Goal: Task Accomplishment & Management: Complete application form

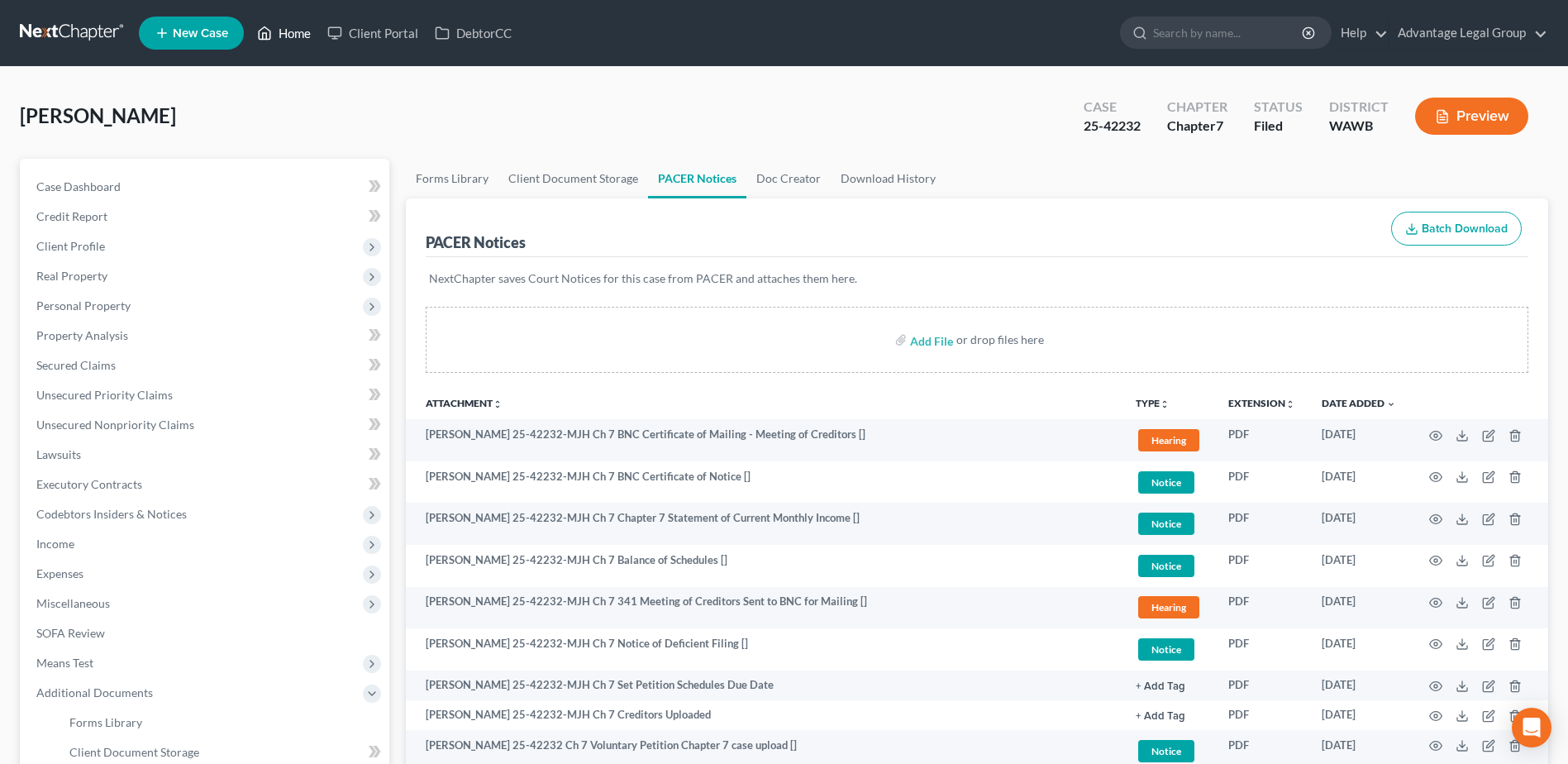
click at [296, 34] on link "Home" at bounding box center [283, 33] width 70 height 30
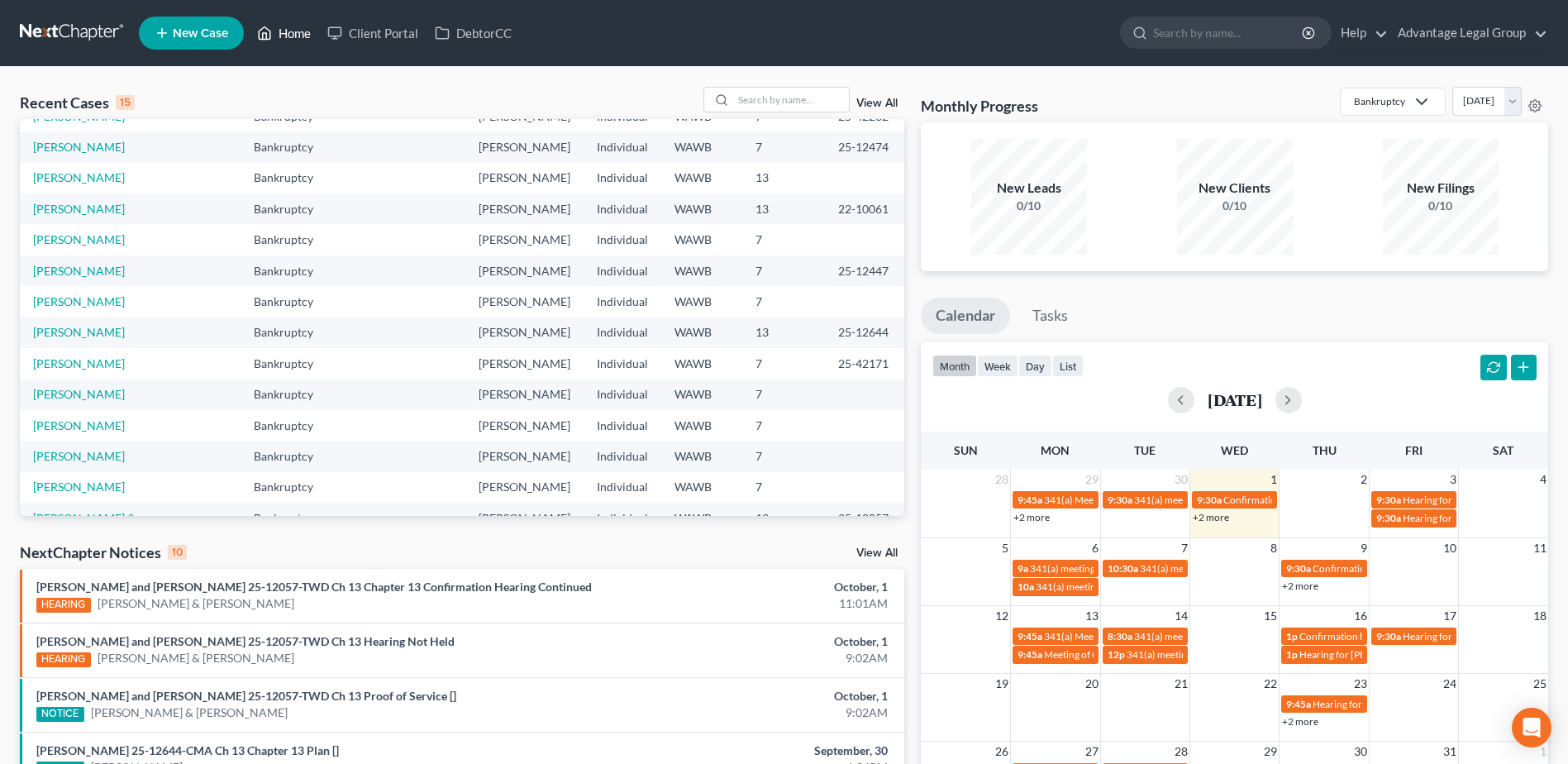
scroll to position [113, 0]
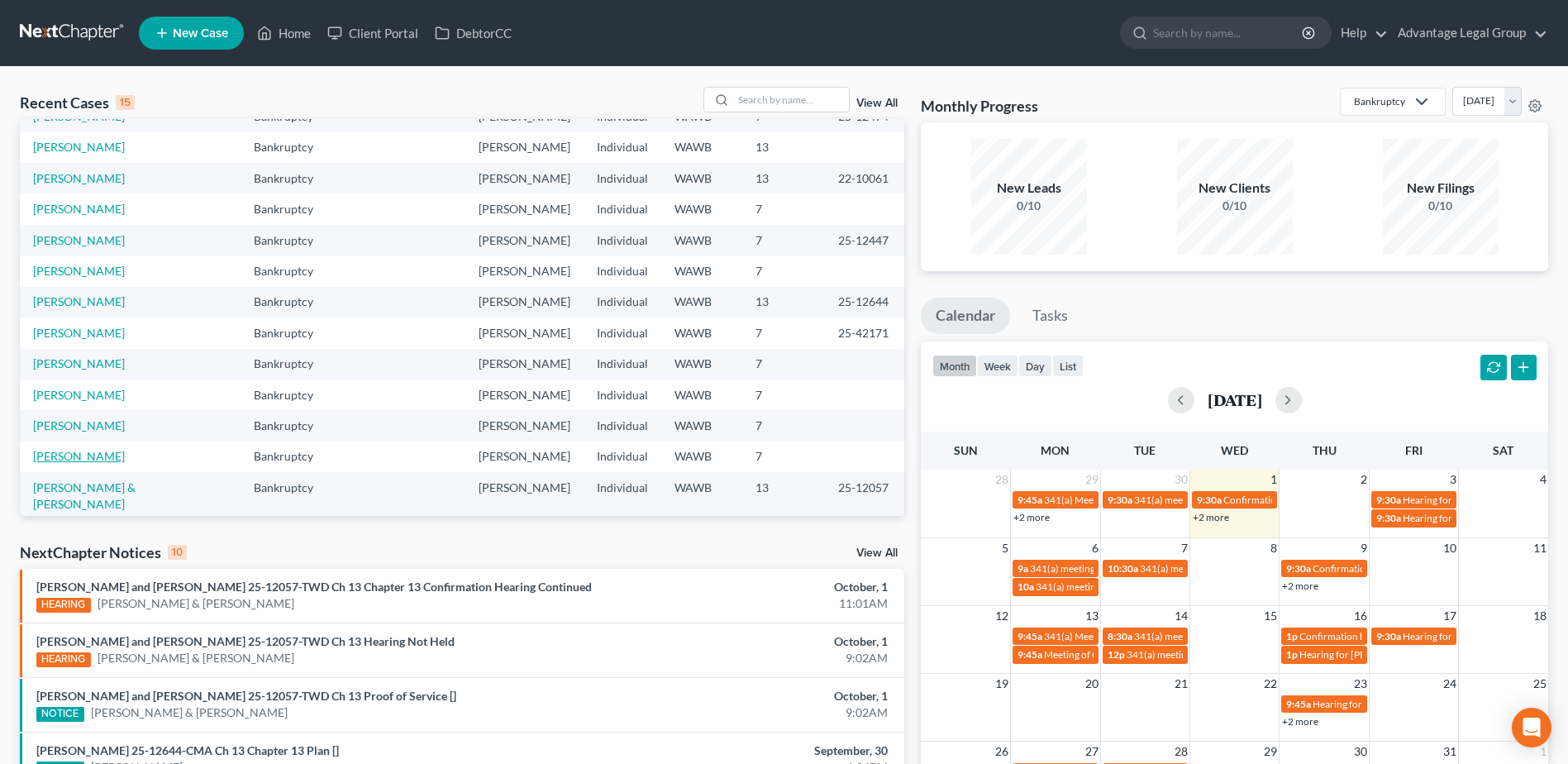
click at [73, 449] on link "[PERSON_NAME]" at bounding box center [79, 456] width 92 height 14
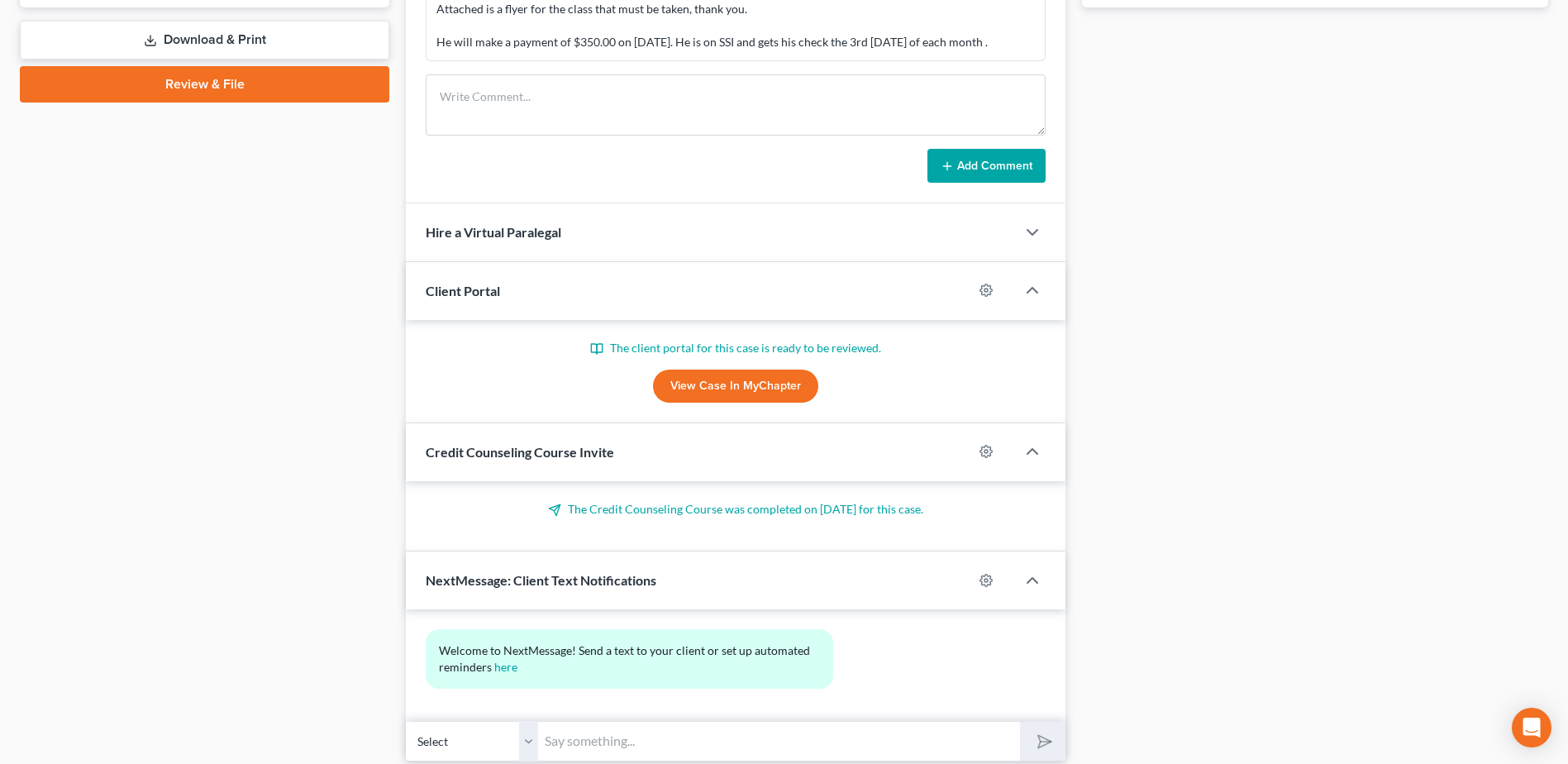
scroll to position [774, 0]
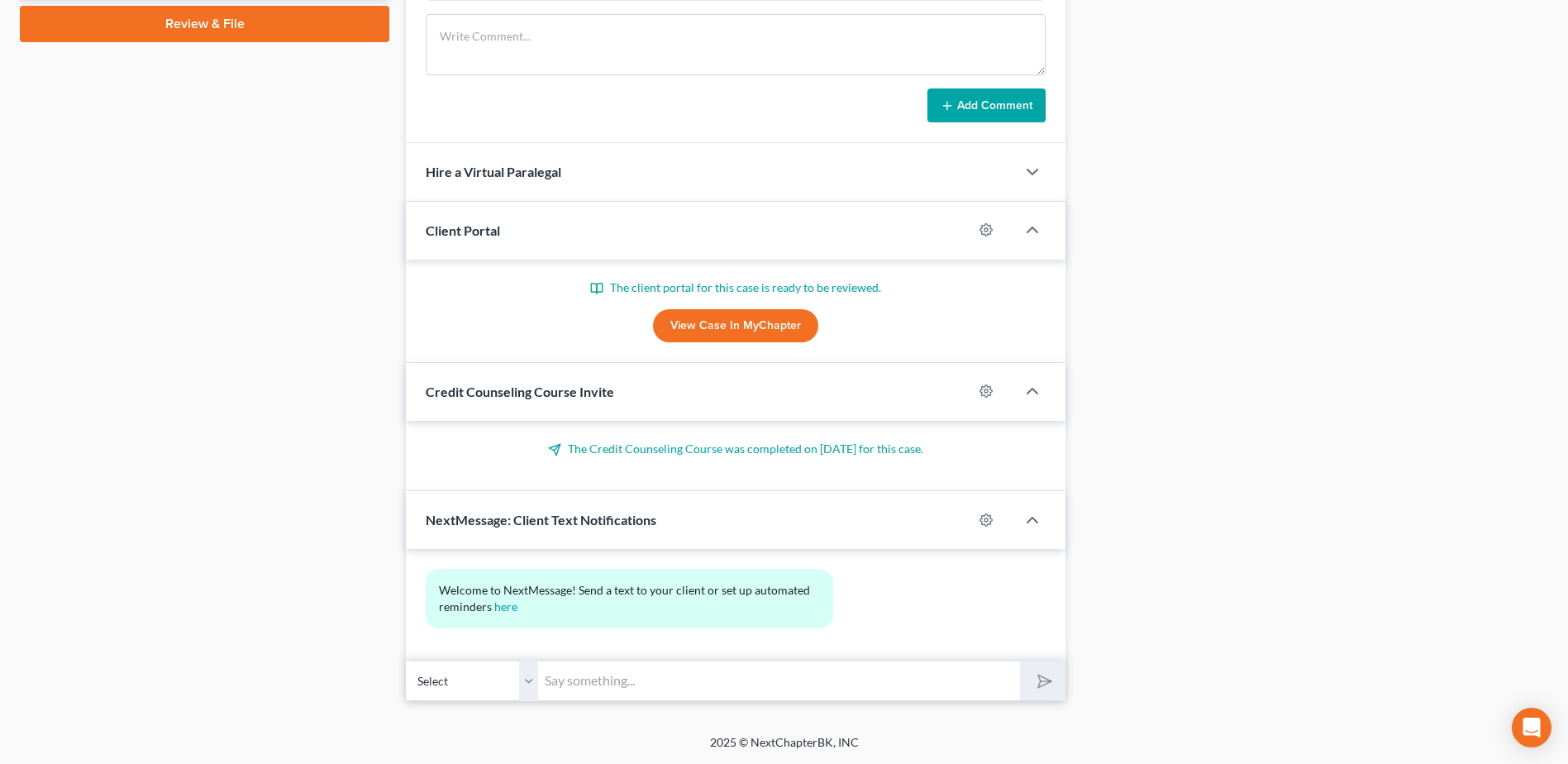
click at [629, 674] on input "text" at bounding box center [779, 681] width 482 height 41
click at [624, 681] on input "text" at bounding box center [779, 681] width 482 height 41
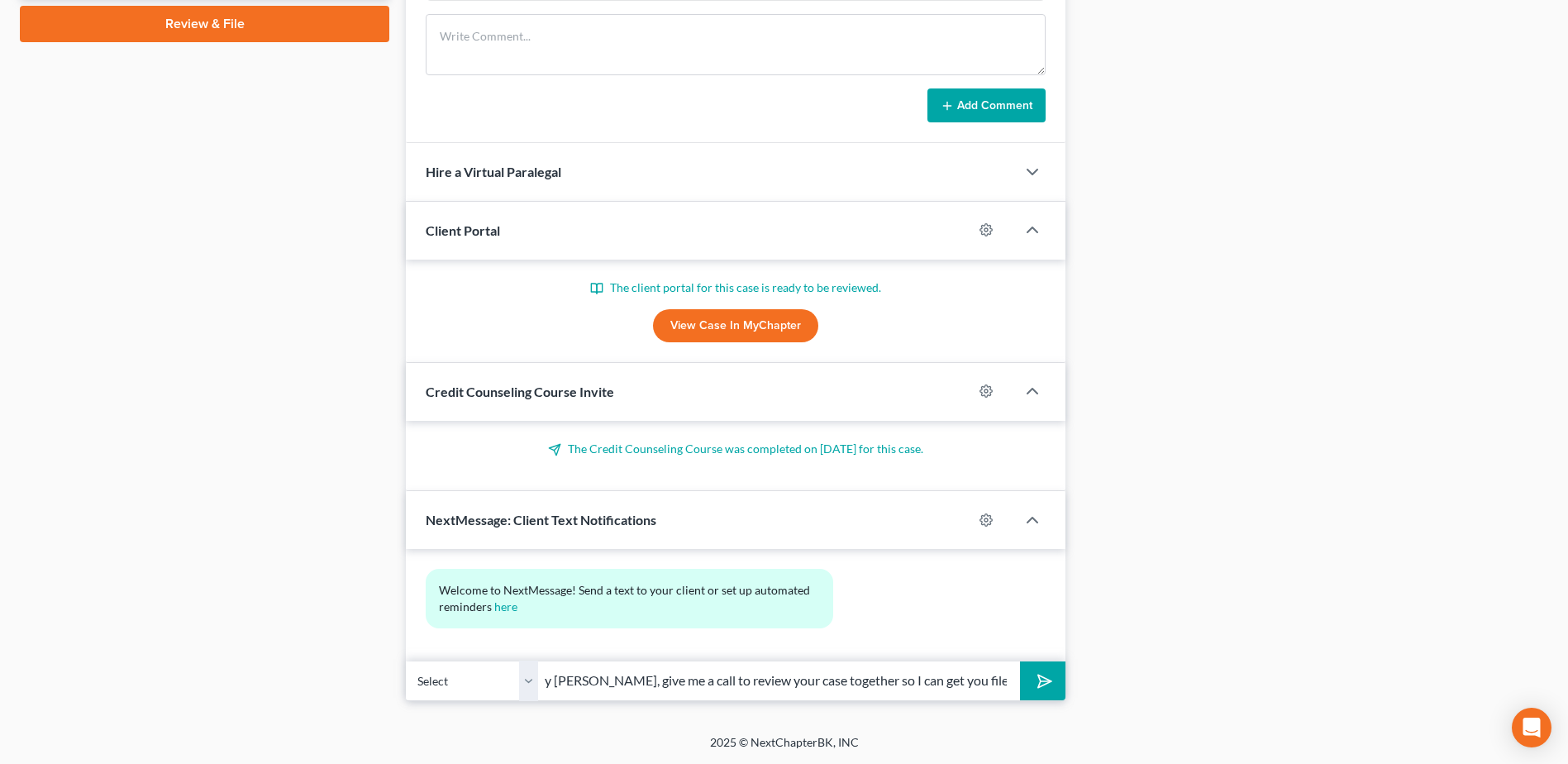
scroll to position [0, 19]
type input "Hey Dan, give me a call to review your case together so I can get you filed, th…"
click at [1020, 662] on button "submit" at bounding box center [1043, 681] width 46 height 39
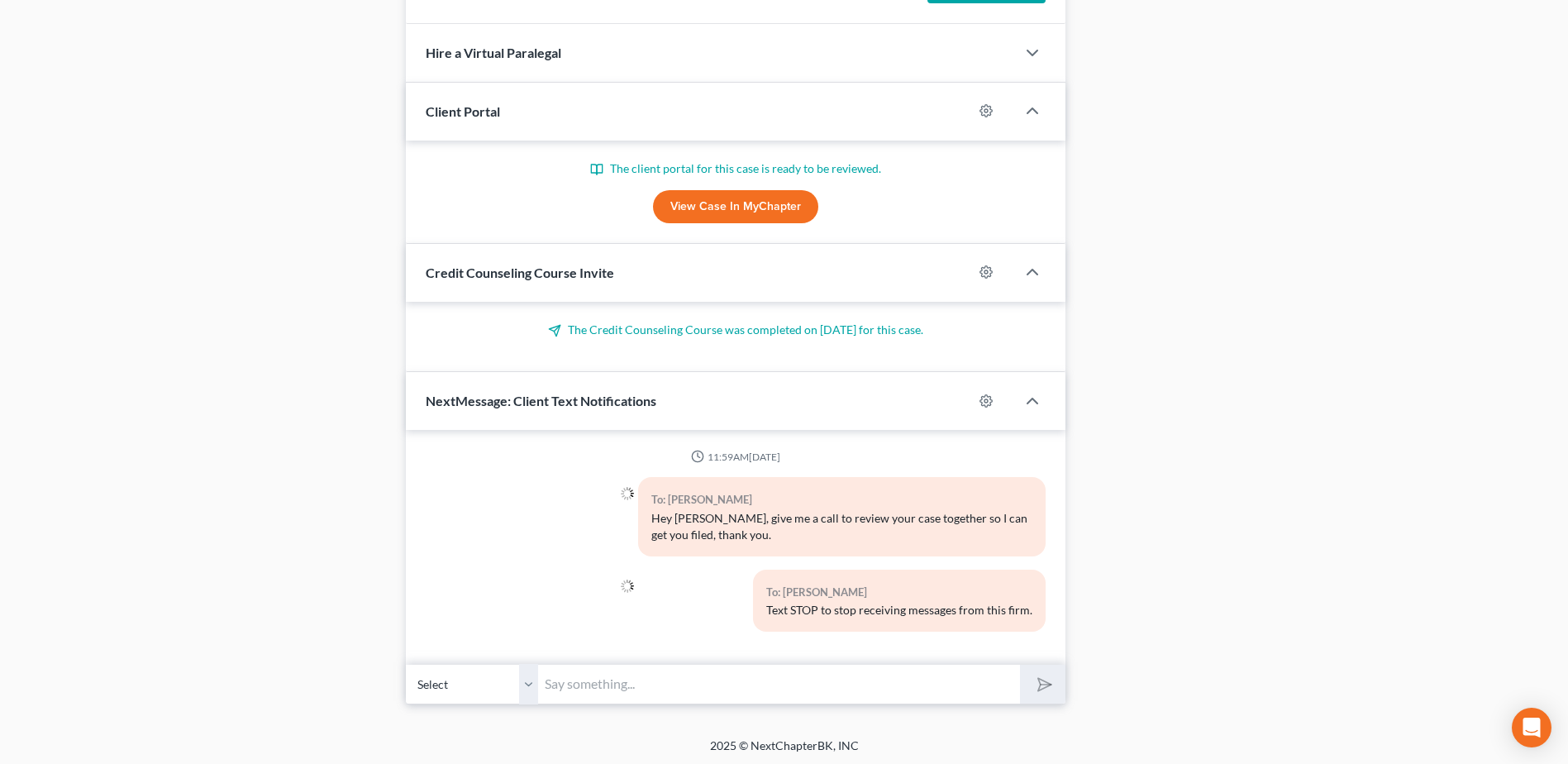
scroll to position [896, 0]
click at [743, 685] on input "text" at bounding box center [779, 681] width 482 height 41
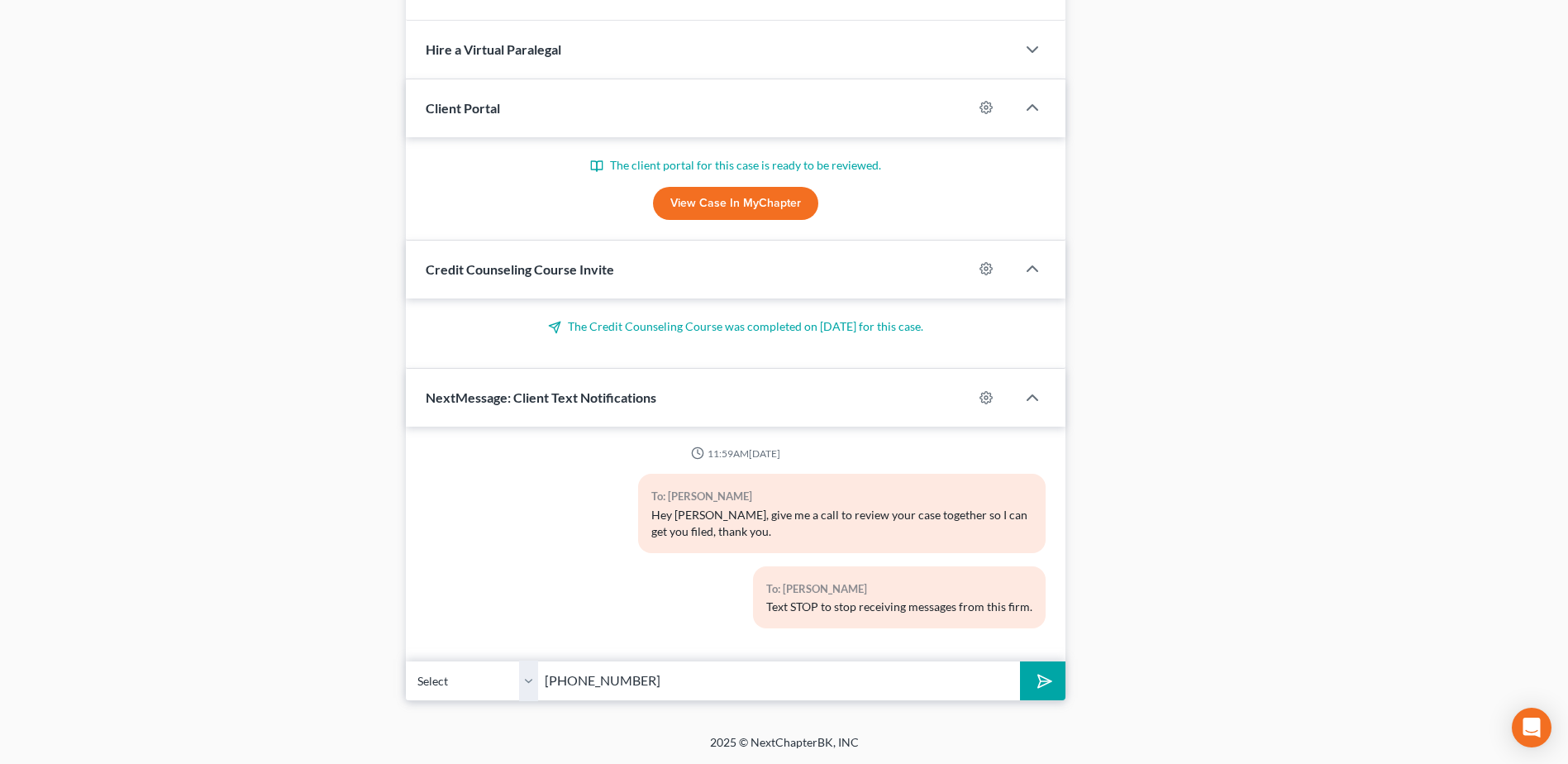
type input "425-452-9797"
click at [1020, 662] on button "submit" at bounding box center [1043, 681] width 46 height 39
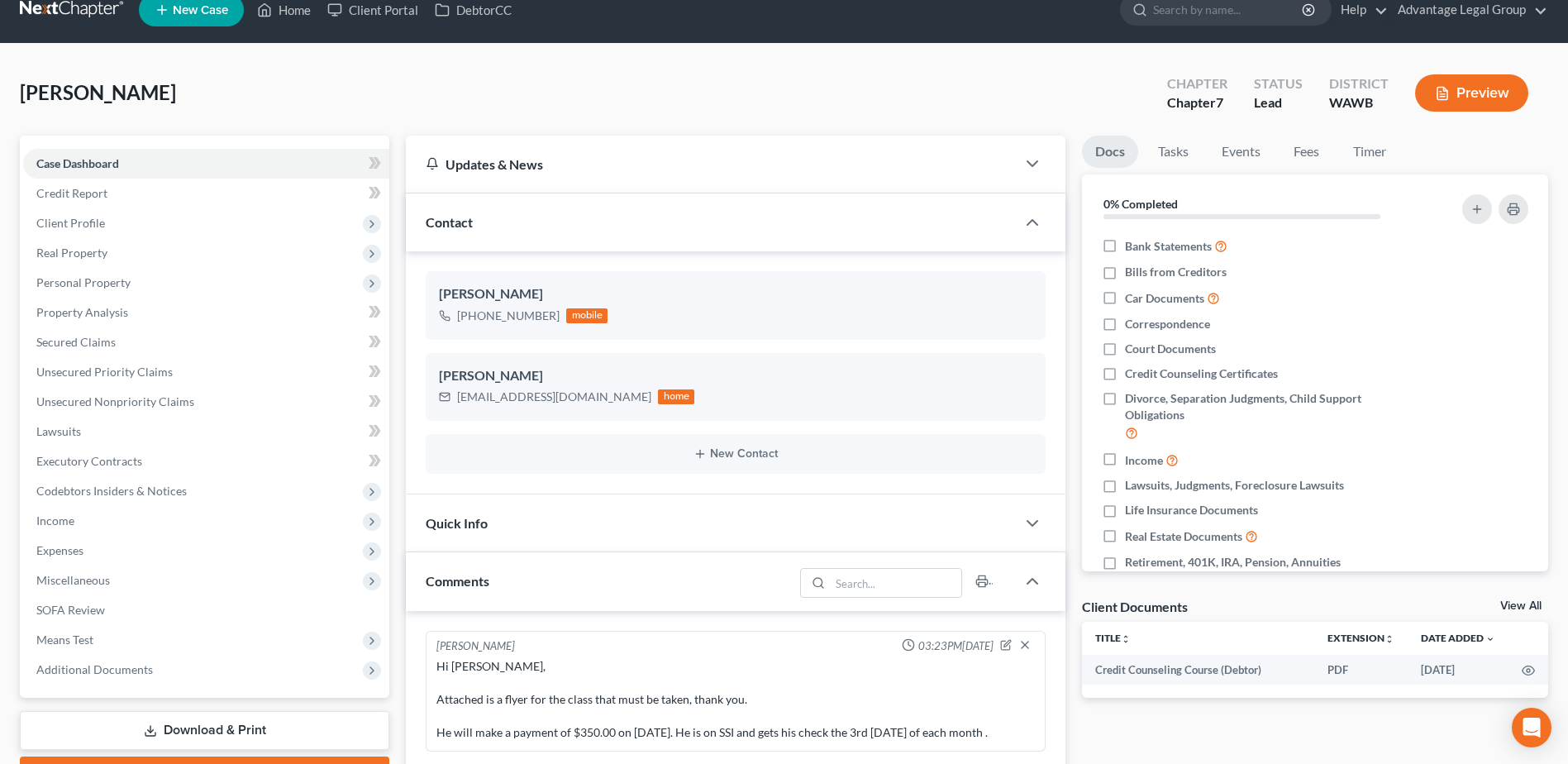
scroll to position [0, 0]
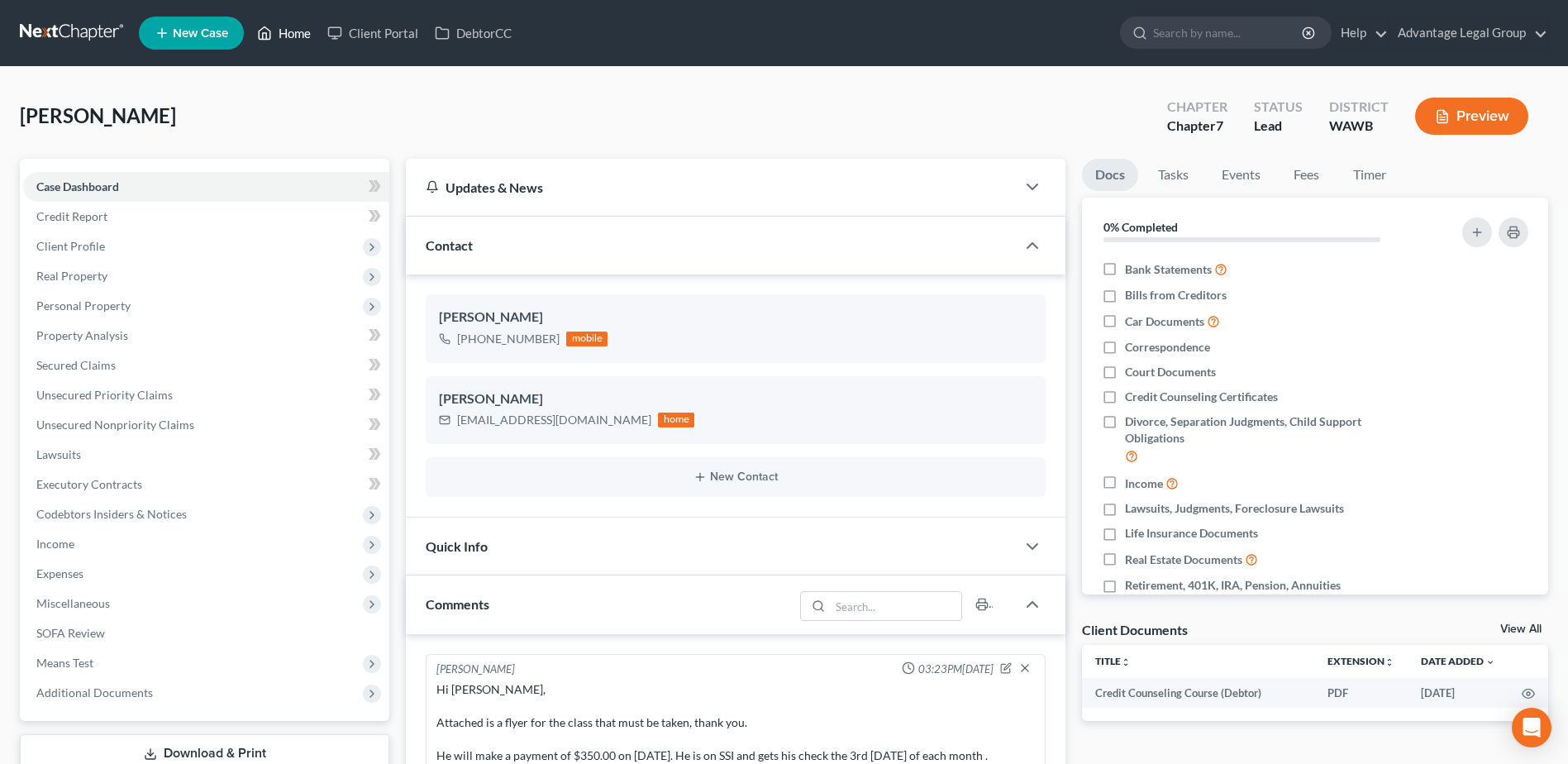
drag, startPoint x: 286, startPoint y: 33, endPoint x: 307, endPoint y: 87, distance: 57.9
click at [286, 33] on link "Home" at bounding box center [283, 33] width 70 height 30
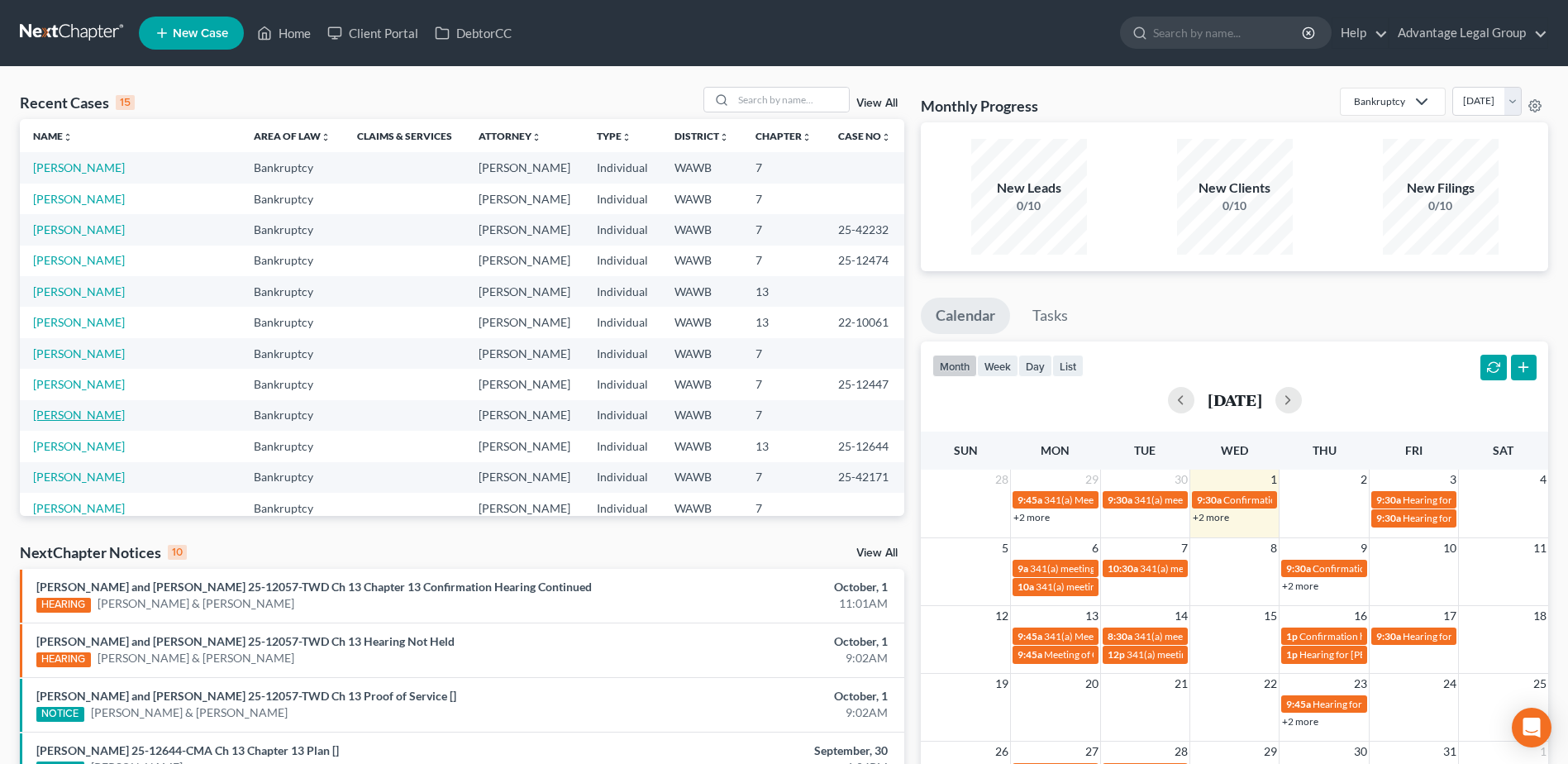
click at [81, 412] on link "[PERSON_NAME]" at bounding box center [79, 414] width 92 height 14
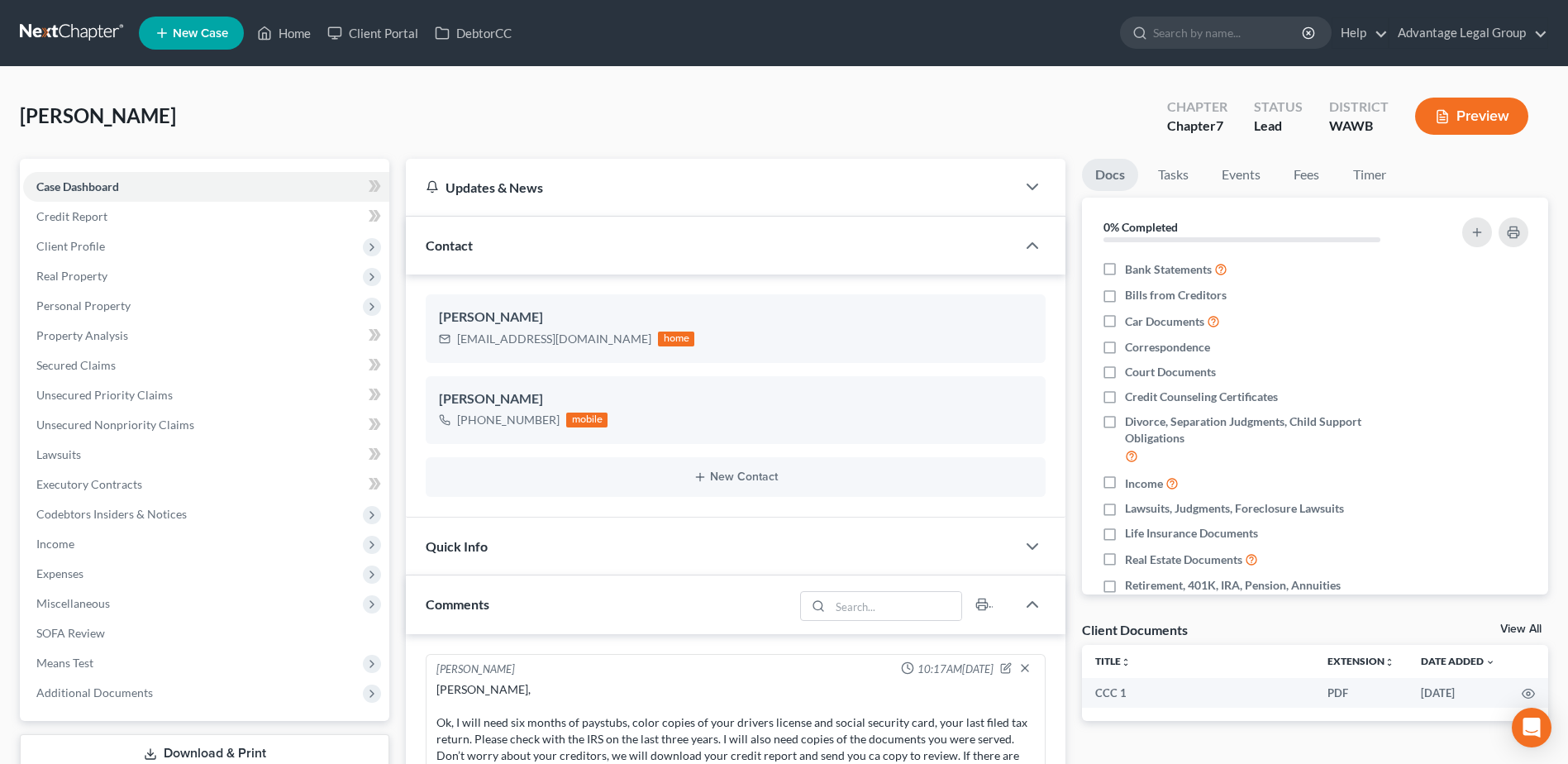
scroll to position [213, 0]
click at [65, 237] on span "Client Profile" at bounding box center [205, 246] width 366 height 30
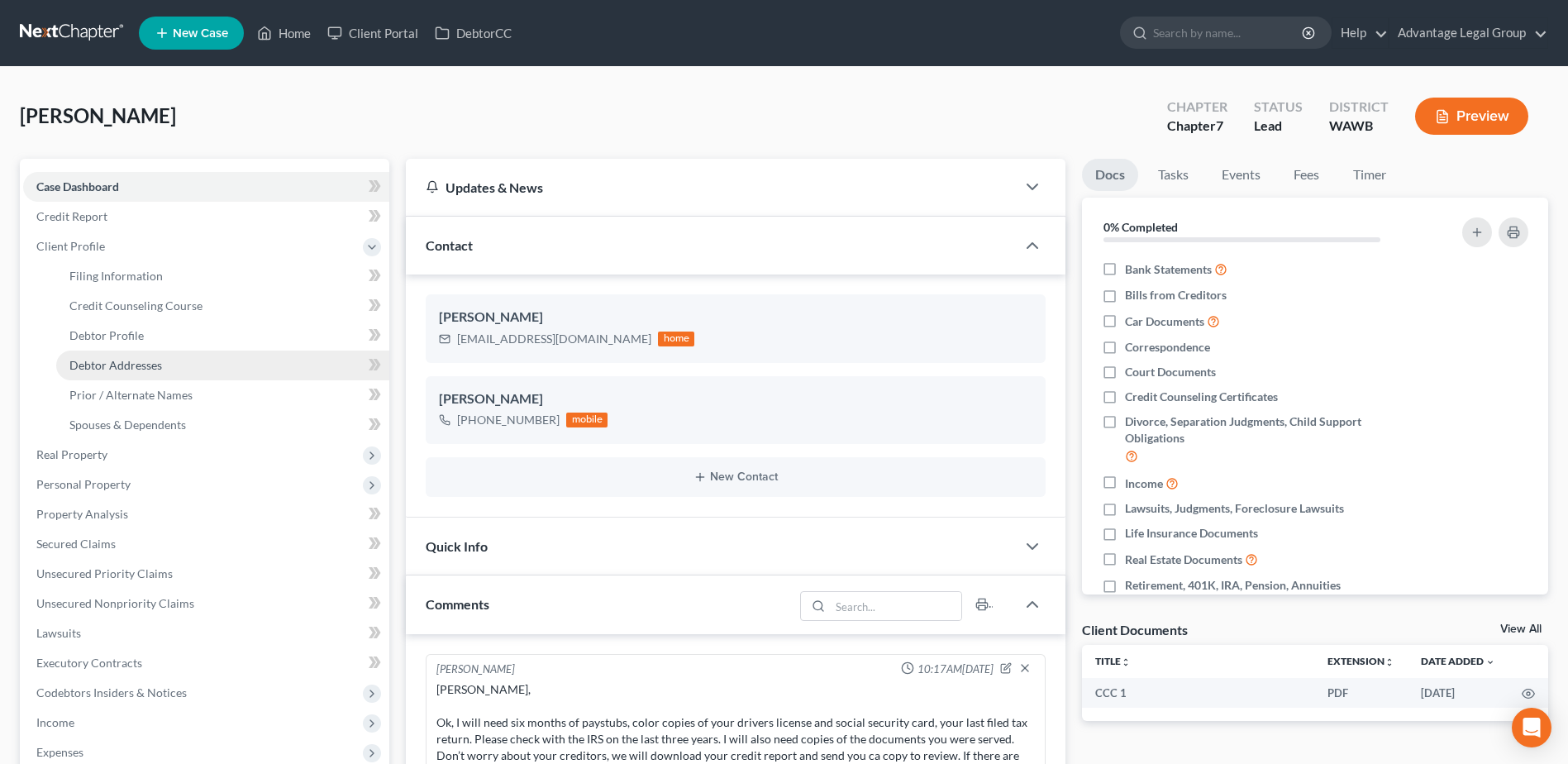
click at [141, 370] on span "Debtor Addresses" at bounding box center [116, 365] width 93 height 14
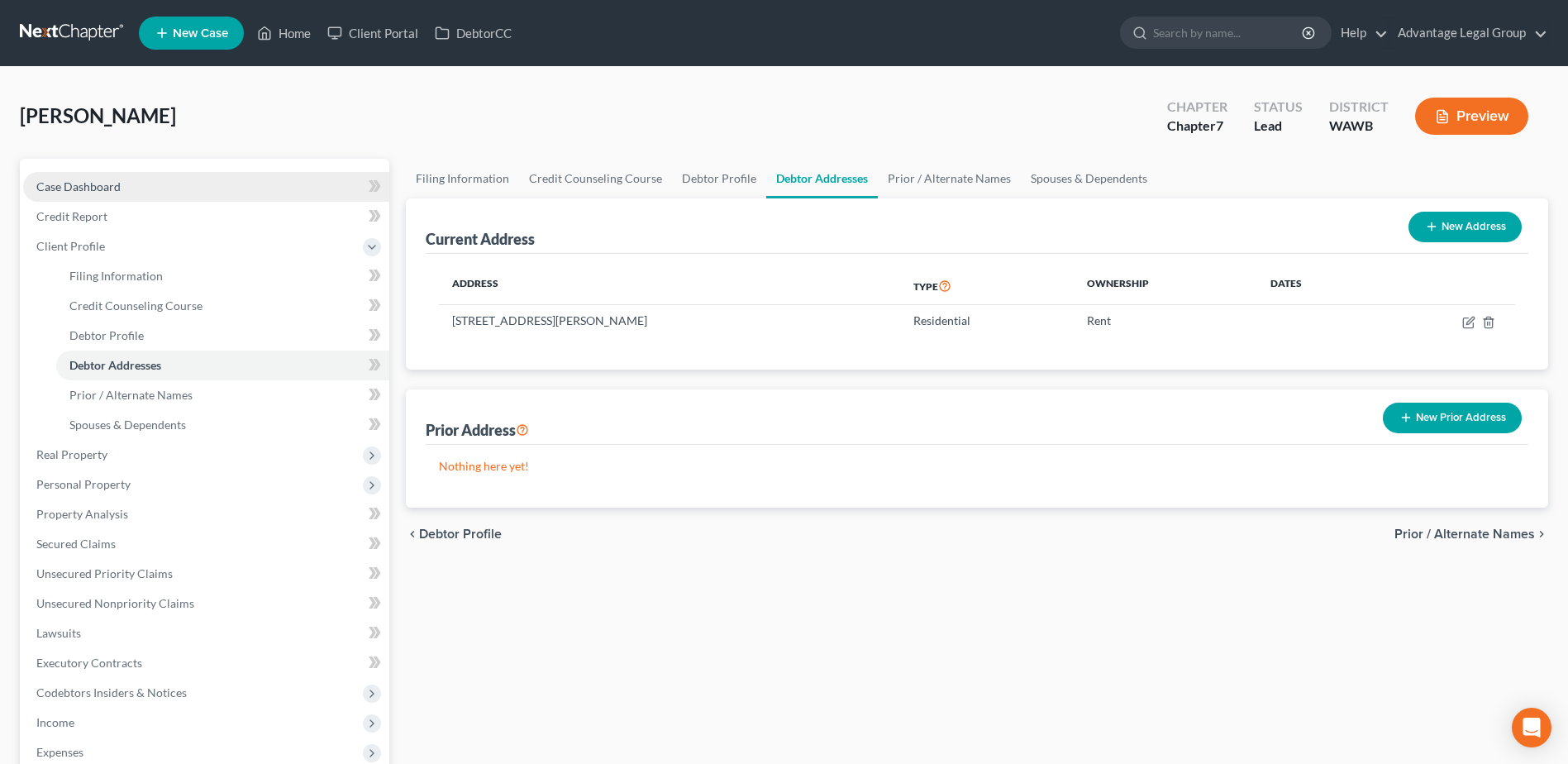
click at [96, 188] on span "Case Dashboard" at bounding box center [79, 186] width 84 height 14
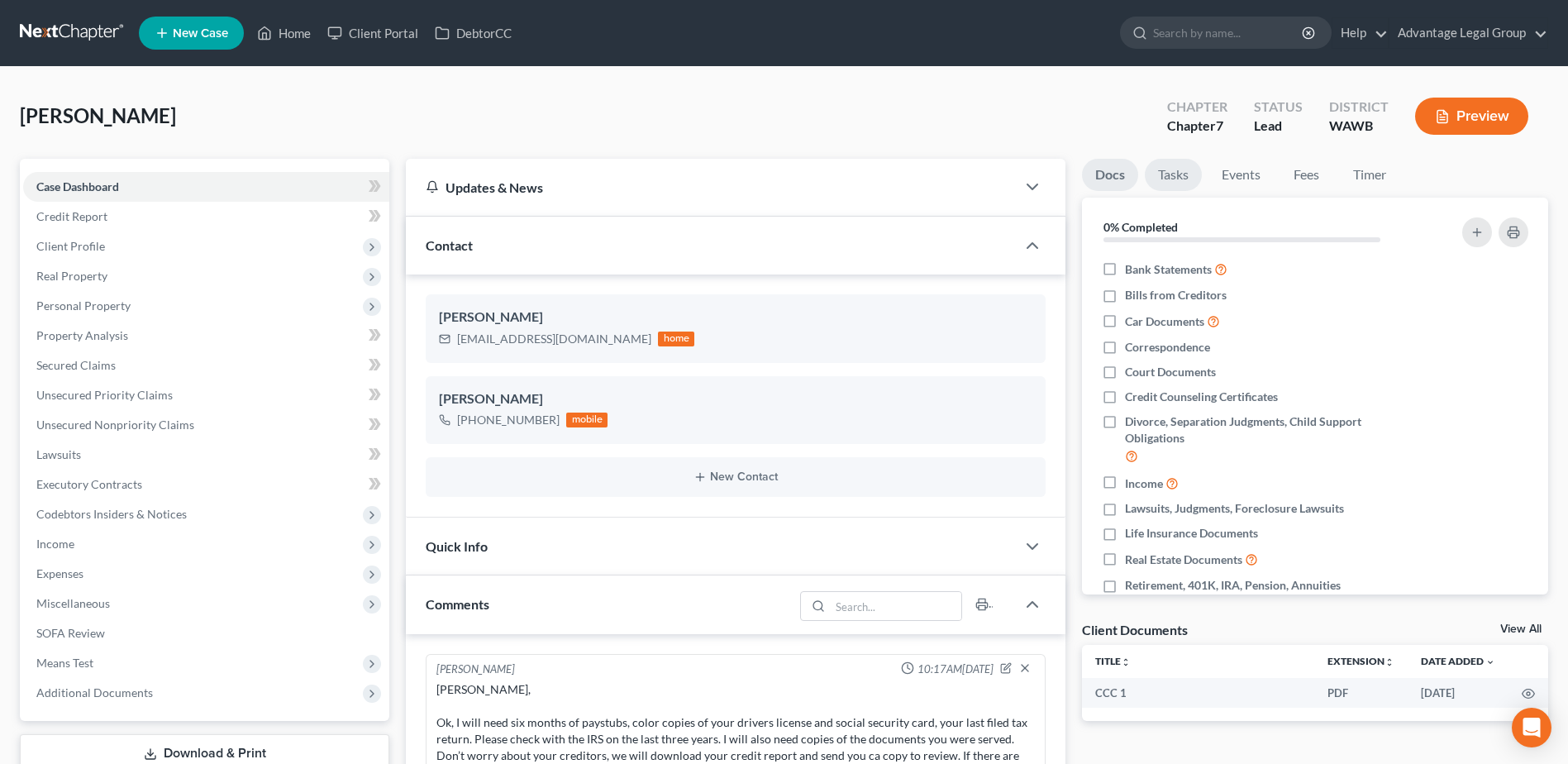
scroll to position [213, 0]
click at [1290, 171] on link "Fees" at bounding box center [1306, 175] width 53 height 32
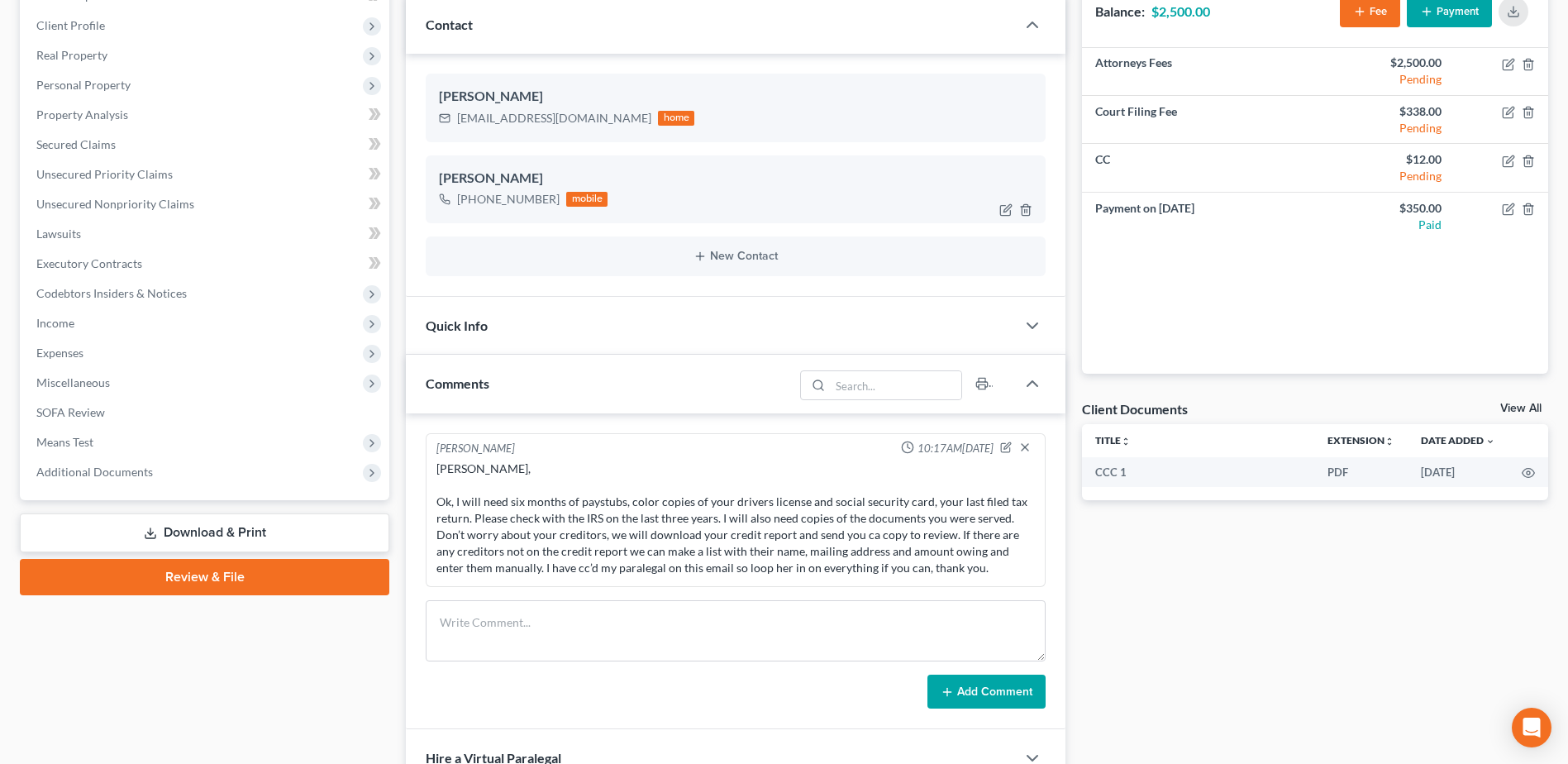
scroll to position [248, 0]
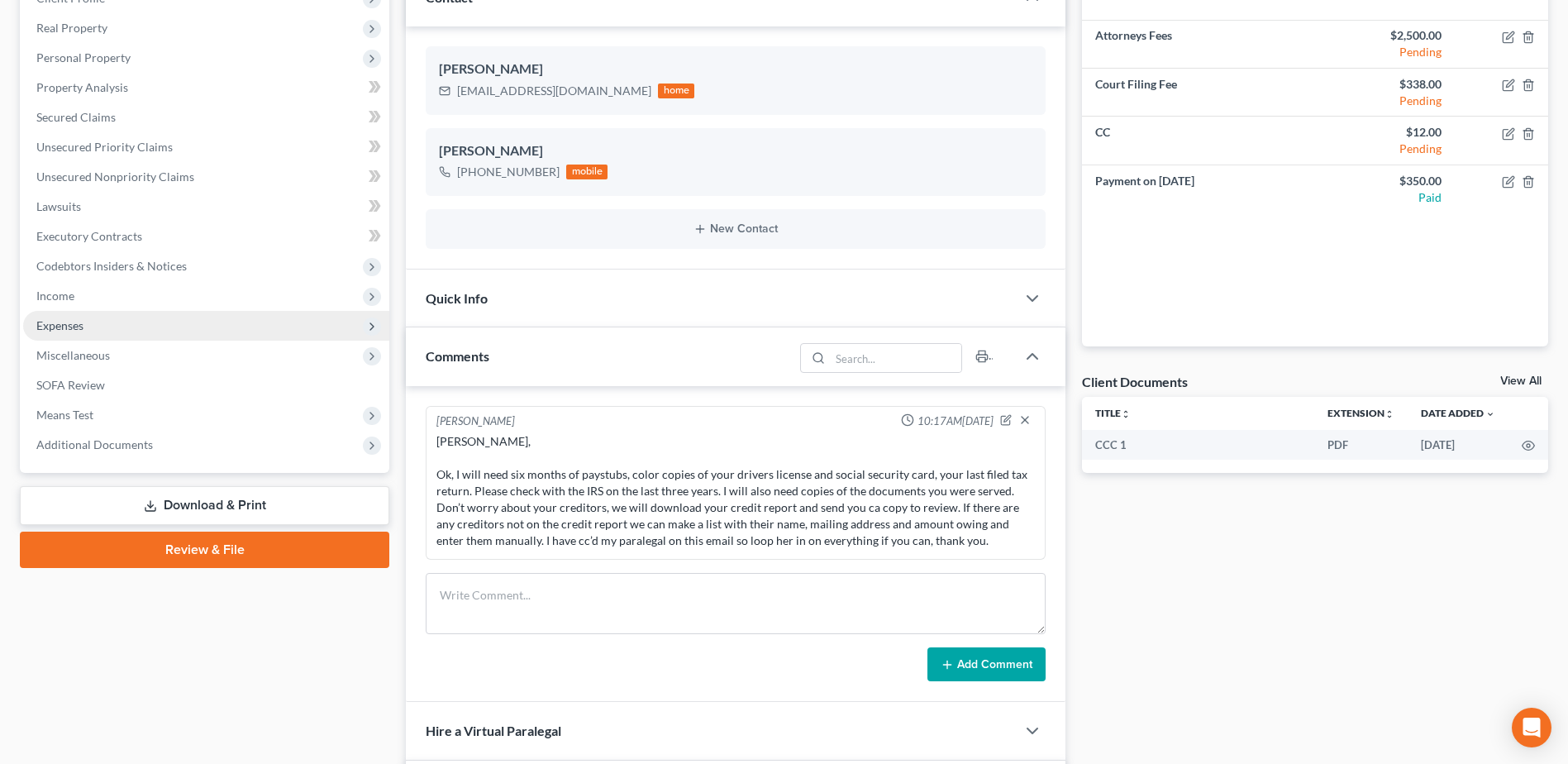
click at [64, 326] on span "Expenses" at bounding box center [60, 325] width 47 height 14
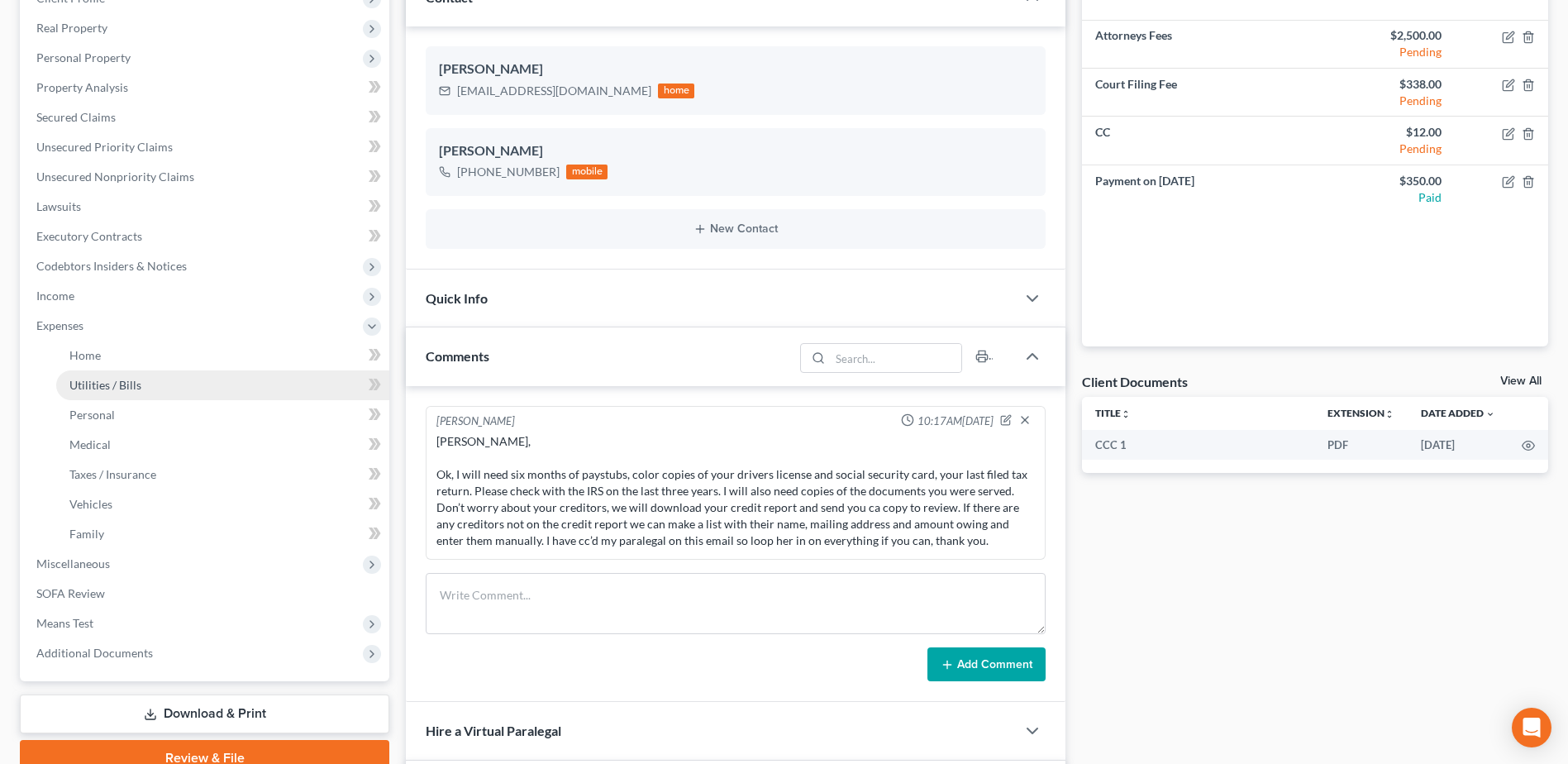
click at [78, 384] on span "Utilities / Bills" at bounding box center [105, 385] width 72 height 14
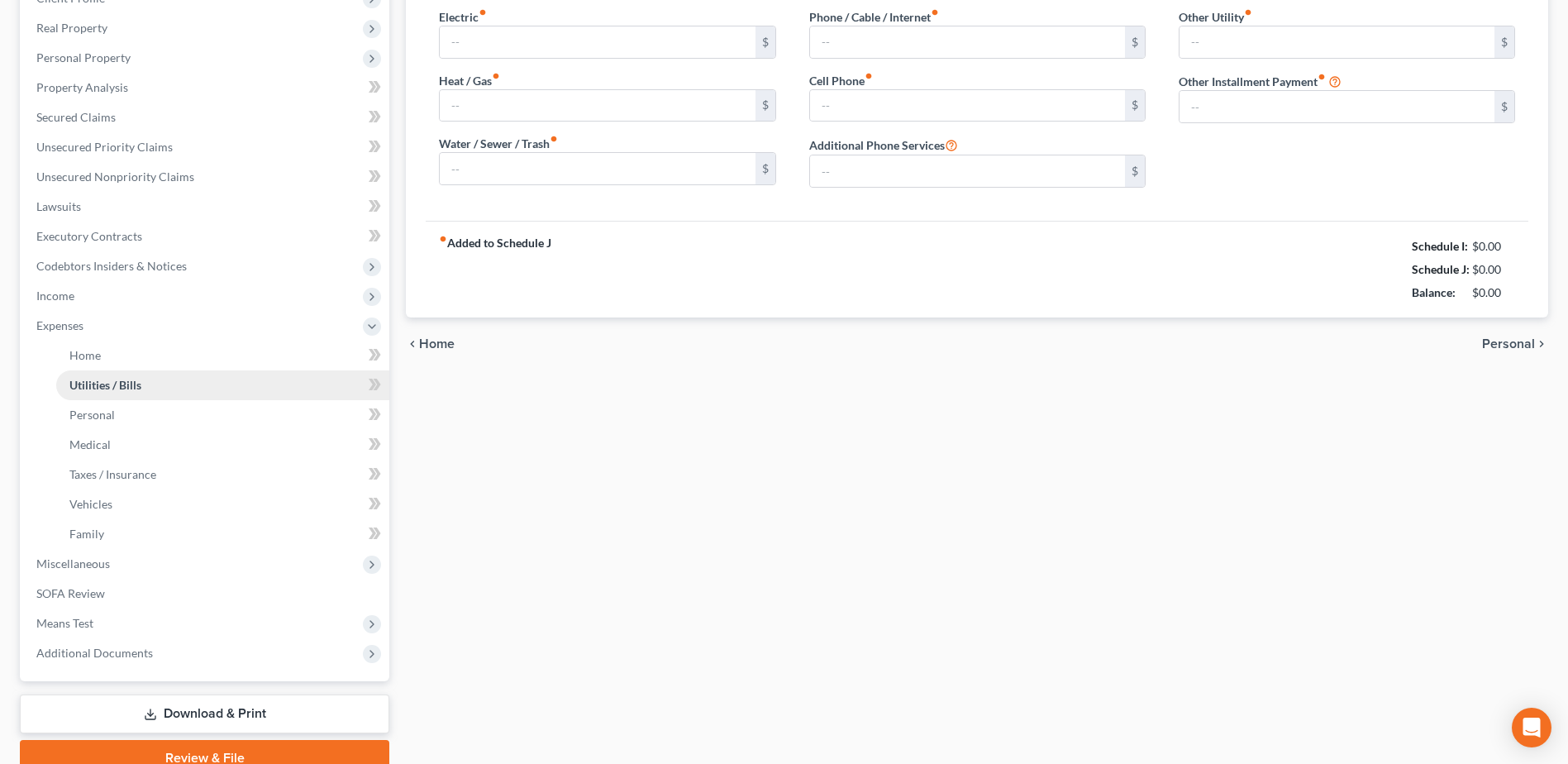
scroll to position [164, 0]
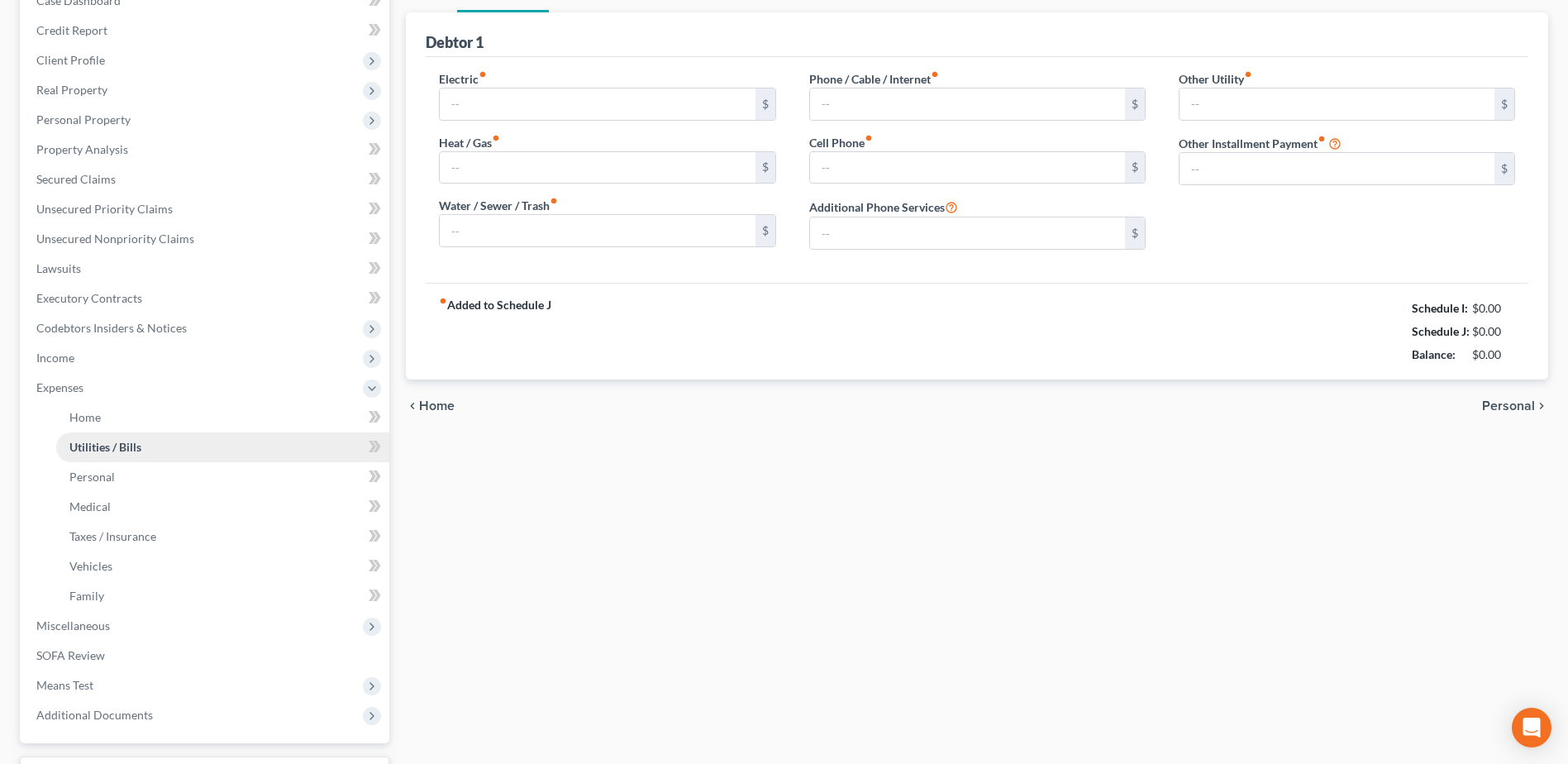
type input "0.00"
type input "27.00"
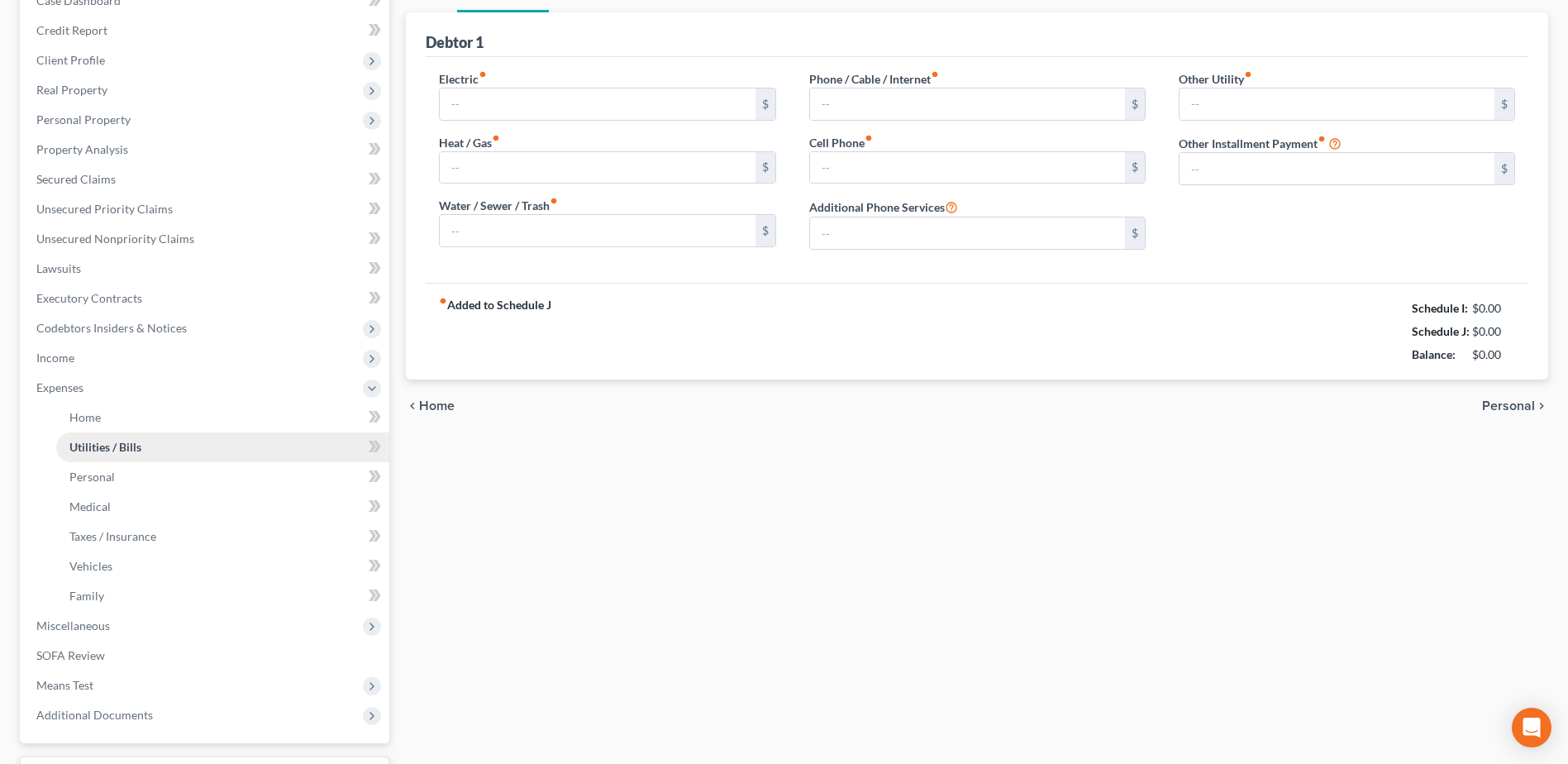
type input "0.00"
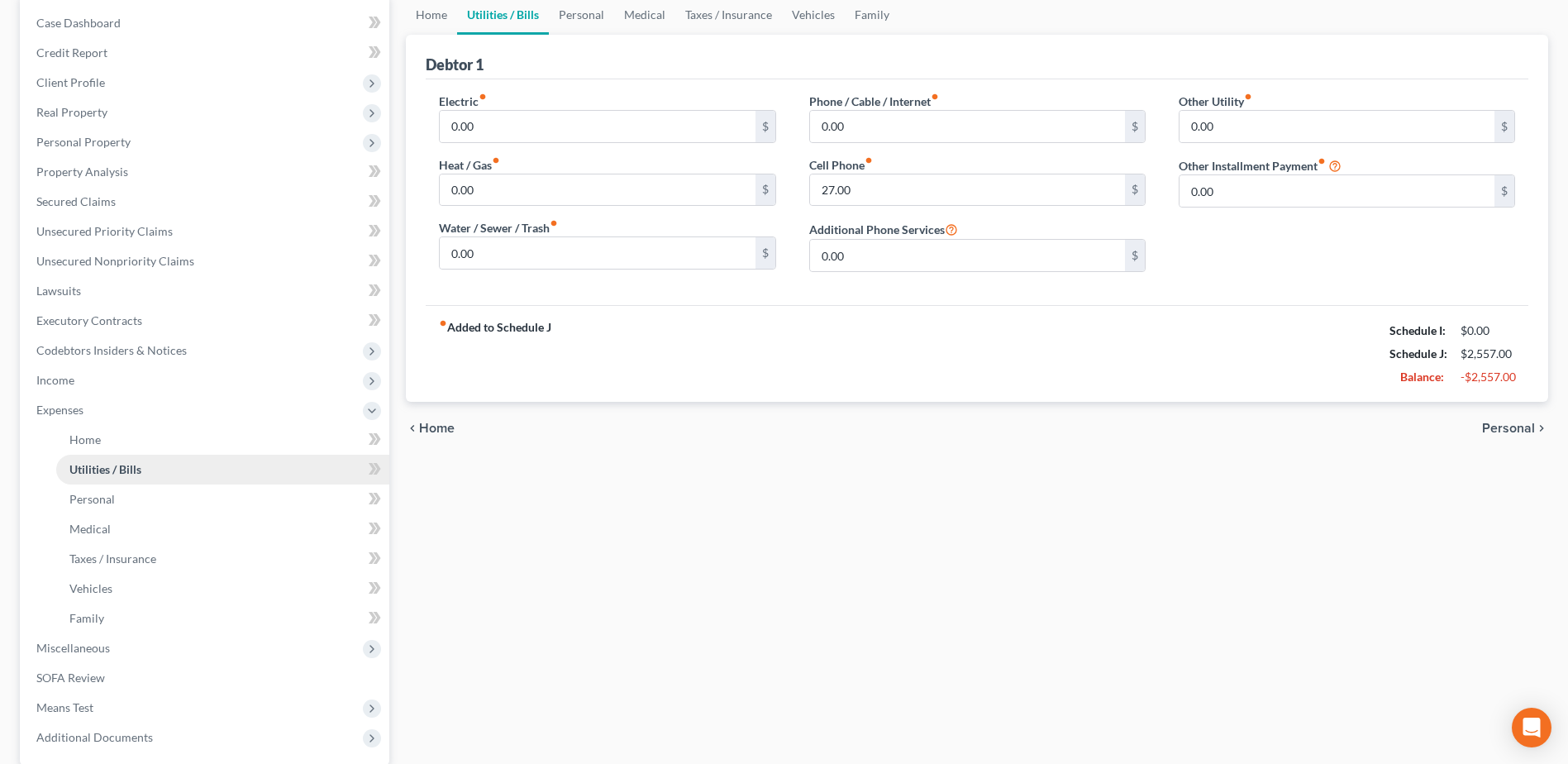
scroll to position [0, 0]
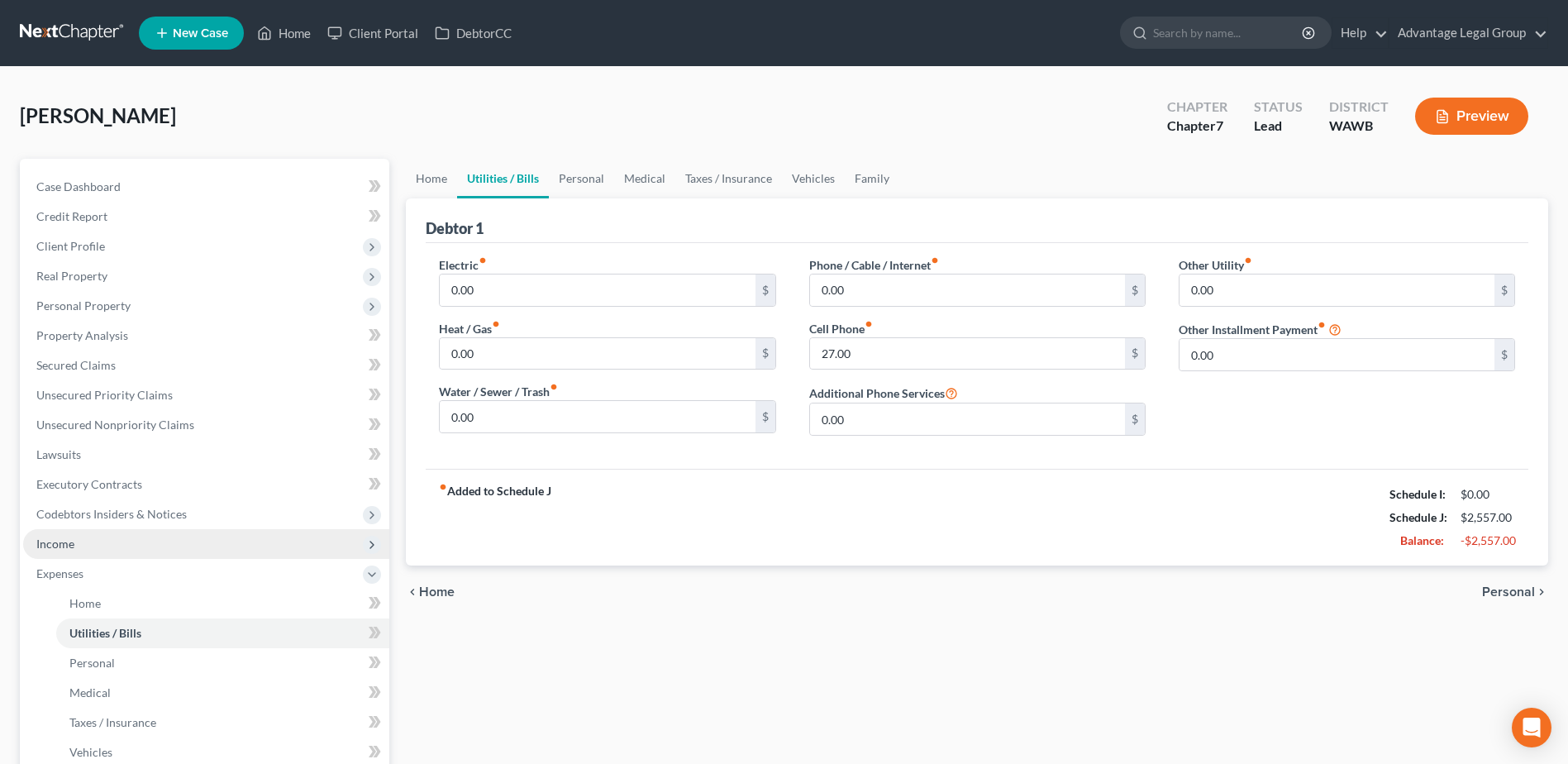
click at [50, 542] on span "Income" at bounding box center [55, 543] width 38 height 14
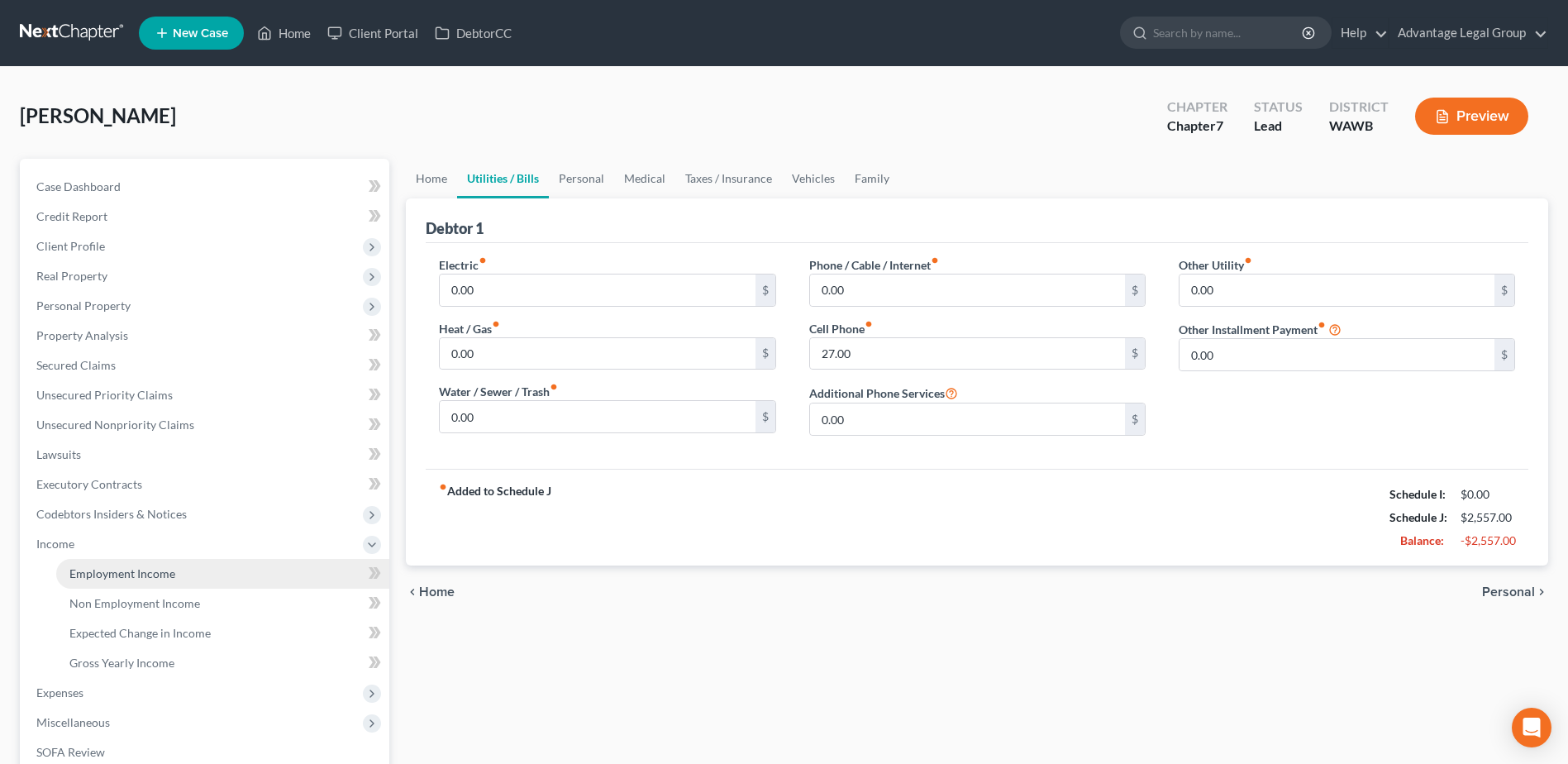
click at [104, 576] on span "Employment Income" at bounding box center [122, 573] width 106 height 14
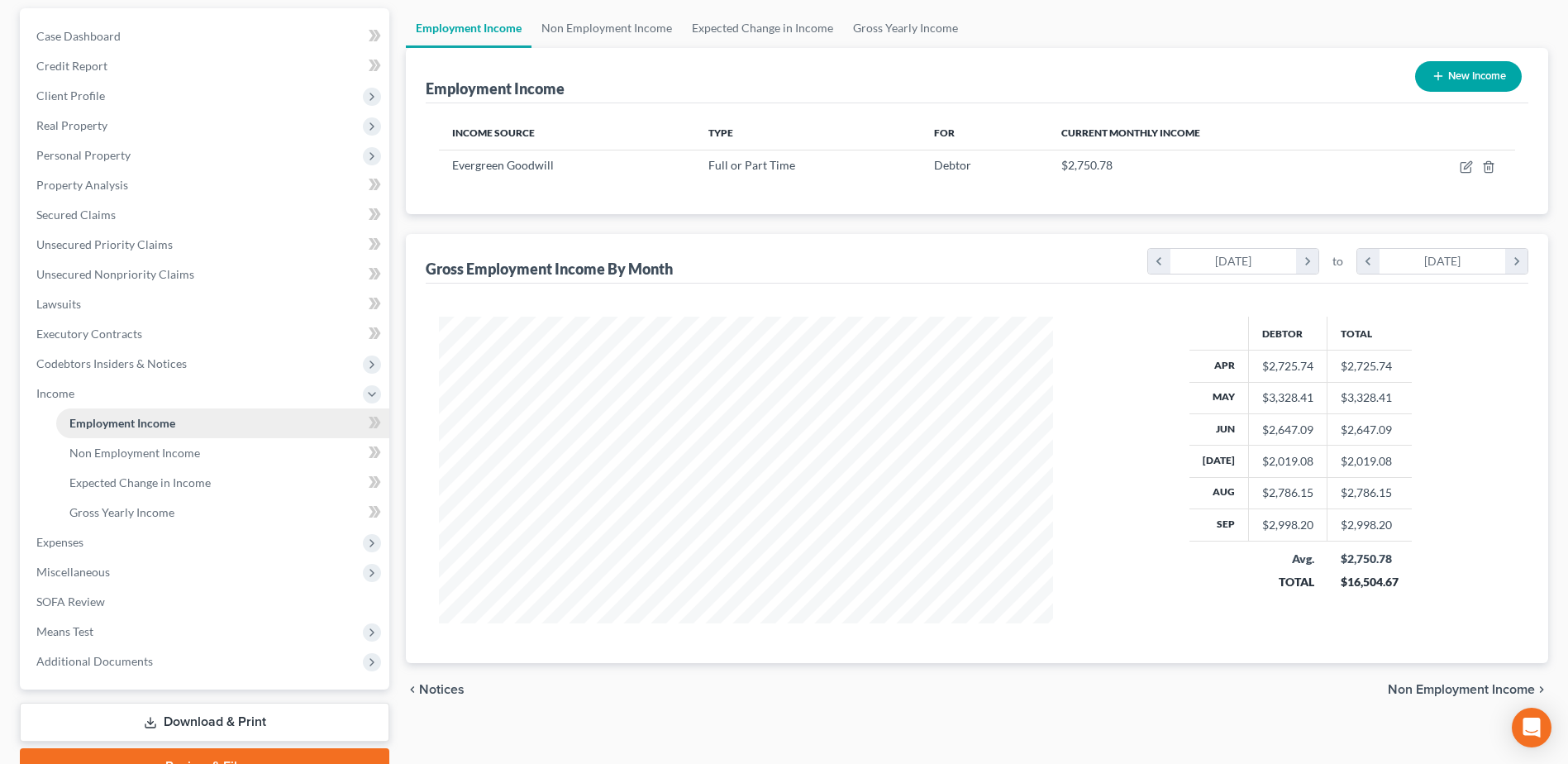
scroll to position [166, 0]
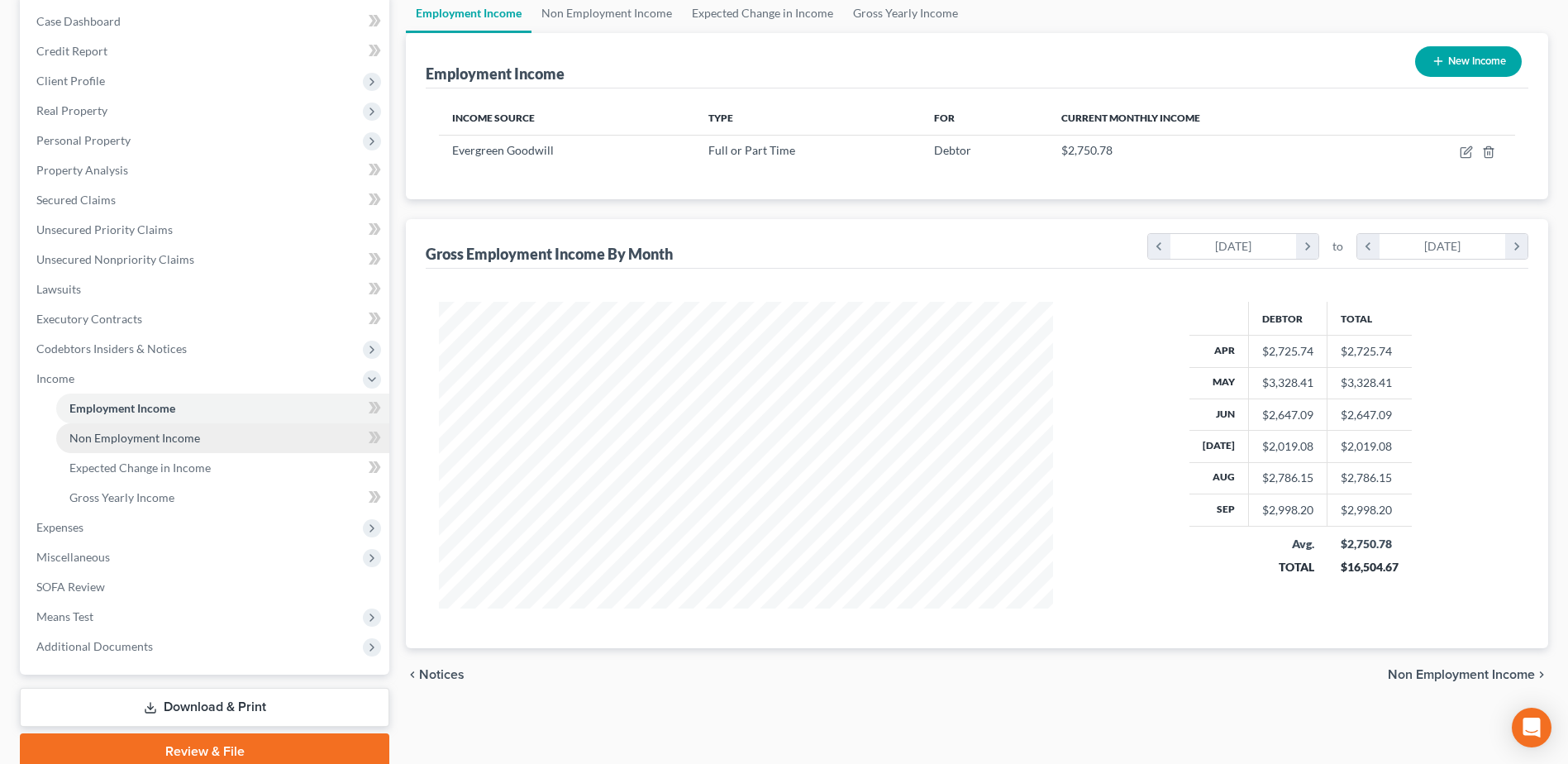
click at [113, 443] on span "Non Employment Income" at bounding box center [134, 438] width 131 height 14
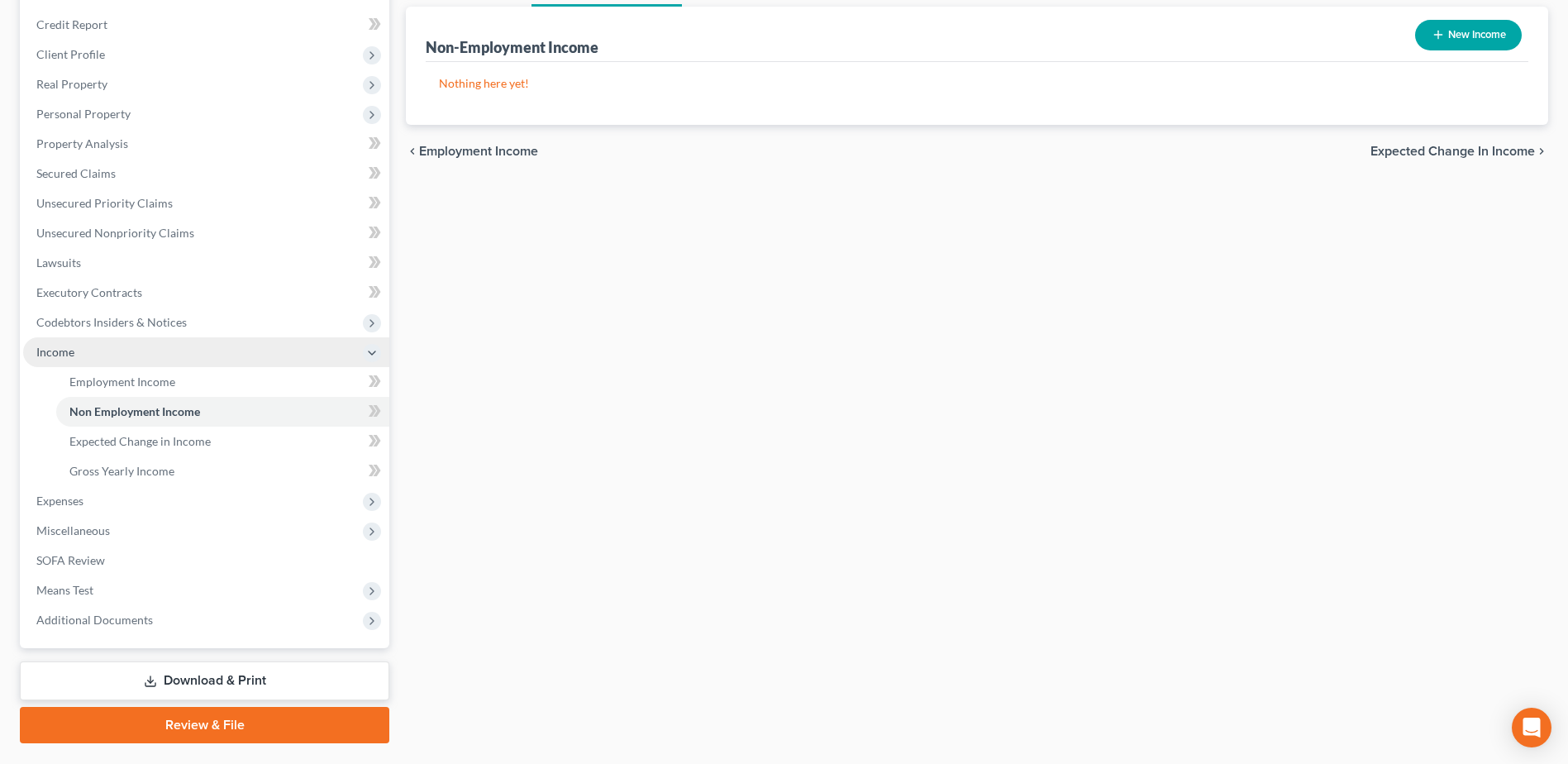
scroll to position [234, 0]
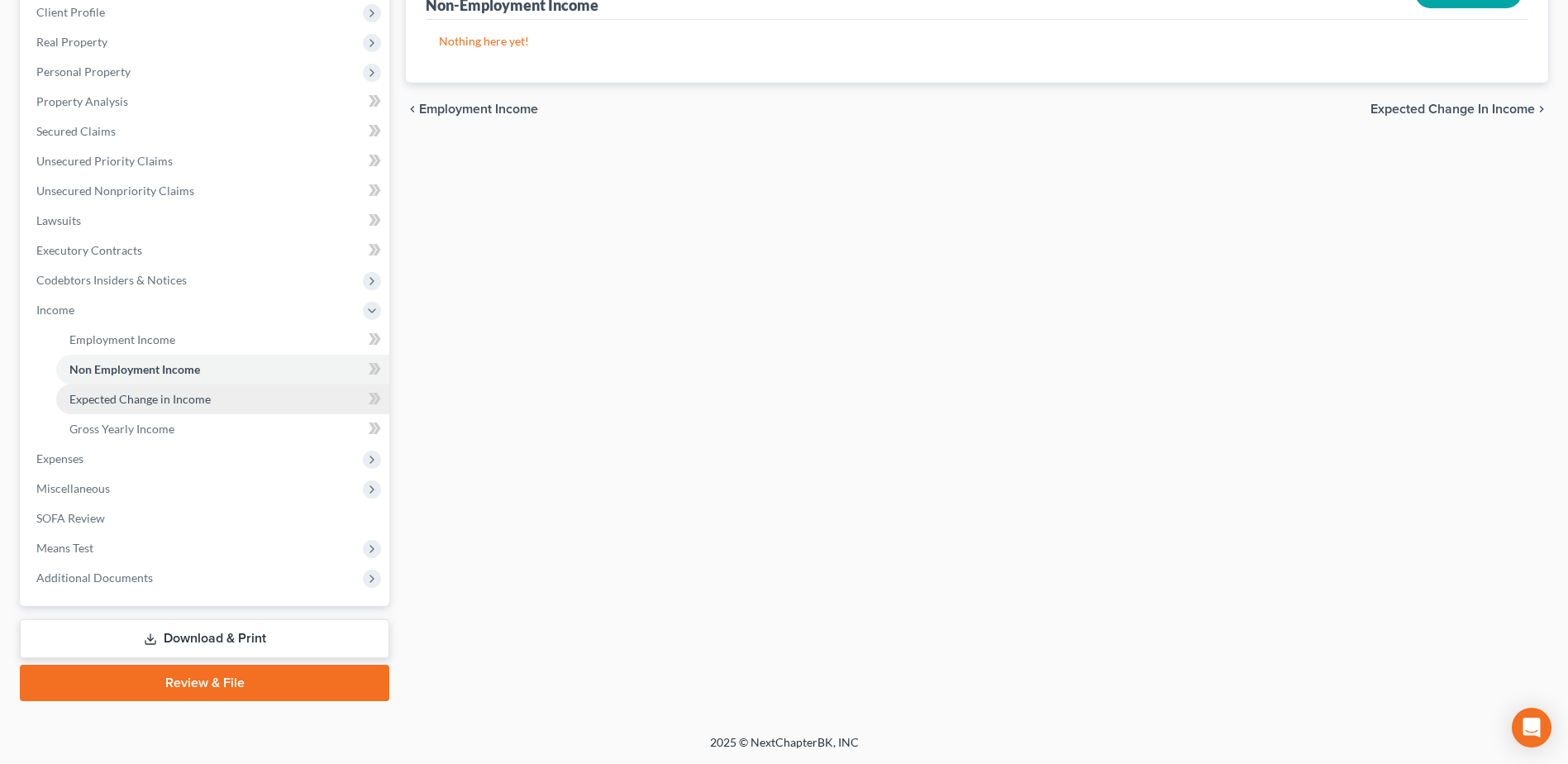
click at [129, 396] on span "Expected Change in Income" at bounding box center [139, 399] width 141 height 14
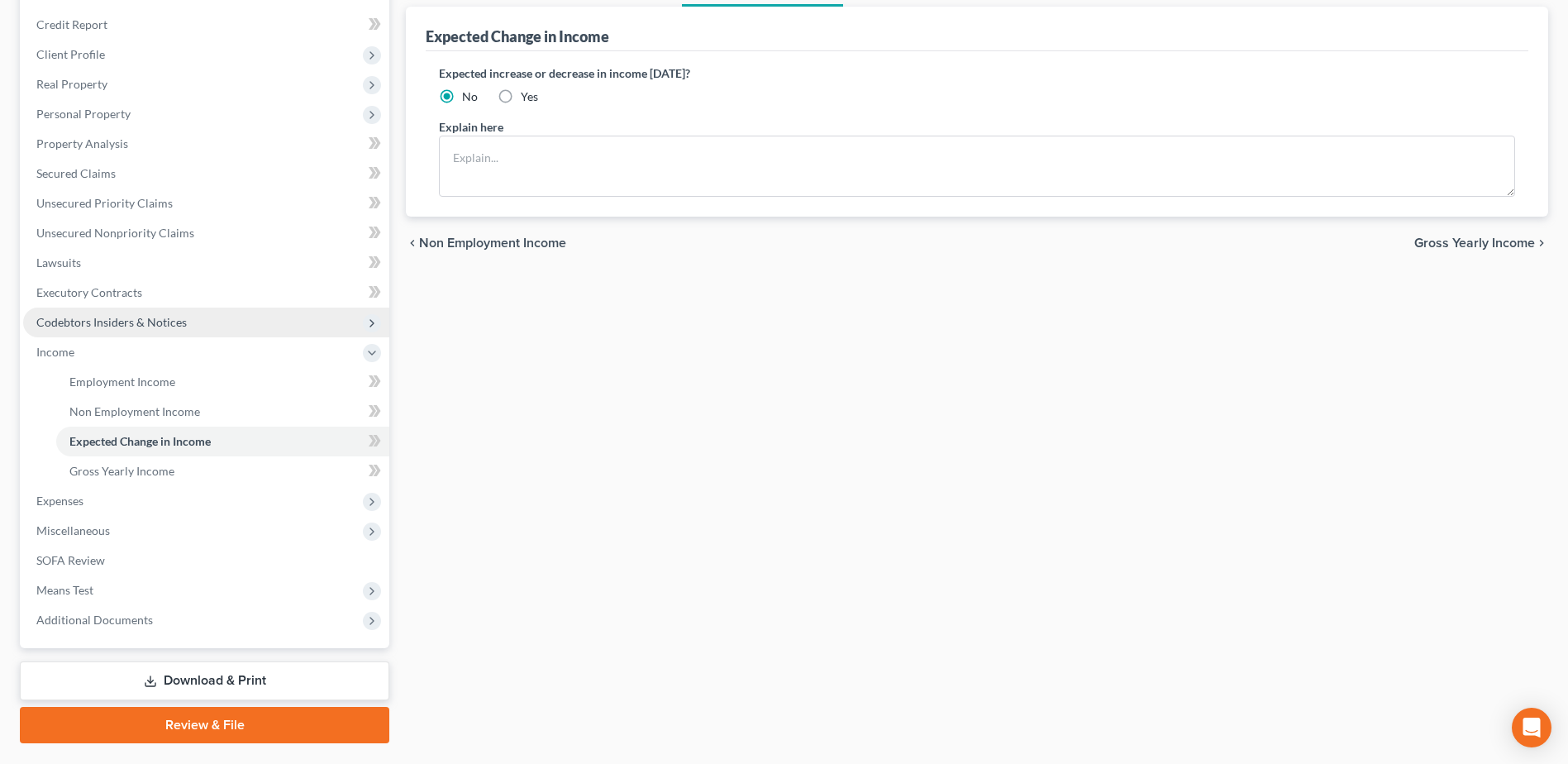
scroll to position [234, 0]
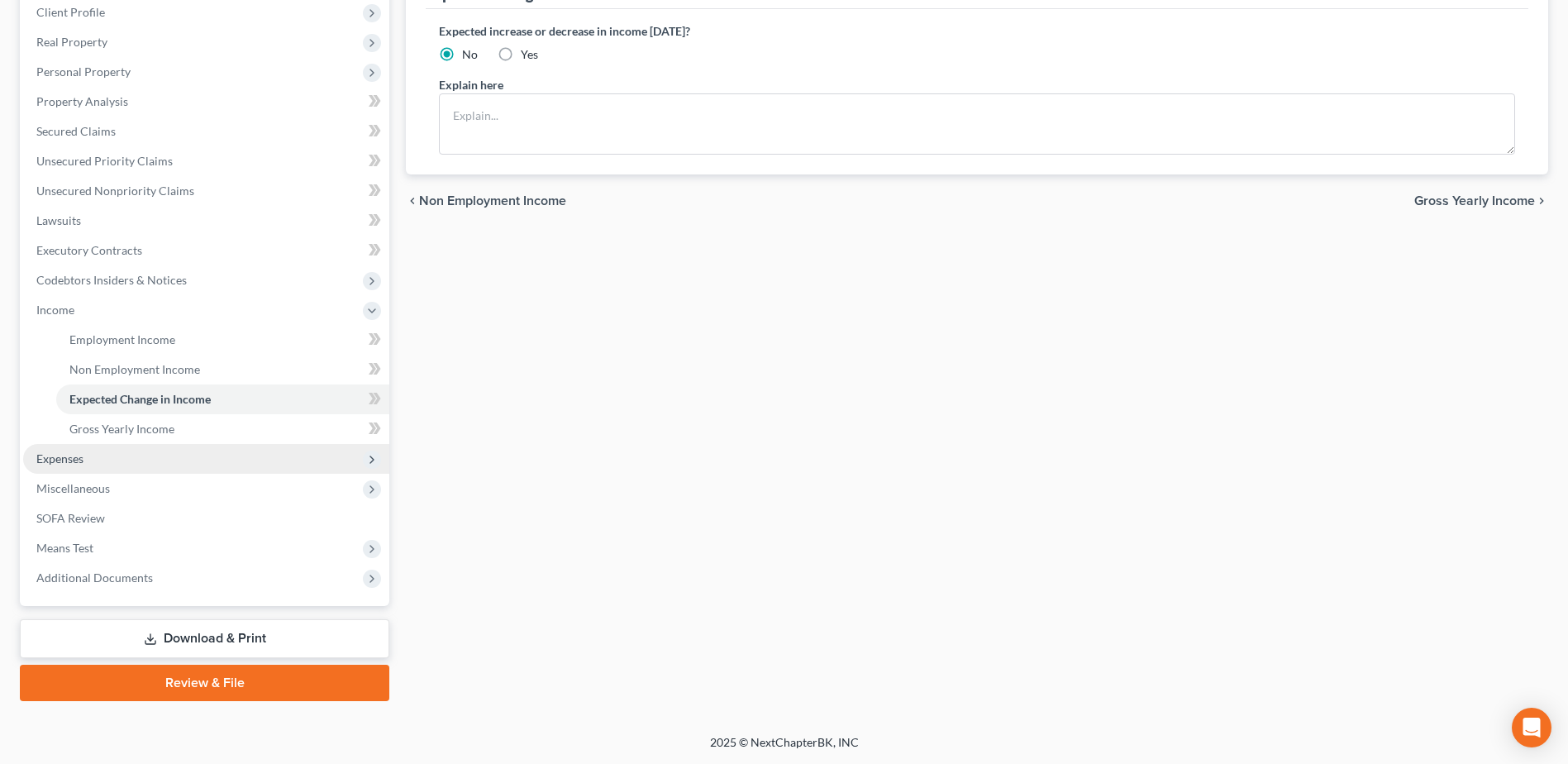
click at [64, 461] on span "Expenses" at bounding box center [60, 458] width 47 height 14
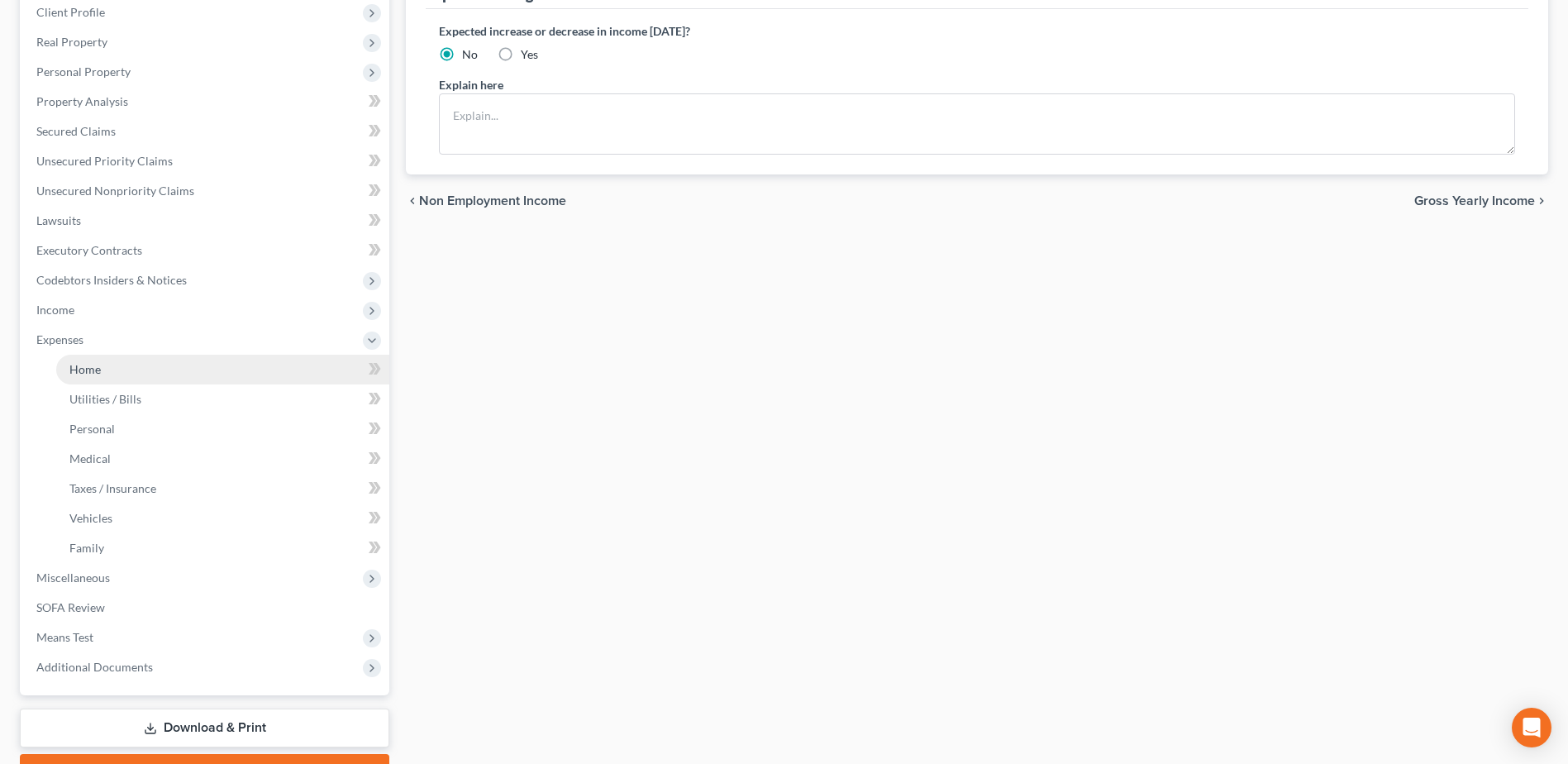
click at [83, 363] on span "Home" at bounding box center [84, 368] width 31 height 14
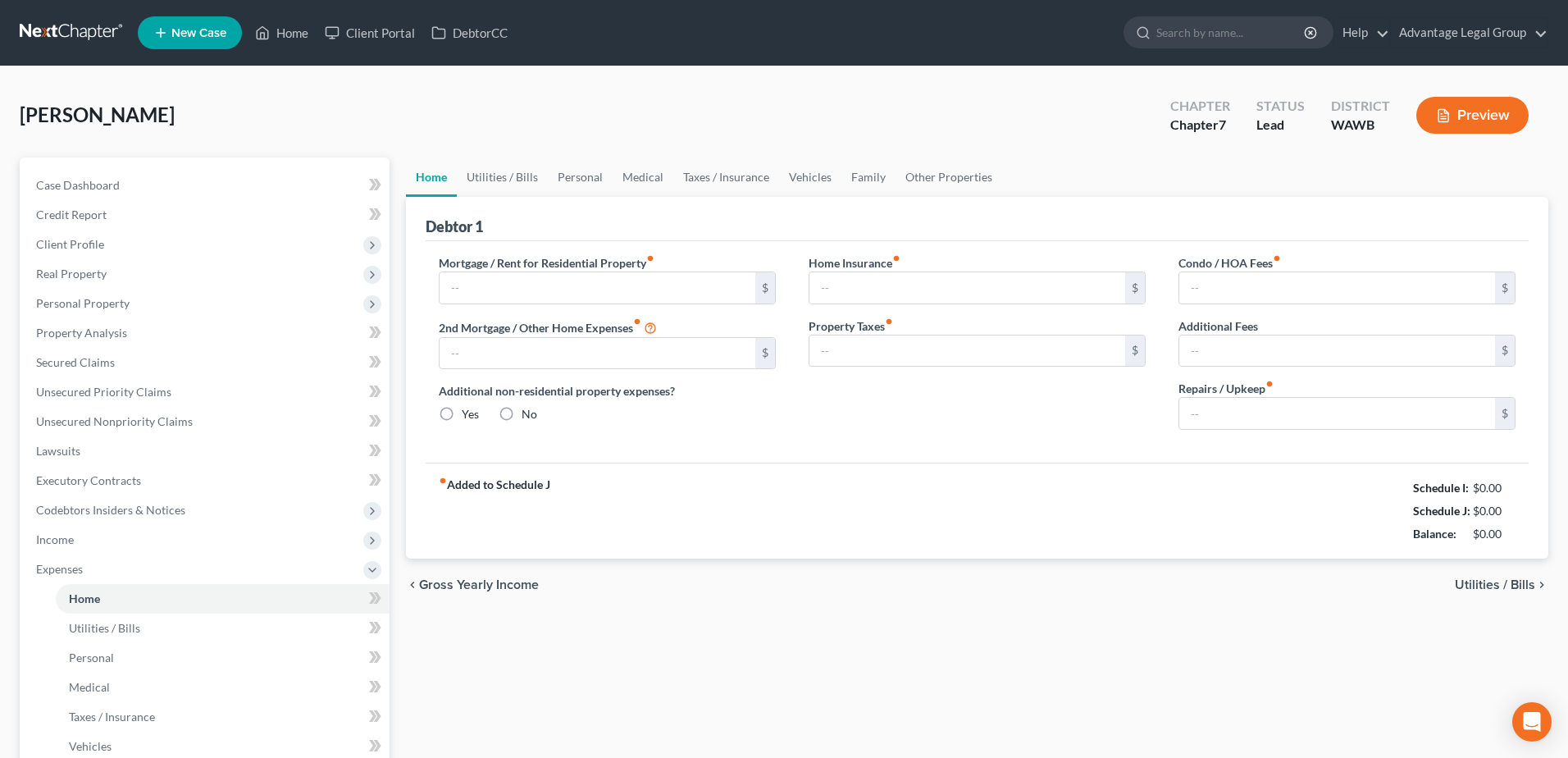
type input "1,760.00"
type input "0.00"
radio input "true"
type input "0.00"
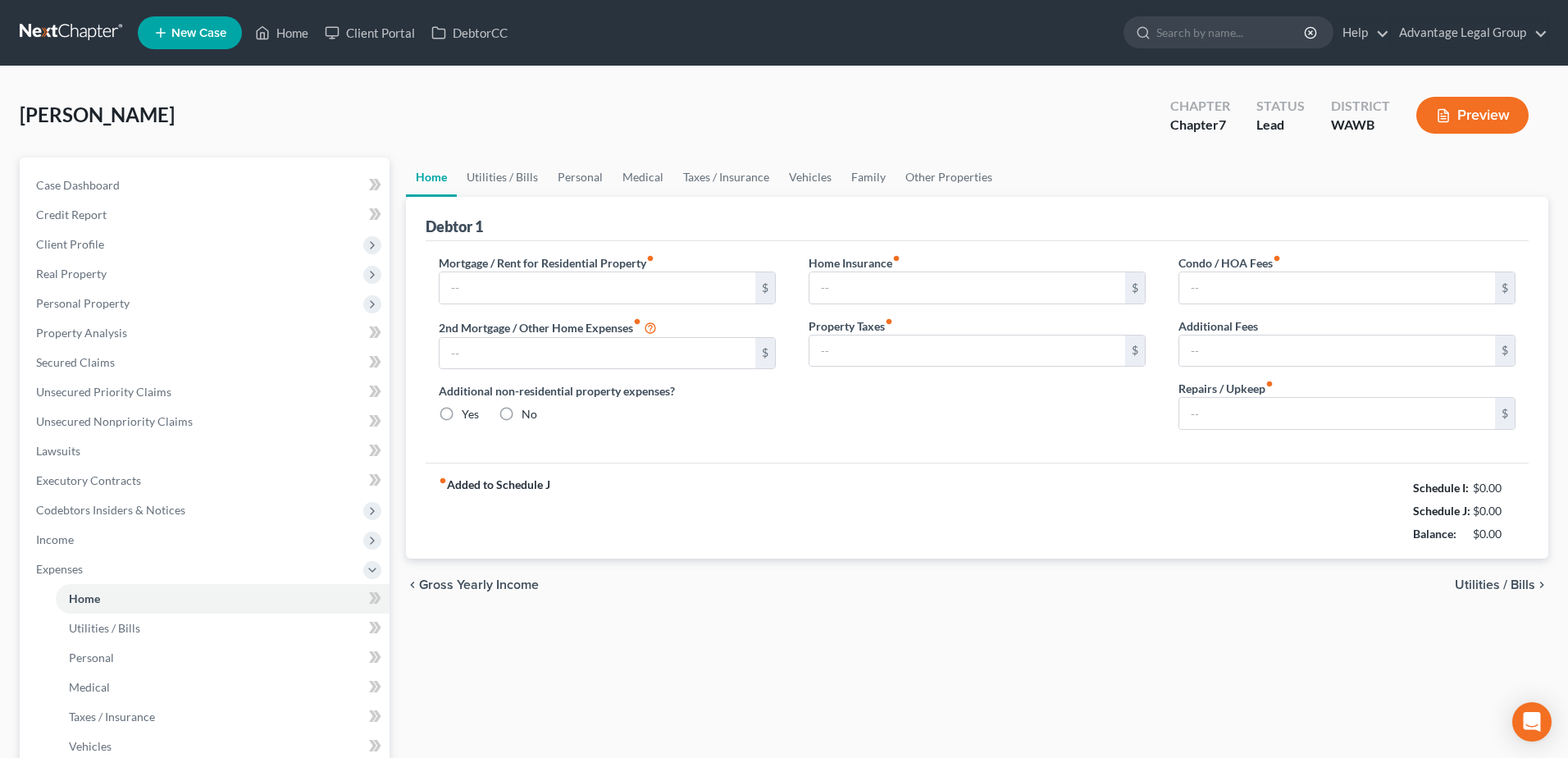
type input "0.00"
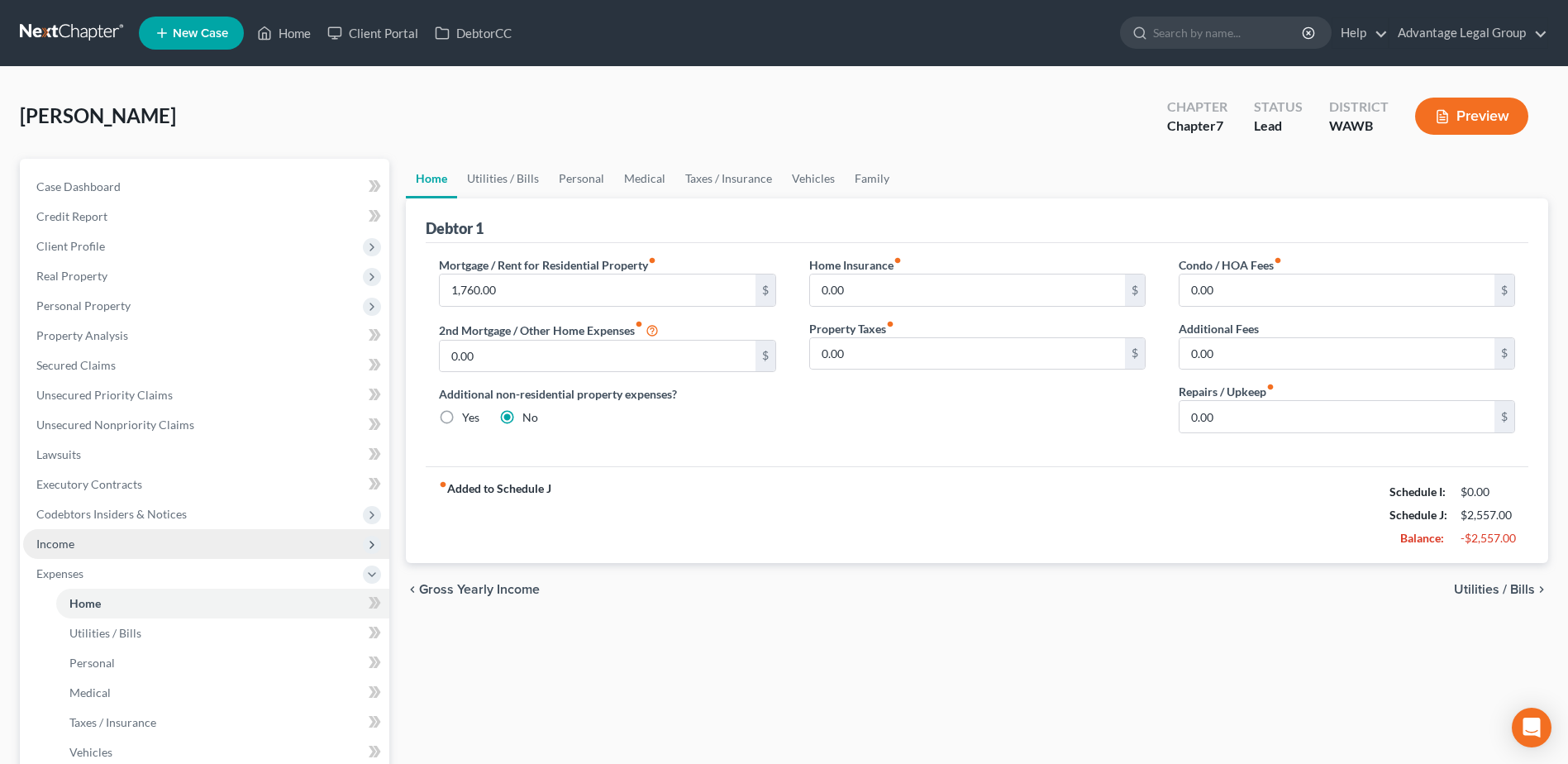
click at [63, 543] on span "Income" at bounding box center [55, 543] width 38 height 14
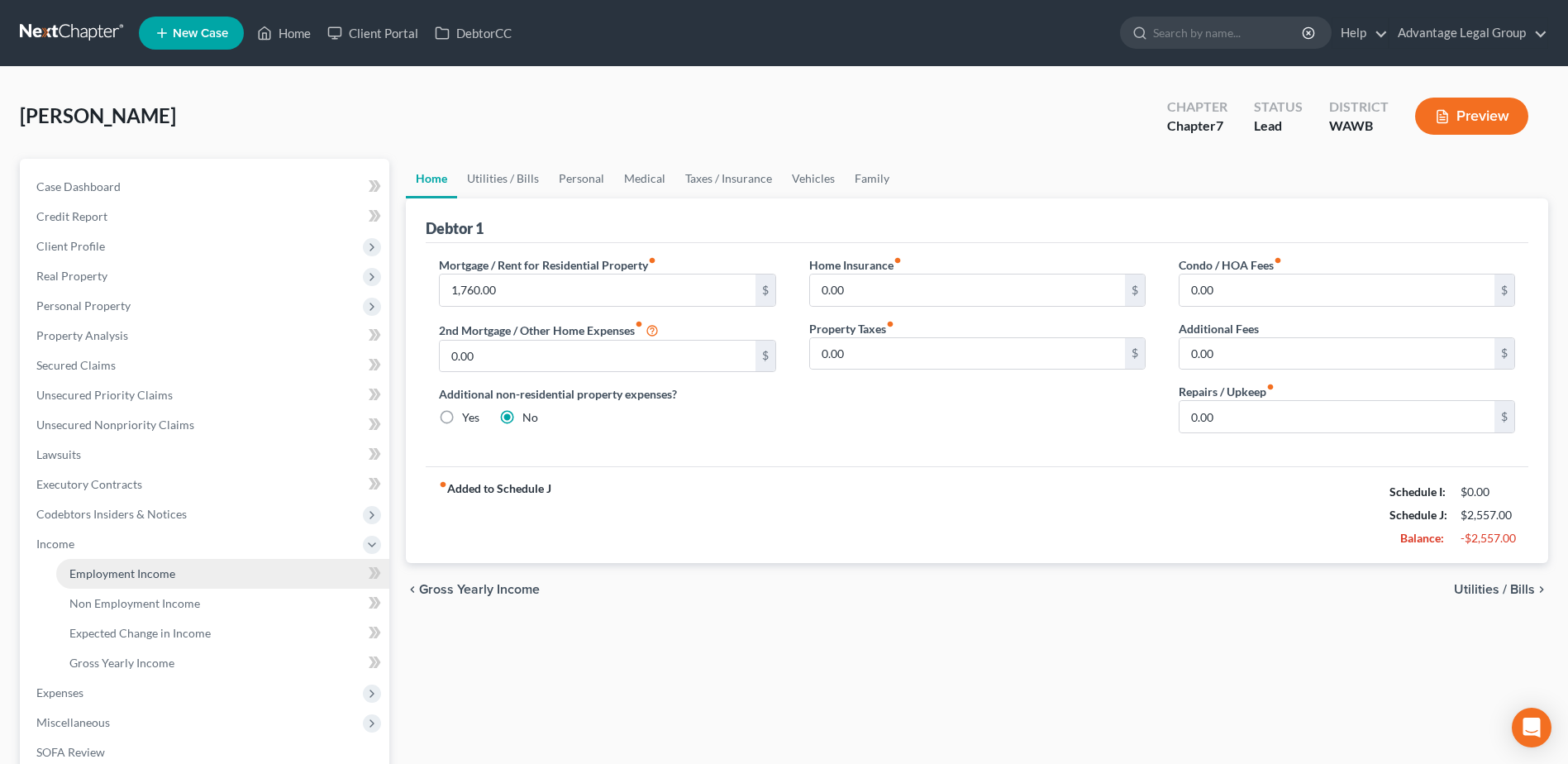
click at [110, 569] on span "Employment Income" at bounding box center [122, 573] width 106 height 14
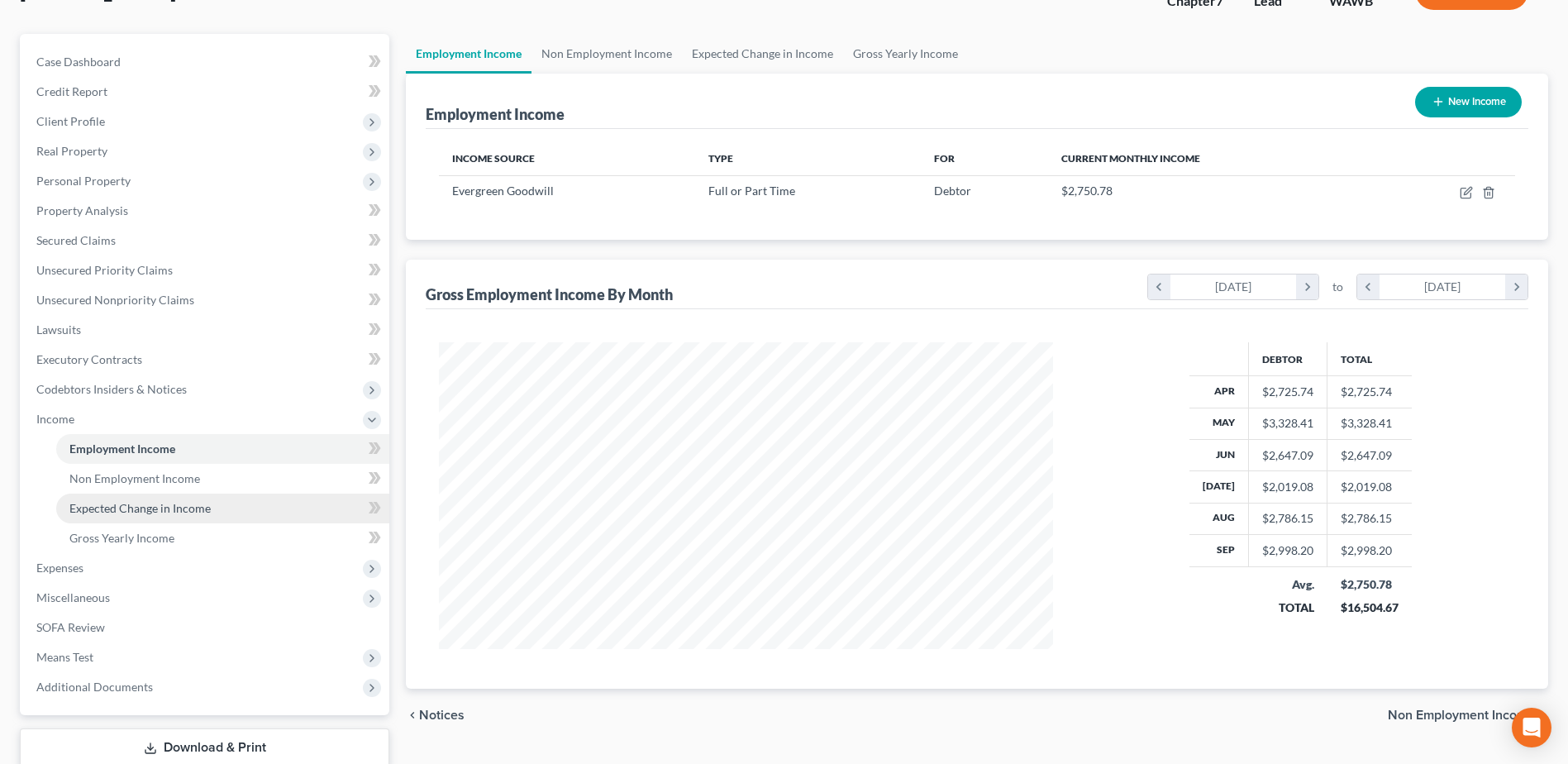
scroll to position [166, 0]
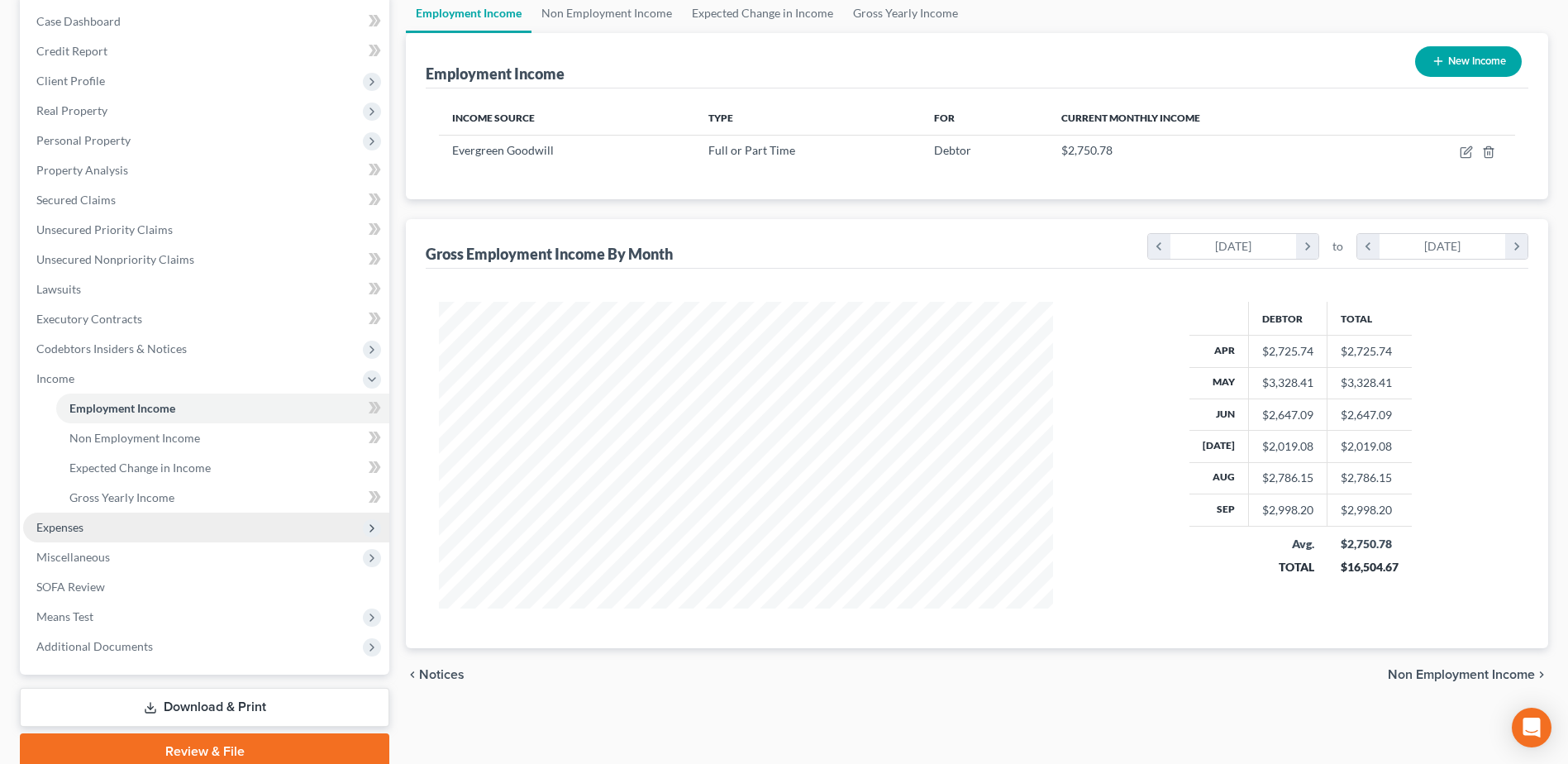
click at [70, 528] on span "Expenses" at bounding box center [60, 527] width 47 height 14
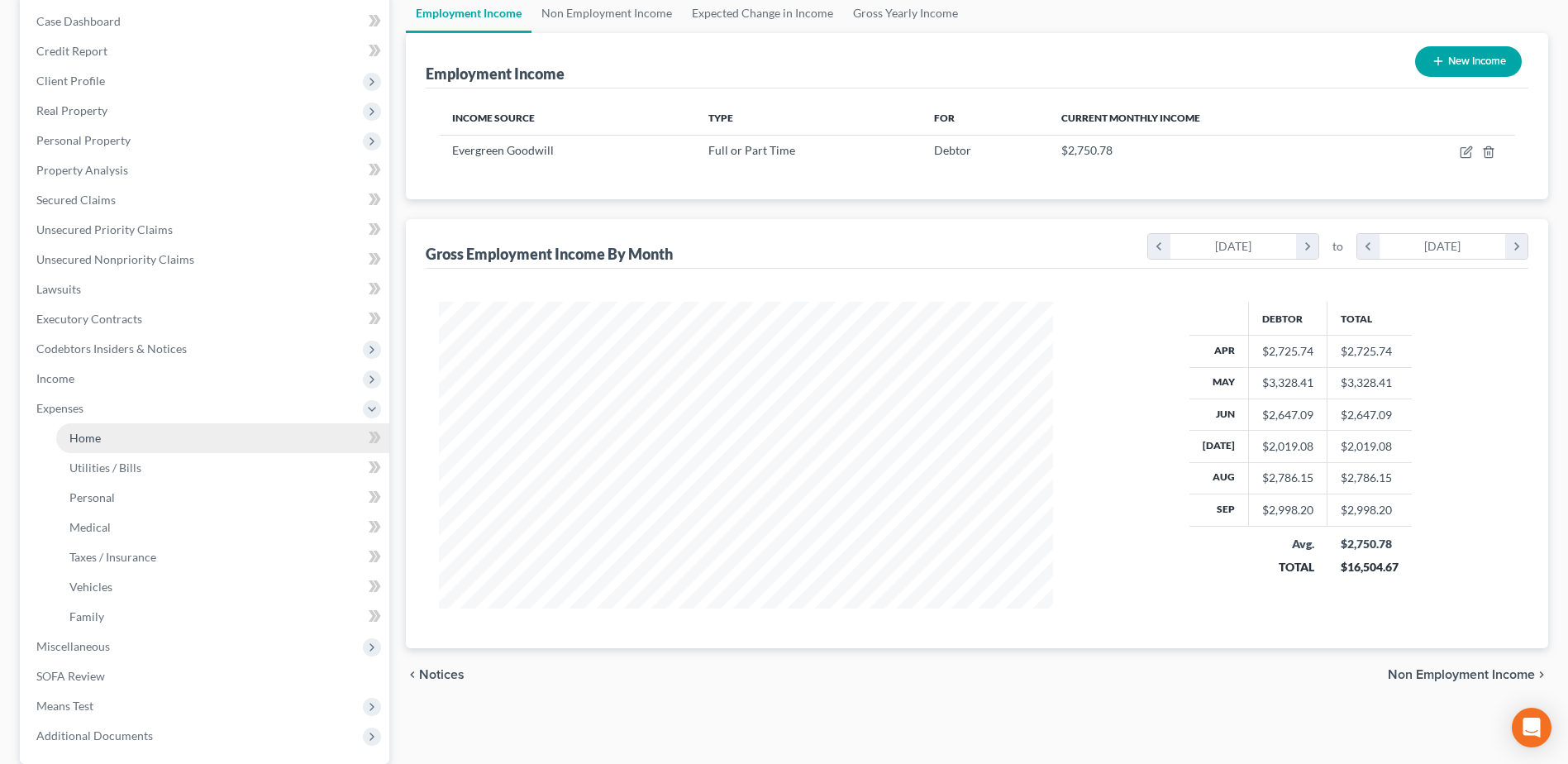
click at [89, 445] on link "Home" at bounding box center [223, 438] width 333 height 30
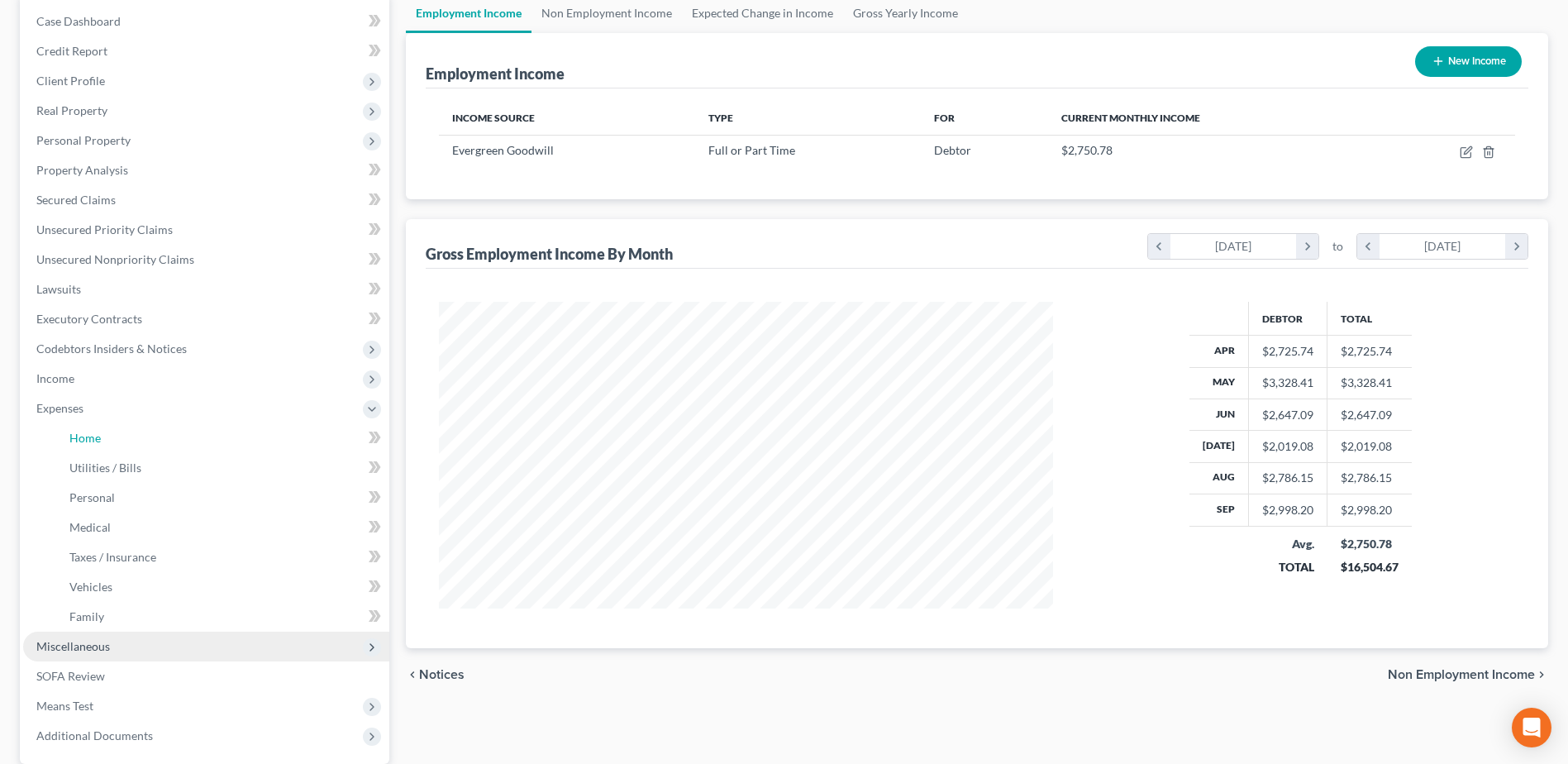
scroll to position [63, 0]
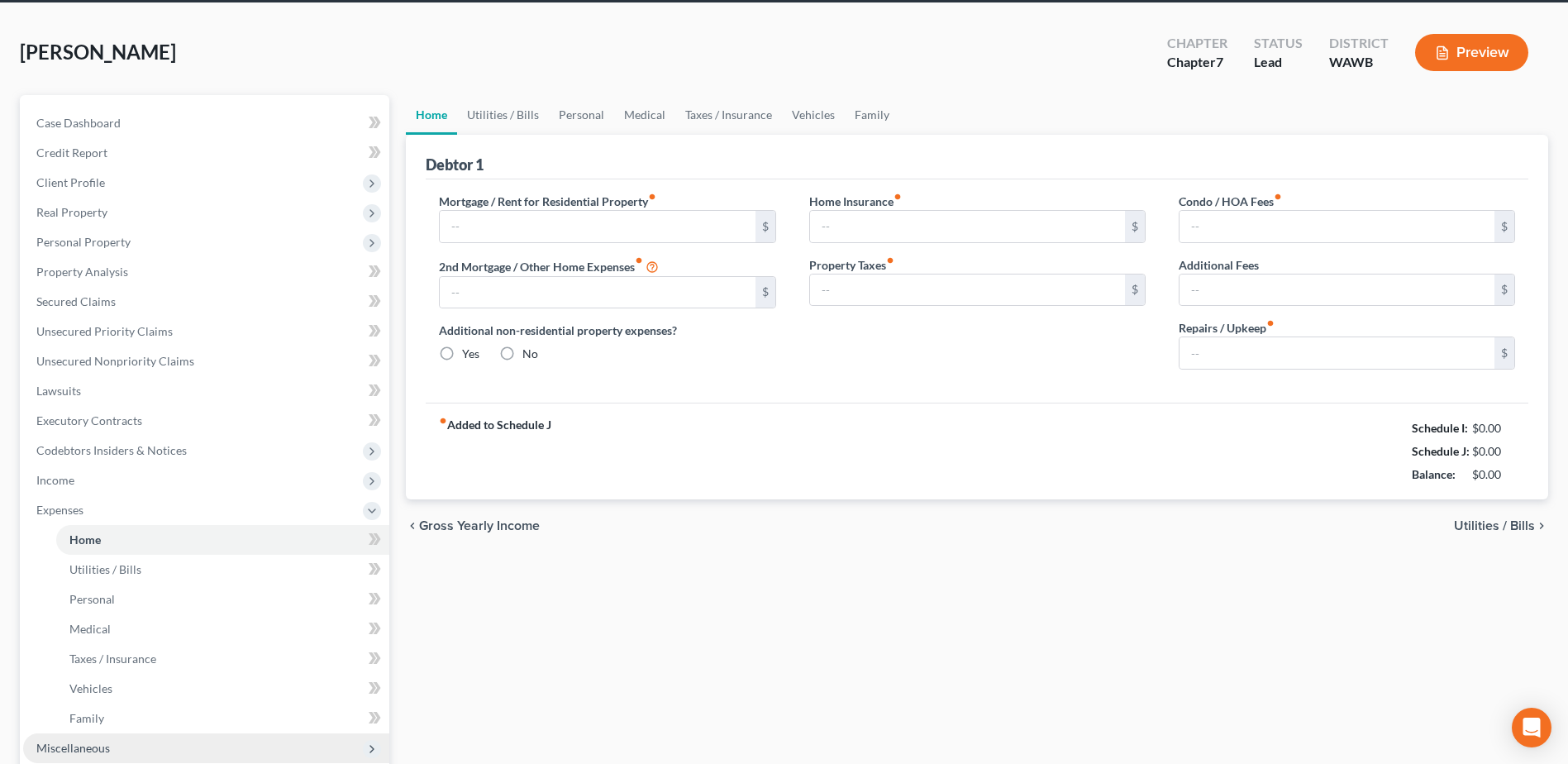
type input "1,760.00"
type input "0.00"
radio input "true"
type input "0.00"
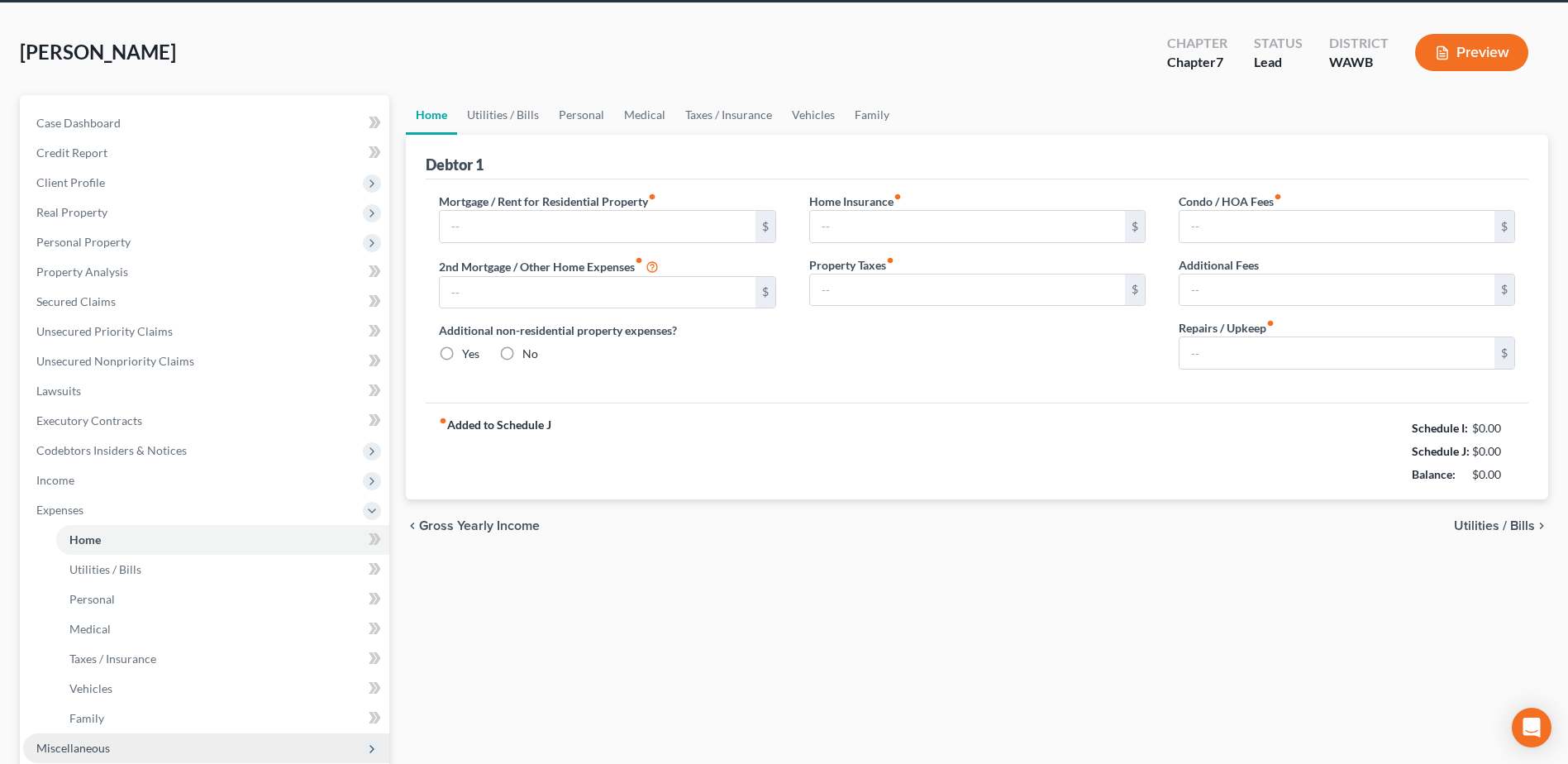
type input "0.00"
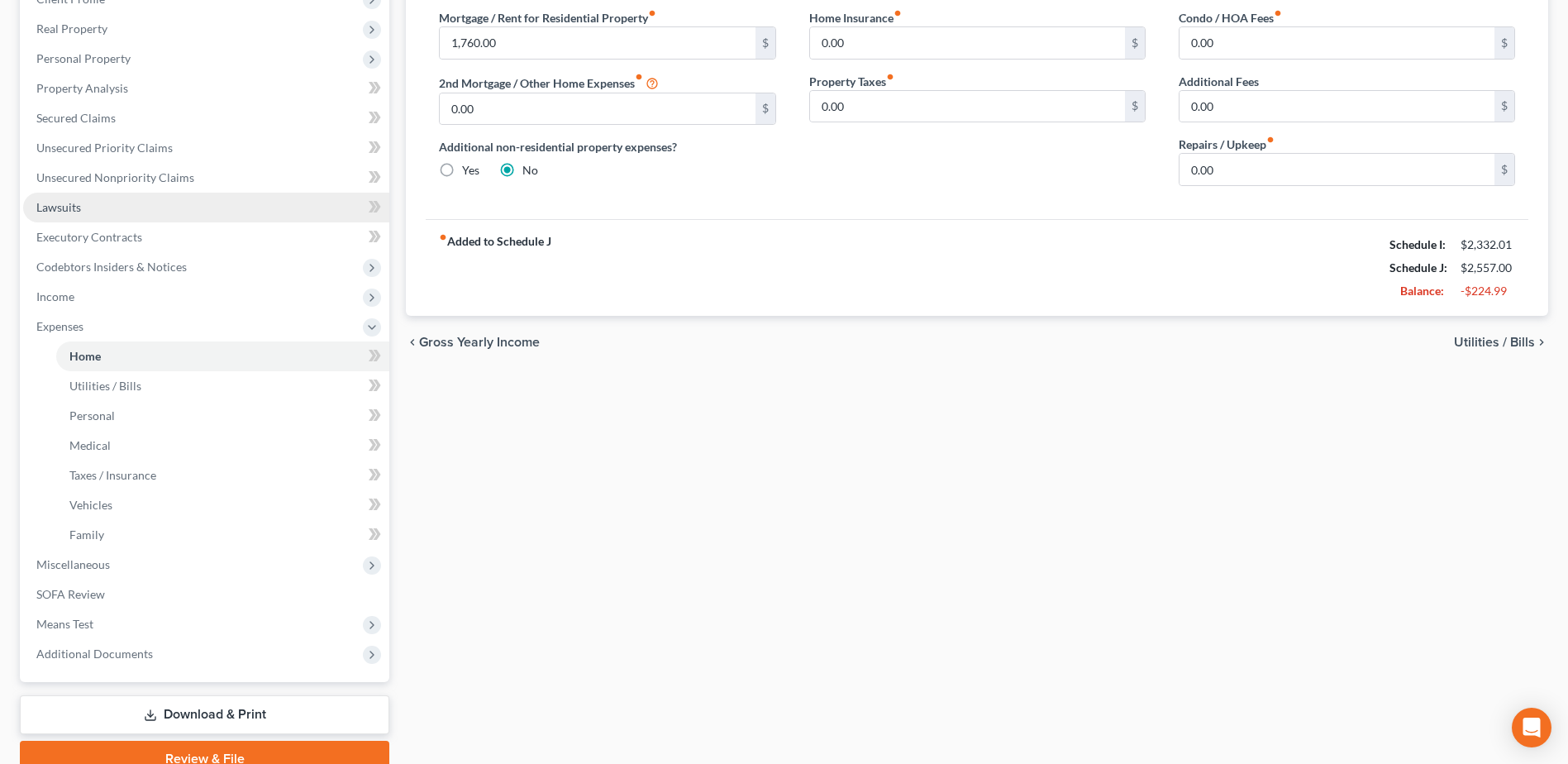
scroll to position [248, 0]
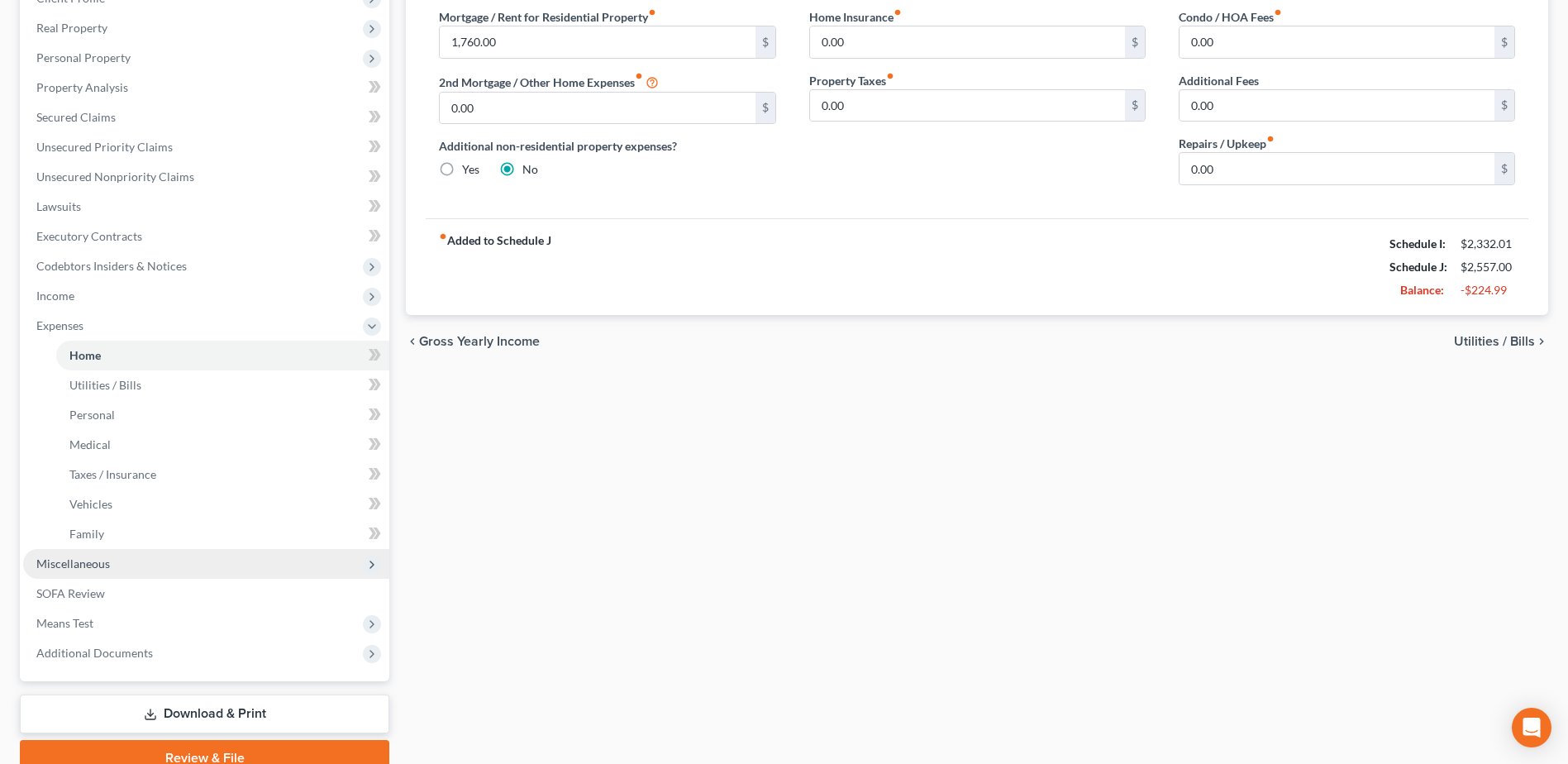
click at [75, 560] on span "Miscellaneous" at bounding box center [73, 563] width 74 height 14
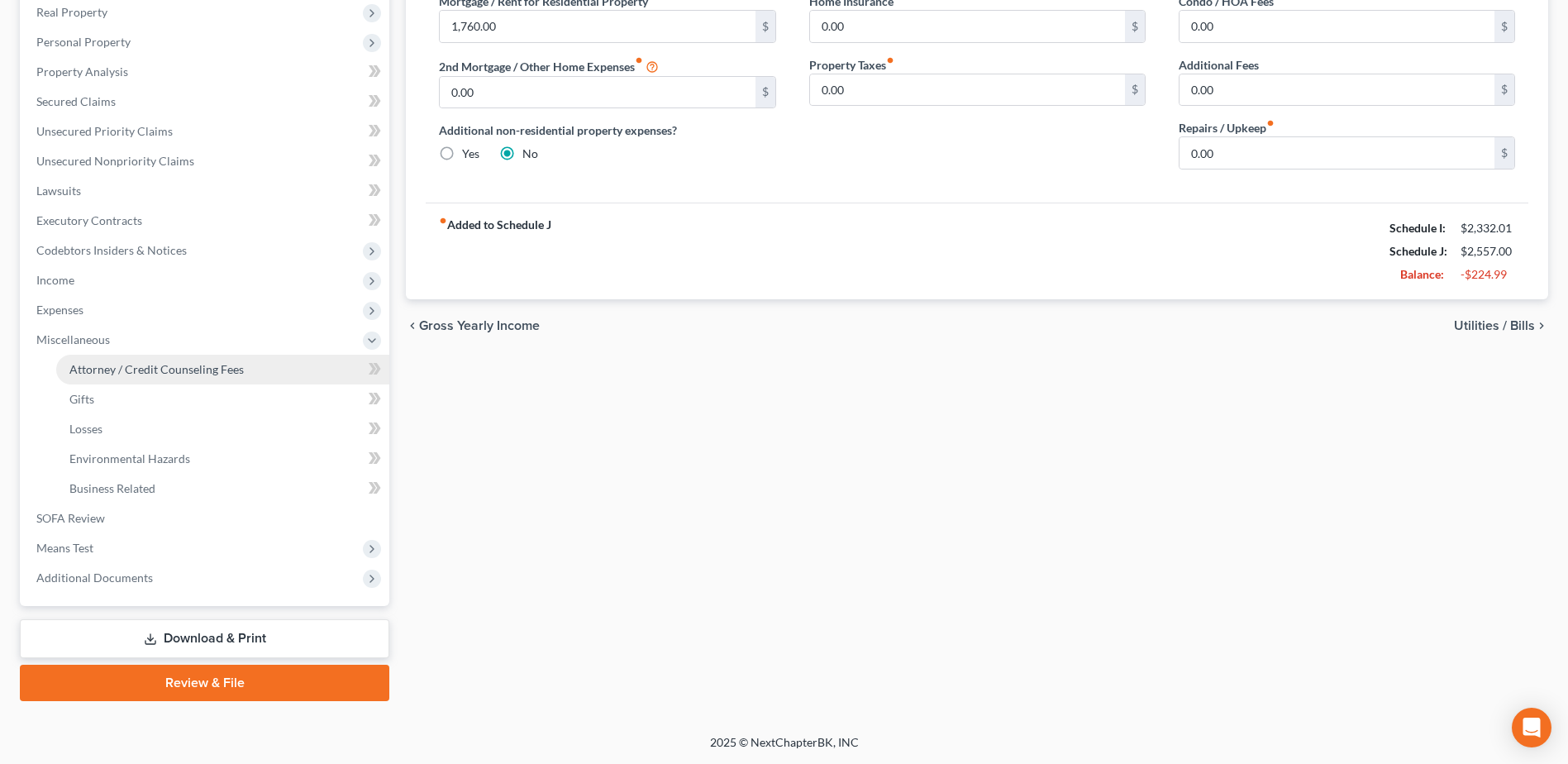
click at [114, 373] on span "Attorney / Credit Counseling Fees" at bounding box center [156, 368] width 174 height 14
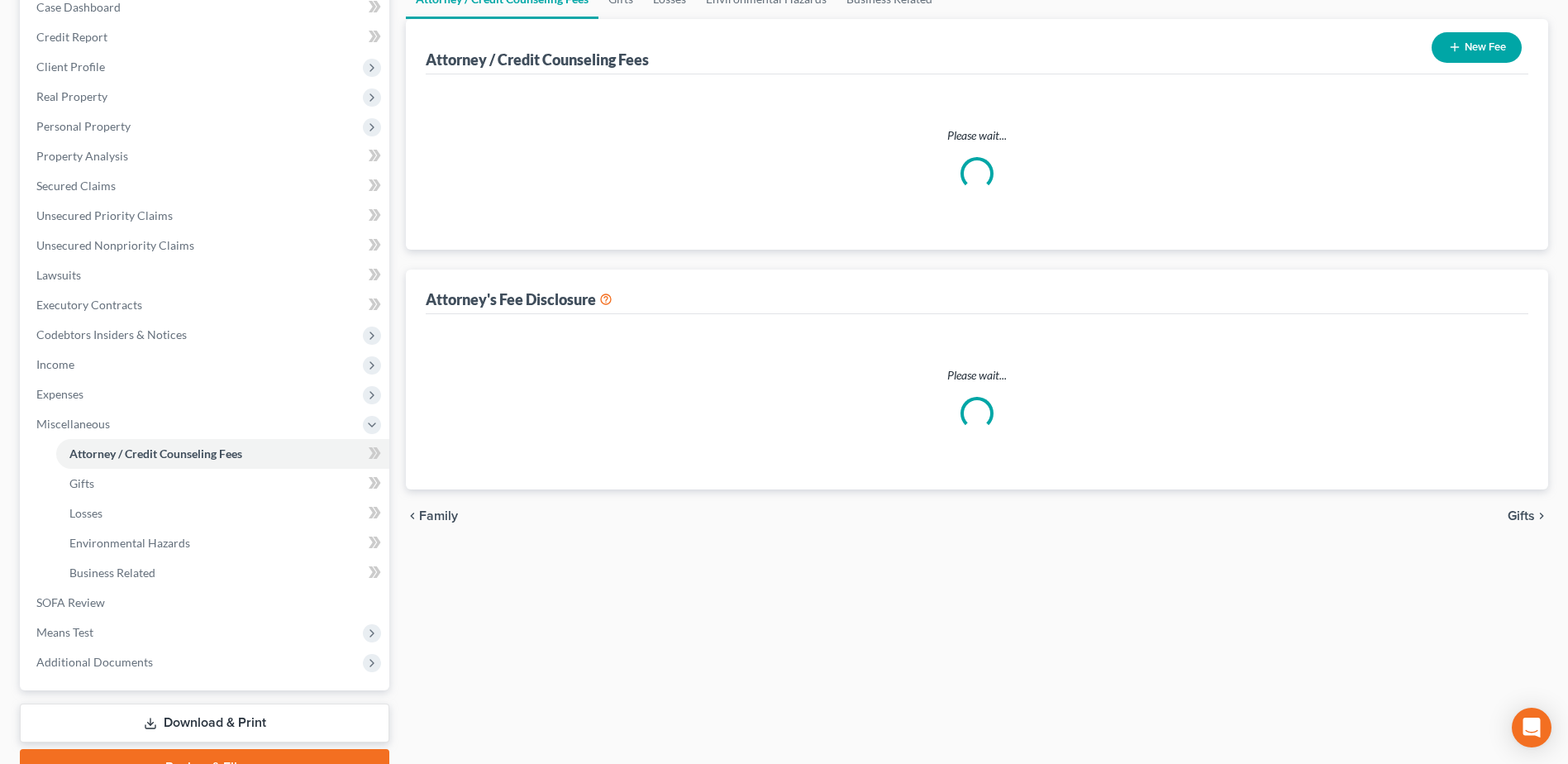
scroll to position [25, 0]
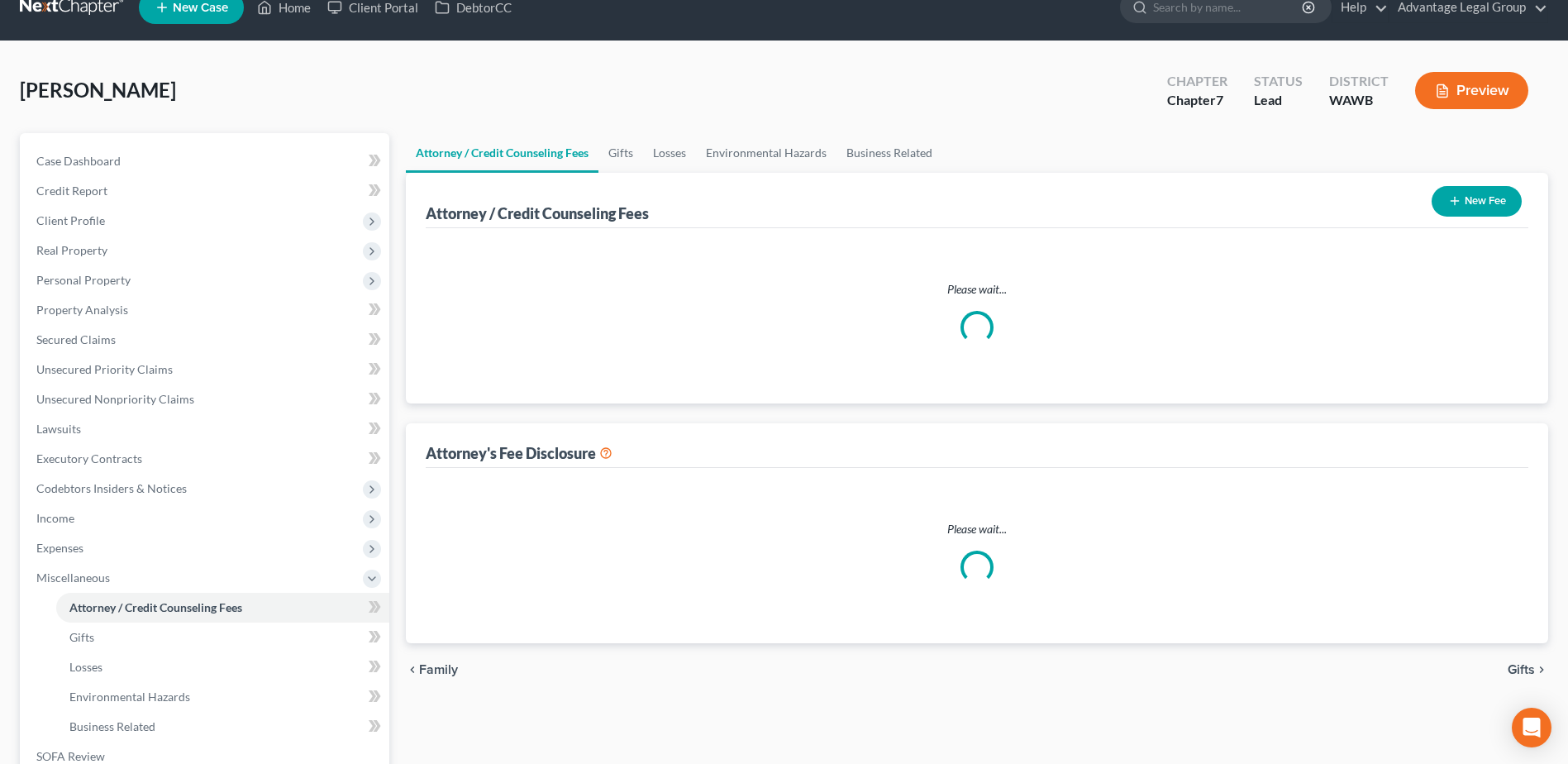
select select "0"
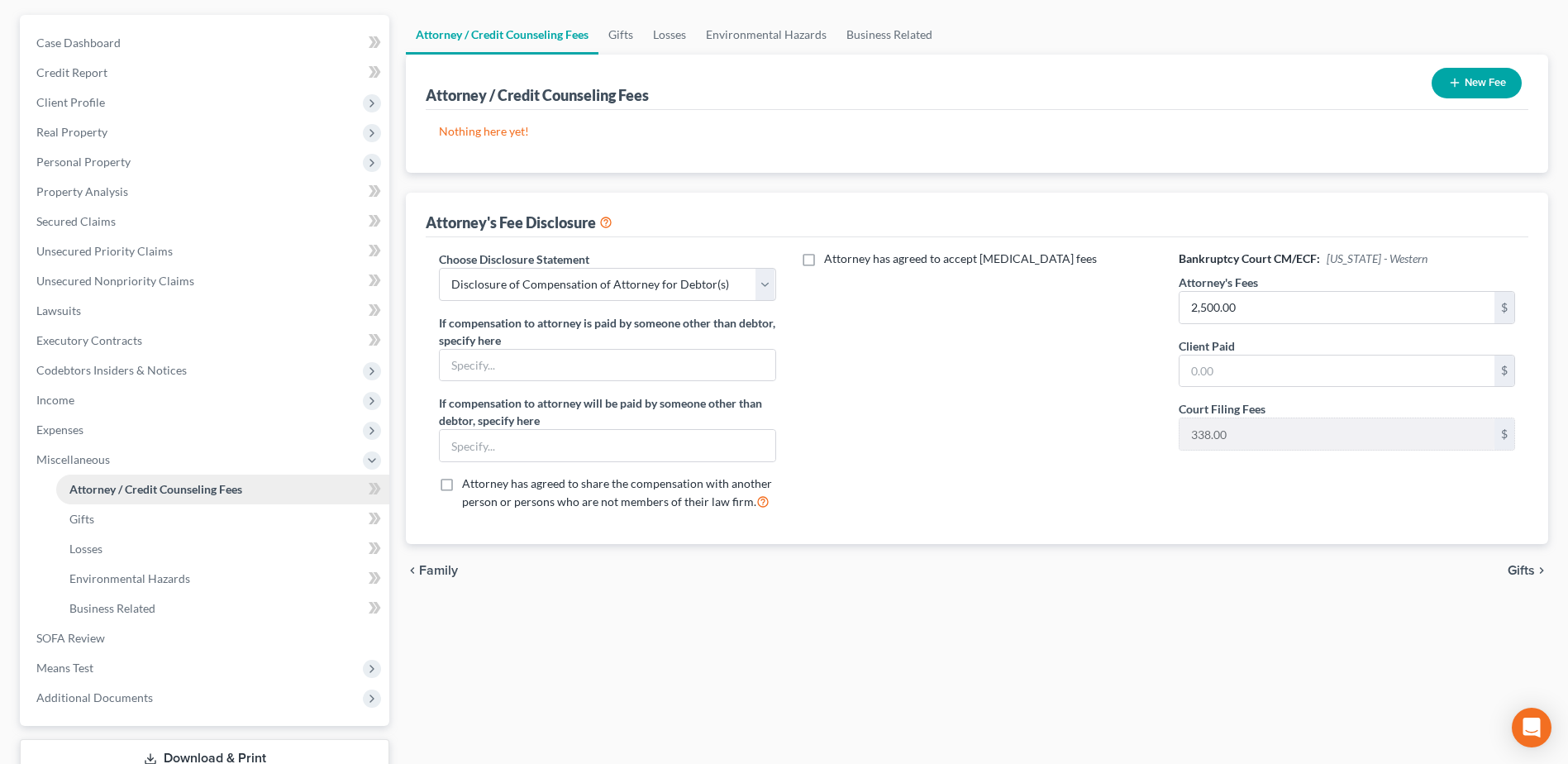
scroll to position [166, 0]
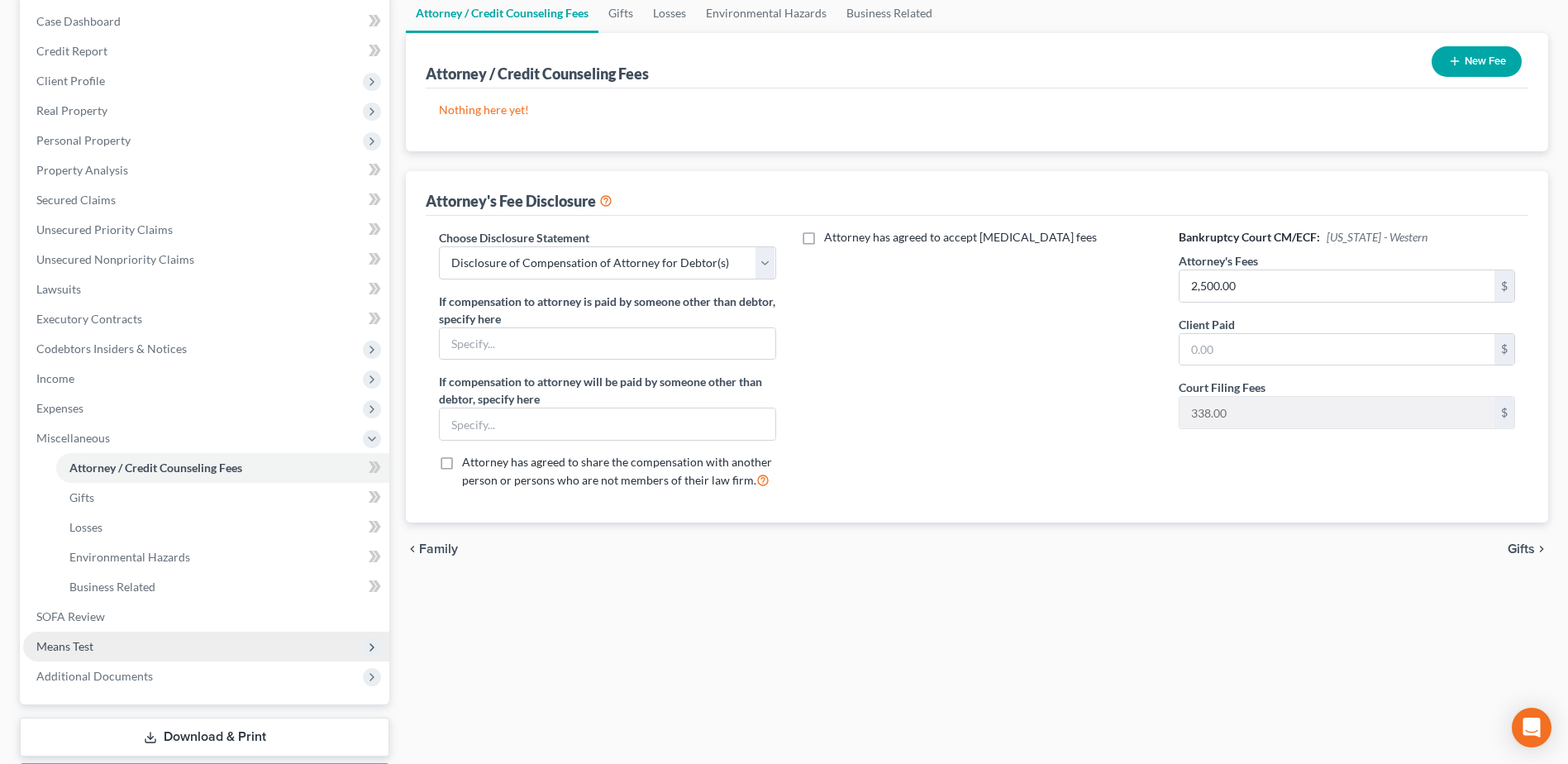
click at [71, 653] on span "Means Test" at bounding box center [205, 646] width 366 height 30
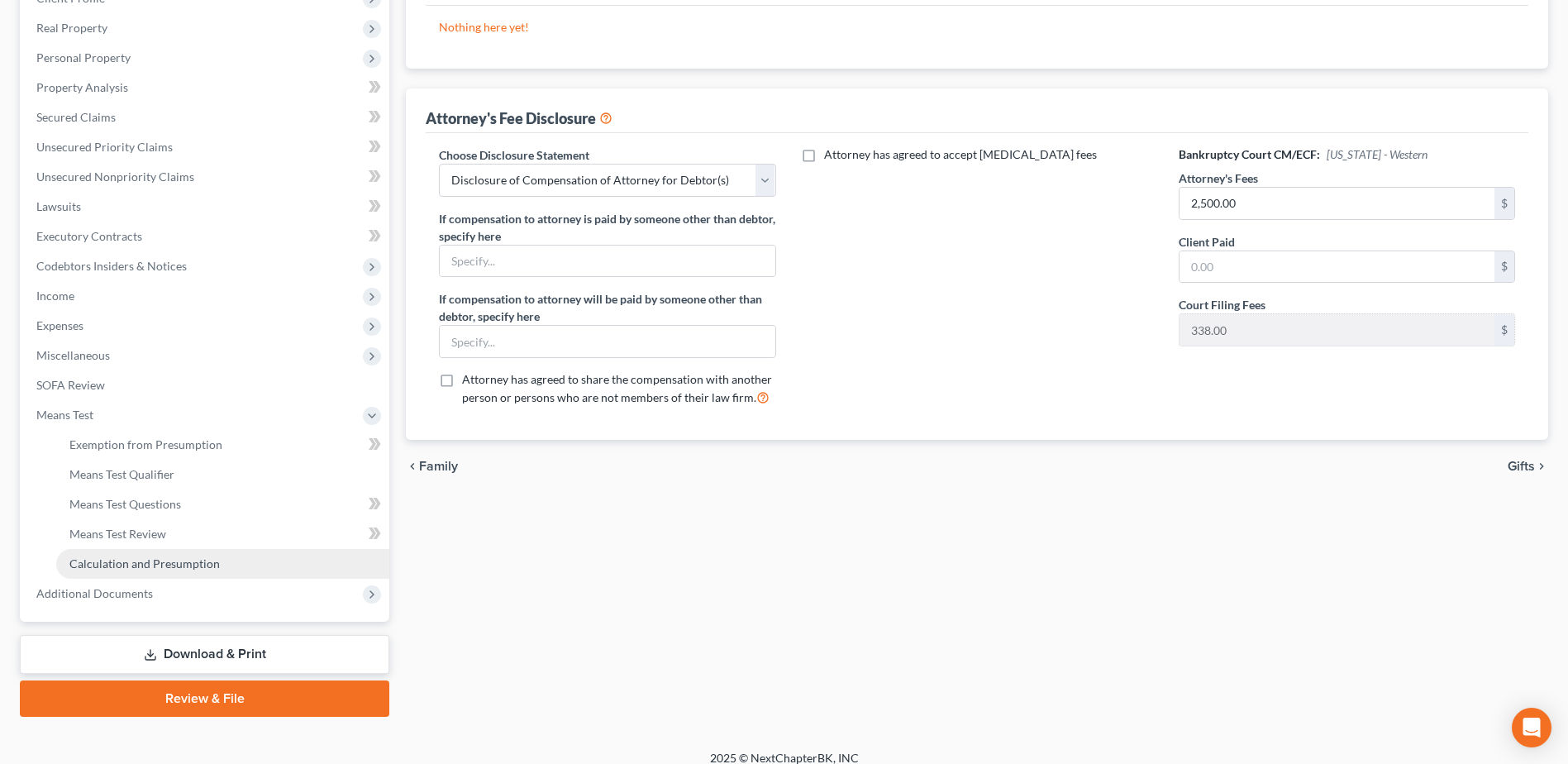
click at [151, 565] on span "Calculation and Presumption" at bounding box center [144, 563] width 150 height 14
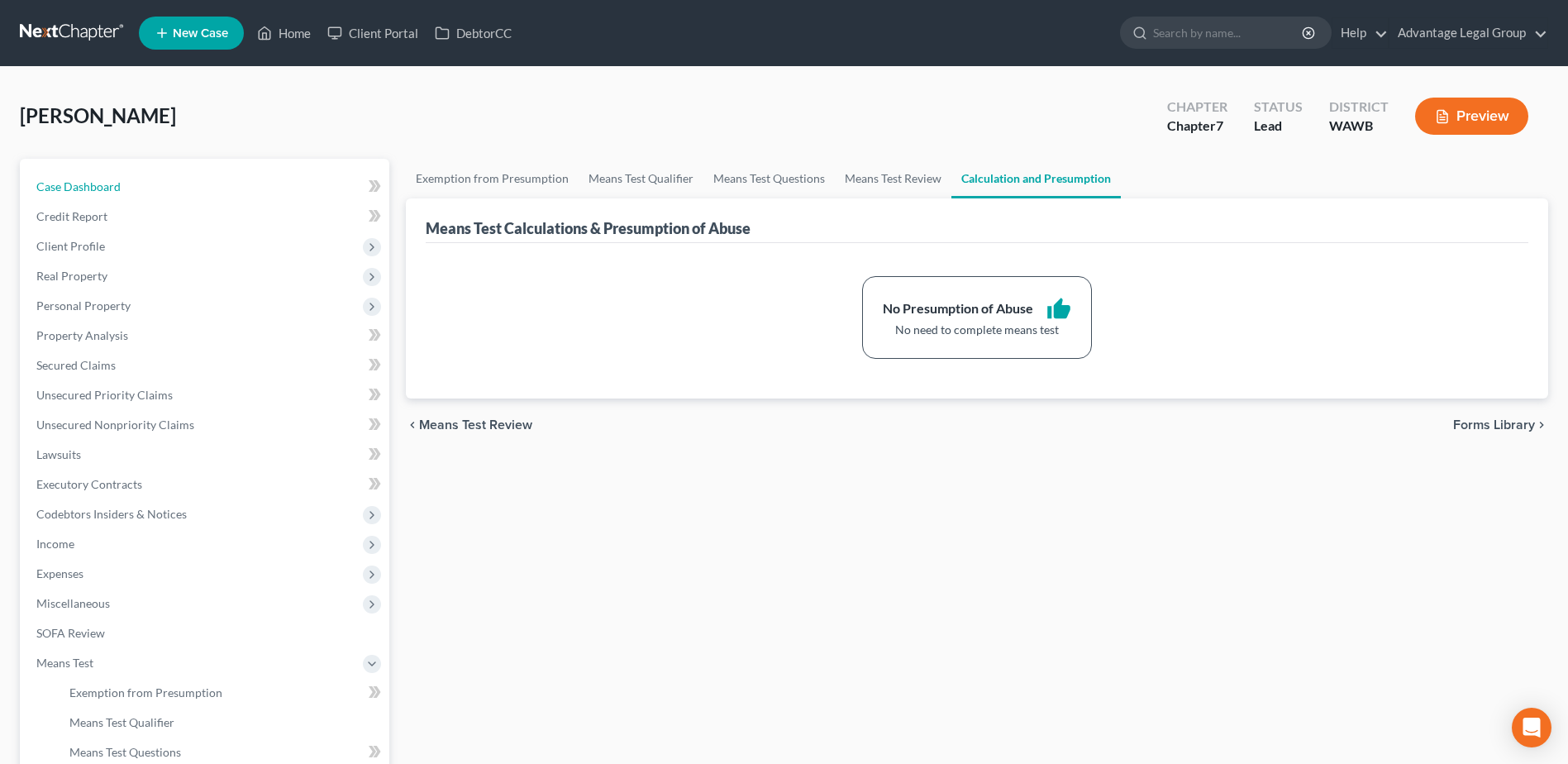
drag, startPoint x: 48, startPoint y: 180, endPoint x: 393, endPoint y: 265, distance: 355.3
click at [48, 180] on span "Case Dashboard" at bounding box center [79, 186] width 84 height 14
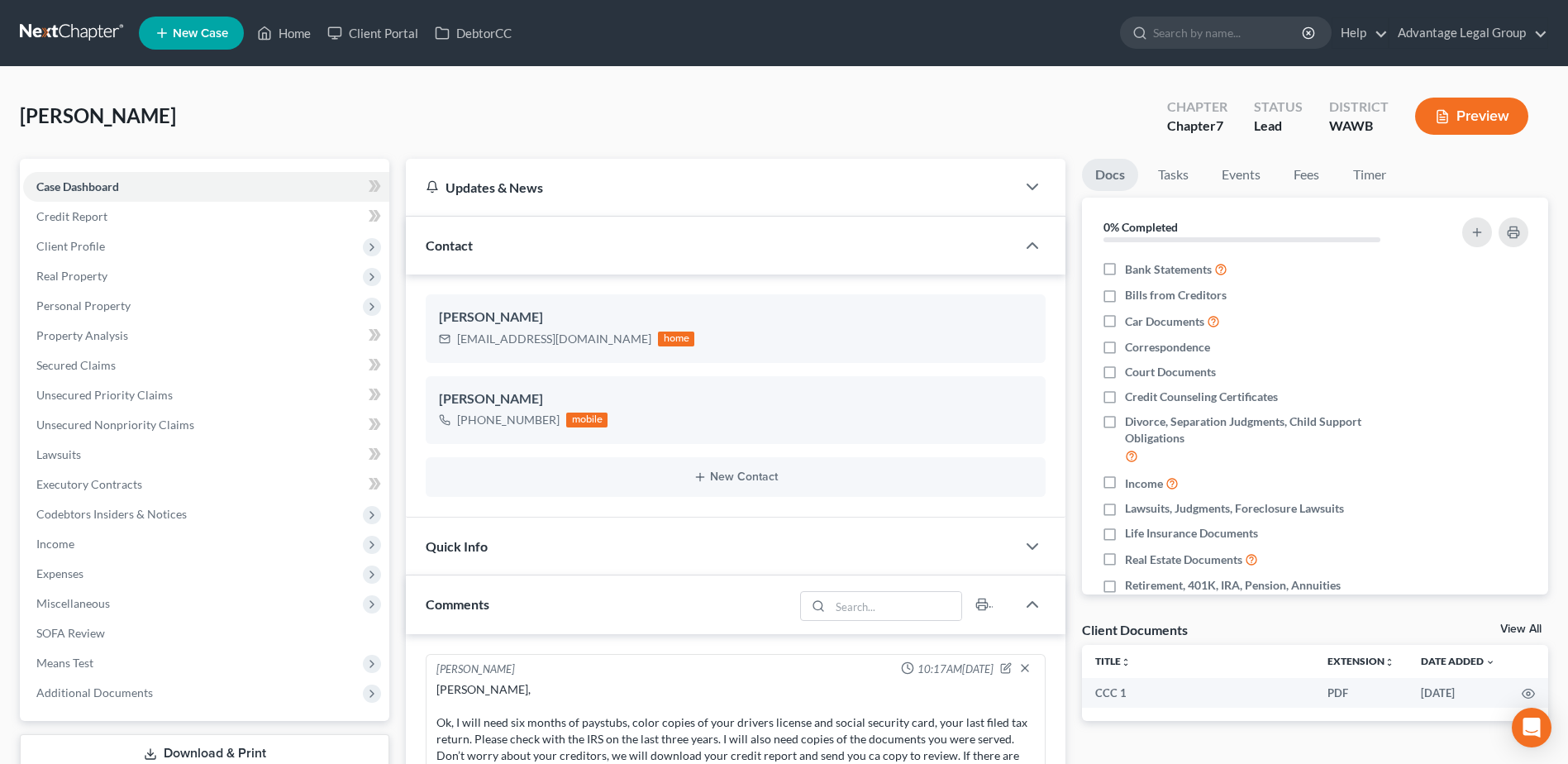
scroll to position [213, 0]
click at [59, 451] on span "Lawsuits" at bounding box center [58, 454] width 45 height 14
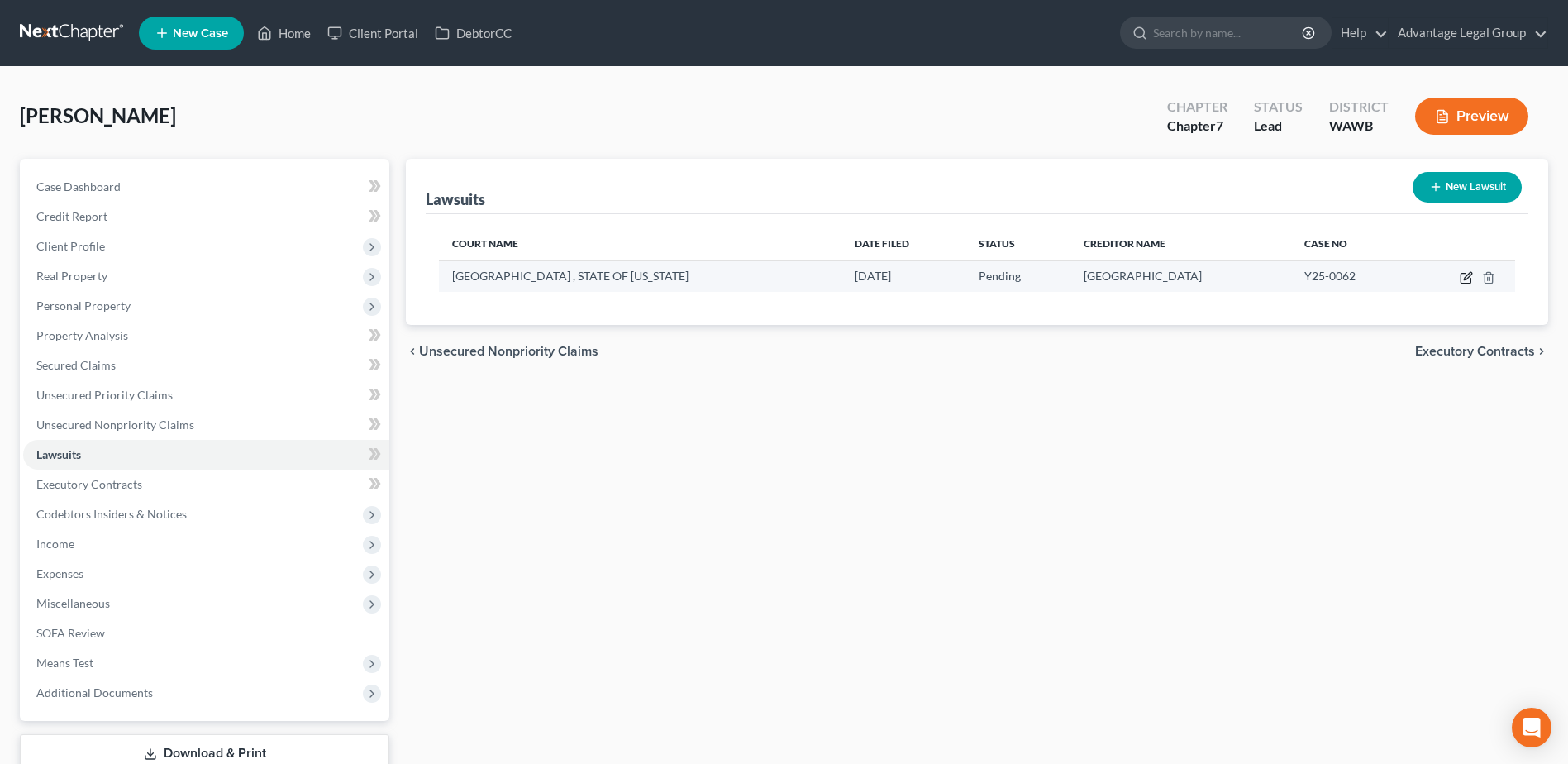
click at [1464, 279] on icon "button" at bounding box center [1467, 276] width 8 height 8
select select "50"
select select "0"
select select "1"
select select "50"
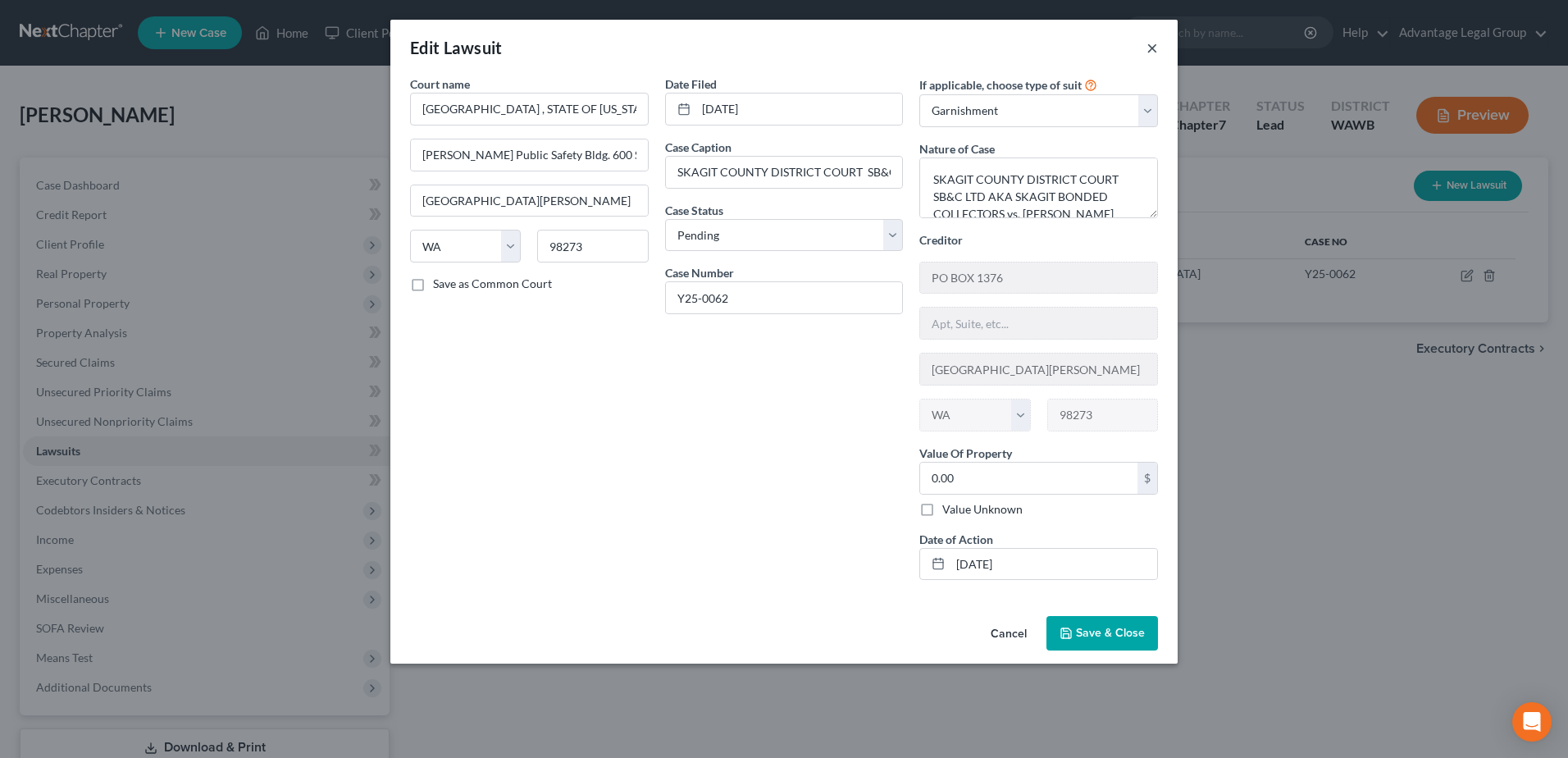
click at [1150, 49] on button "×" at bounding box center [1153, 47] width 12 height 19
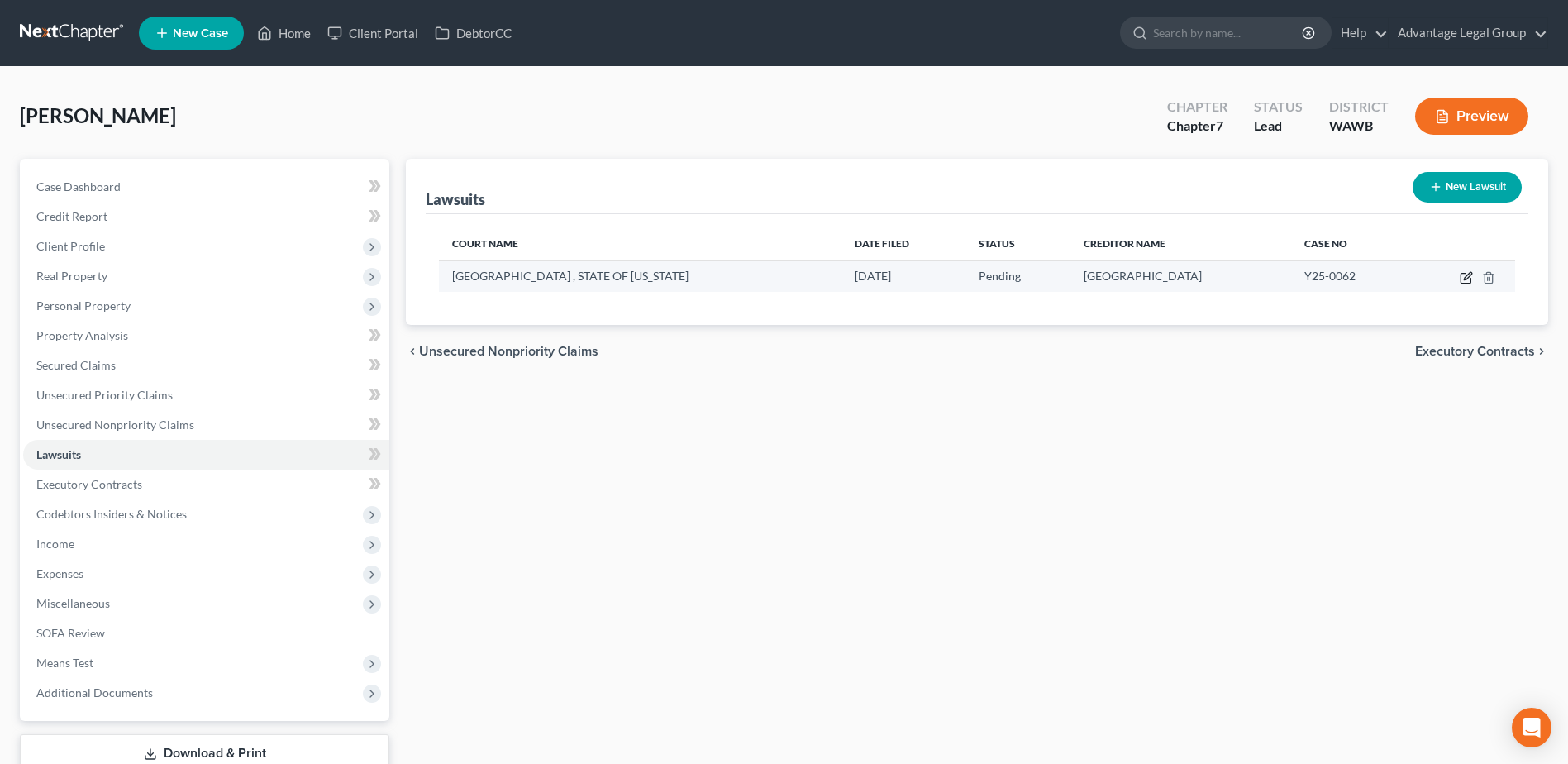
click at [1464, 276] on icon "button" at bounding box center [1467, 278] width 14 height 14
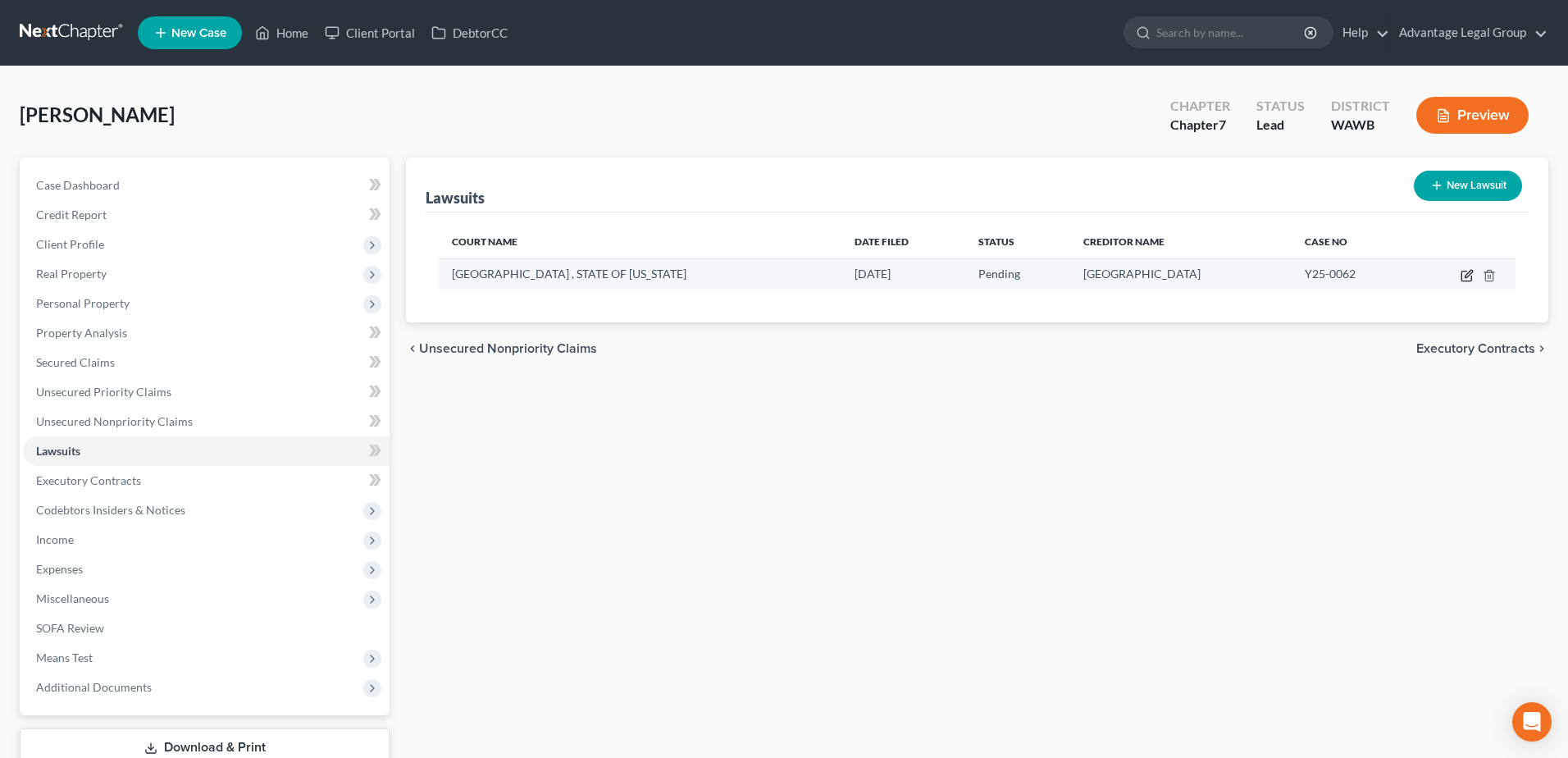
select select "50"
select select "0"
select select "1"
select select "50"
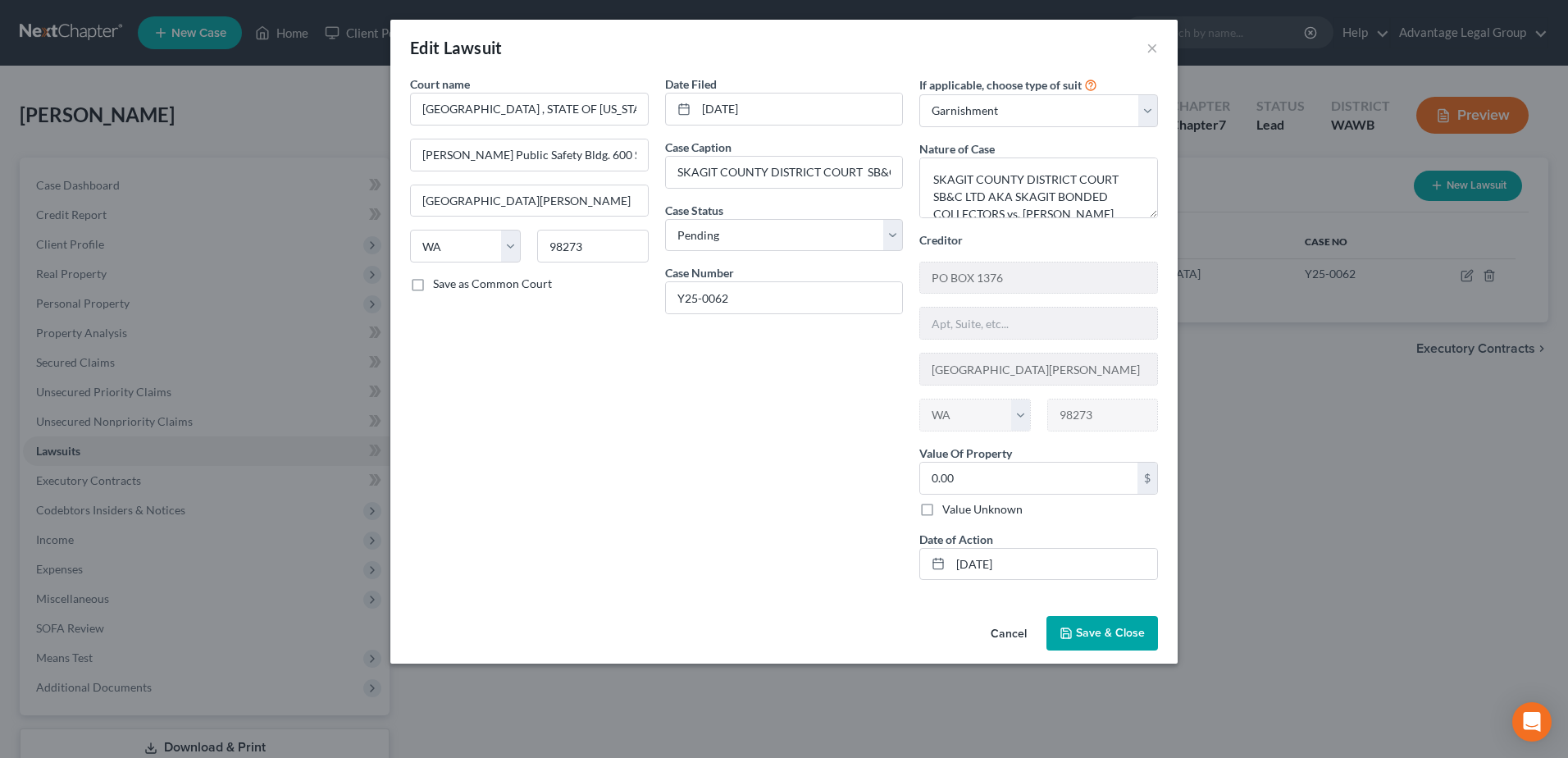
click at [1078, 626] on span "Save & Close" at bounding box center [1110, 632] width 69 height 14
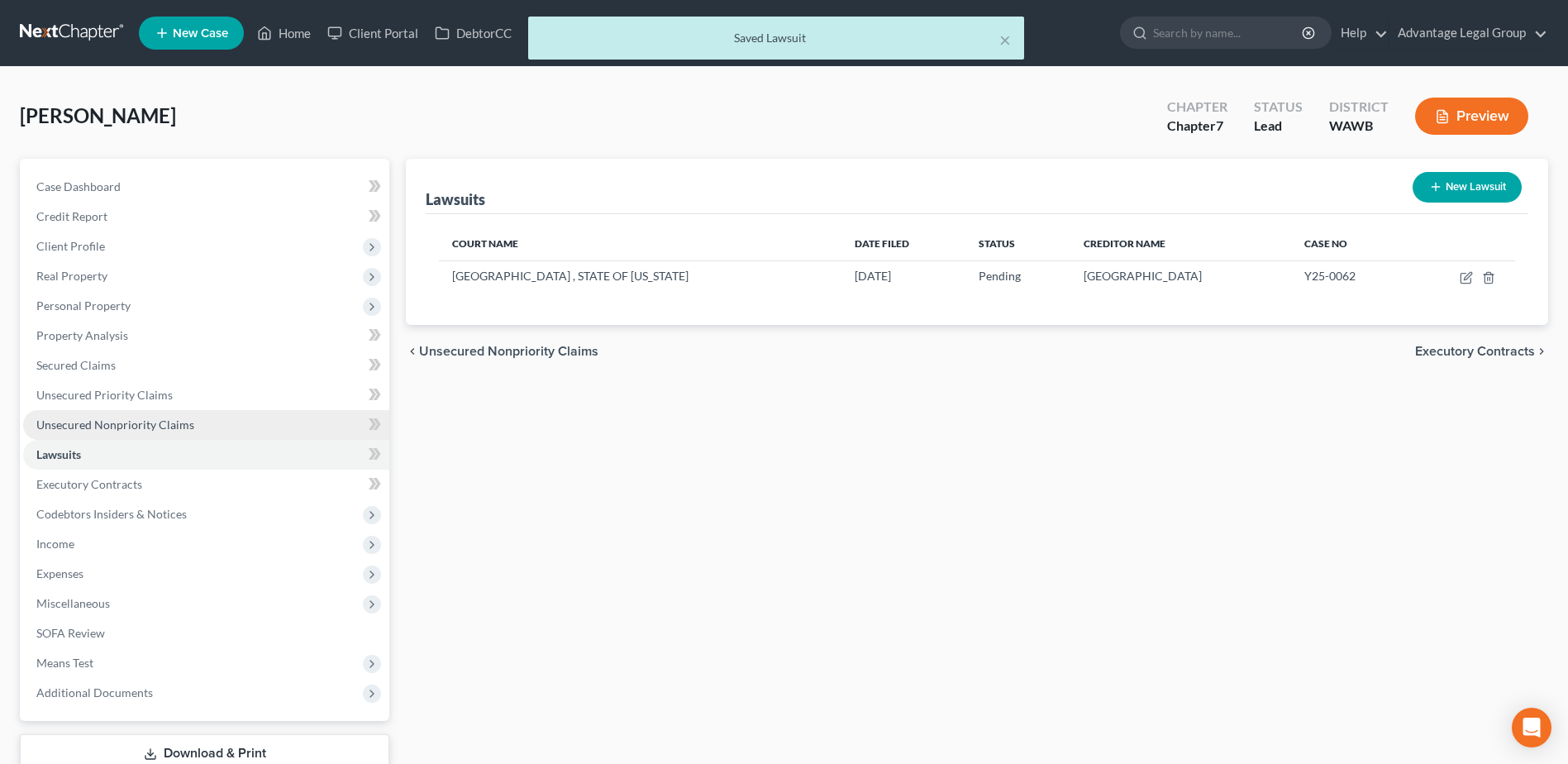
click at [97, 428] on span "Unsecured Nonpriority Claims" at bounding box center [115, 424] width 158 height 14
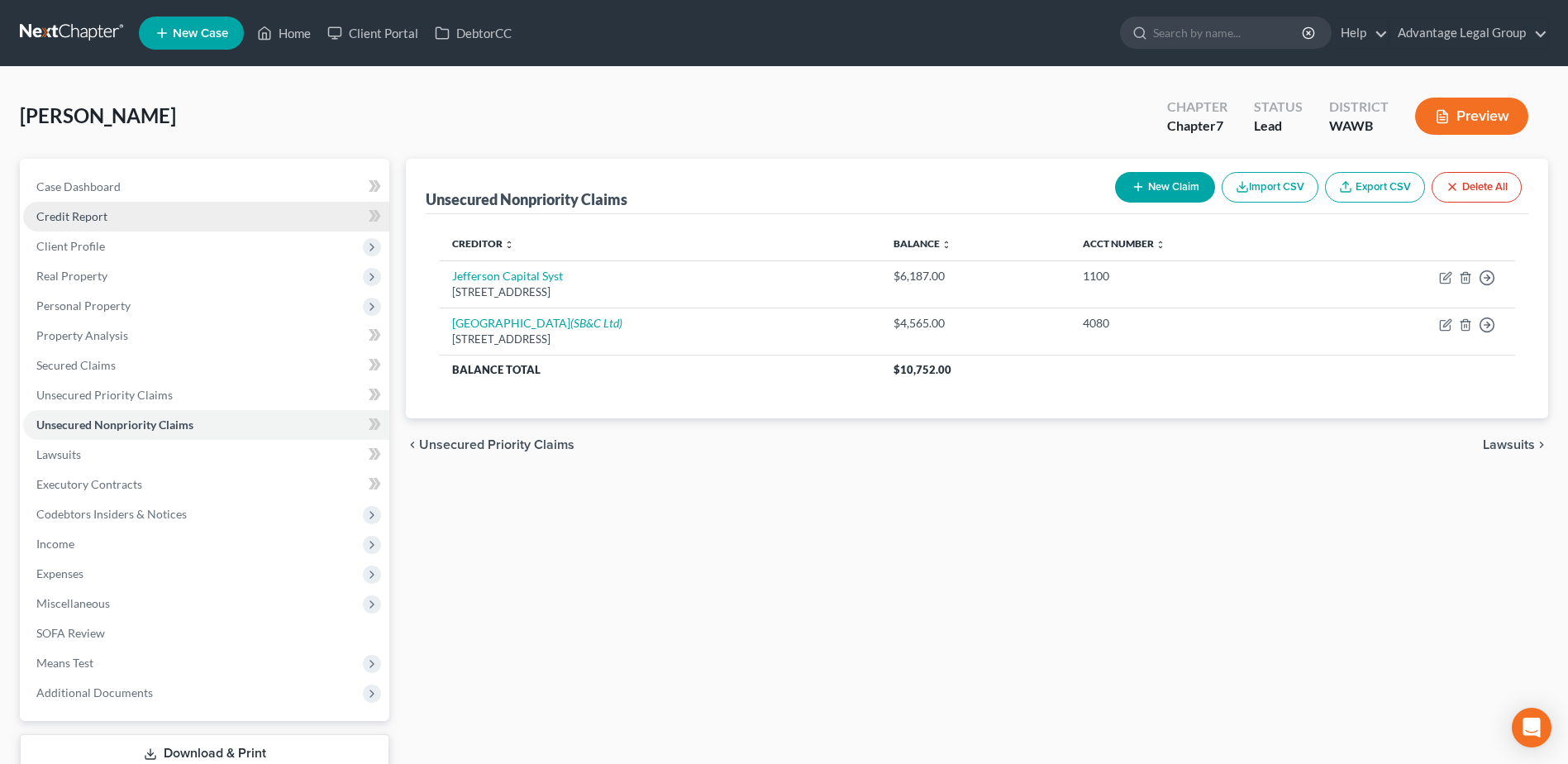
click at [79, 214] on span "Credit Report" at bounding box center [72, 216] width 71 height 14
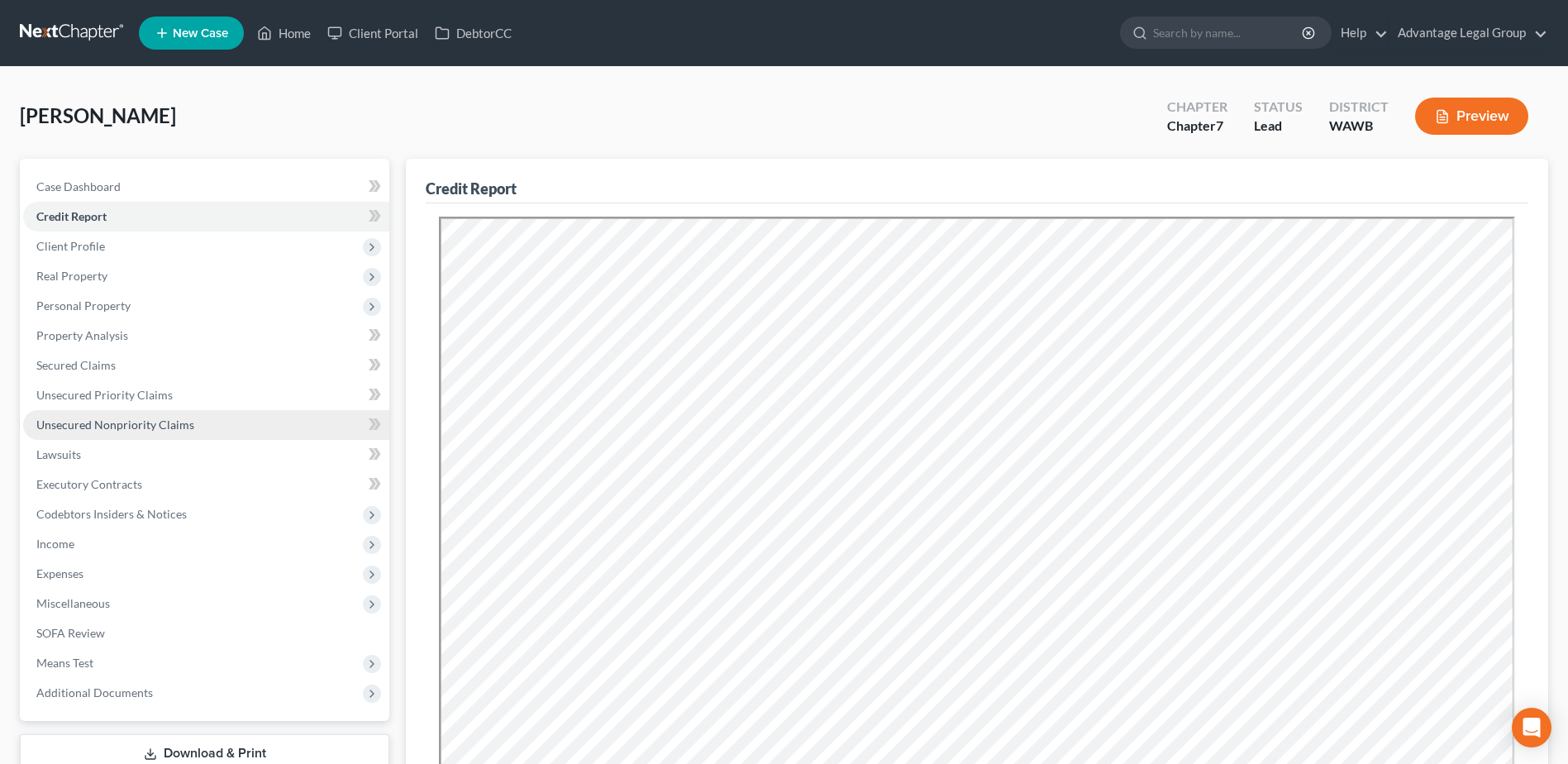
click at [81, 420] on span "Unsecured Nonpriority Claims" at bounding box center [115, 424] width 158 height 14
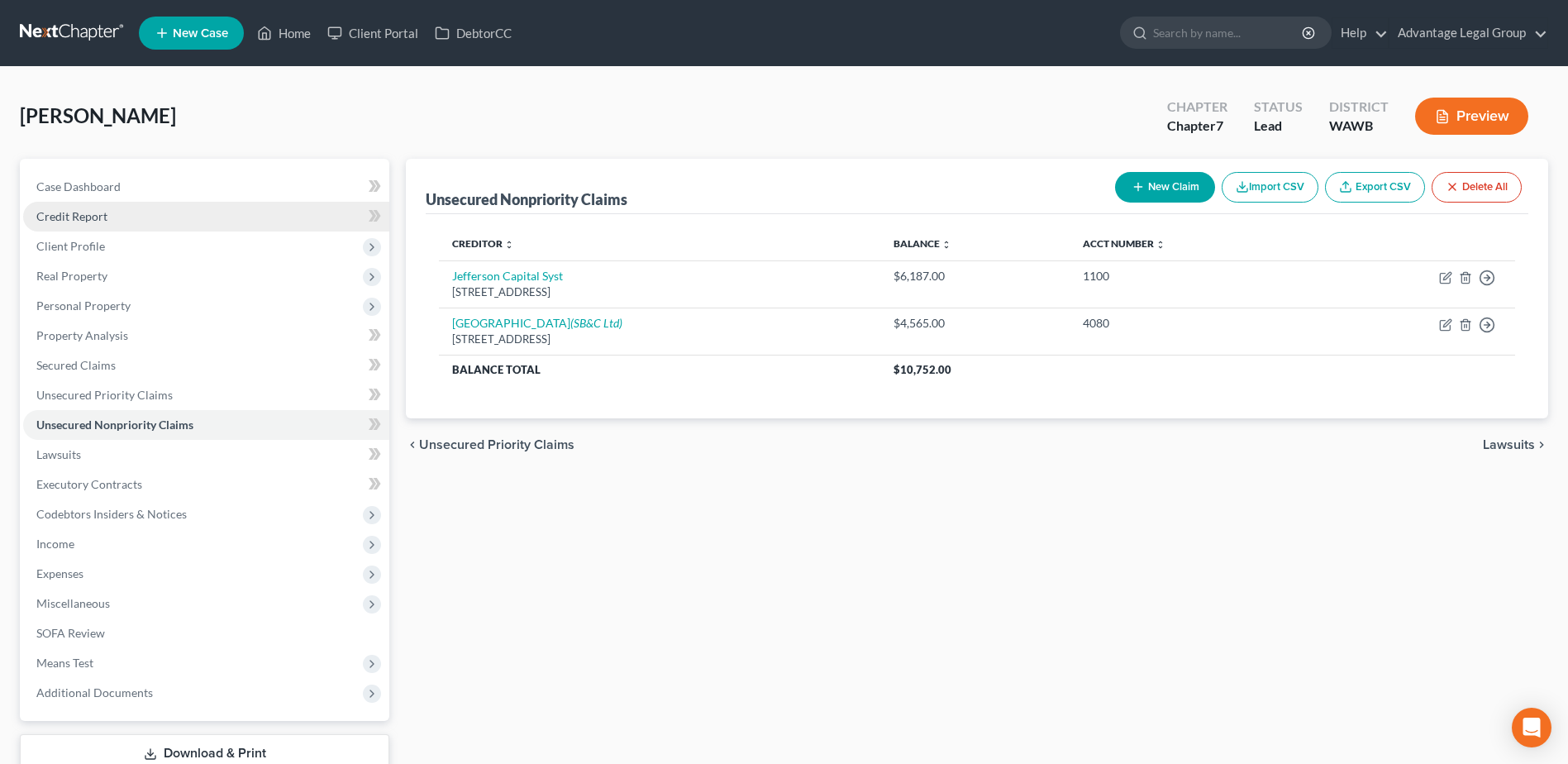
click at [79, 216] on span "Credit Report" at bounding box center [72, 216] width 71 height 14
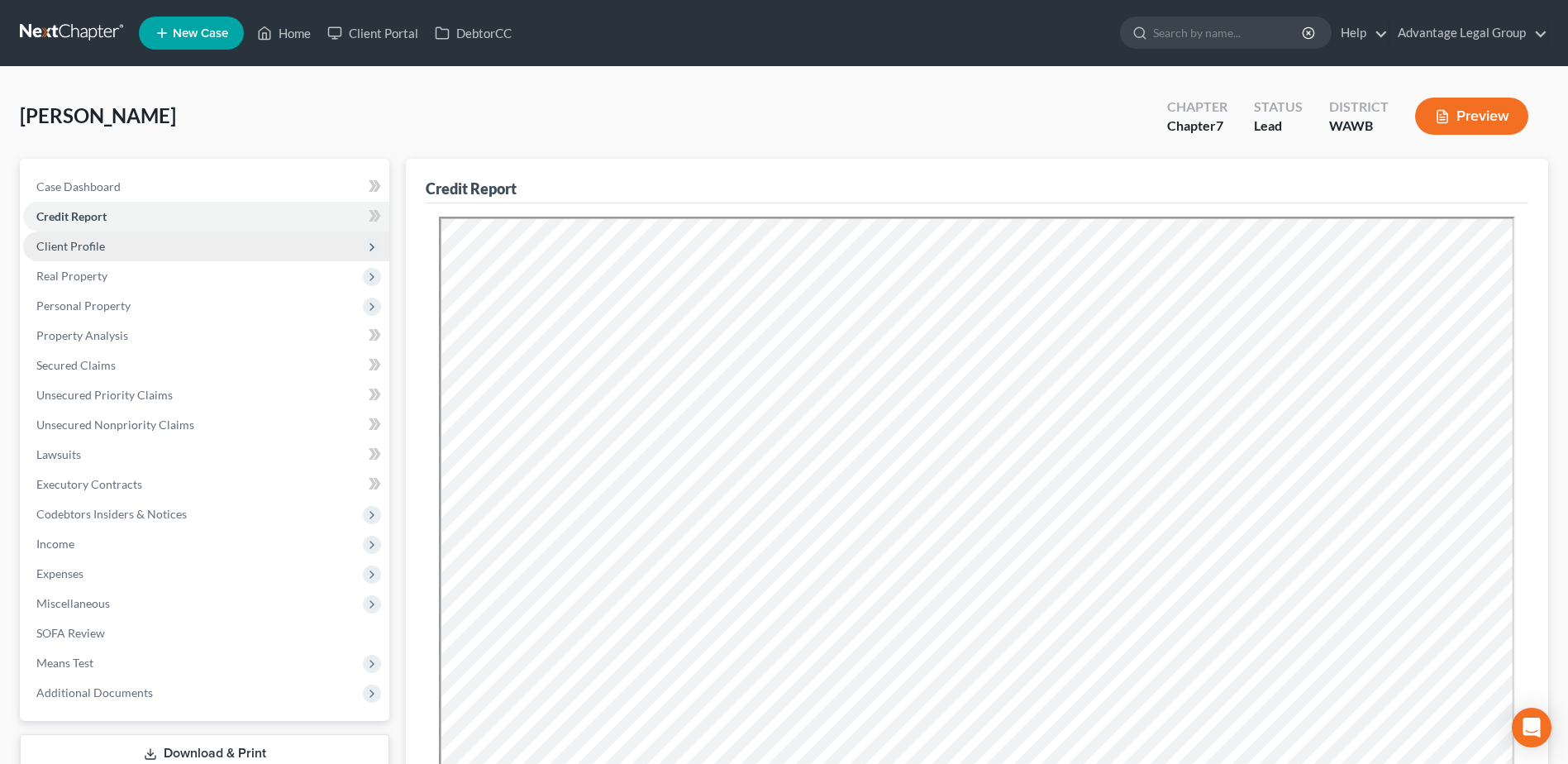
click at [61, 247] on span "Client Profile" at bounding box center [70, 246] width 68 height 14
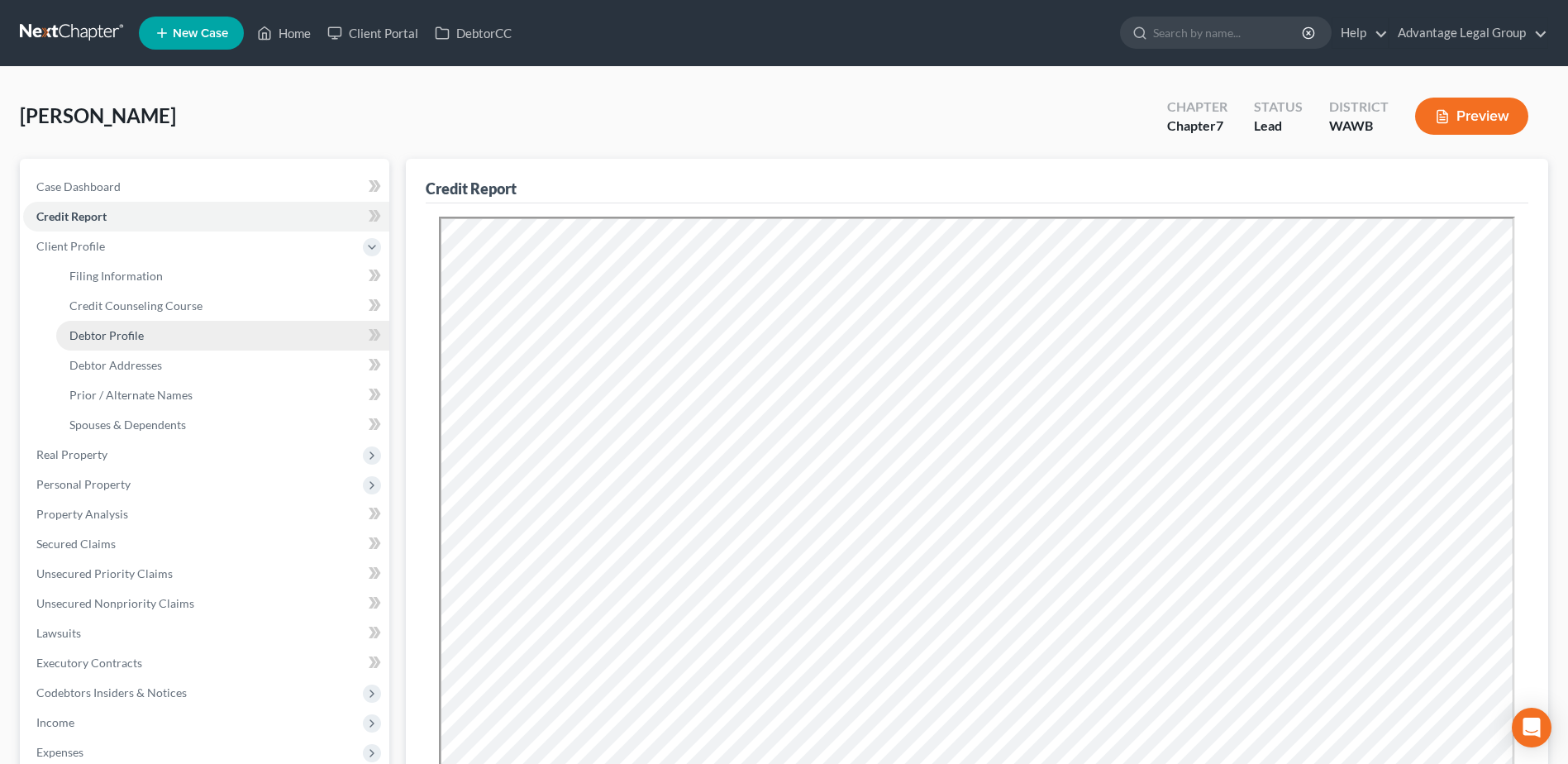
click at [112, 332] on span "Debtor Profile" at bounding box center [106, 335] width 74 height 14
select select "0"
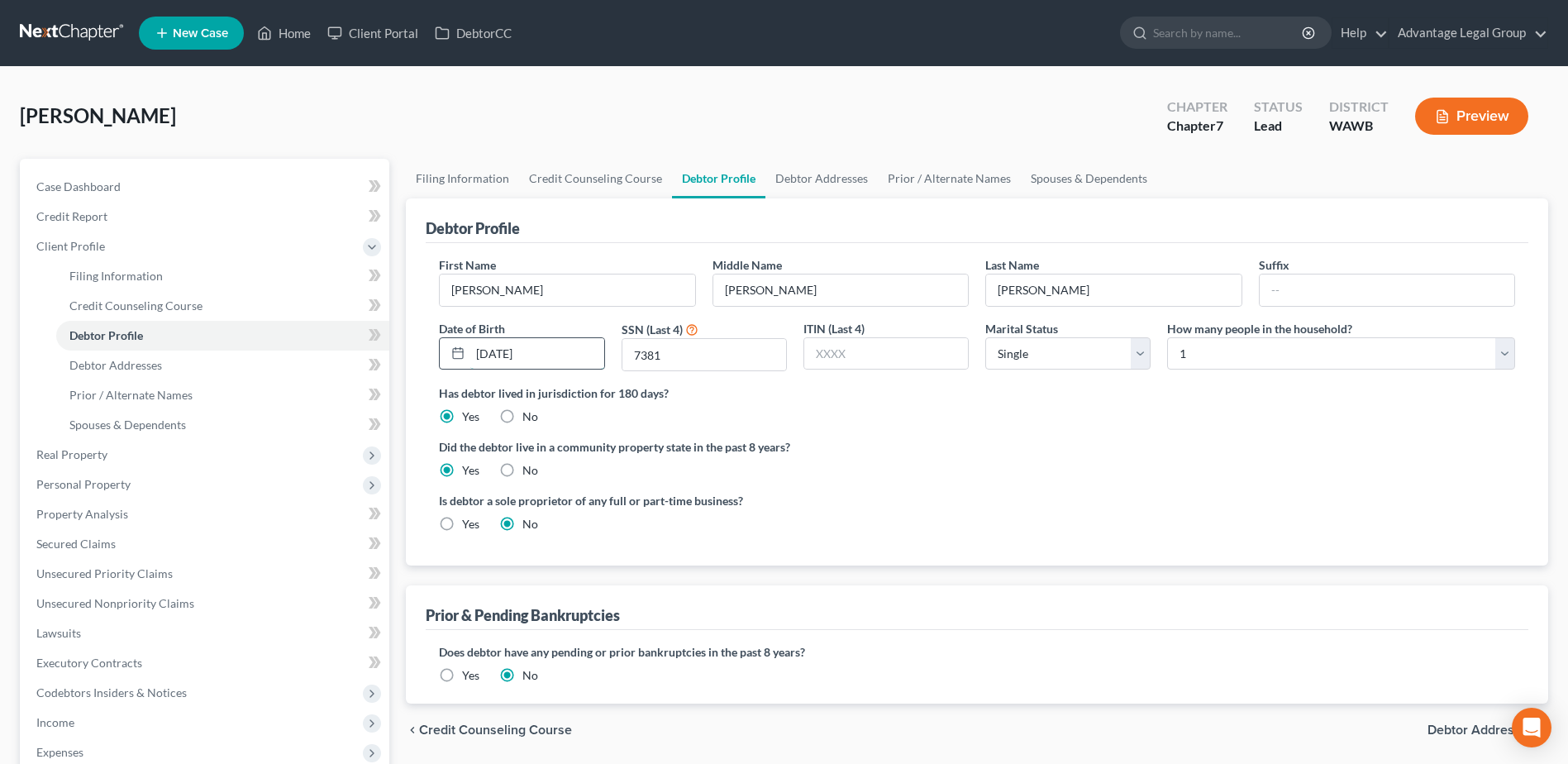
click at [551, 351] on input "[DATE]" at bounding box center [536, 353] width 133 height 31
type input "[DATE]"
click at [898, 428] on ng-include "First Name [PERSON_NAME] Name [PERSON_NAME] Last Name [PERSON_NAME] Date of Bir…" at bounding box center [977, 401] width 1076 height 289
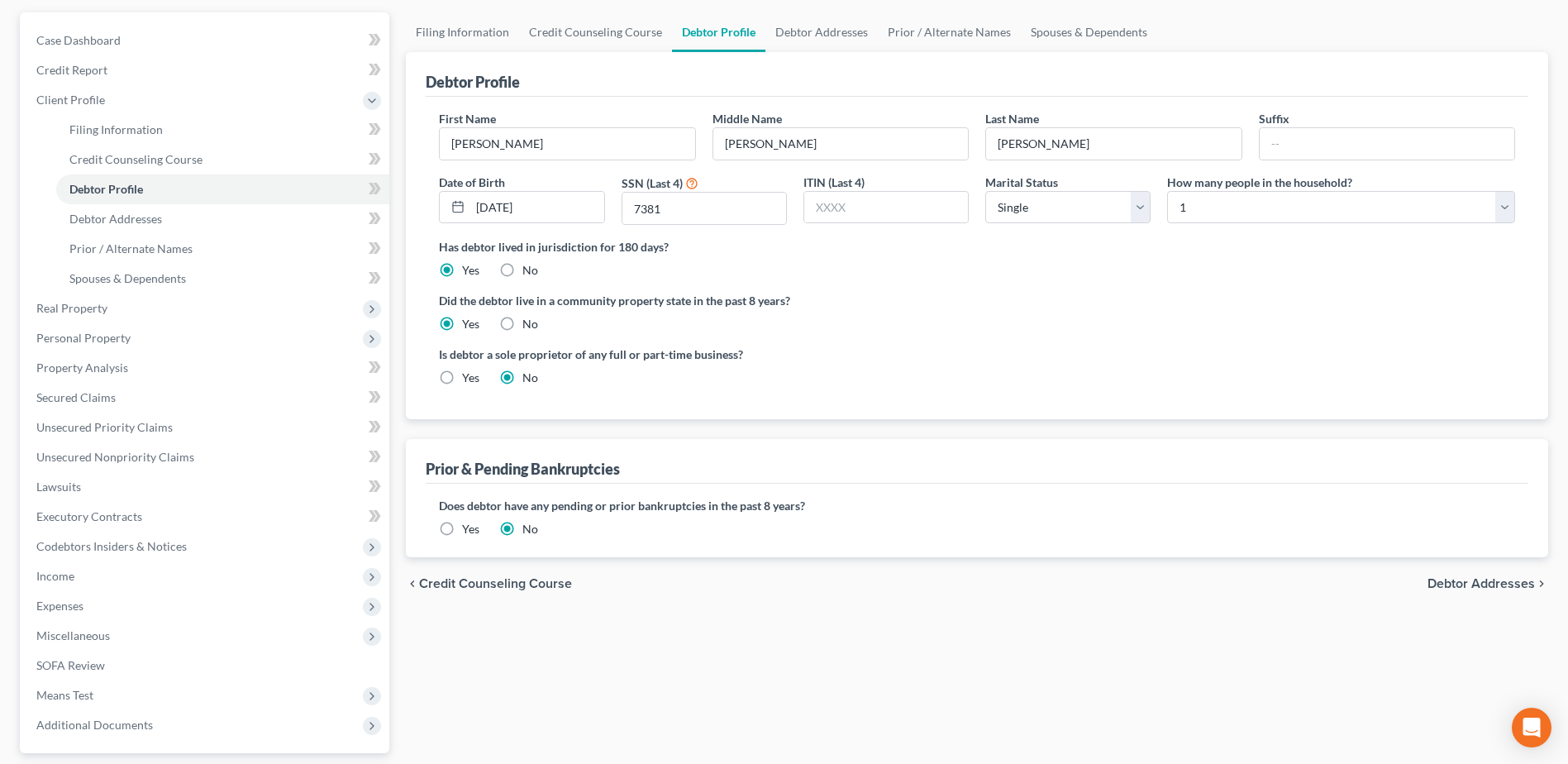
scroll to position [166, 0]
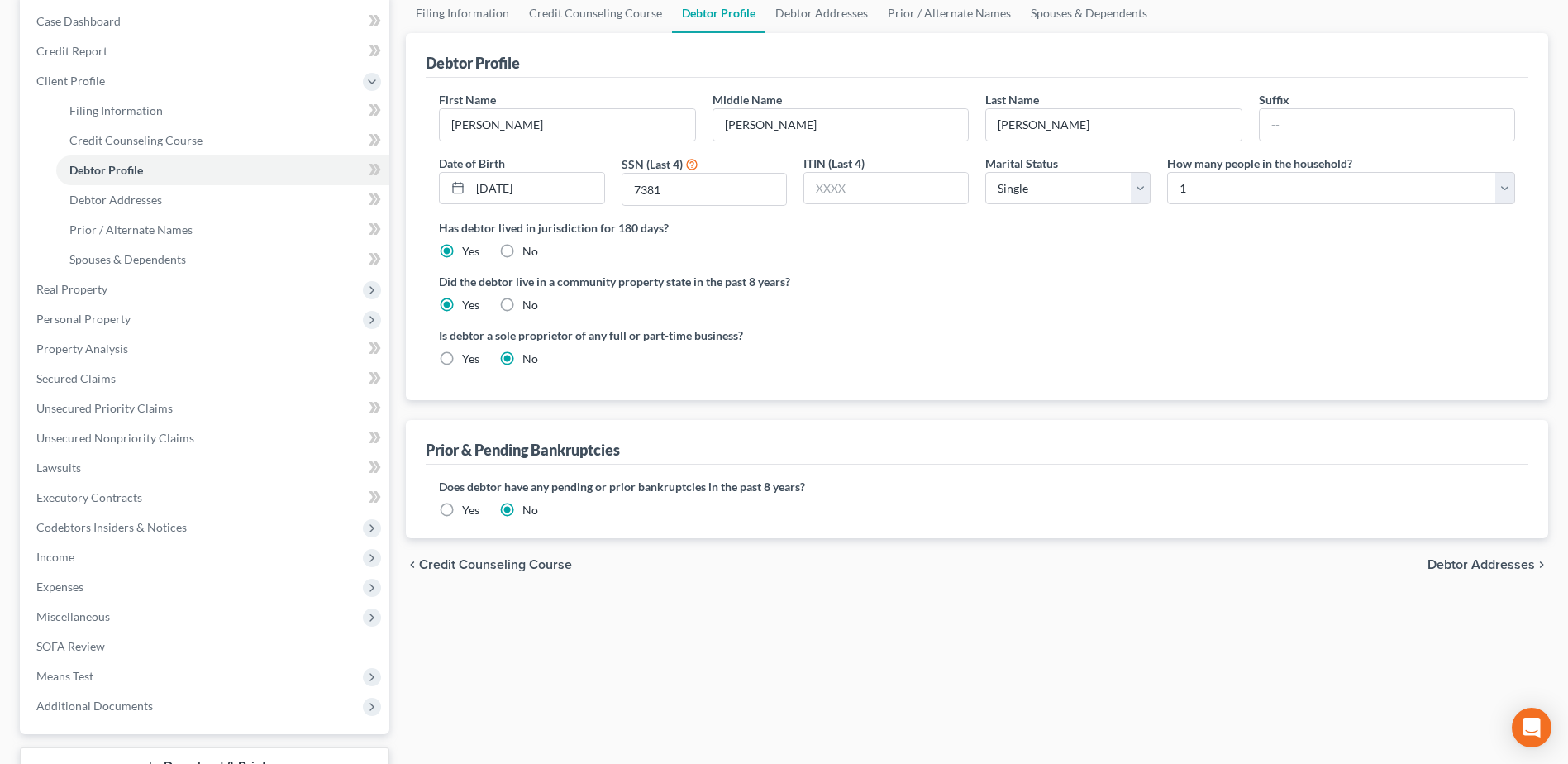
click at [1459, 565] on span "Debtor Addresses" at bounding box center [1480, 565] width 107 height 14
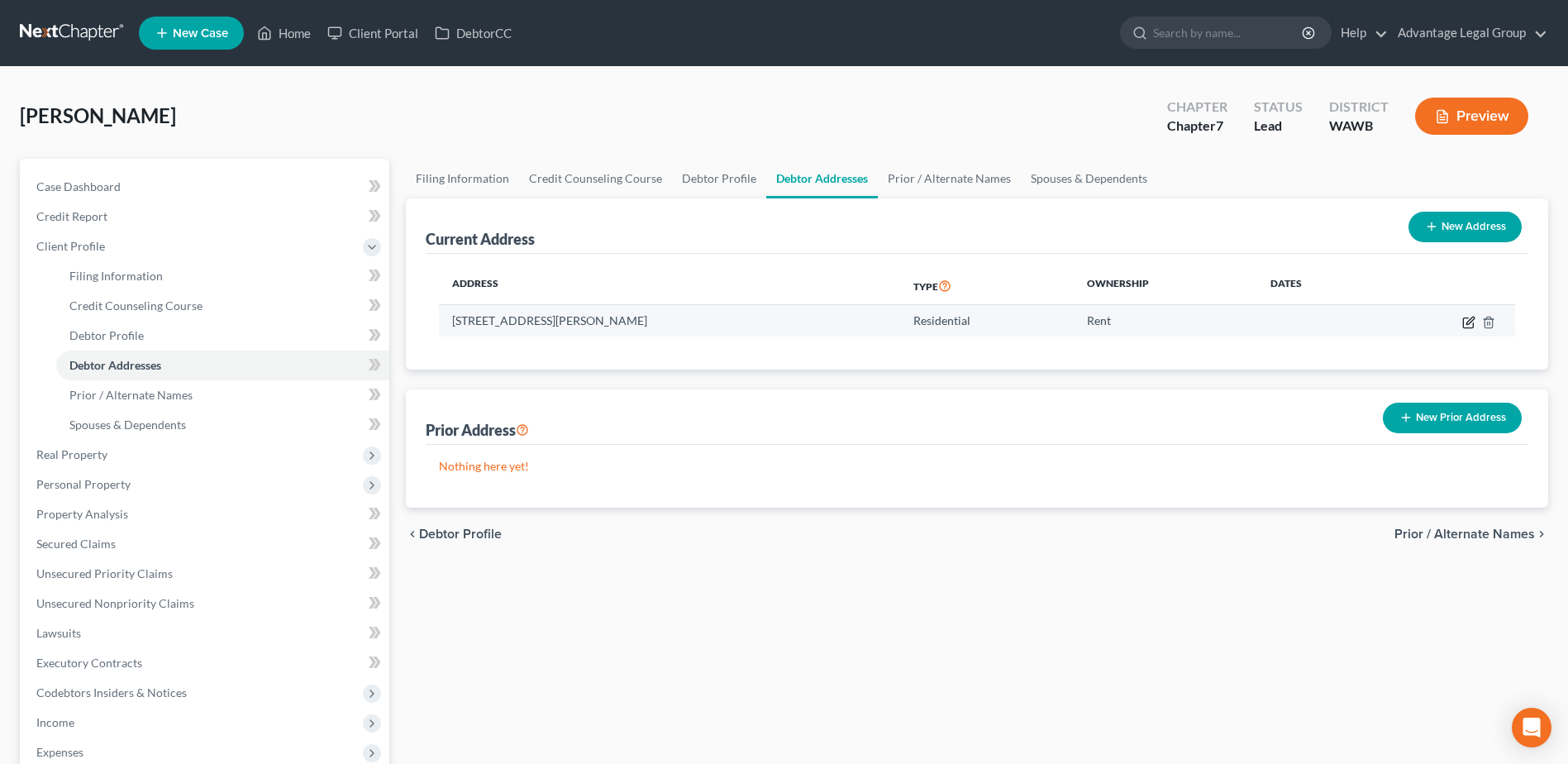
click at [1467, 323] on icon "button" at bounding box center [1468, 323] width 14 height 14
select select "50"
select select "0"
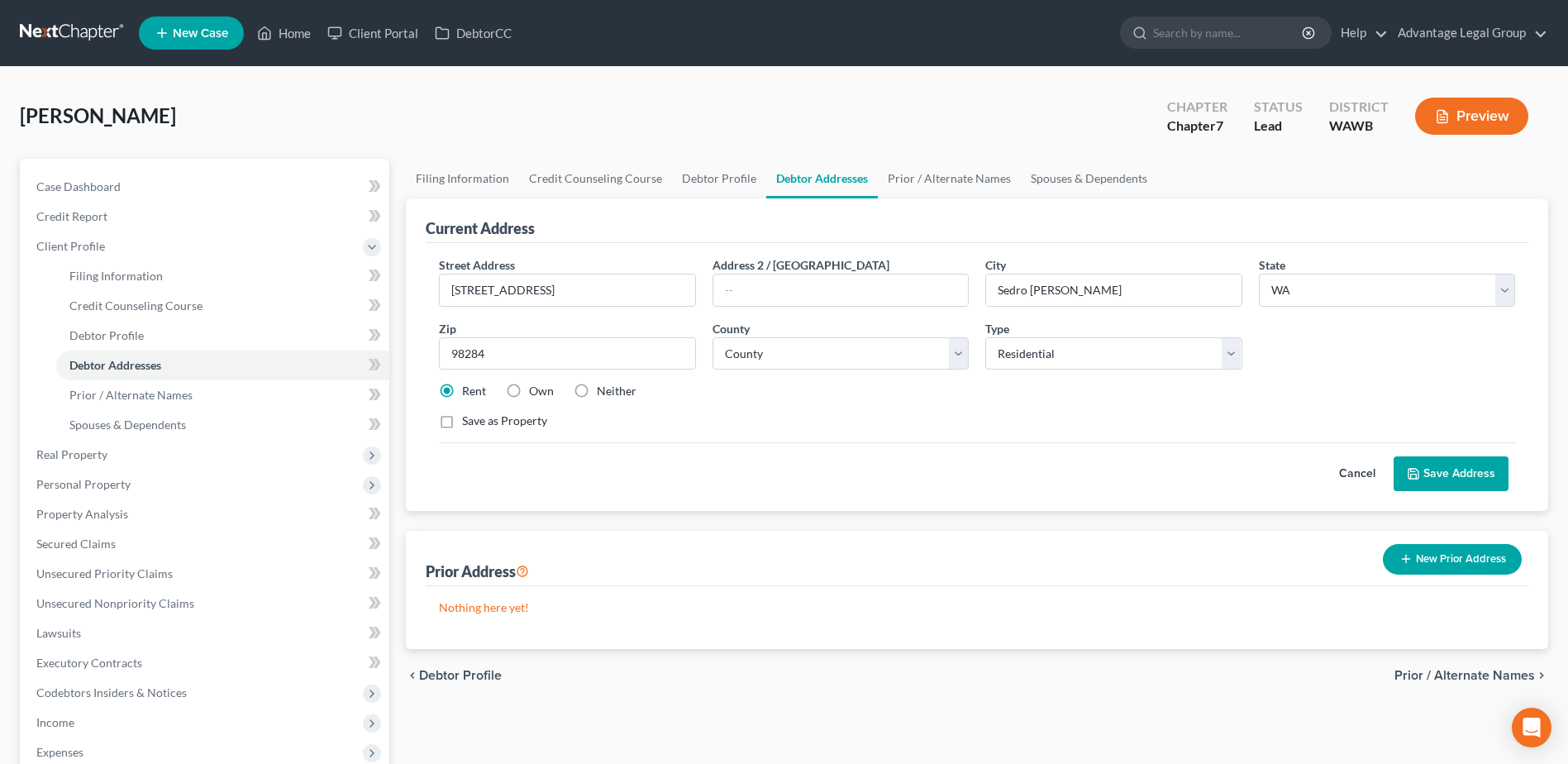
click at [1429, 674] on span "Prior / Alternate Names" at bounding box center [1464, 675] width 140 height 14
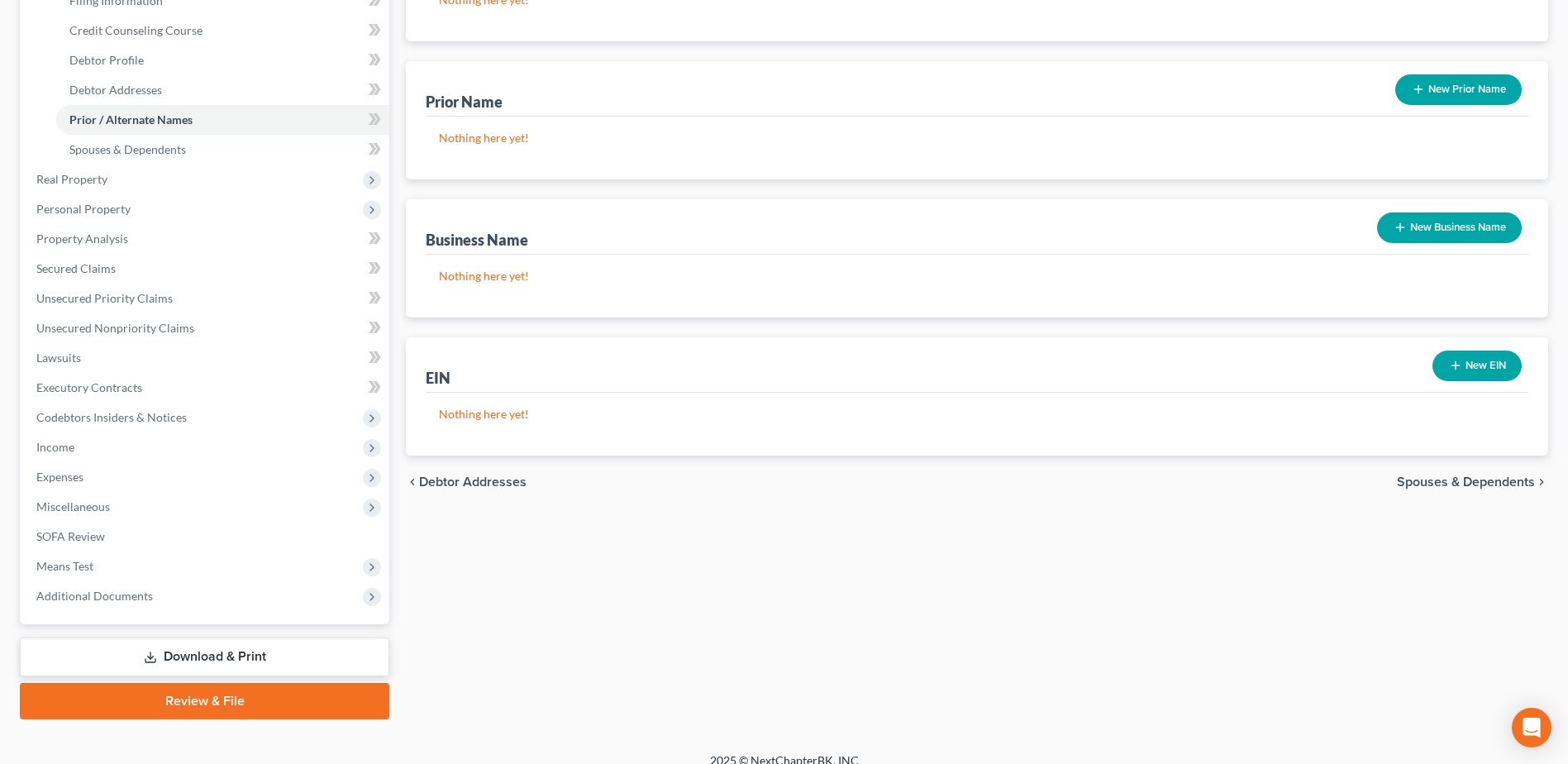
scroll to position [293, 0]
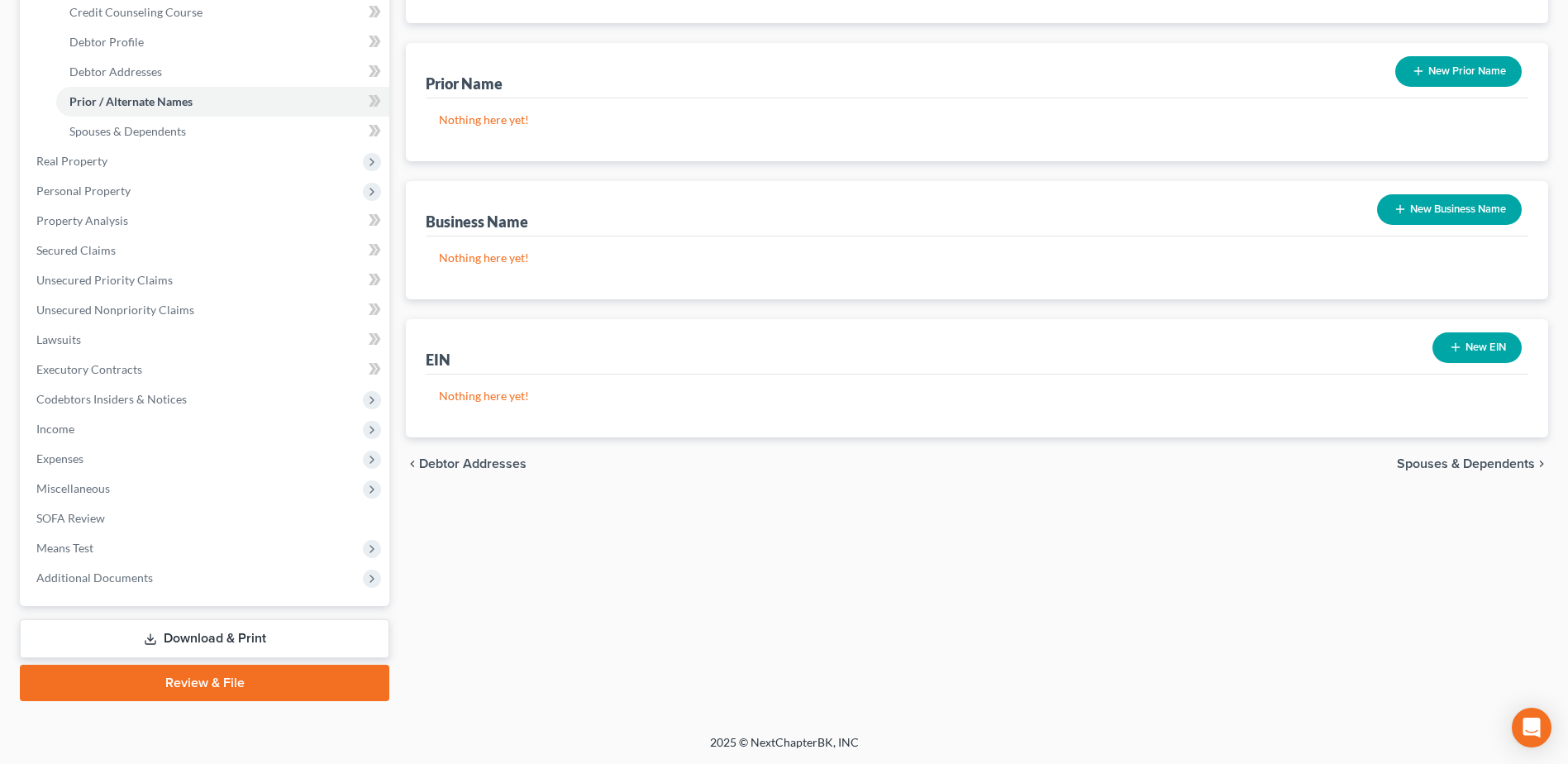
click at [1449, 458] on span "Spouses & Dependents" at bounding box center [1465, 464] width 138 height 14
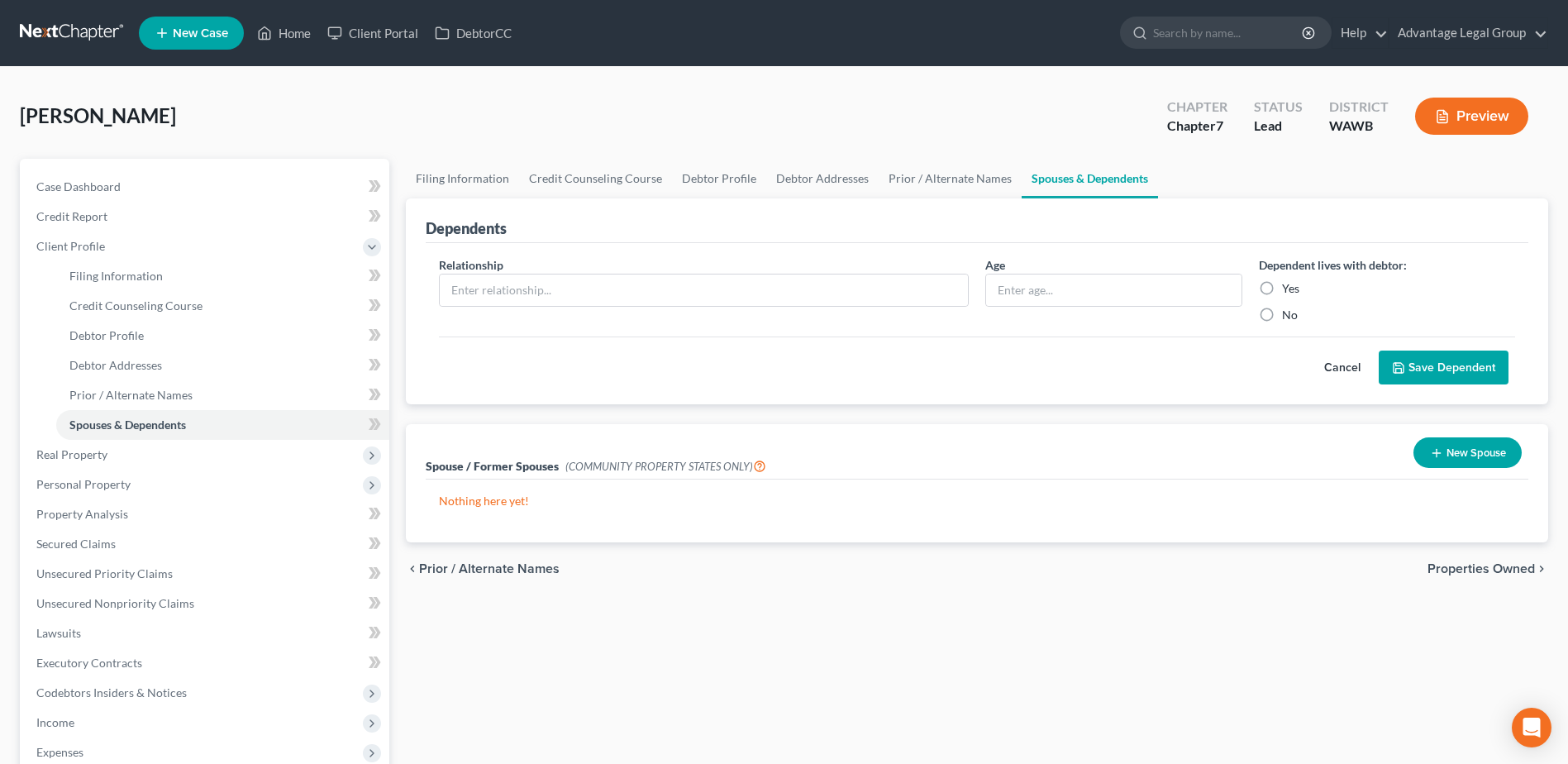
click at [1466, 565] on span "Properties Owned" at bounding box center [1480, 569] width 107 height 14
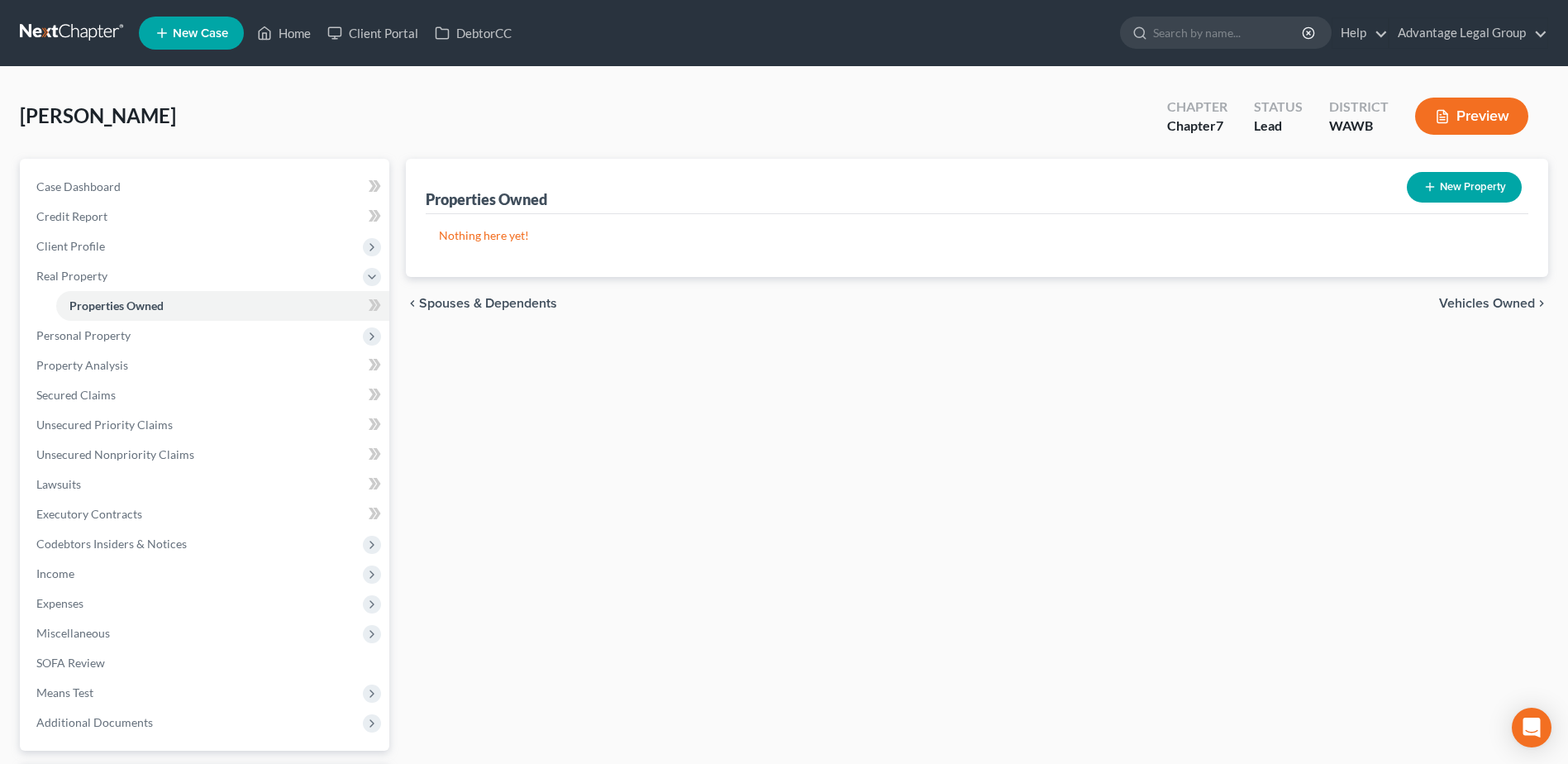
click at [1477, 306] on span "Vehicles Owned" at bounding box center [1486, 303] width 95 height 14
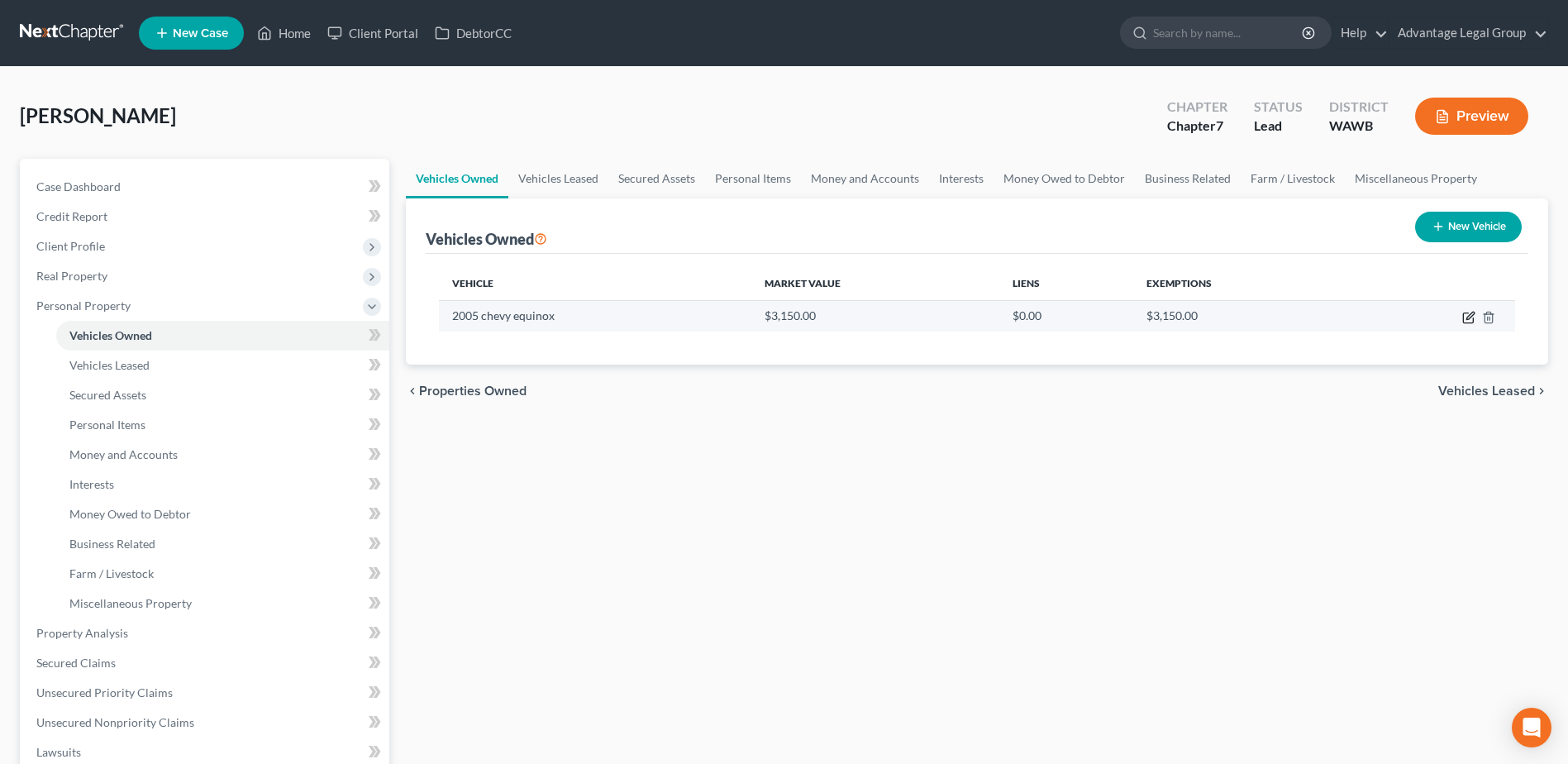
click at [1463, 320] on icon "button" at bounding box center [1467, 319] width 10 height 10
select select "0"
select select "21"
select select "3"
select select "0"
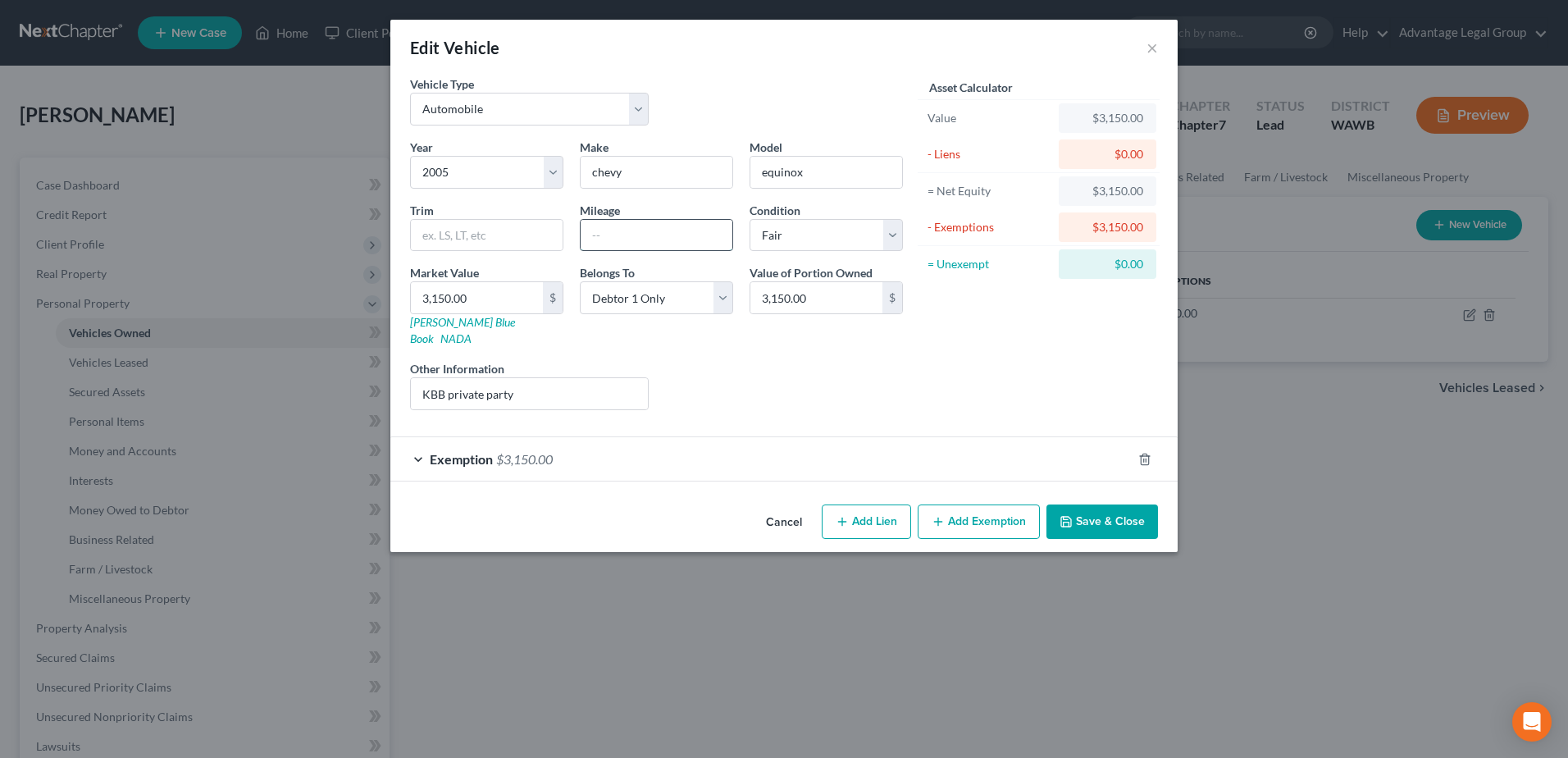
click at [634, 237] on input "text" at bounding box center [657, 235] width 152 height 31
type input "167000"
click at [813, 377] on div "Liens Select" at bounding box center [785, 385] width 255 height 50
click at [1094, 508] on button "Save & Close" at bounding box center [1102, 522] width 112 height 34
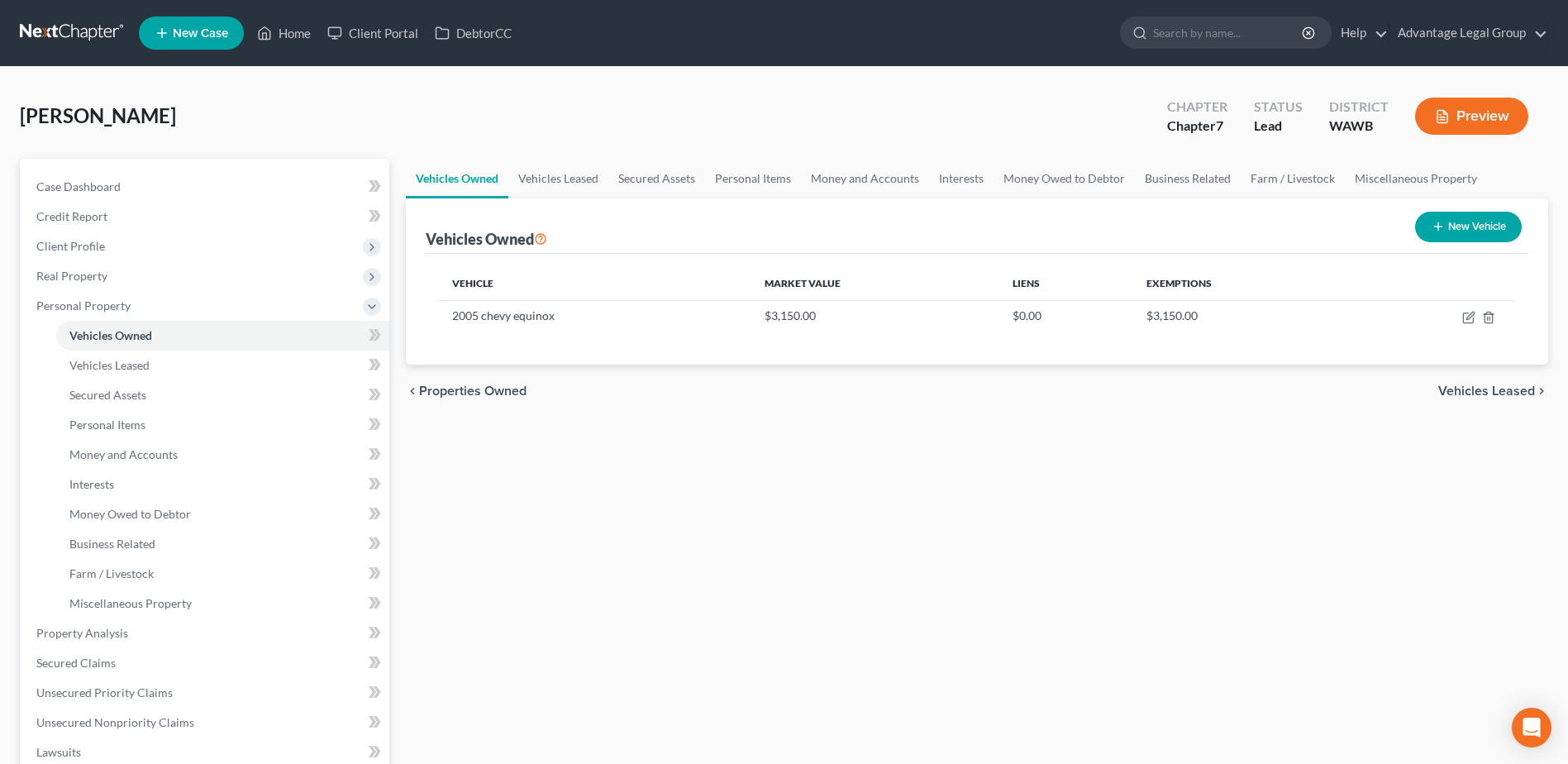
click at [1486, 392] on span "Vehicles Leased" at bounding box center [1486, 391] width 96 height 14
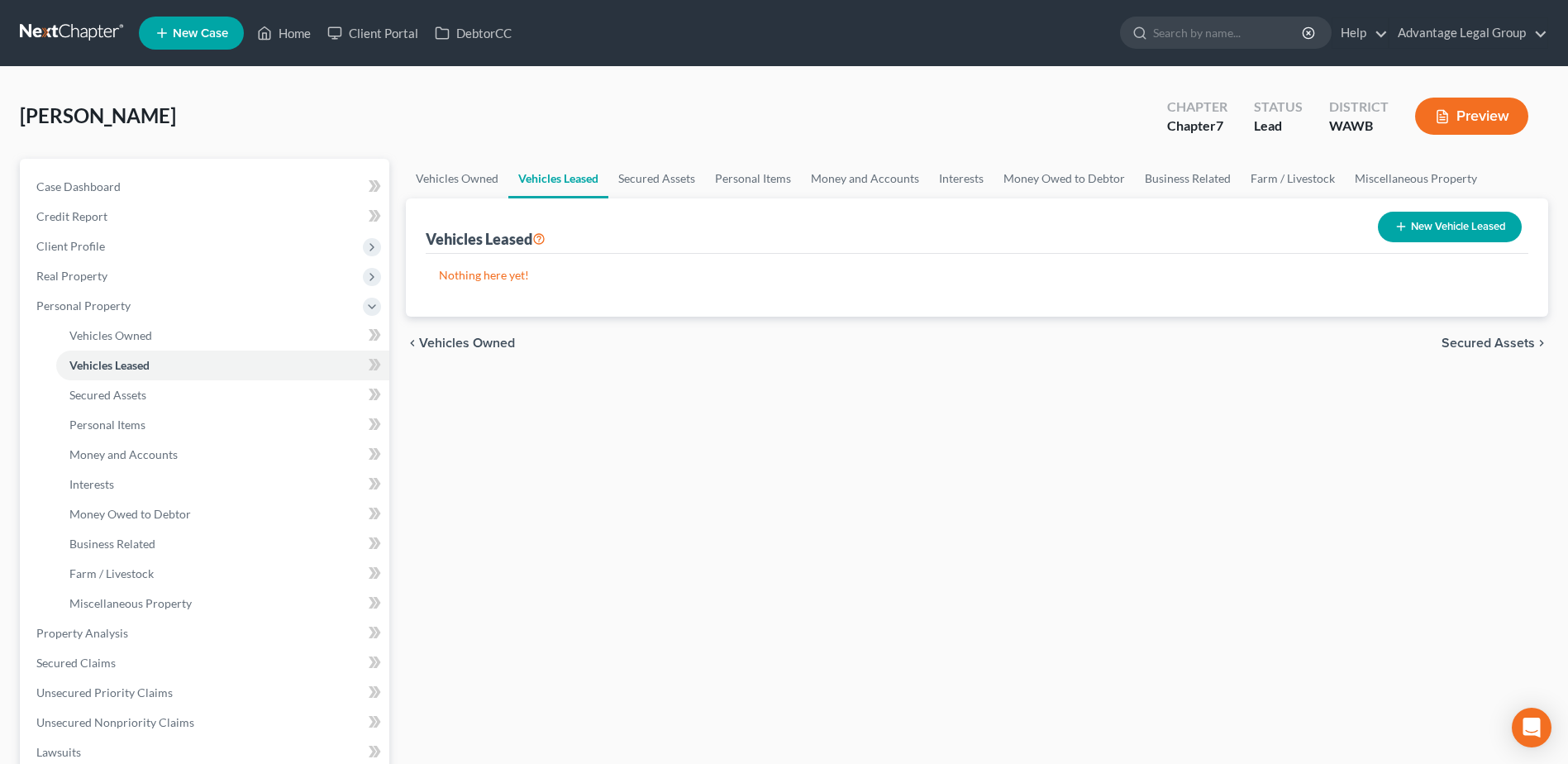
click at [1485, 344] on span "Secured Assets" at bounding box center [1488, 343] width 94 height 14
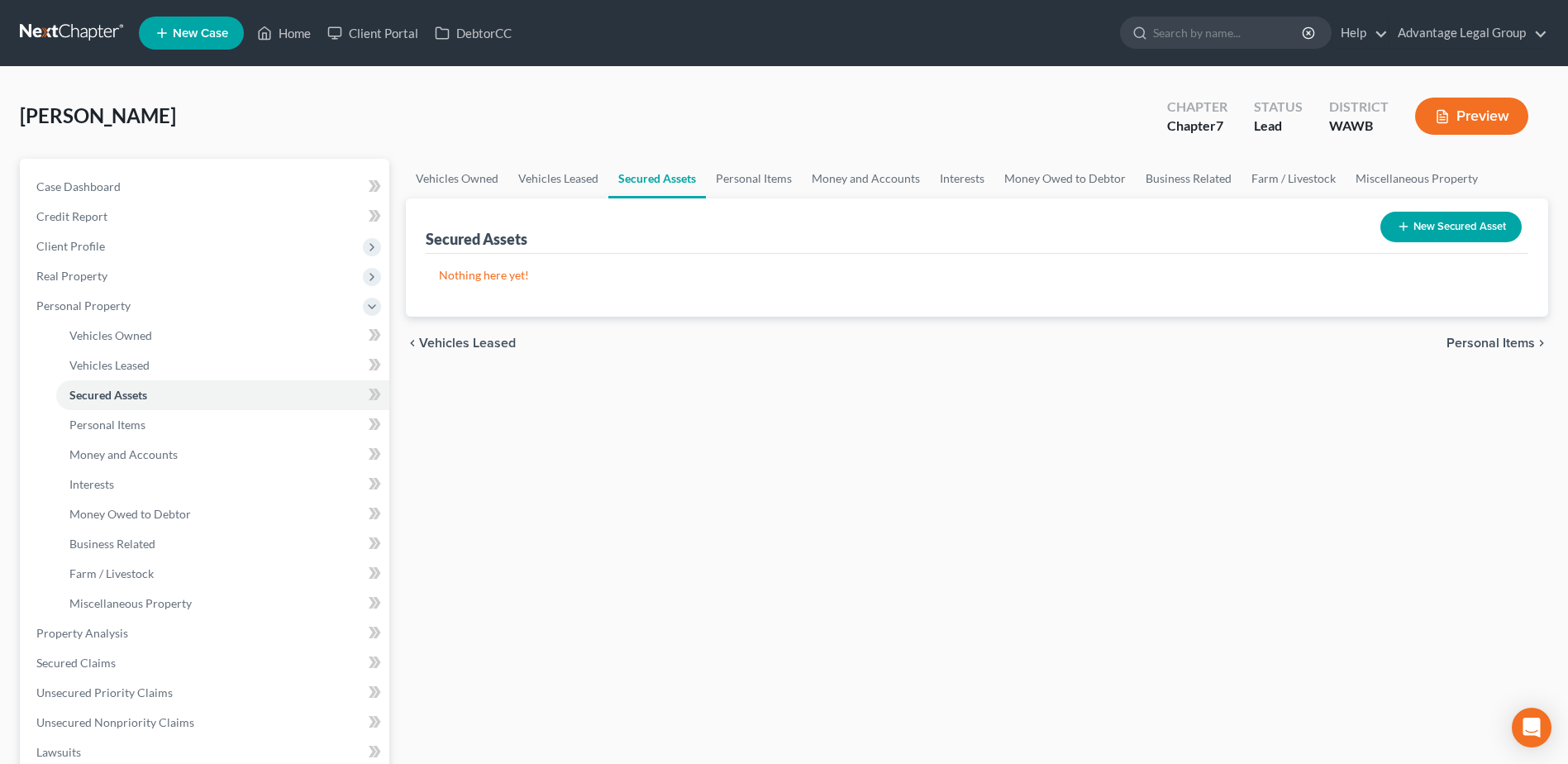
click at [1481, 345] on span "Personal Items" at bounding box center [1490, 343] width 89 height 14
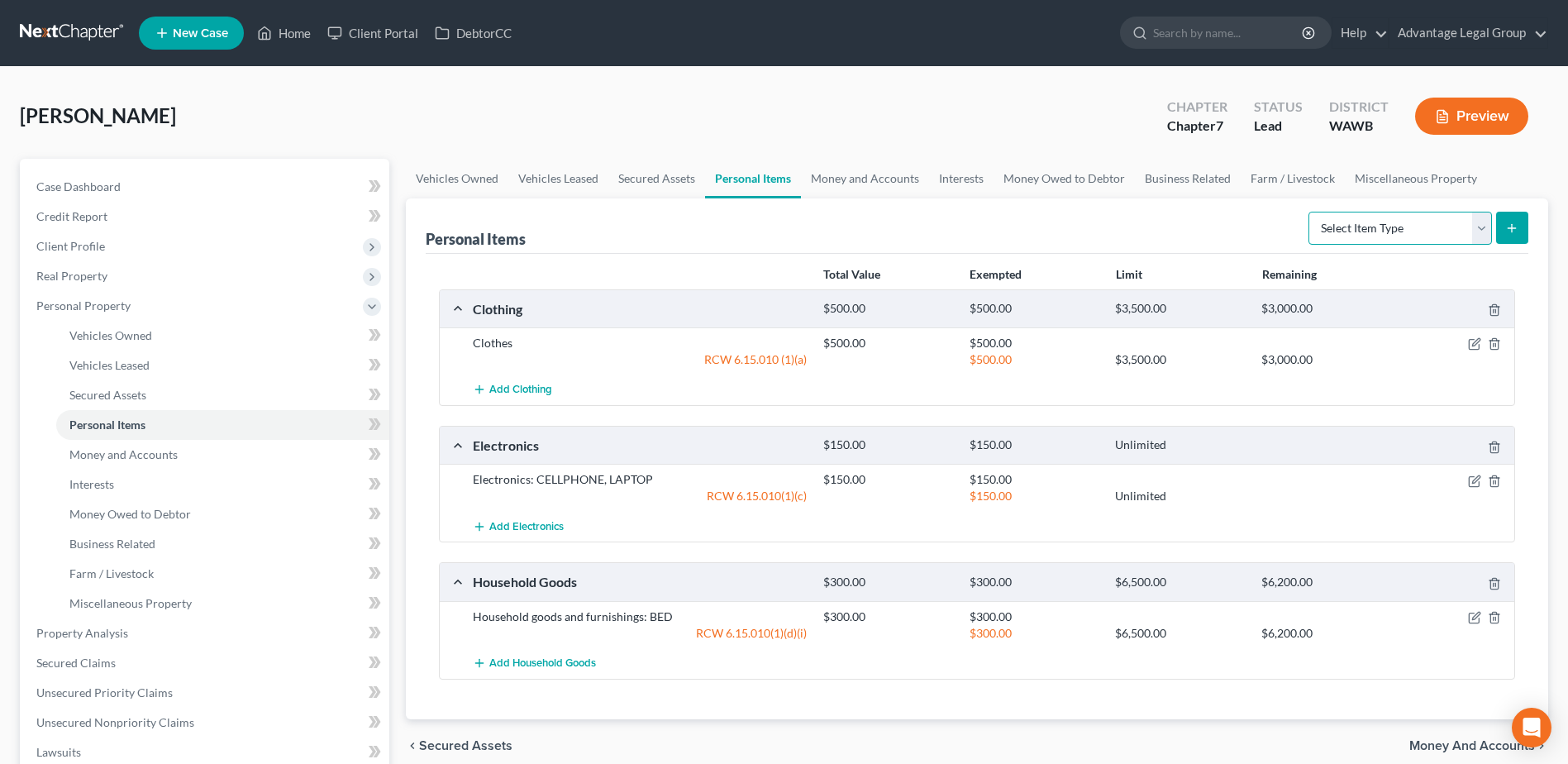
click at [1478, 227] on select "Select Item Type Clothing Collectibles Of Value Electronics Firearms Household …" at bounding box center [1400, 227] width 183 height 33
click at [1447, 740] on span "Money and Accounts" at bounding box center [1472, 746] width 126 height 14
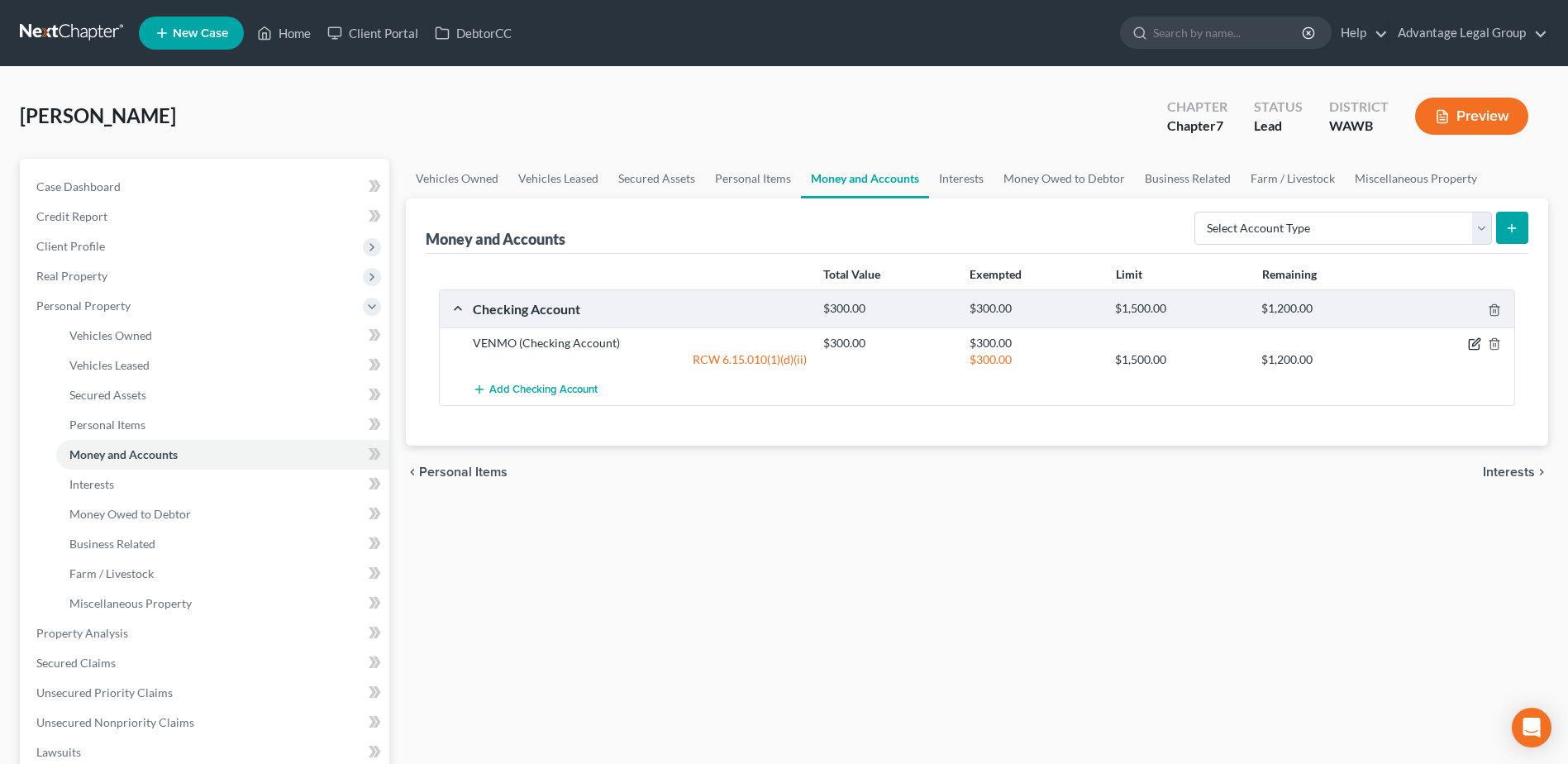
click at [1471, 339] on icon "button" at bounding box center [1474, 344] width 14 height 14
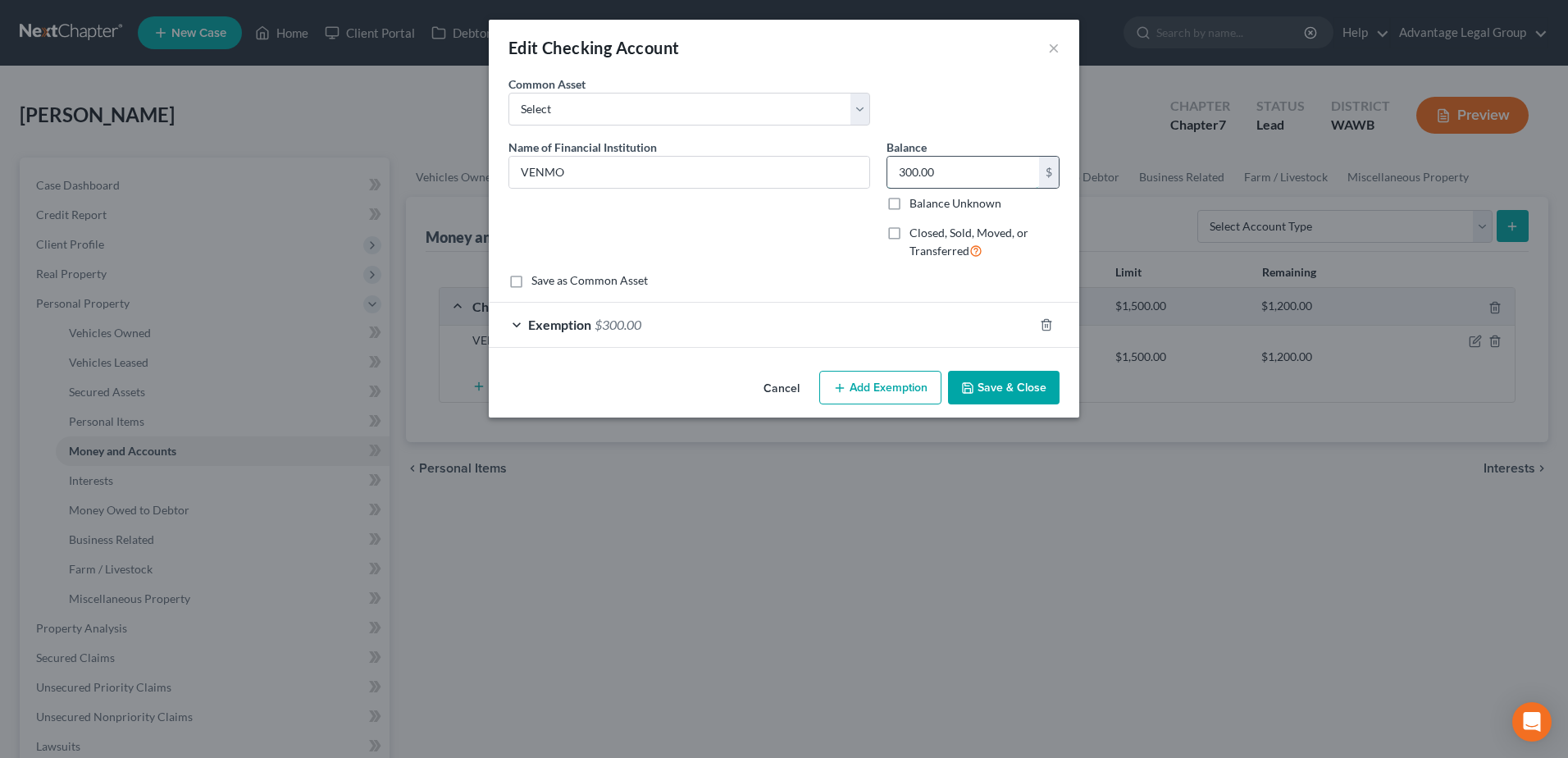
click at [967, 178] on input "300.00" at bounding box center [963, 172] width 152 height 31
type input "466.84"
click at [1044, 325] on icon "button" at bounding box center [1046, 325] width 13 height 13
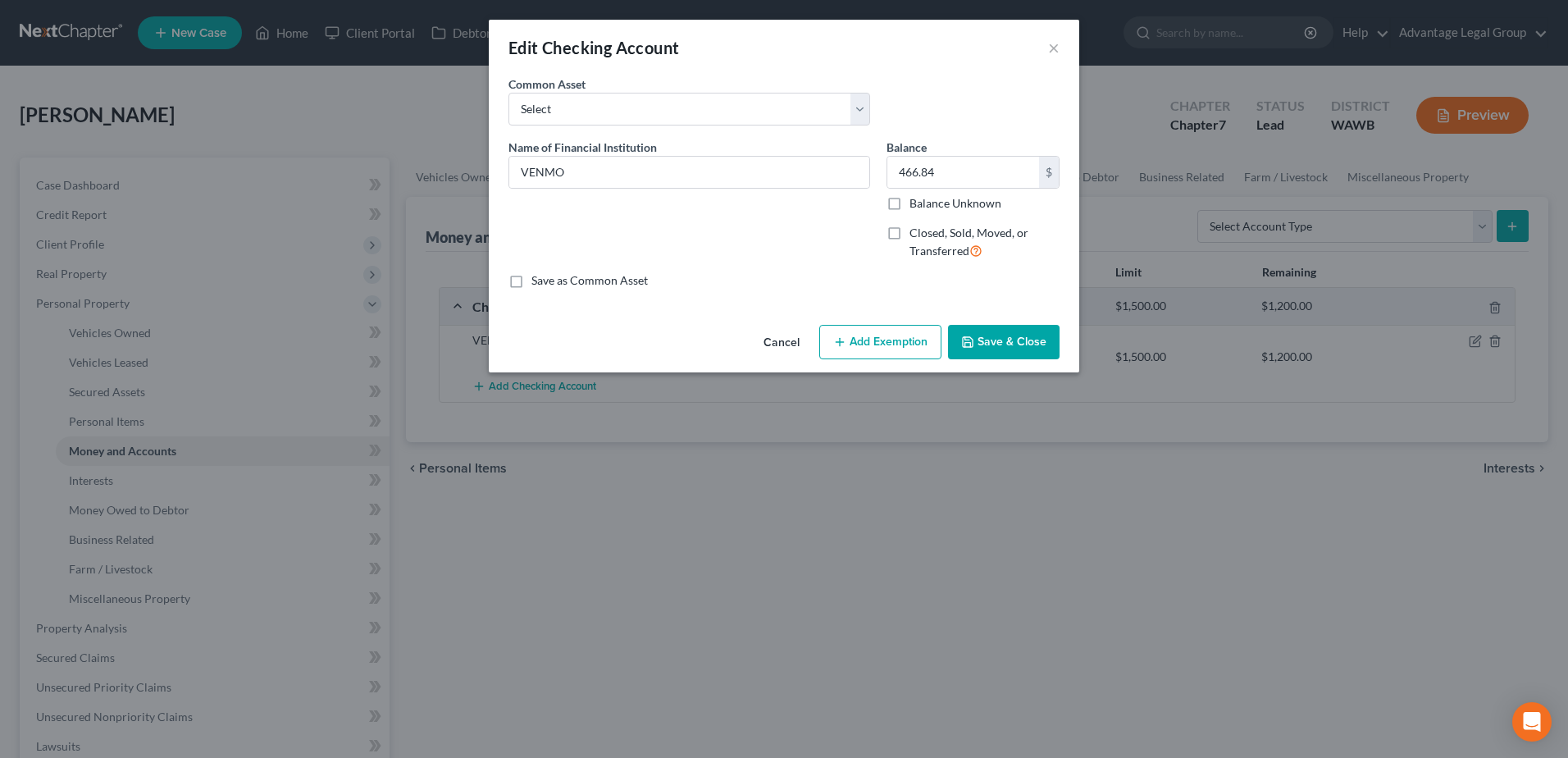
click at [899, 353] on button "Add Exemption" at bounding box center [880, 341] width 122 height 34
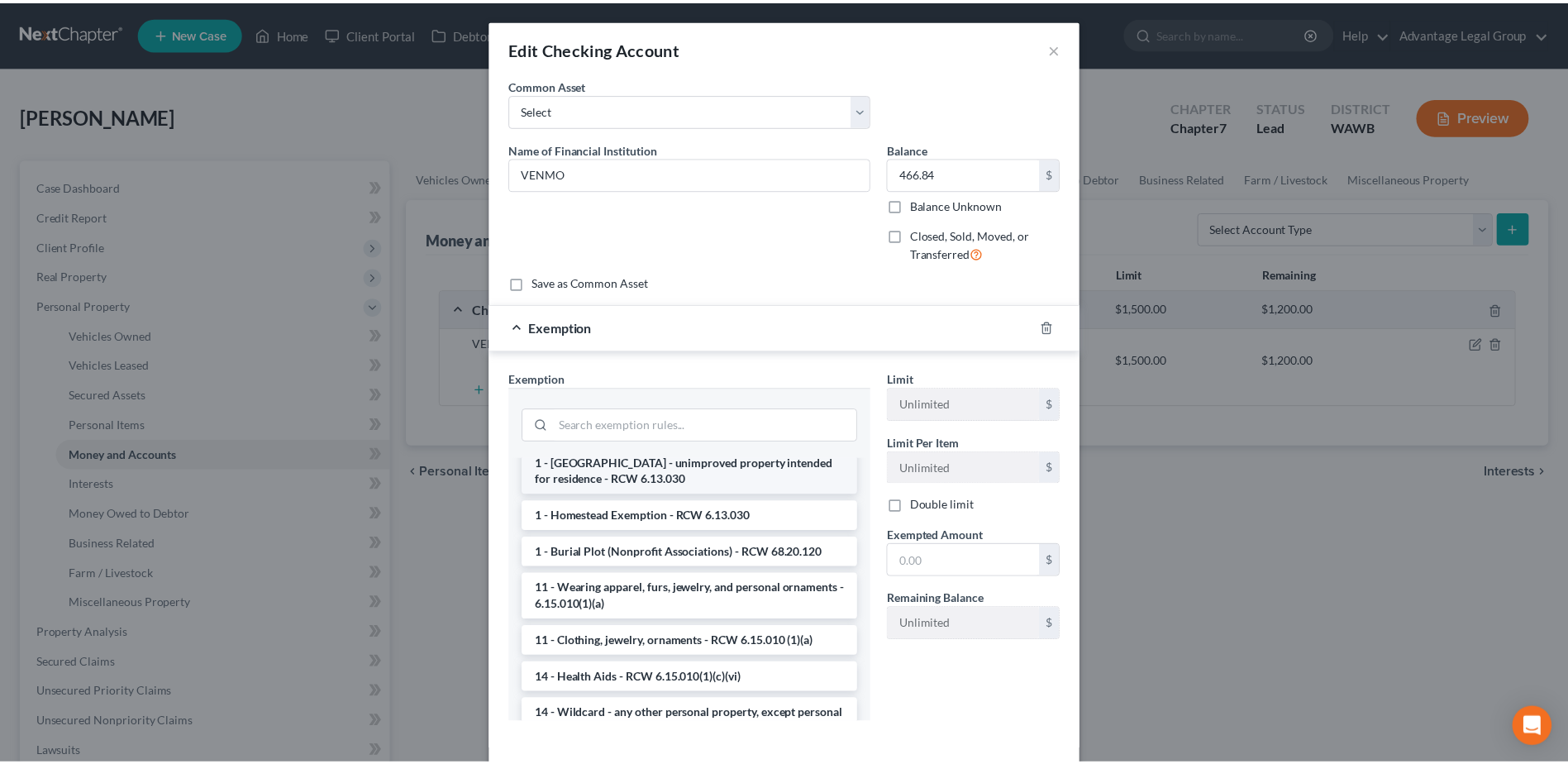
scroll to position [166, 0]
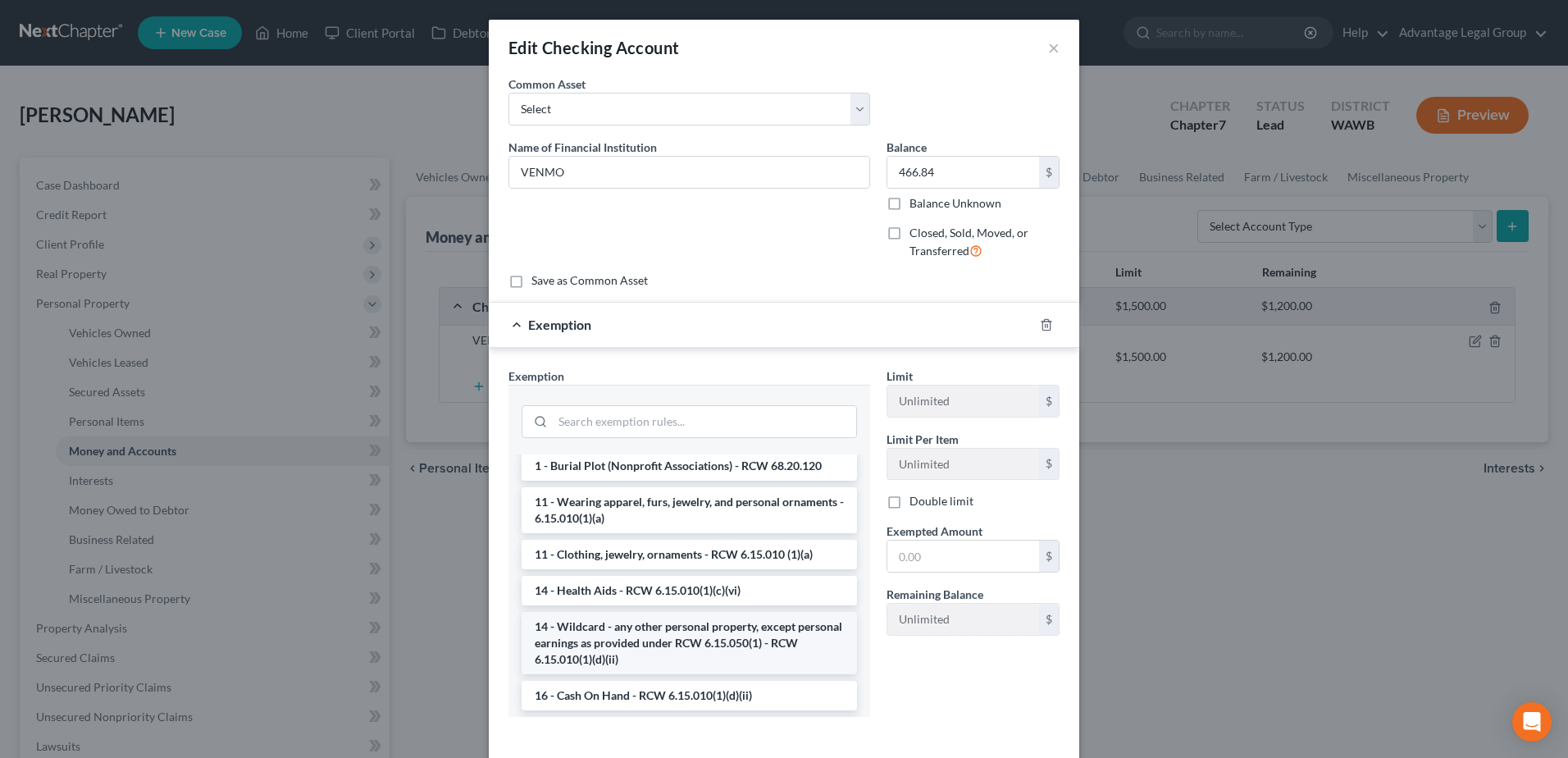
click at [719, 641] on li "14 - Wildcard - any other personal property, except personal earnings as provid…" at bounding box center [689, 643] width 335 height 62
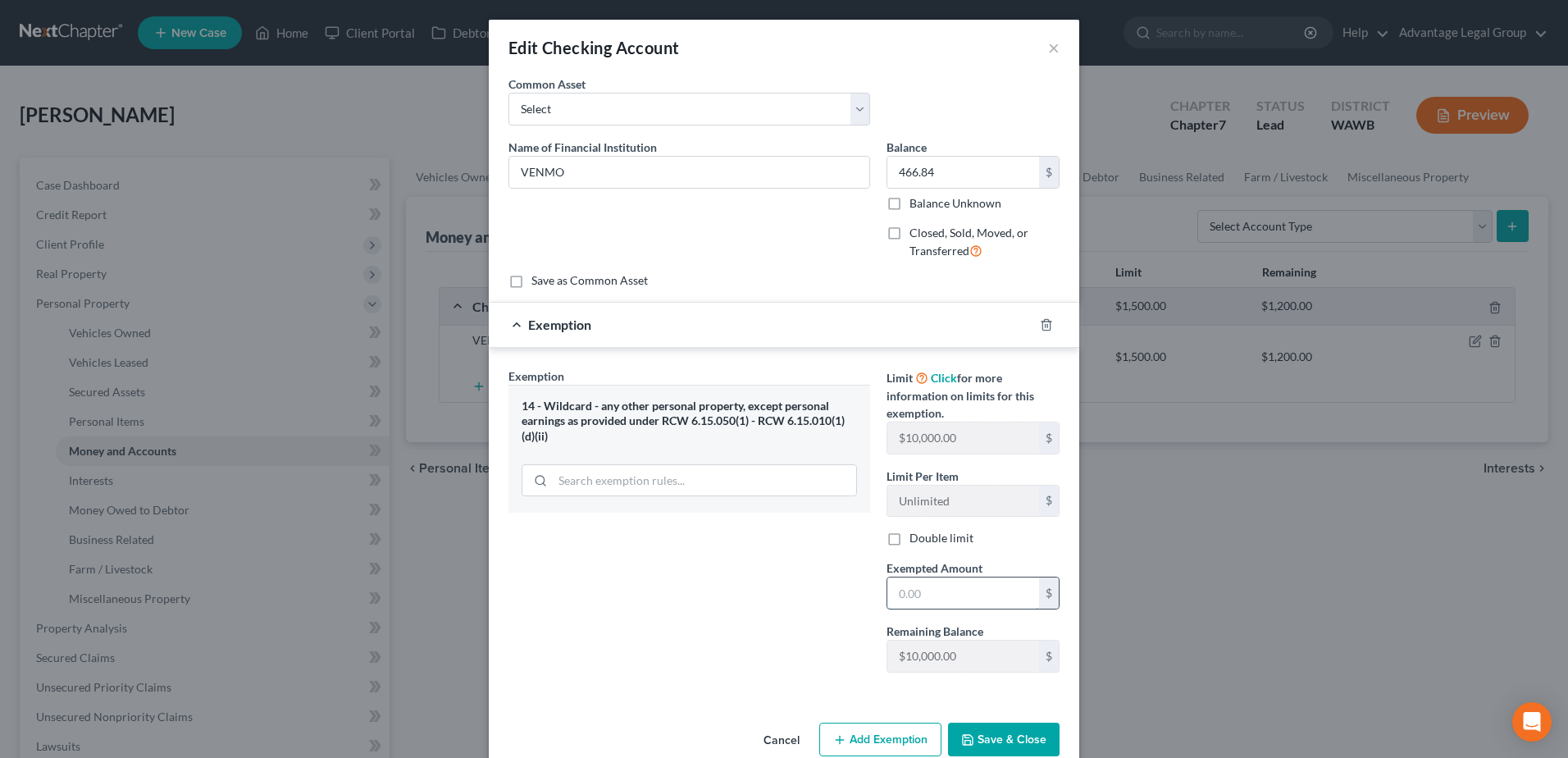
click at [917, 584] on input "text" at bounding box center [963, 593] width 152 height 31
type input "466.84"
click at [1020, 733] on button "Save & Close" at bounding box center [1004, 740] width 112 height 34
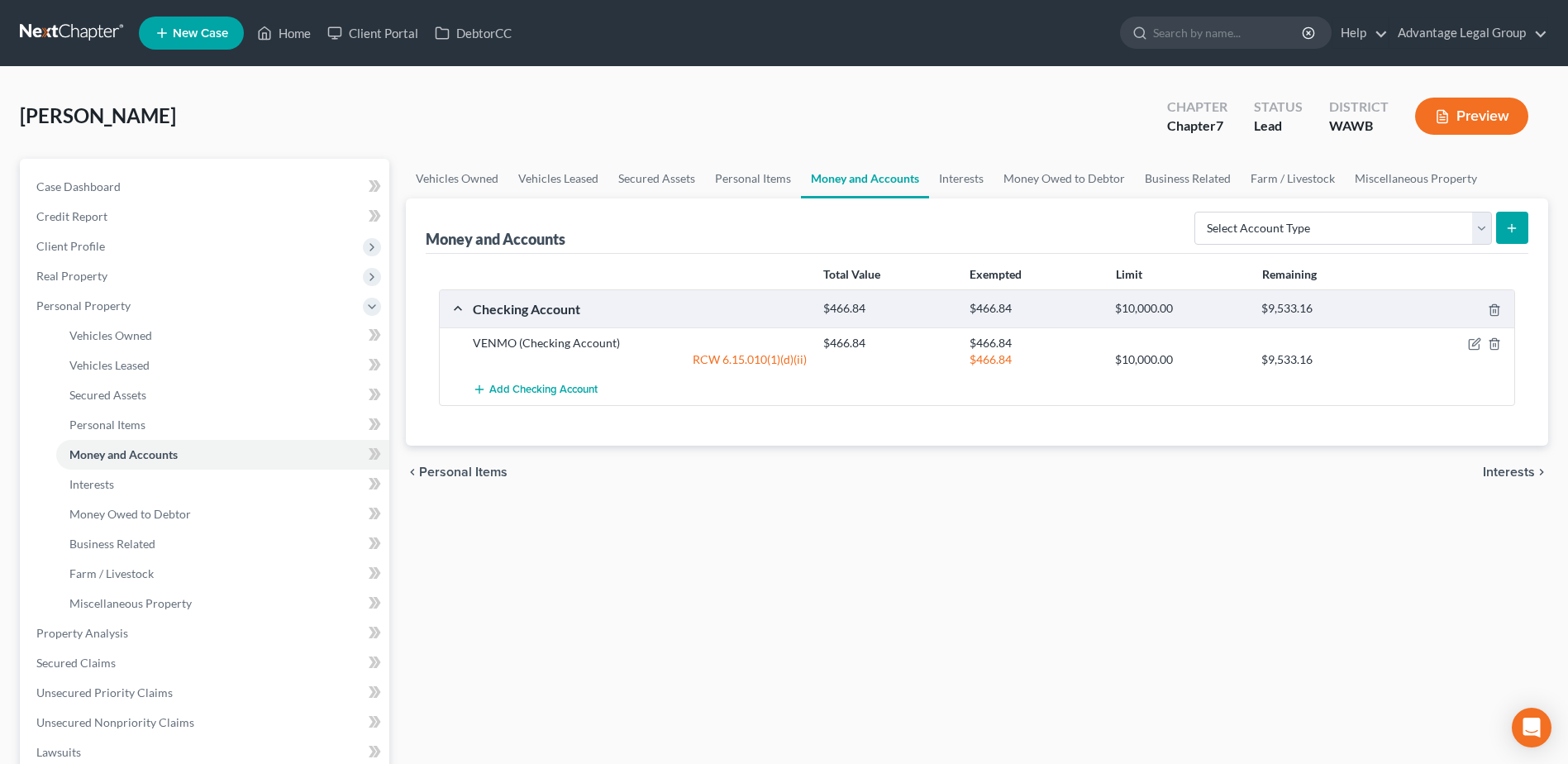
click at [1506, 472] on span "Interests" at bounding box center [1509, 472] width 52 height 14
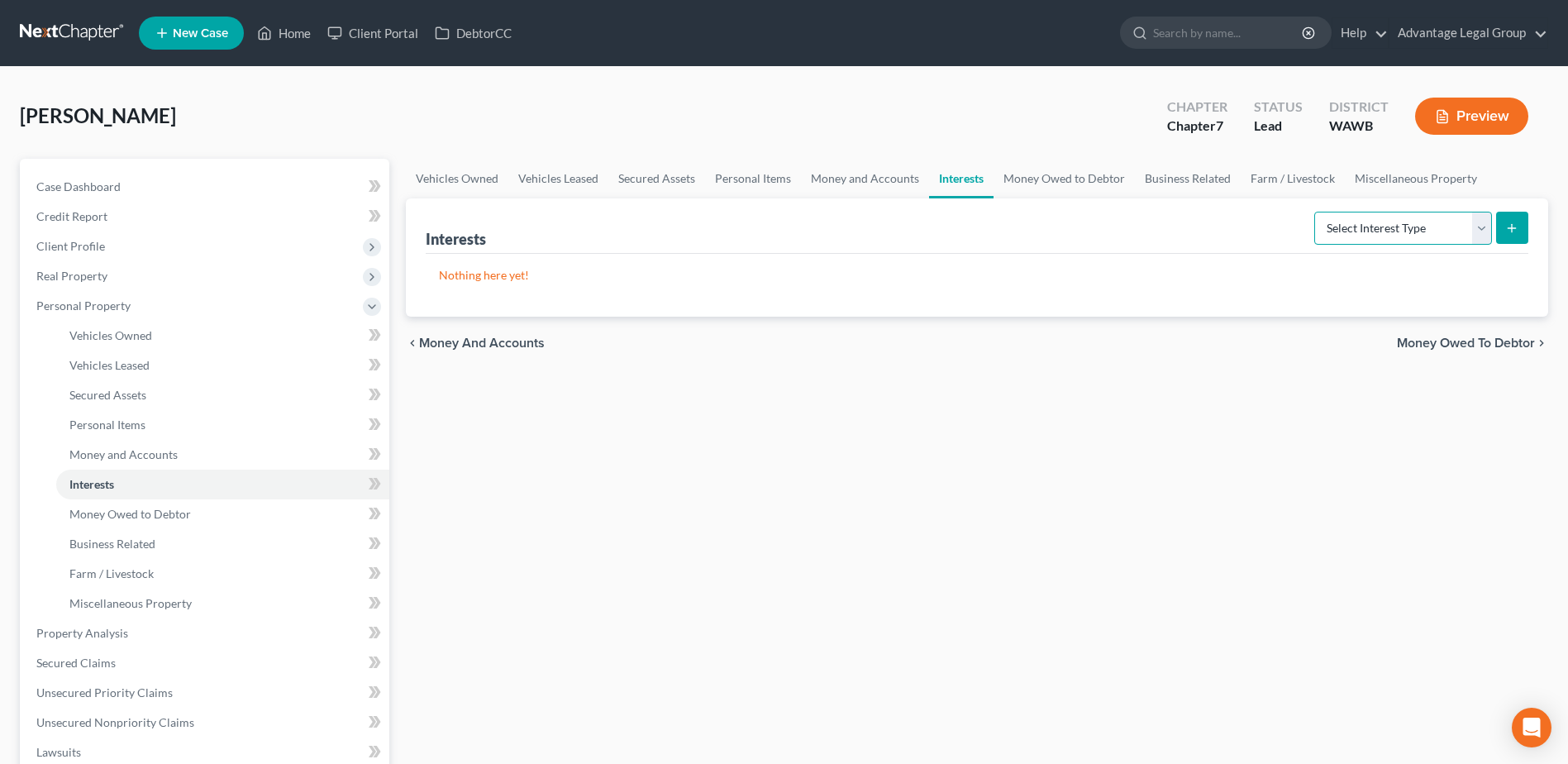
click at [1484, 233] on select "Select Interest Type 401K Annuity Bond Education IRA Government Bond Government…" at bounding box center [1402, 227] width 177 height 33
click at [1095, 450] on div "Vehicles Owned Vehicles Leased Secured Assets Personal Items Money and Accounts…" at bounding box center [977, 636] width 1158 height 955
click at [1426, 348] on span "Money Owed to Debtor" at bounding box center [1465, 343] width 138 height 14
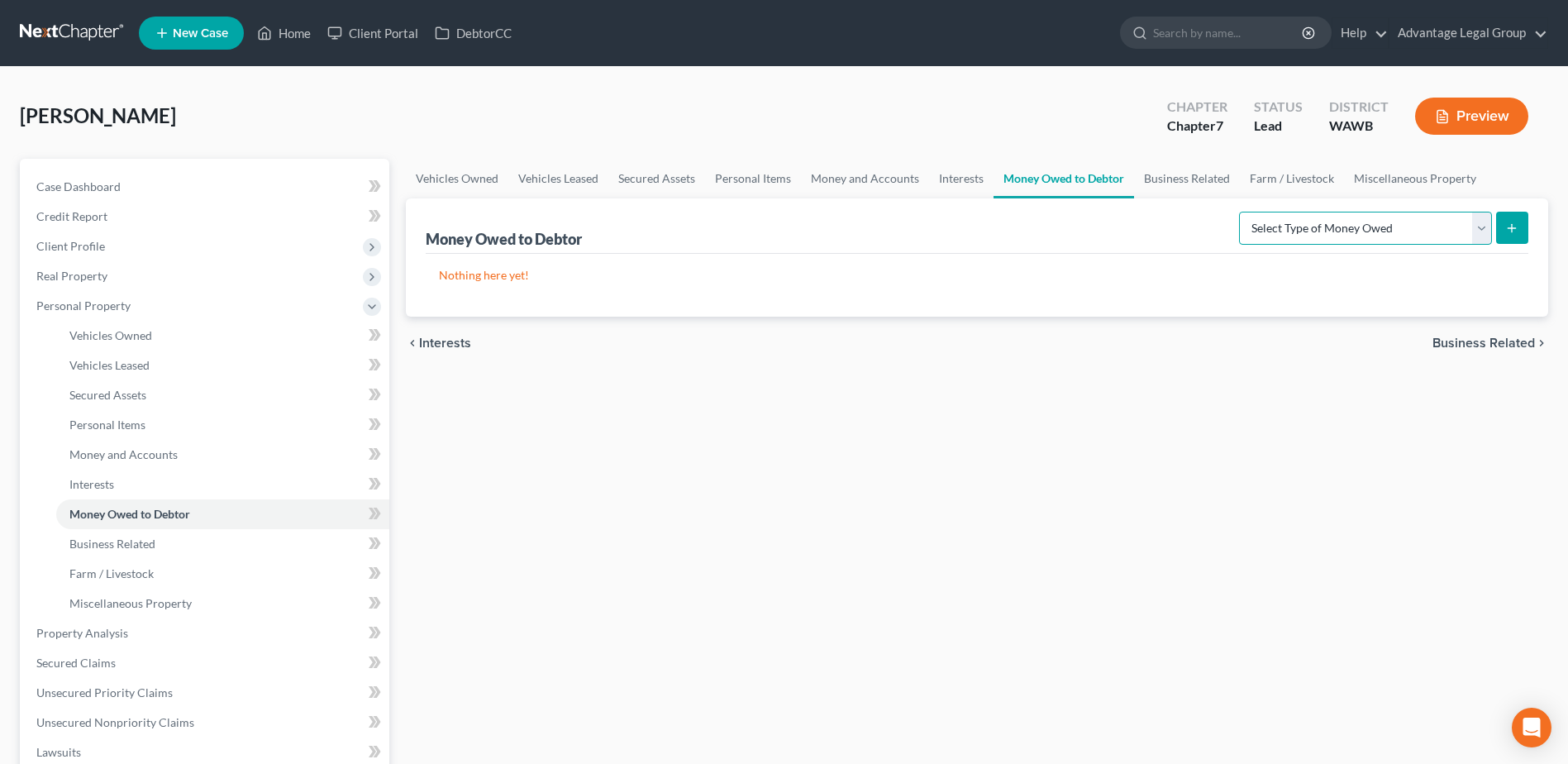
click at [1478, 230] on select "Select Type of Money Owed Accounts Receivable Alimony Child Support Claims Agai…" at bounding box center [1364, 227] width 253 height 33
click at [1559, 517] on div "[PERSON_NAME] Upgraded Chapter Chapter 7 Status Lead District [GEOGRAPHIC_DATA]…" at bounding box center [784, 607] width 1568 height 1080
click at [1470, 342] on span "Business Related" at bounding box center [1483, 343] width 102 height 14
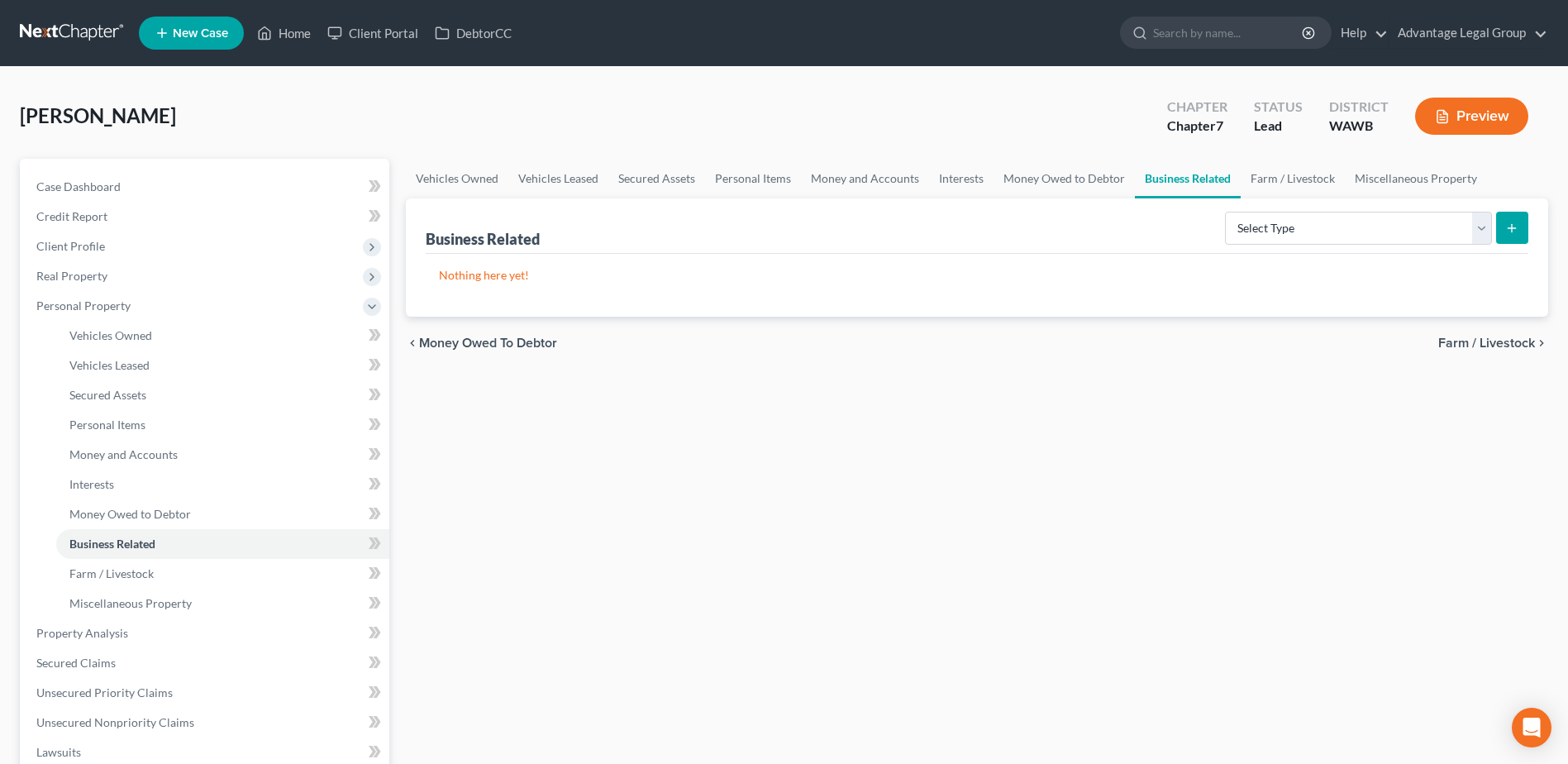
click at [1469, 342] on span "Farm / Livestock" at bounding box center [1486, 343] width 96 height 14
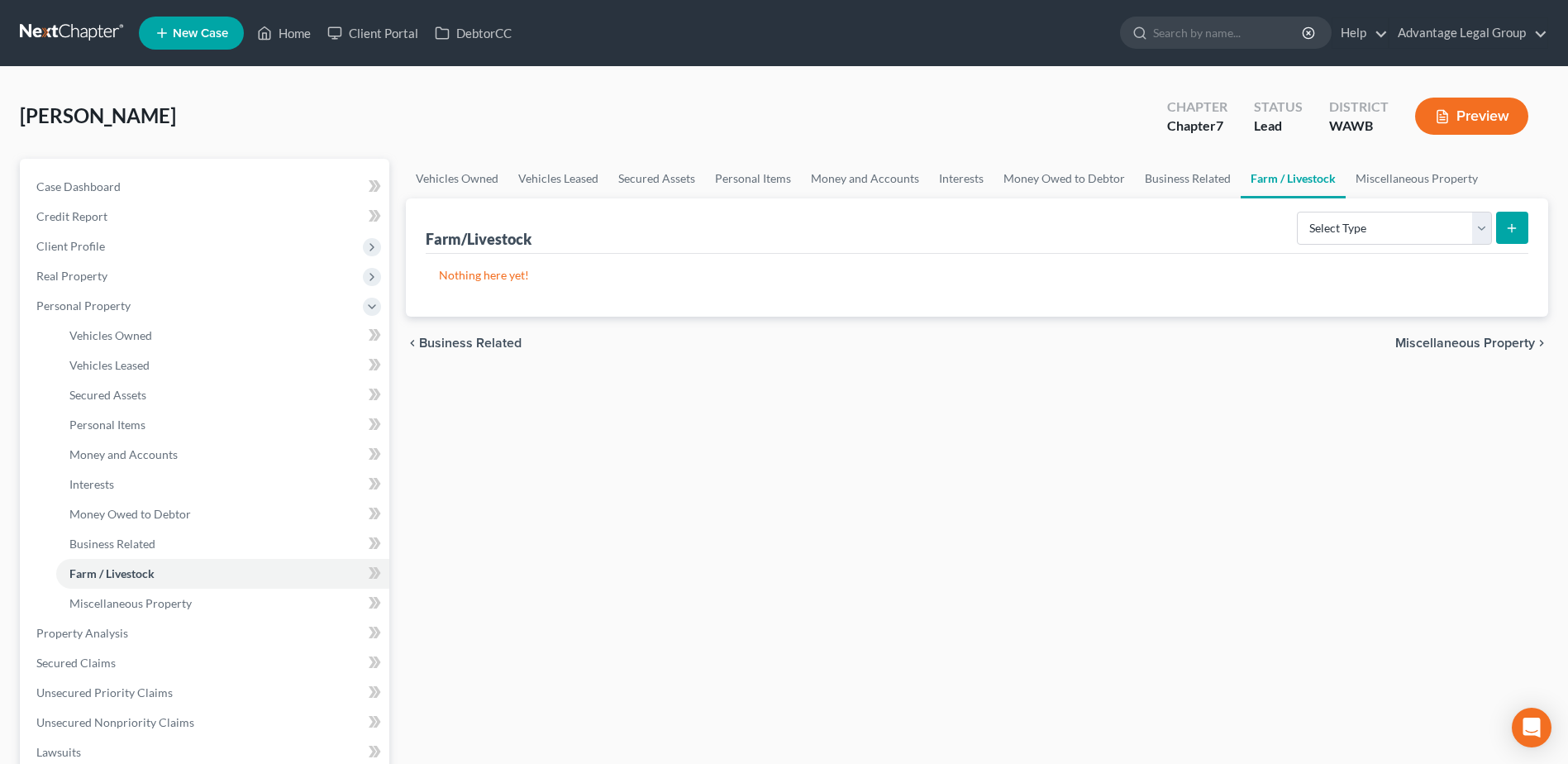
click at [1452, 343] on span "Miscellaneous Property" at bounding box center [1464, 343] width 139 height 14
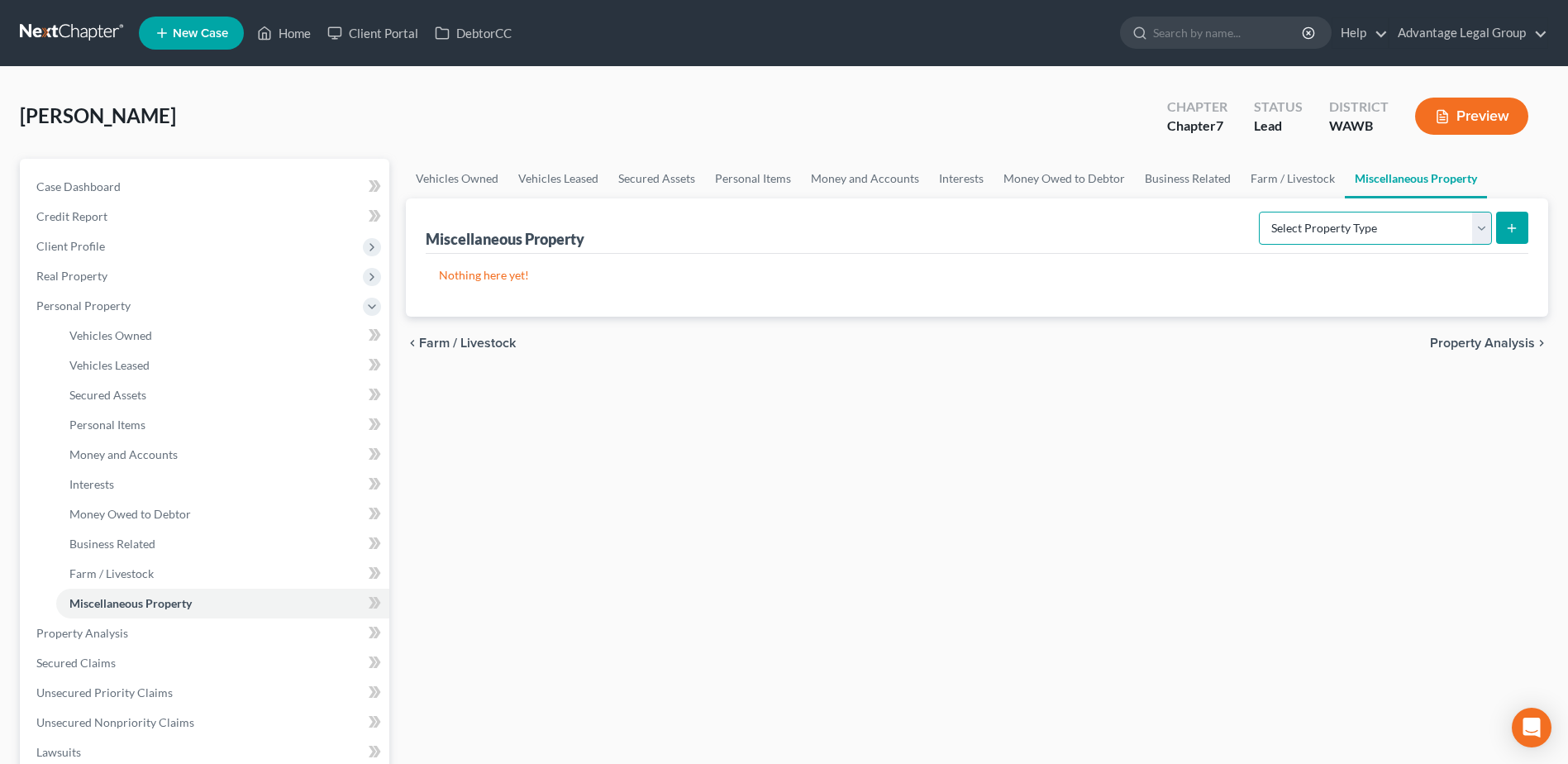
click at [1488, 232] on select "Select Property Type Assigned for Creditor Benefit [DATE] Holding for Another N…" at bounding box center [1375, 227] width 233 height 33
click at [1499, 346] on span "Property Analysis" at bounding box center [1482, 343] width 105 height 14
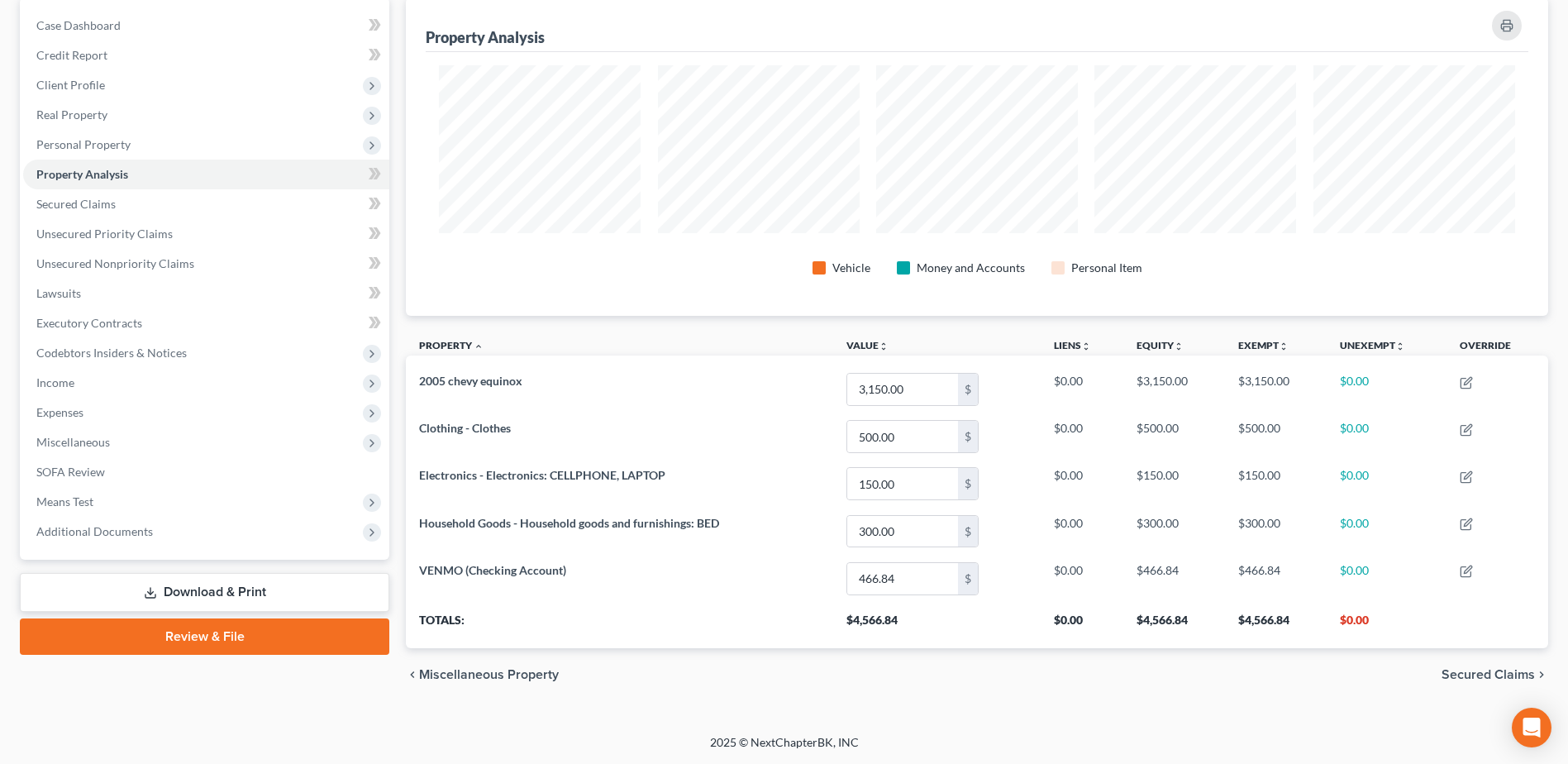
click at [1465, 673] on span "Secured Claims" at bounding box center [1488, 674] width 94 height 14
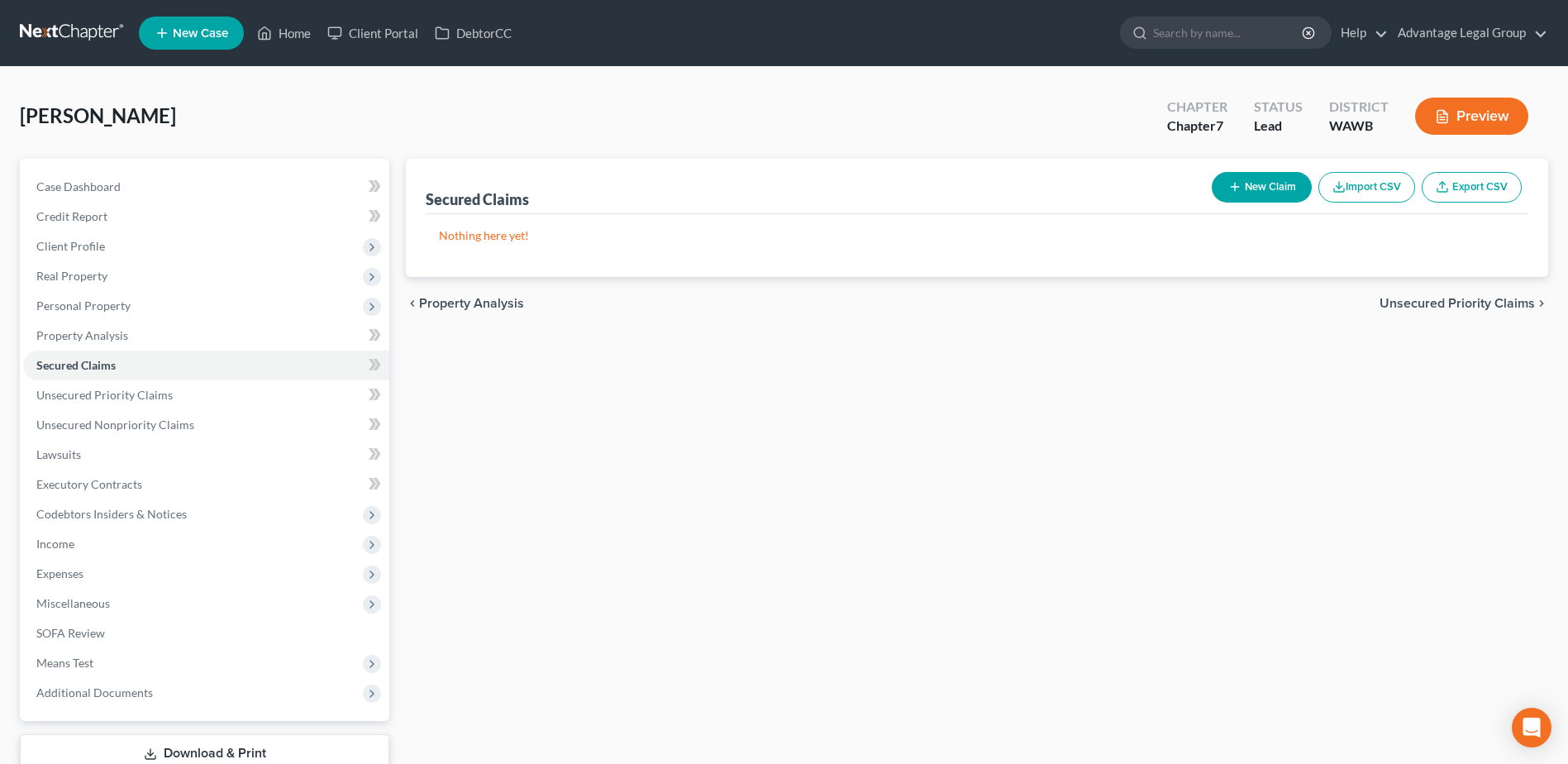
click at [1461, 305] on span "Unsecured Priority Claims" at bounding box center [1457, 303] width 155 height 14
click at [1458, 308] on span "Unsecured Nonpriority Claims" at bounding box center [1445, 303] width 179 height 14
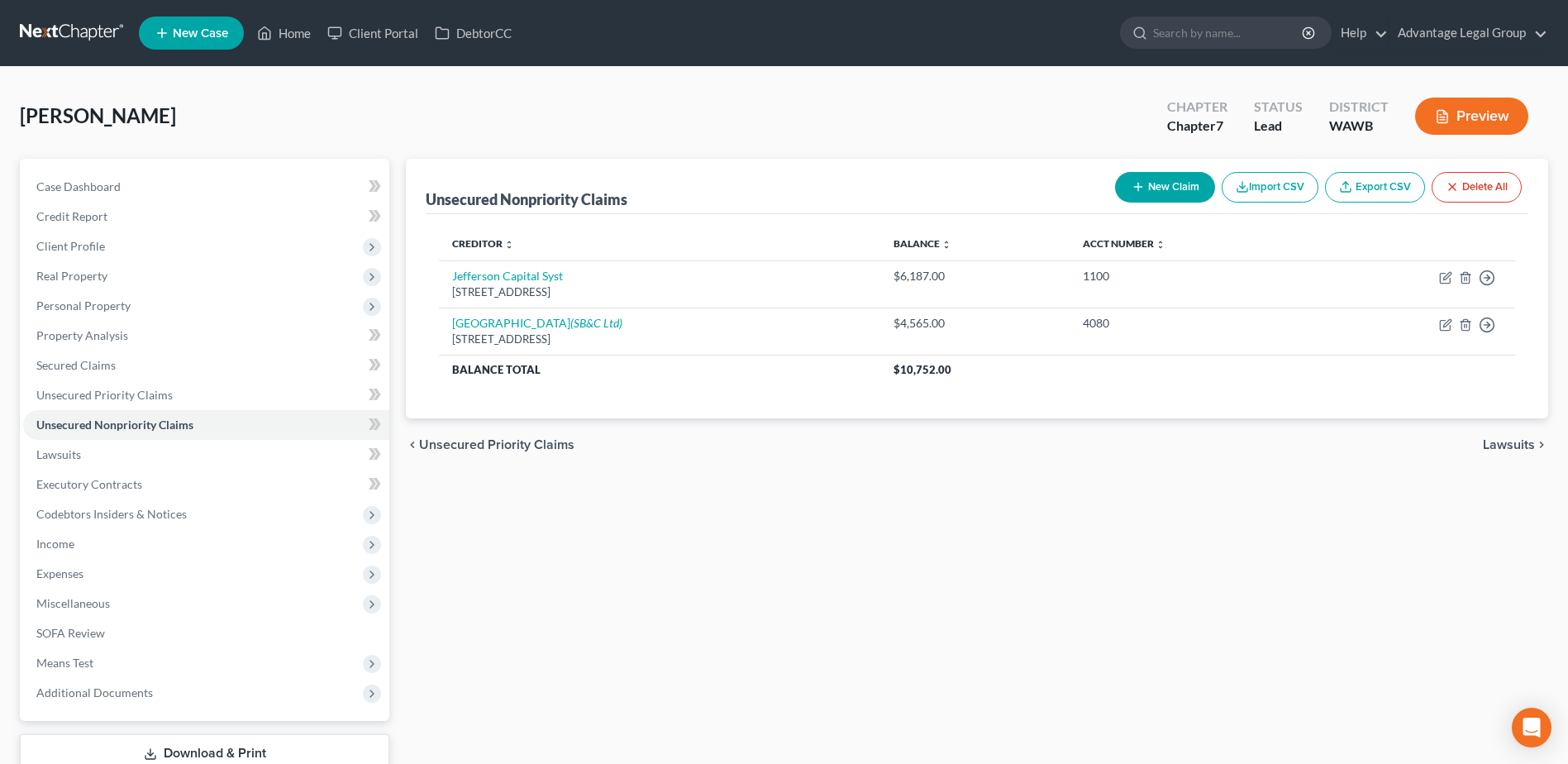
click at [1516, 440] on span "Lawsuits" at bounding box center [1509, 445] width 52 height 14
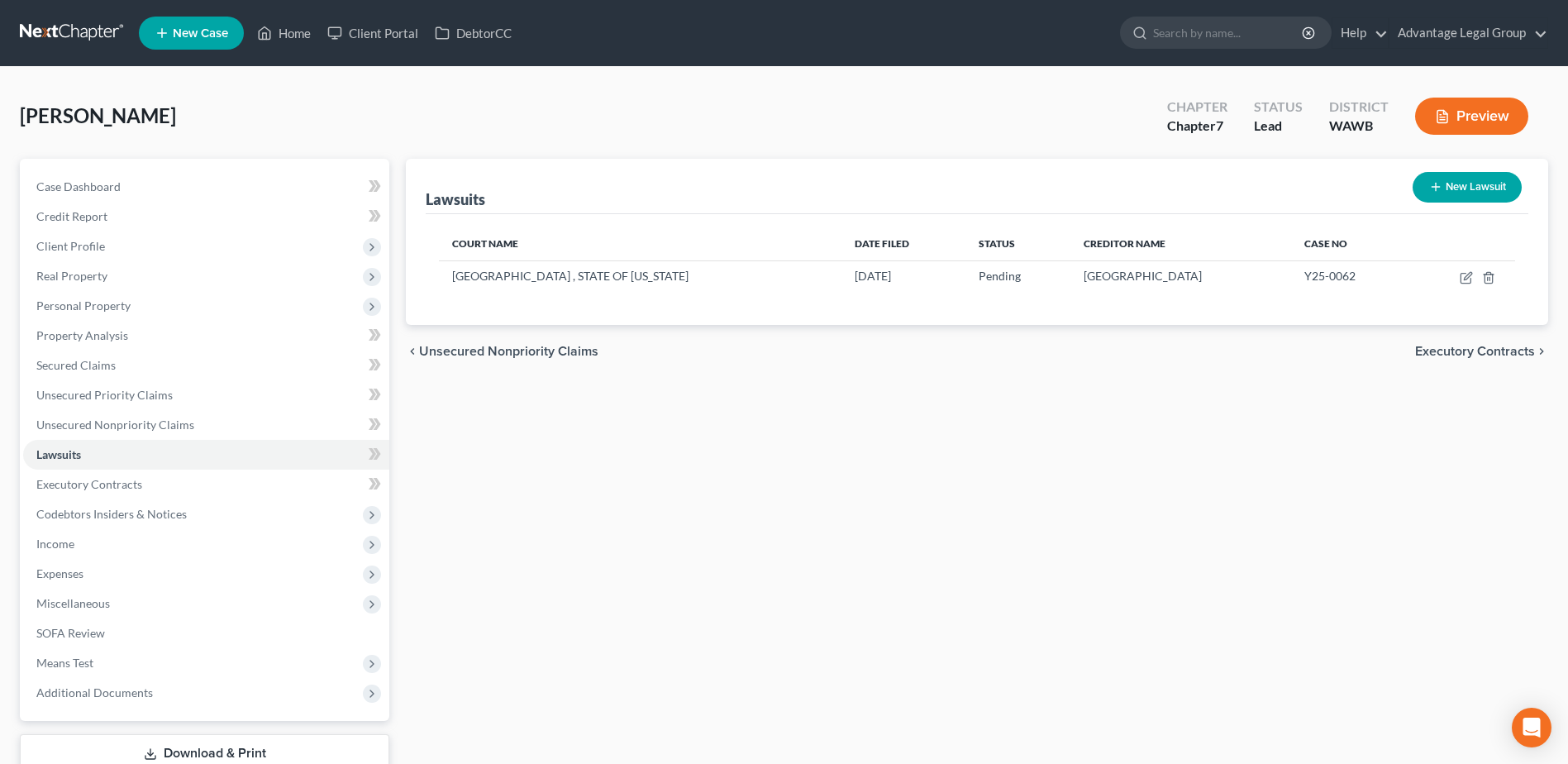
click at [1476, 353] on span "Executory Contracts" at bounding box center [1475, 352] width 120 height 14
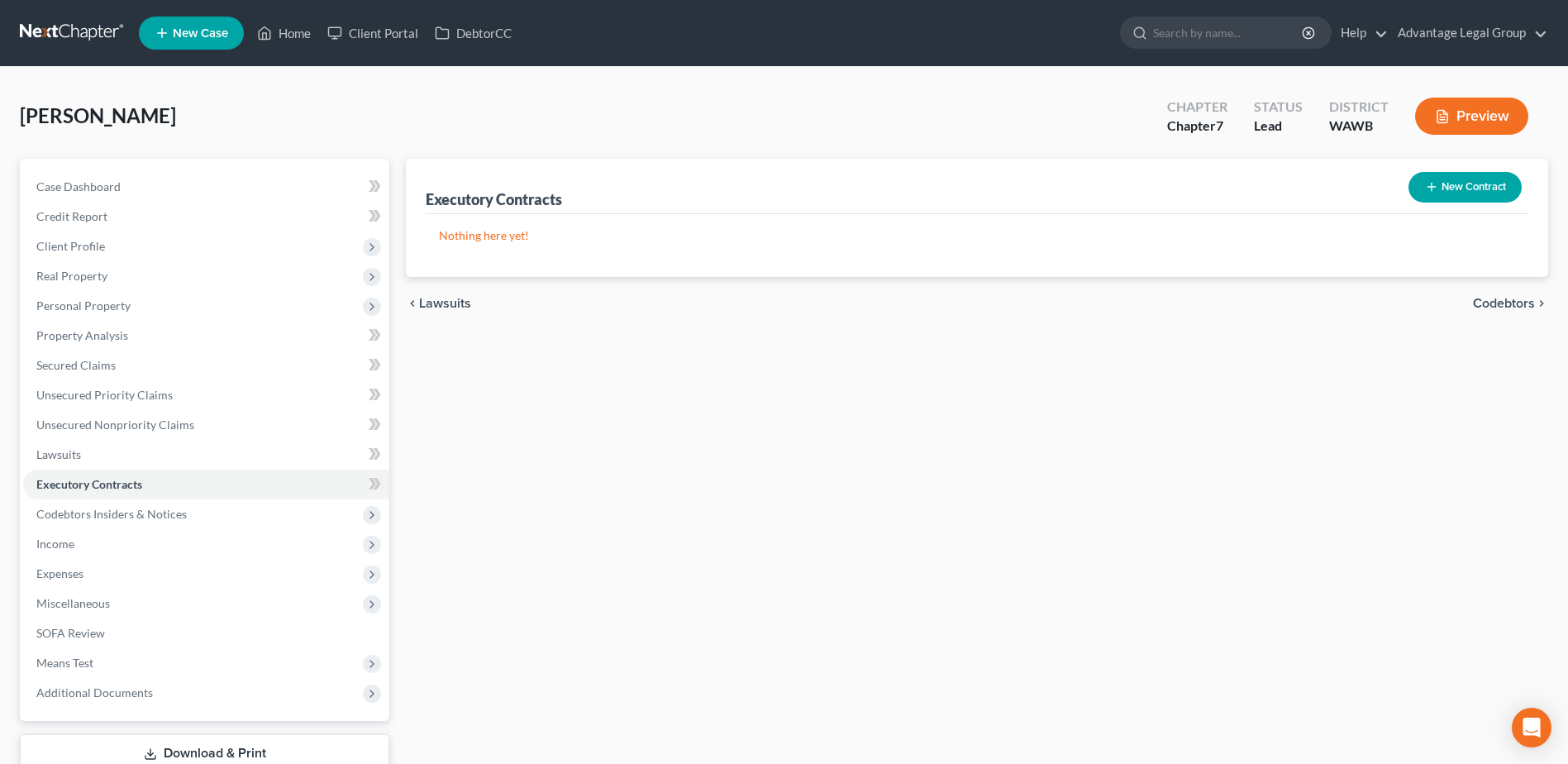
click at [1493, 303] on span "Codebtors" at bounding box center [1503, 303] width 62 height 14
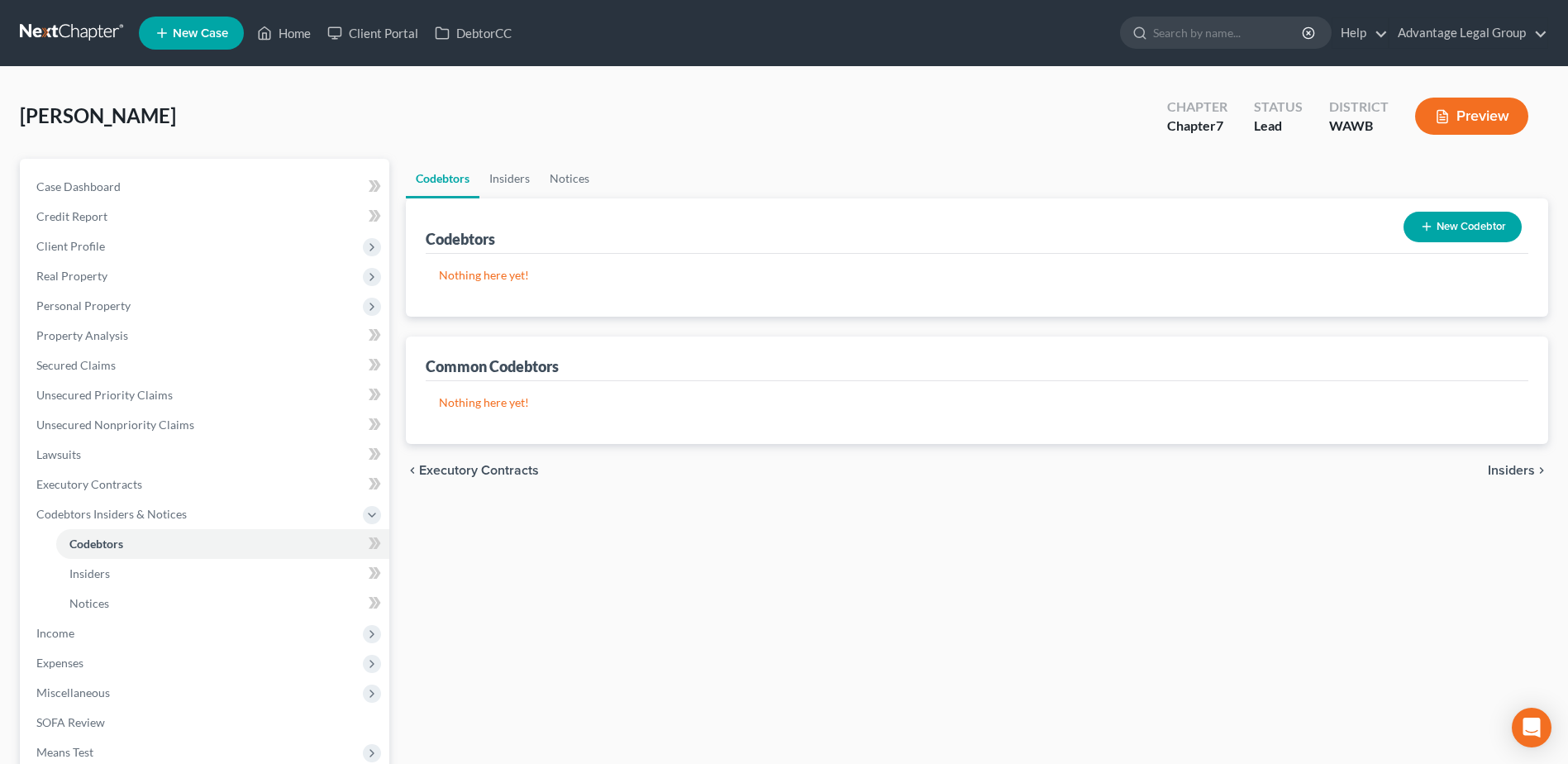
click at [1512, 470] on span "Insiders" at bounding box center [1511, 471] width 47 height 14
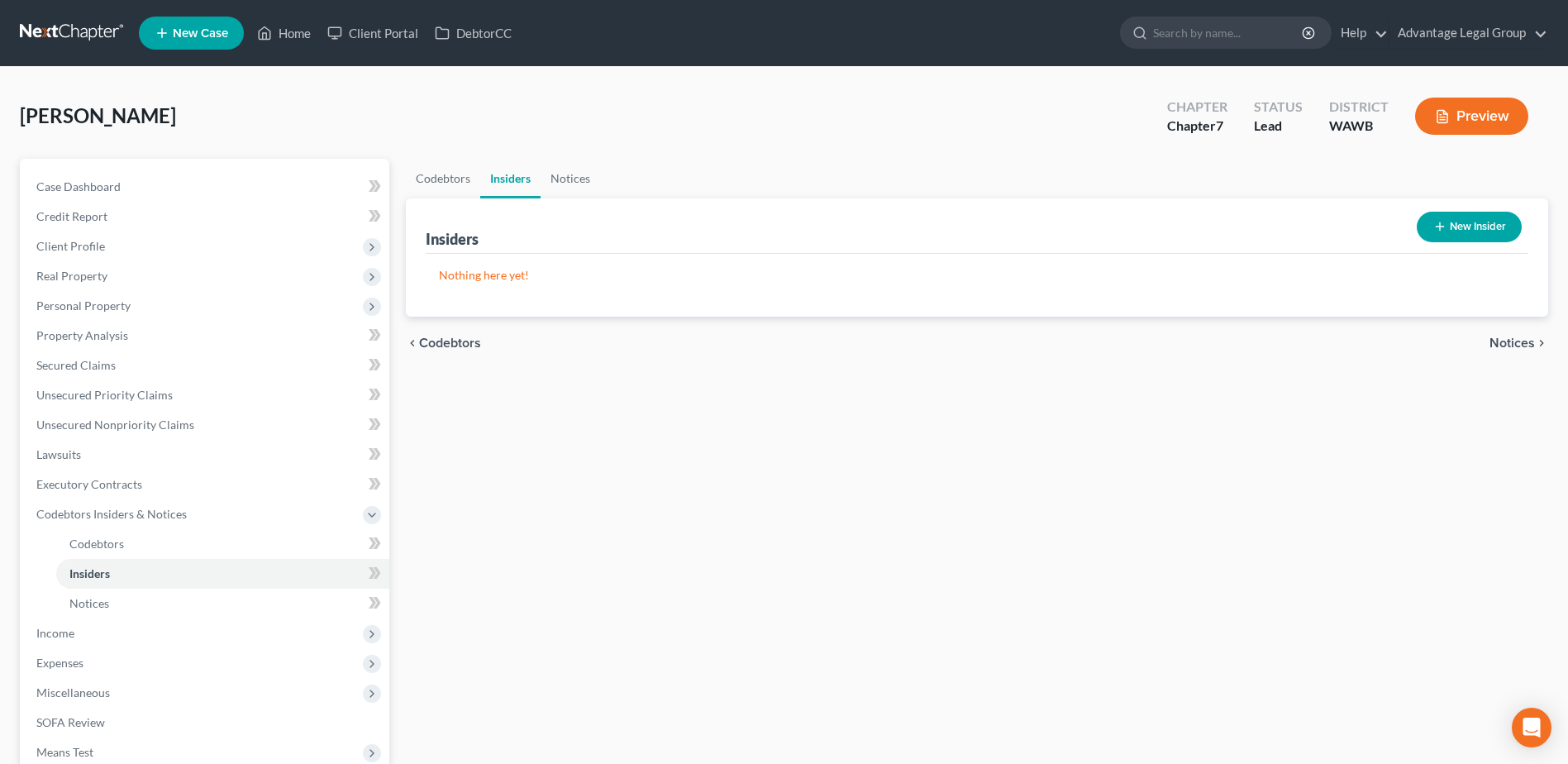
click at [1504, 345] on span "Notices" at bounding box center [1512, 343] width 46 height 14
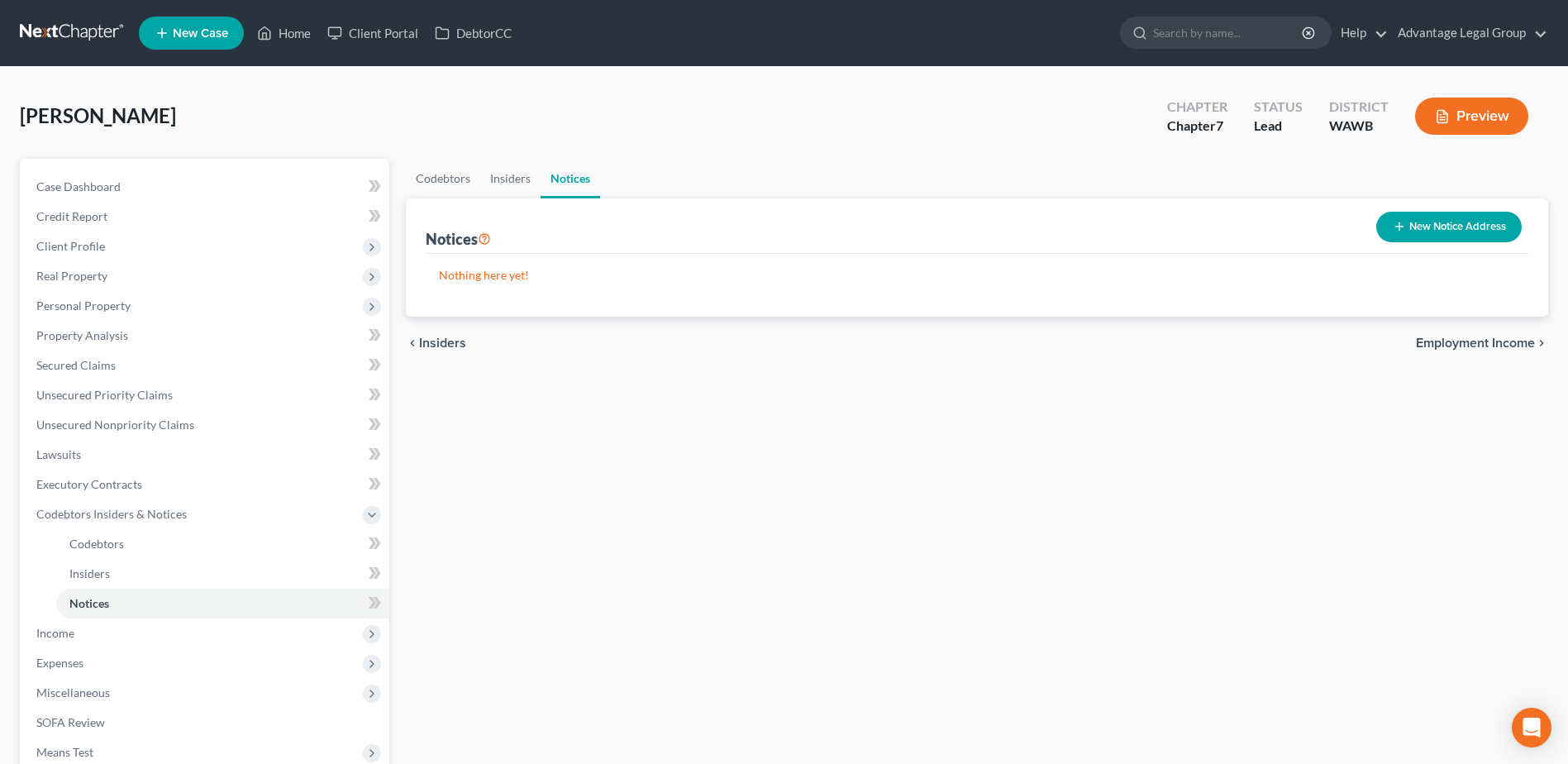
click at [1495, 350] on span "Employment Income" at bounding box center [1475, 343] width 119 height 14
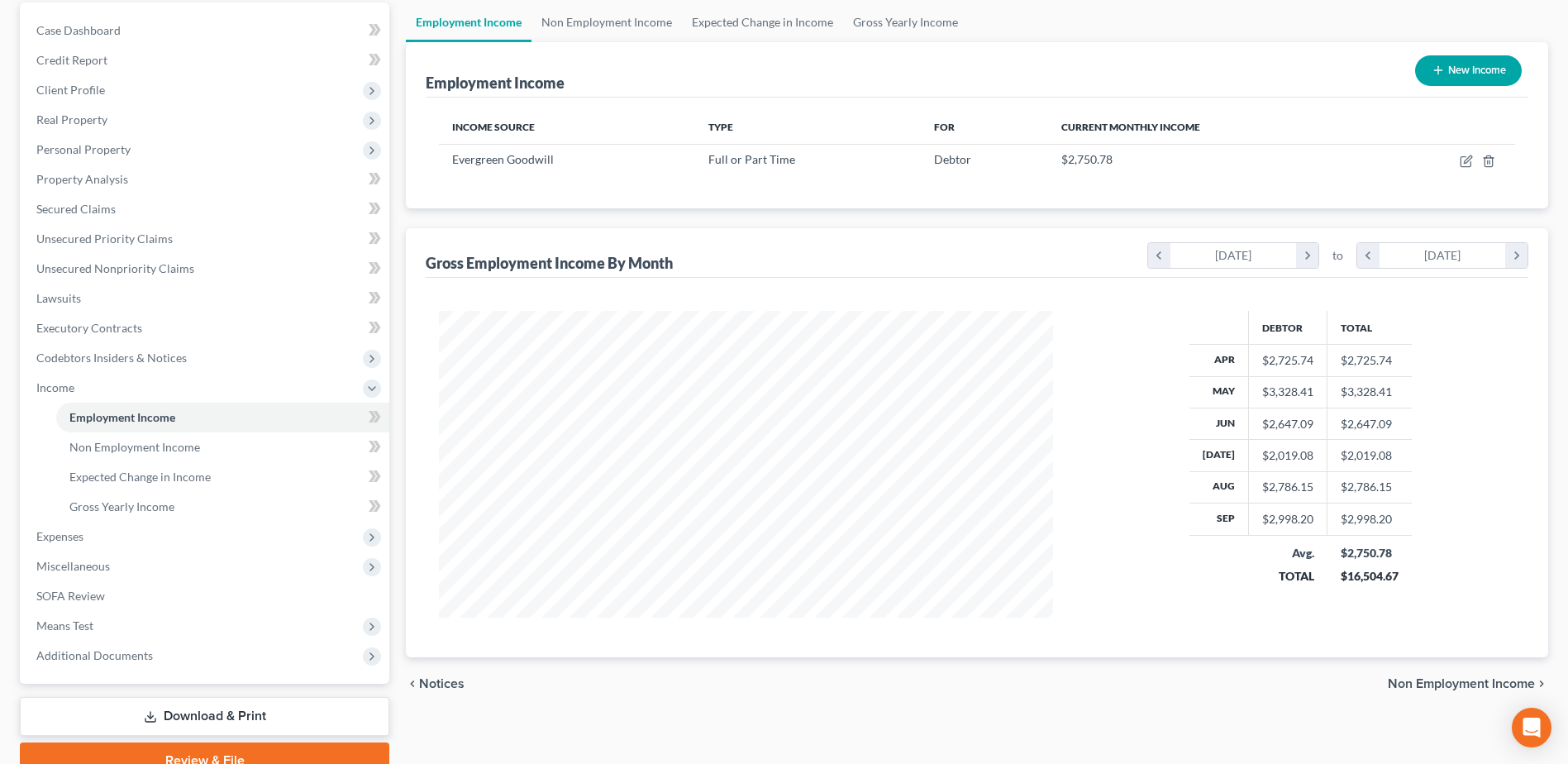
scroll to position [234, 0]
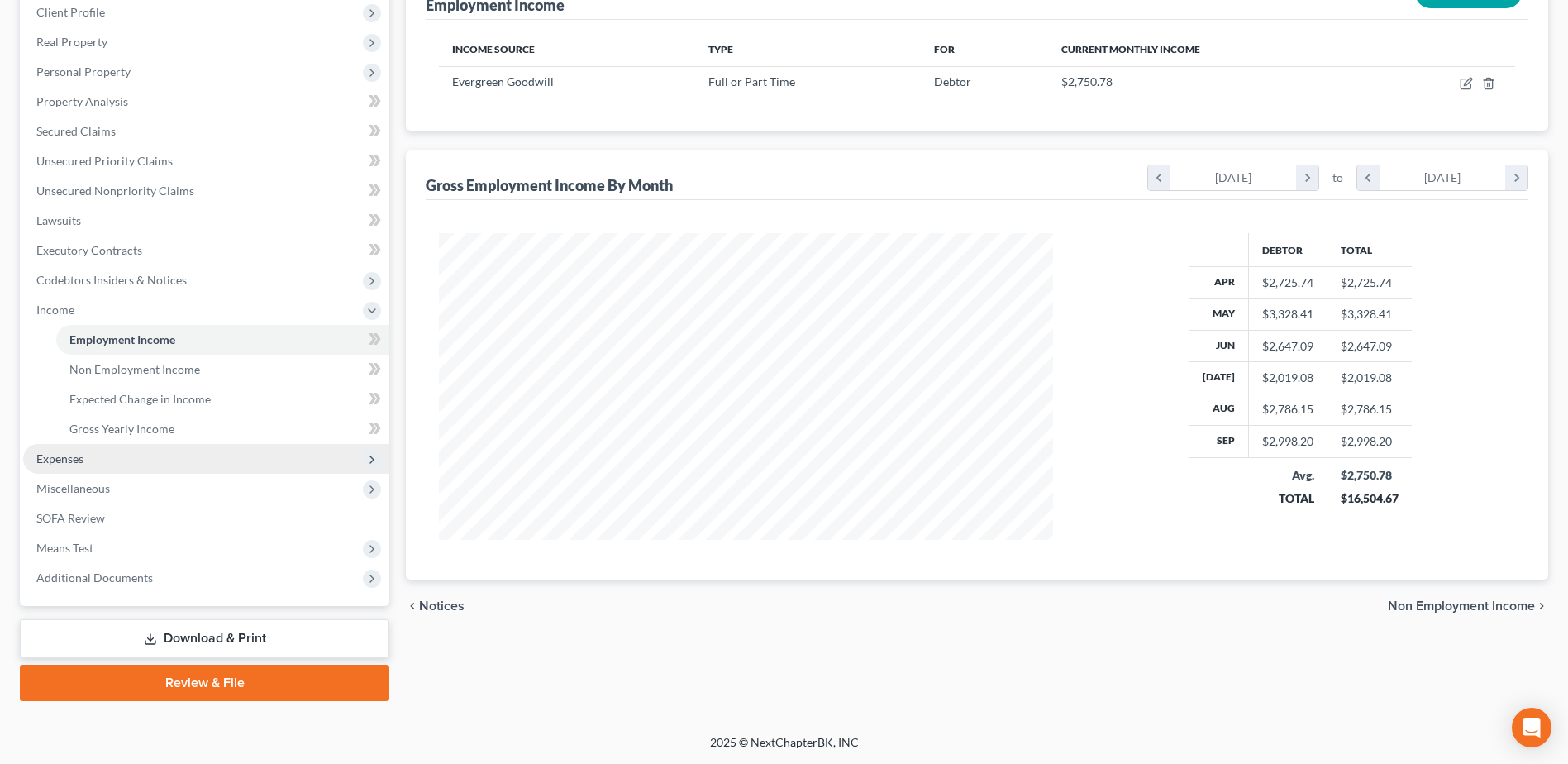
click at [61, 463] on span "Expenses" at bounding box center [60, 458] width 47 height 14
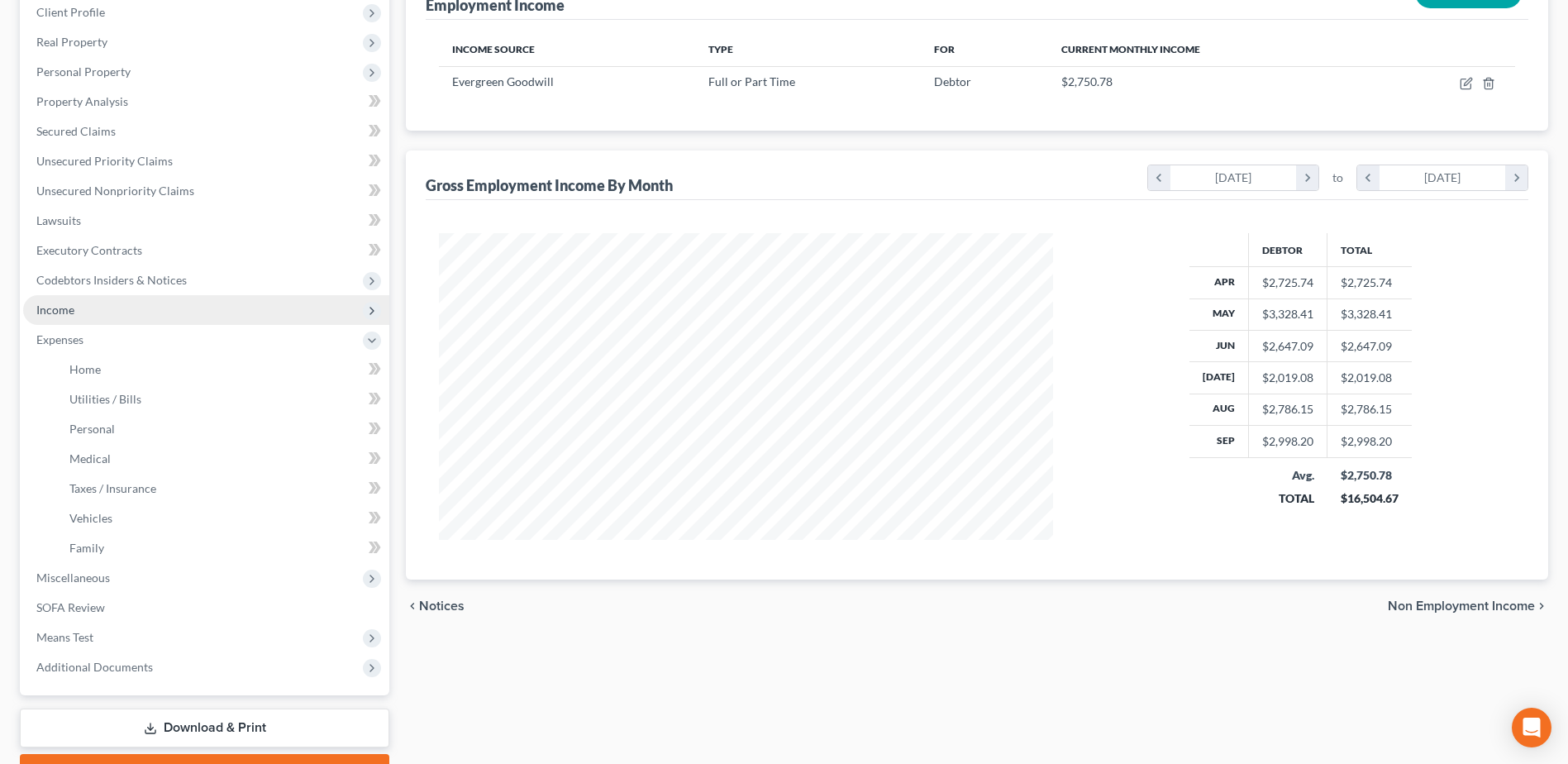
click at [60, 308] on span "Income" at bounding box center [55, 309] width 38 height 14
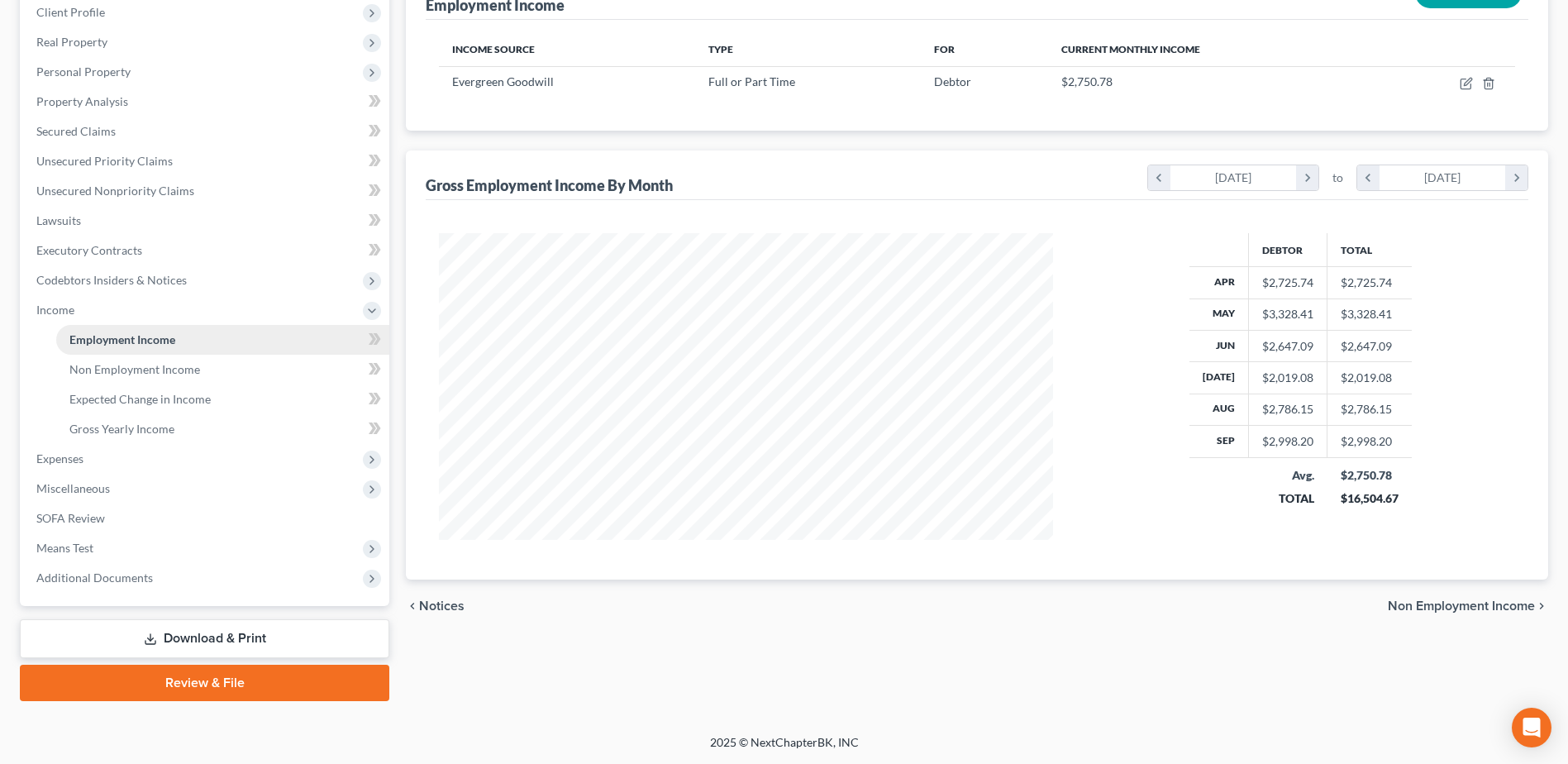
click at [93, 336] on span "Employment Income" at bounding box center [122, 339] width 106 height 14
click at [98, 368] on span "Non Employment Income" at bounding box center [134, 368] width 131 height 14
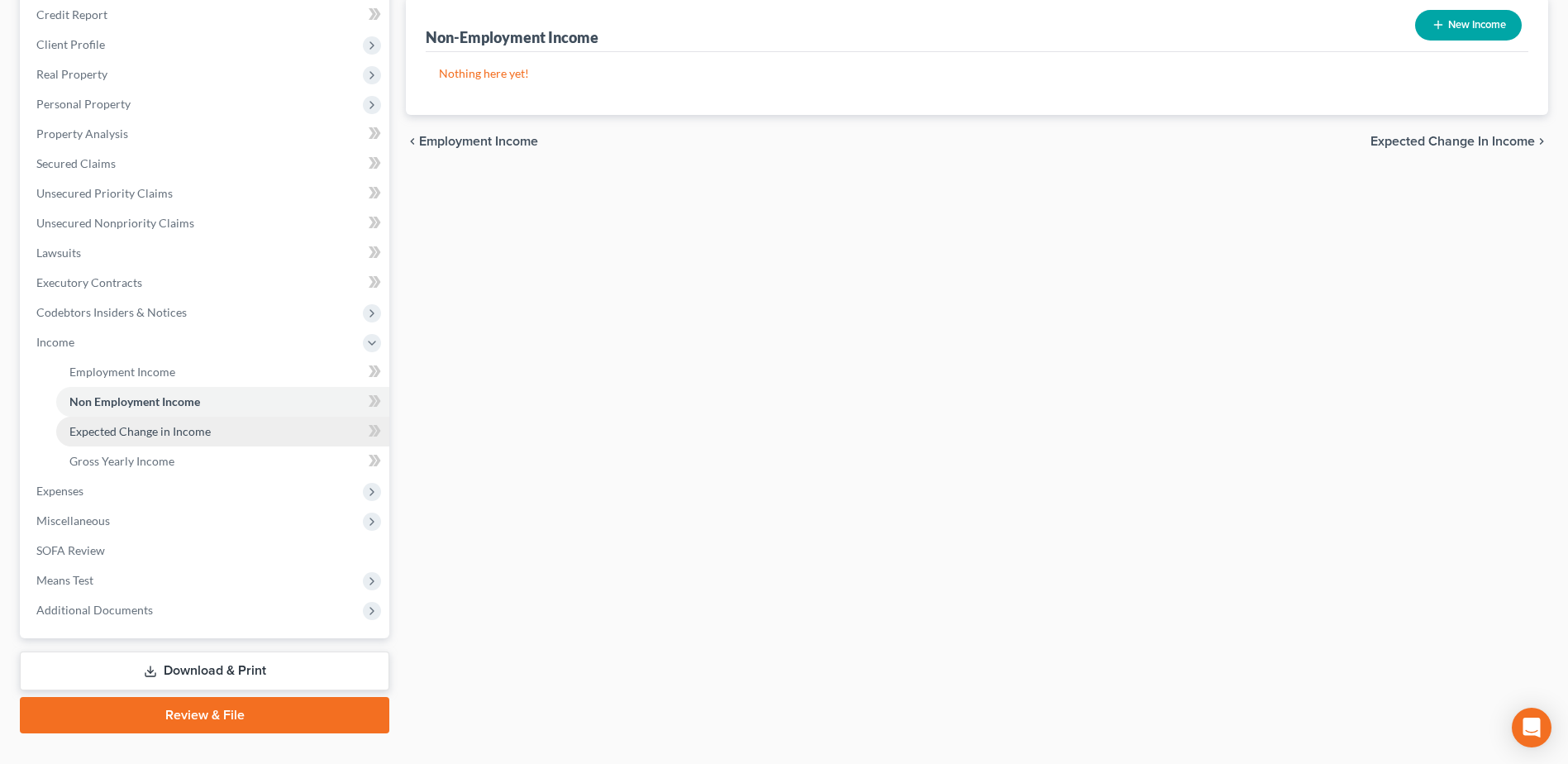
scroll to position [234, 0]
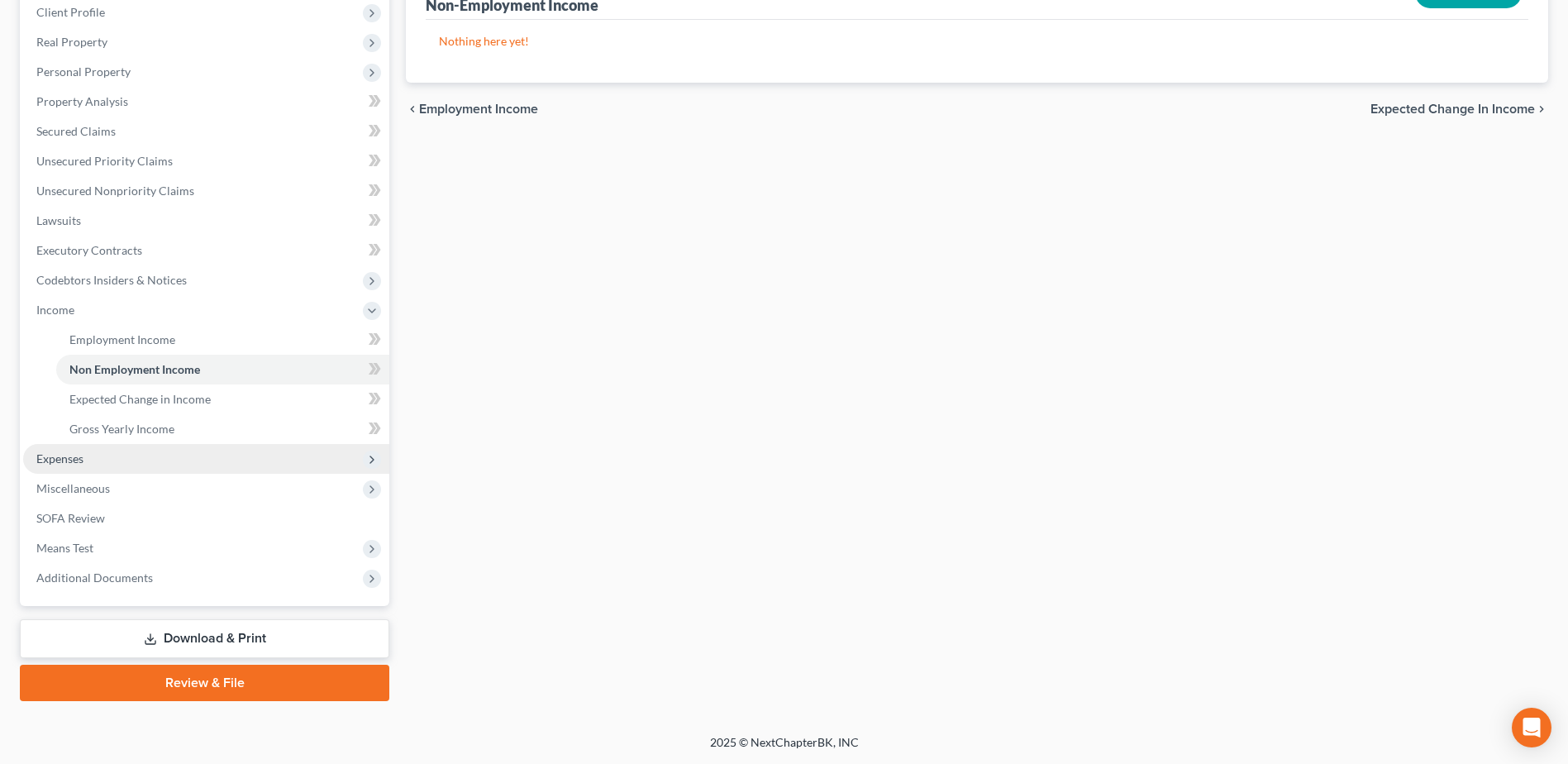
click at [57, 463] on span "Expenses" at bounding box center [60, 458] width 47 height 14
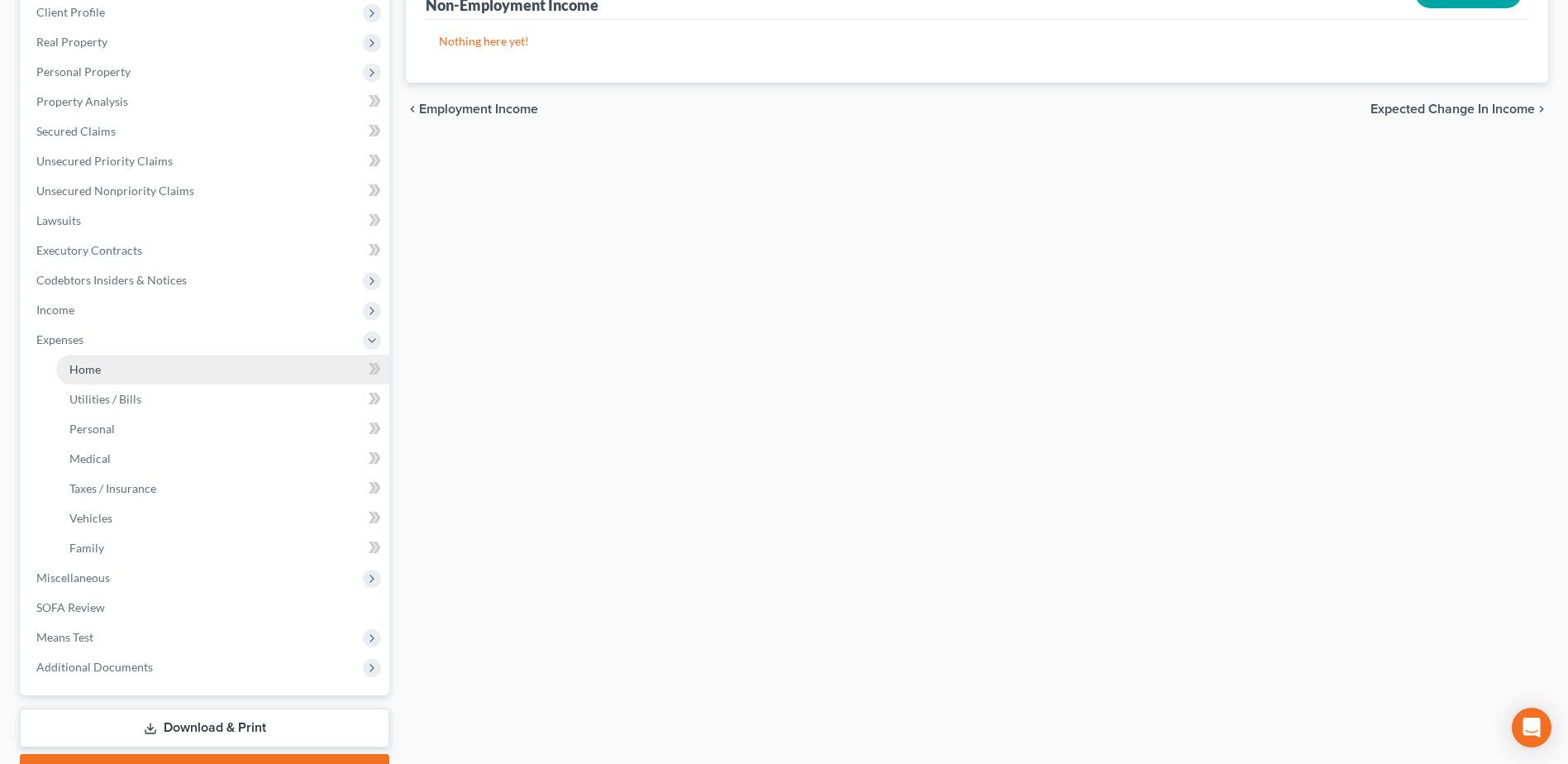
click at [90, 370] on span "Home" at bounding box center [84, 368] width 31 height 14
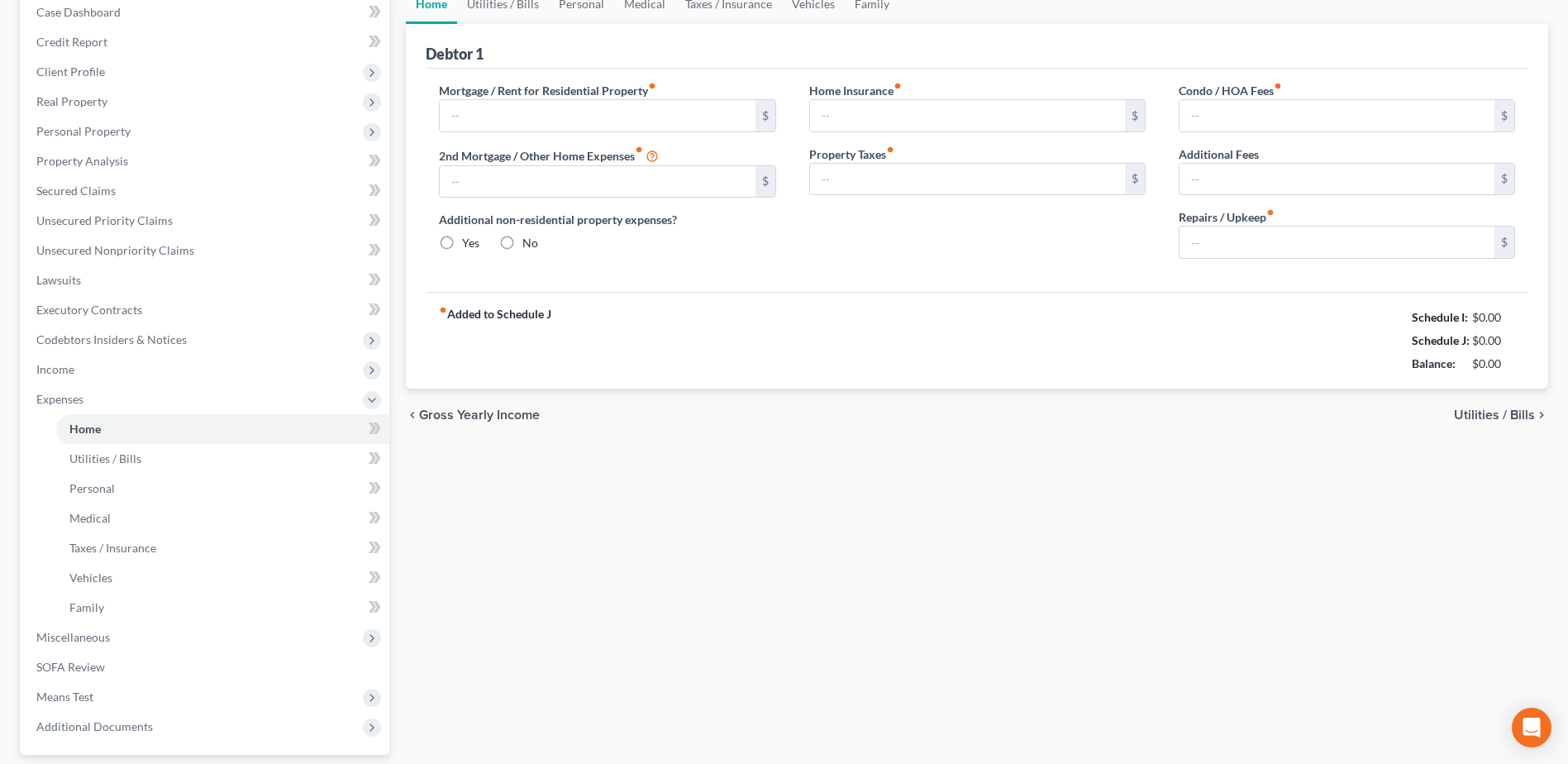
type input "1,760.00"
type input "0.00"
radio input "true"
type input "0.00"
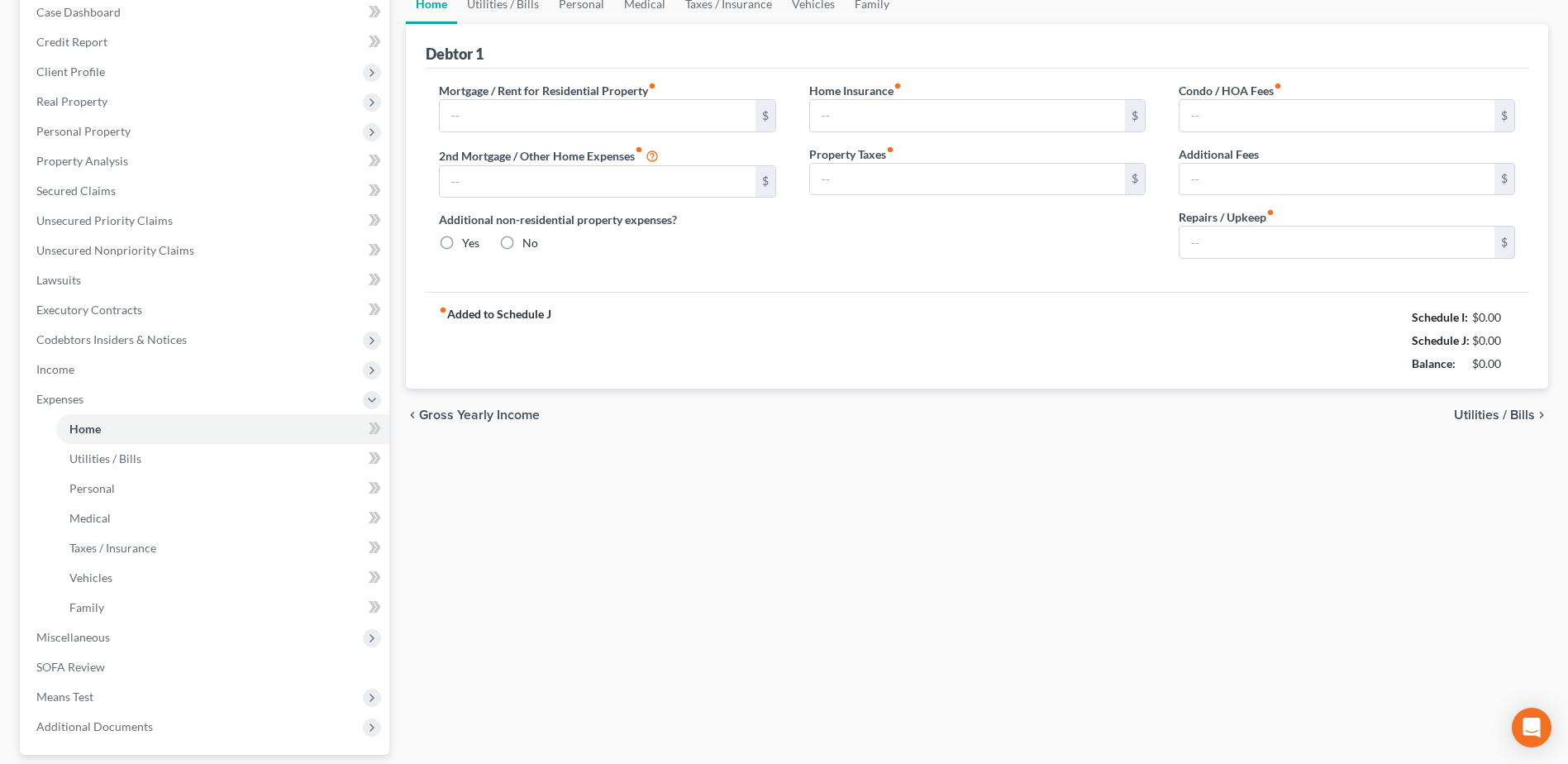
type input "0.00"
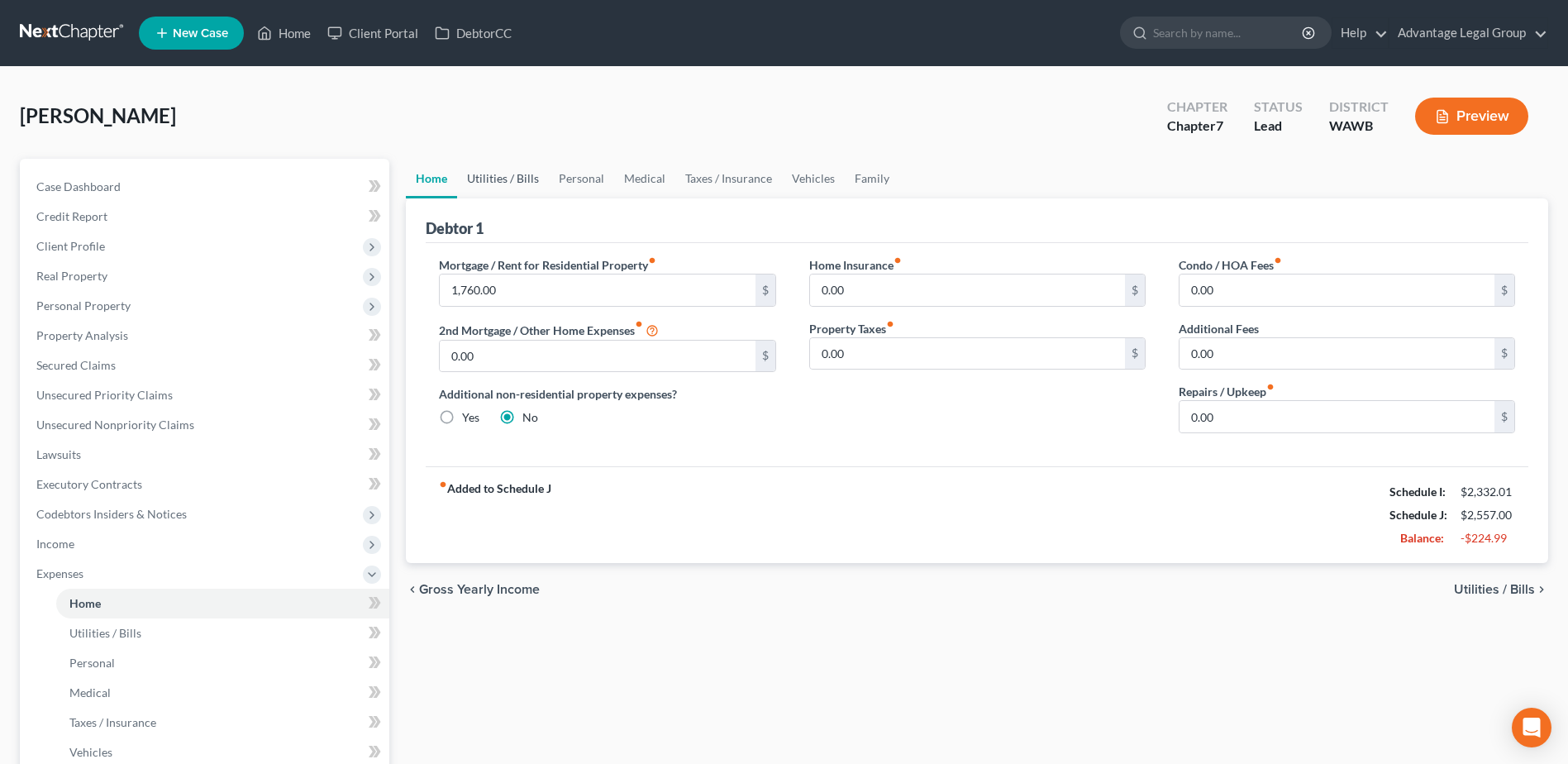
click at [485, 172] on link "Utilities / Bills" at bounding box center [503, 178] width 92 height 40
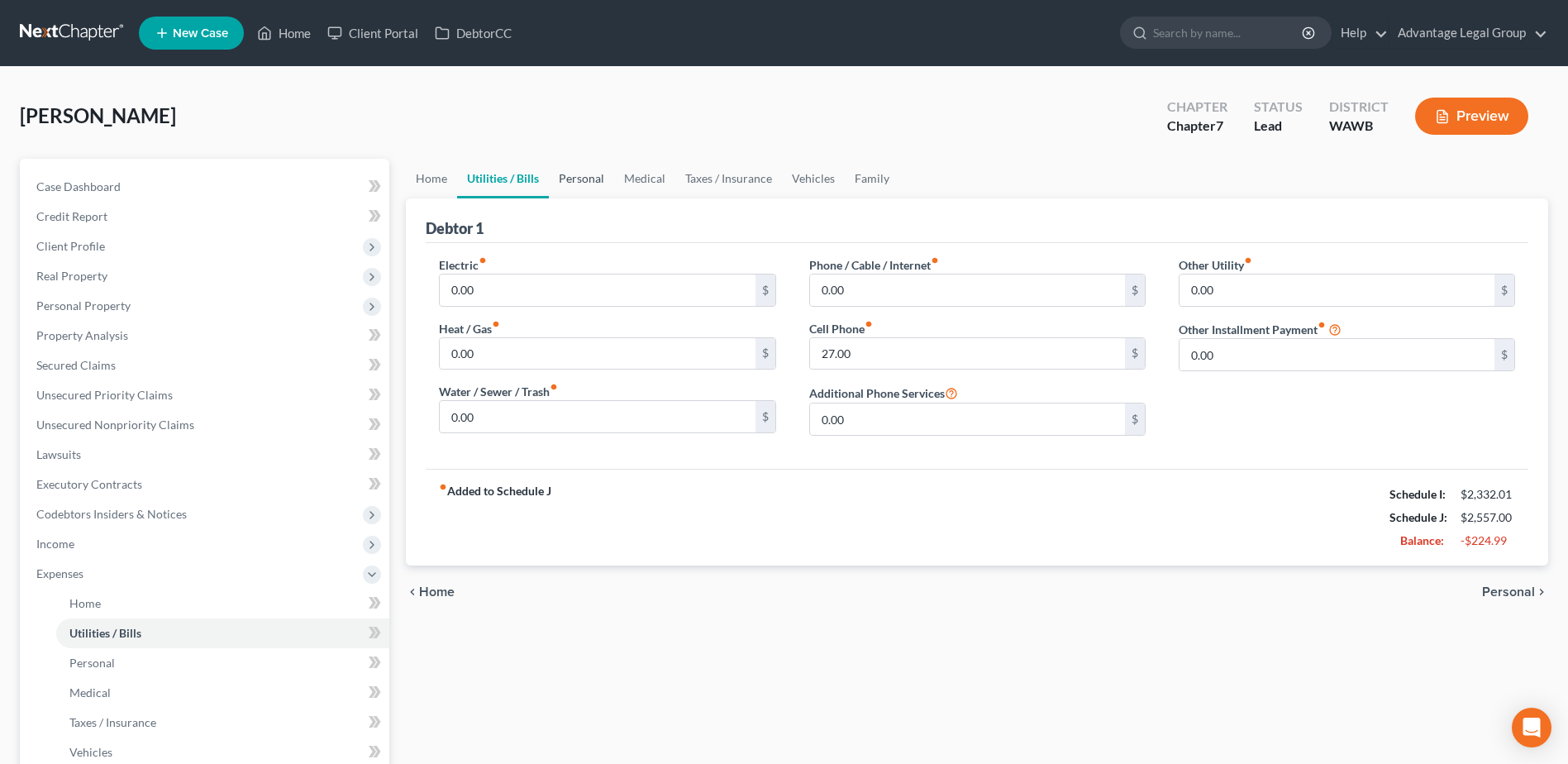
click at [599, 178] on link "Personal" at bounding box center [581, 178] width 65 height 40
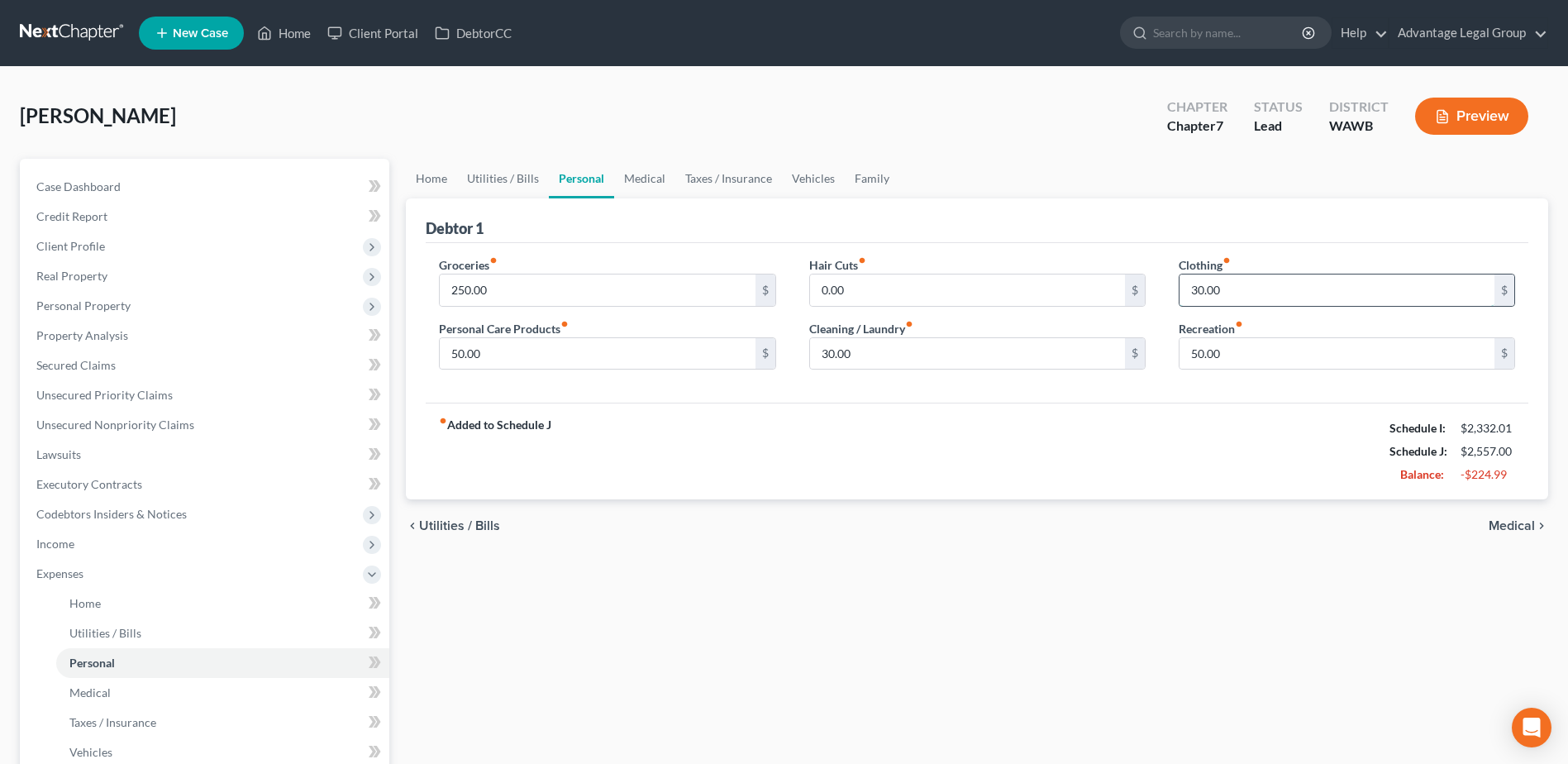
click at [1240, 281] on input "30.00" at bounding box center [1337, 290] width 315 height 31
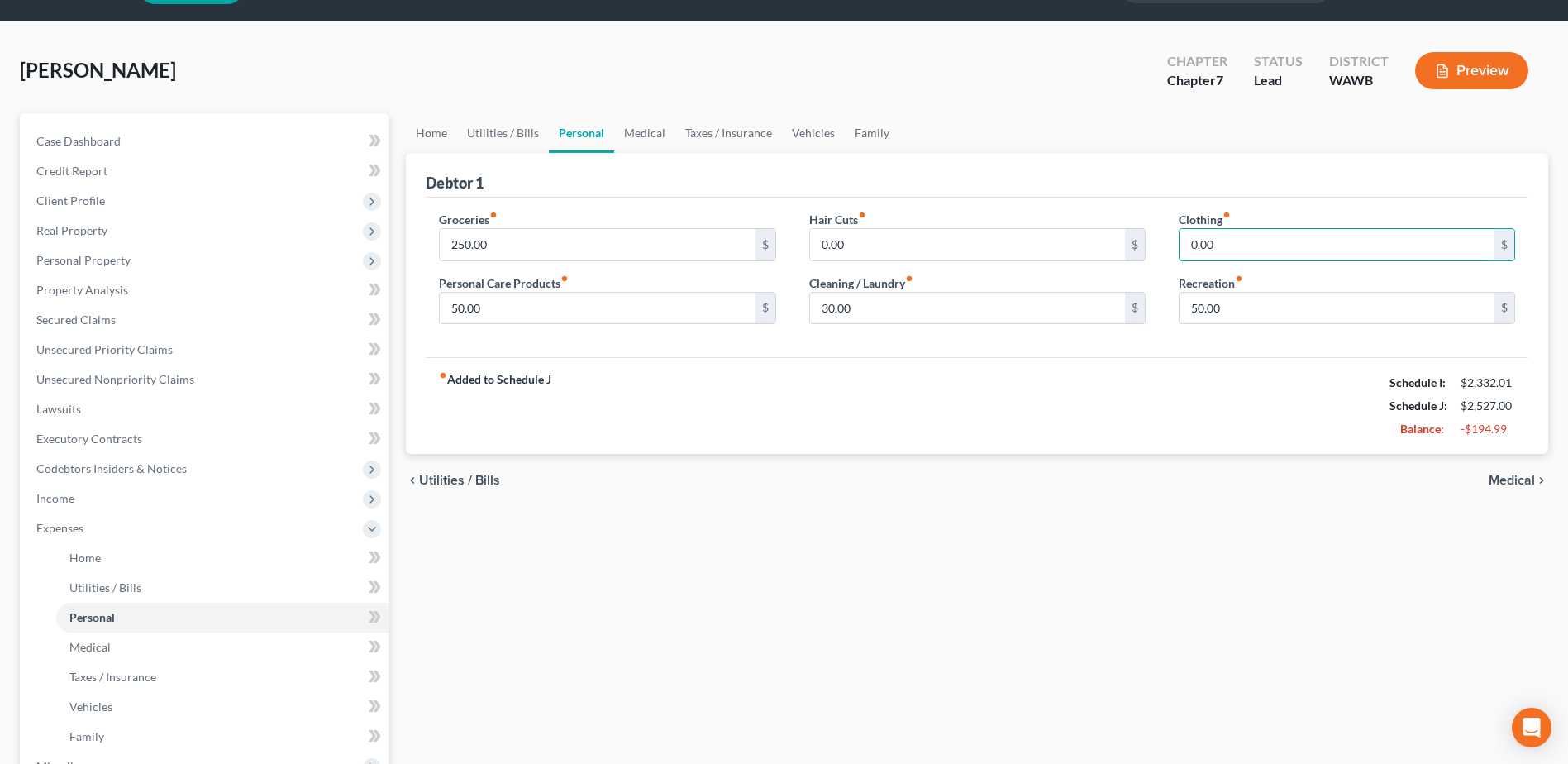
scroll to position [83, 0]
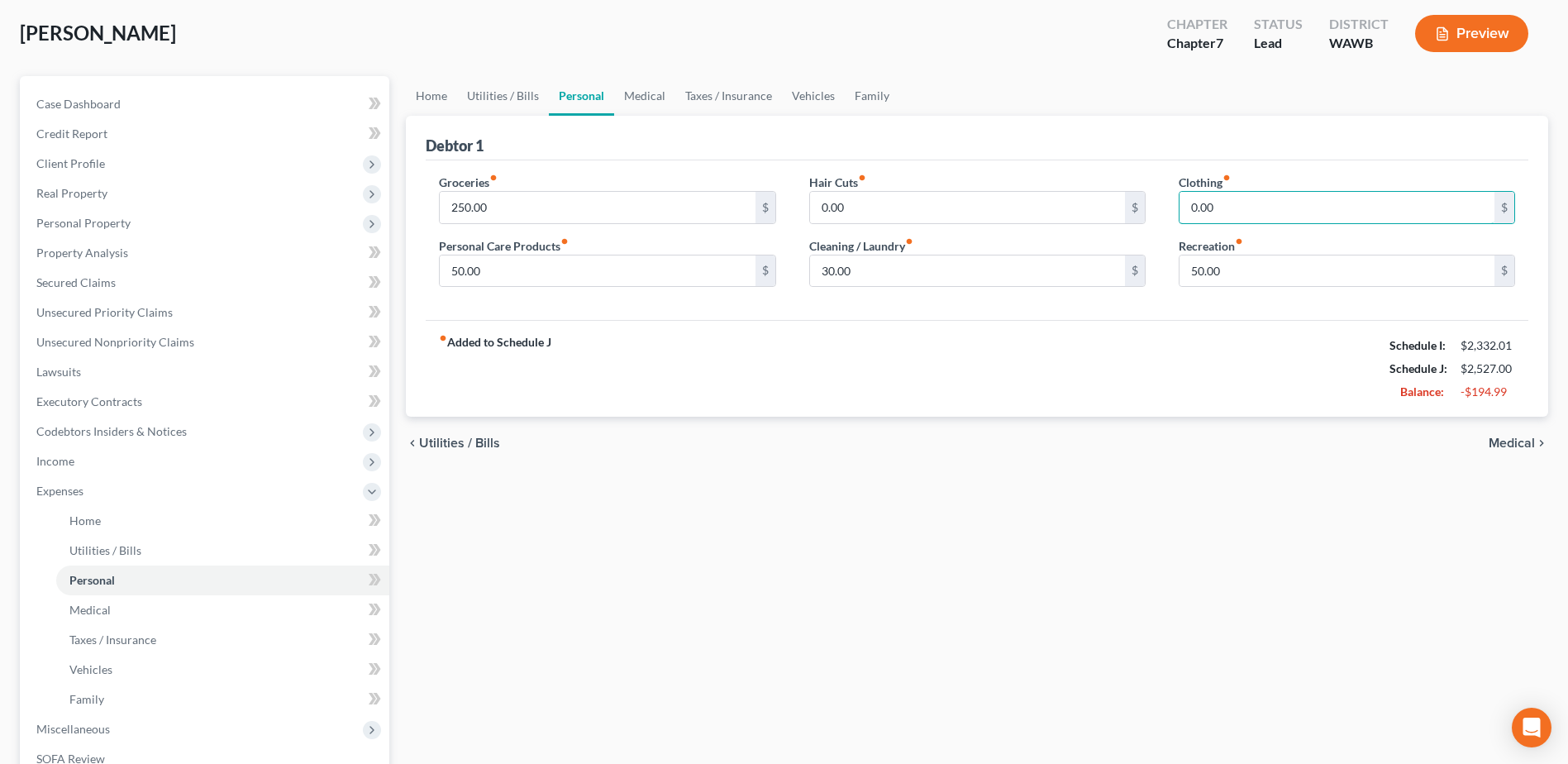
type input "0.00"
click at [1096, 362] on div "fiber_manual_record Added to Schedule J Schedule I: $2,332.01 Schedule J: $2,52…" at bounding box center [977, 368] width 1102 height 96
click at [629, 95] on link "Medical" at bounding box center [645, 96] width 61 height 40
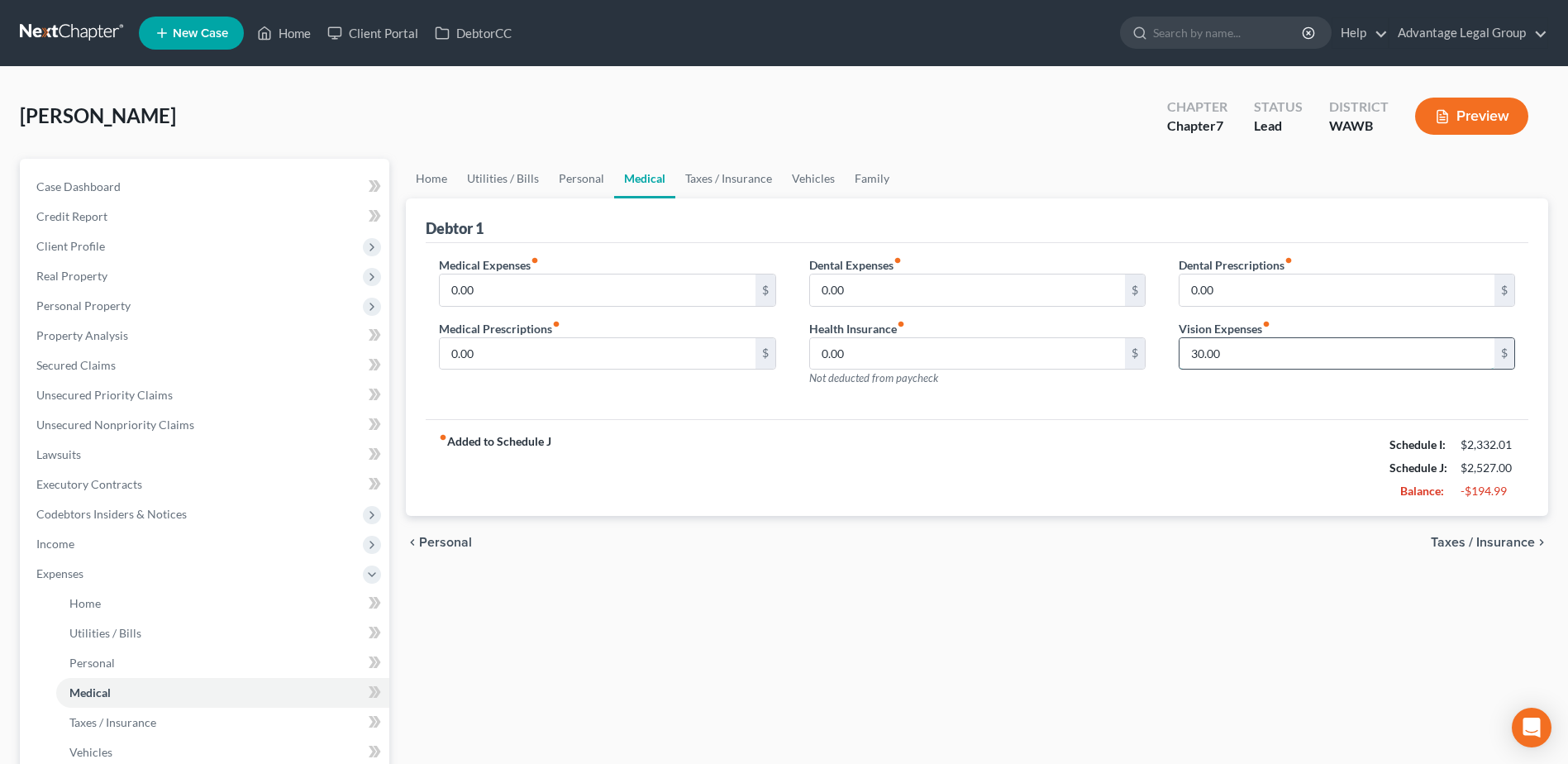
click at [1239, 353] on input "30.00" at bounding box center [1337, 353] width 315 height 31
type input "0.00"
click at [719, 169] on link "Taxes / Insurance" at bounding box center [728, 178] width 106 height 40
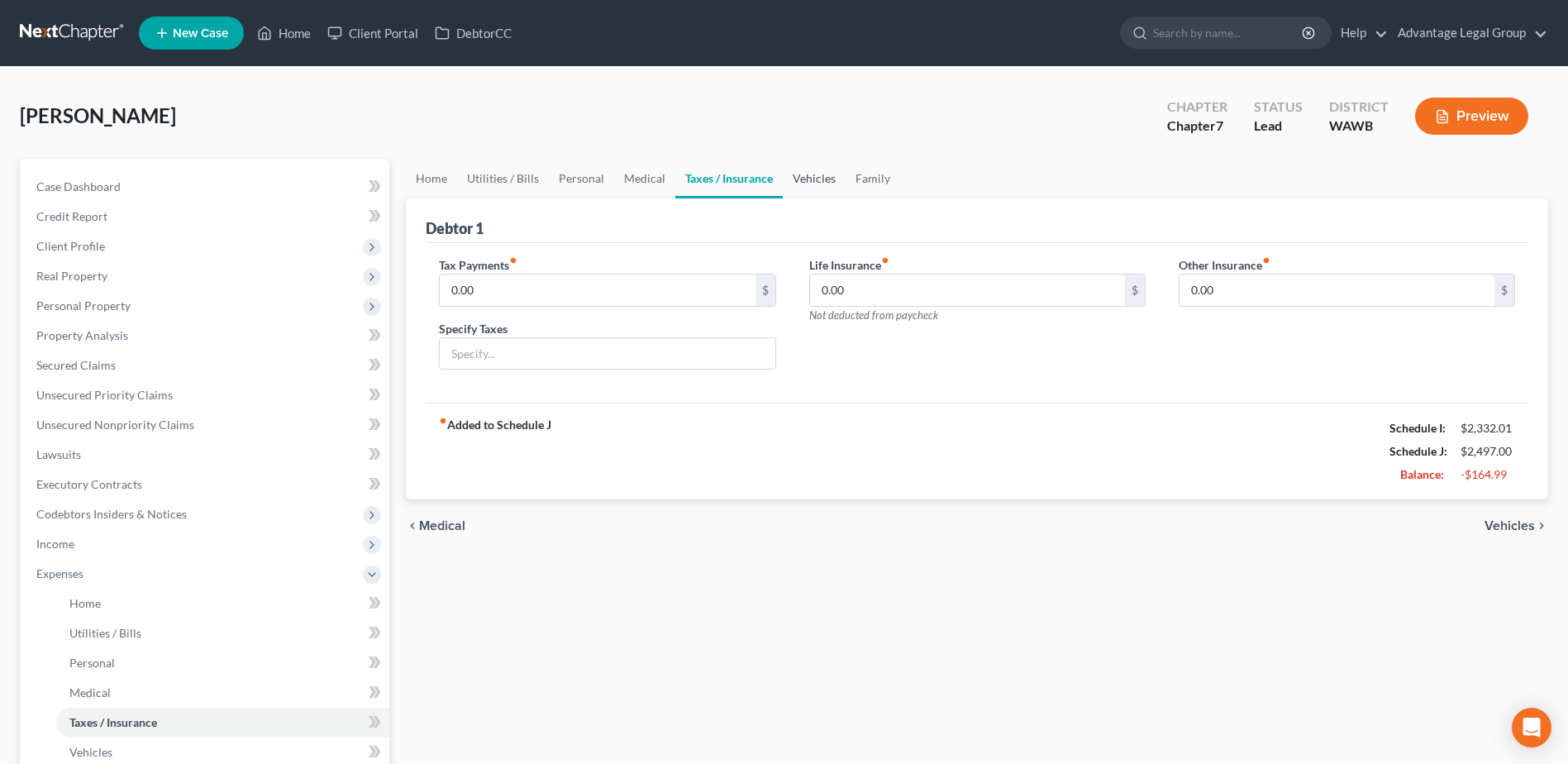
click at [803, 183] on link "Vehicles" at bounding box center [814, 178] width 63 height 40
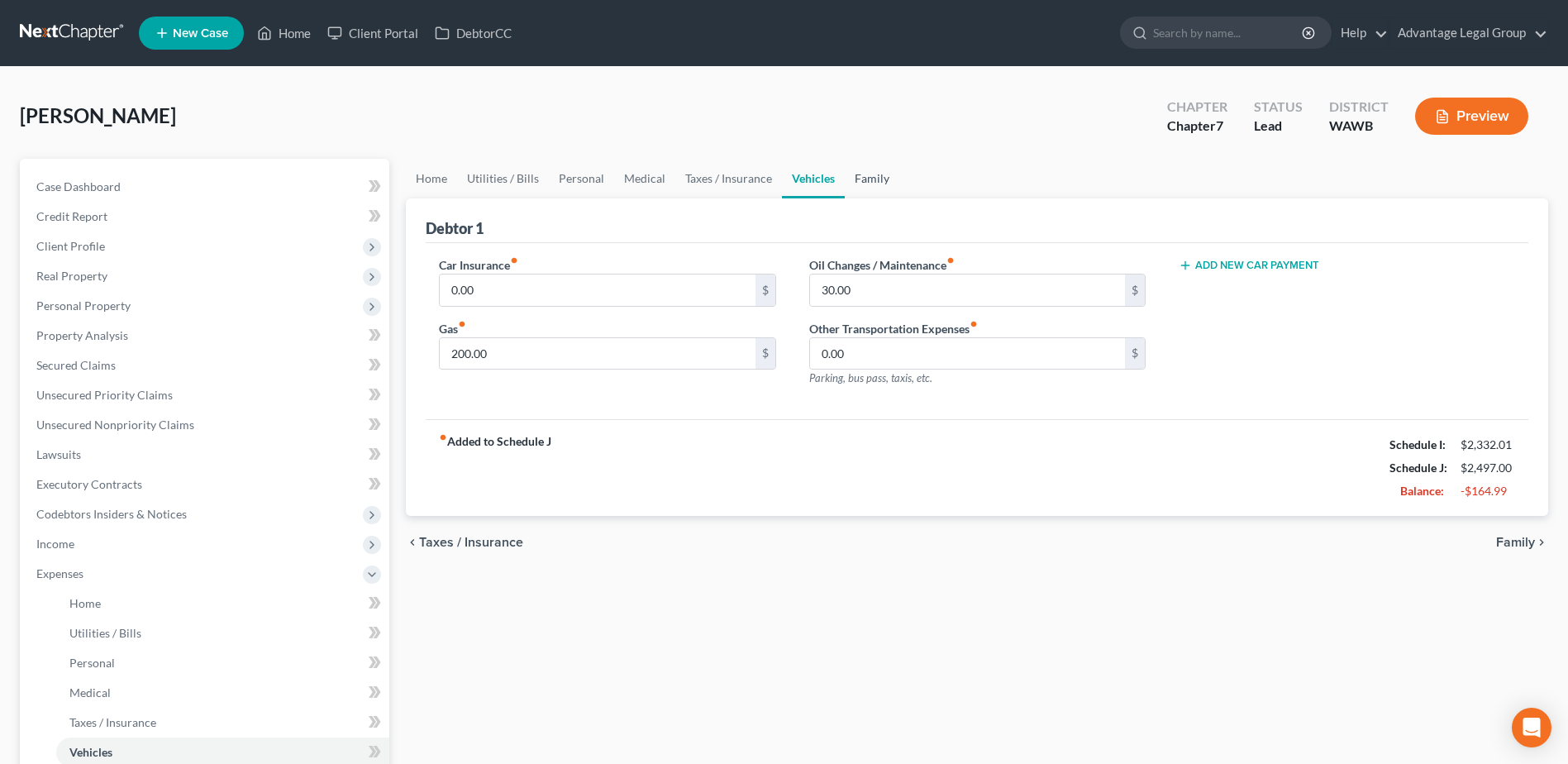
click at [878, 180] on link "Family" at bounding box center [872, 178] width 55 height 40
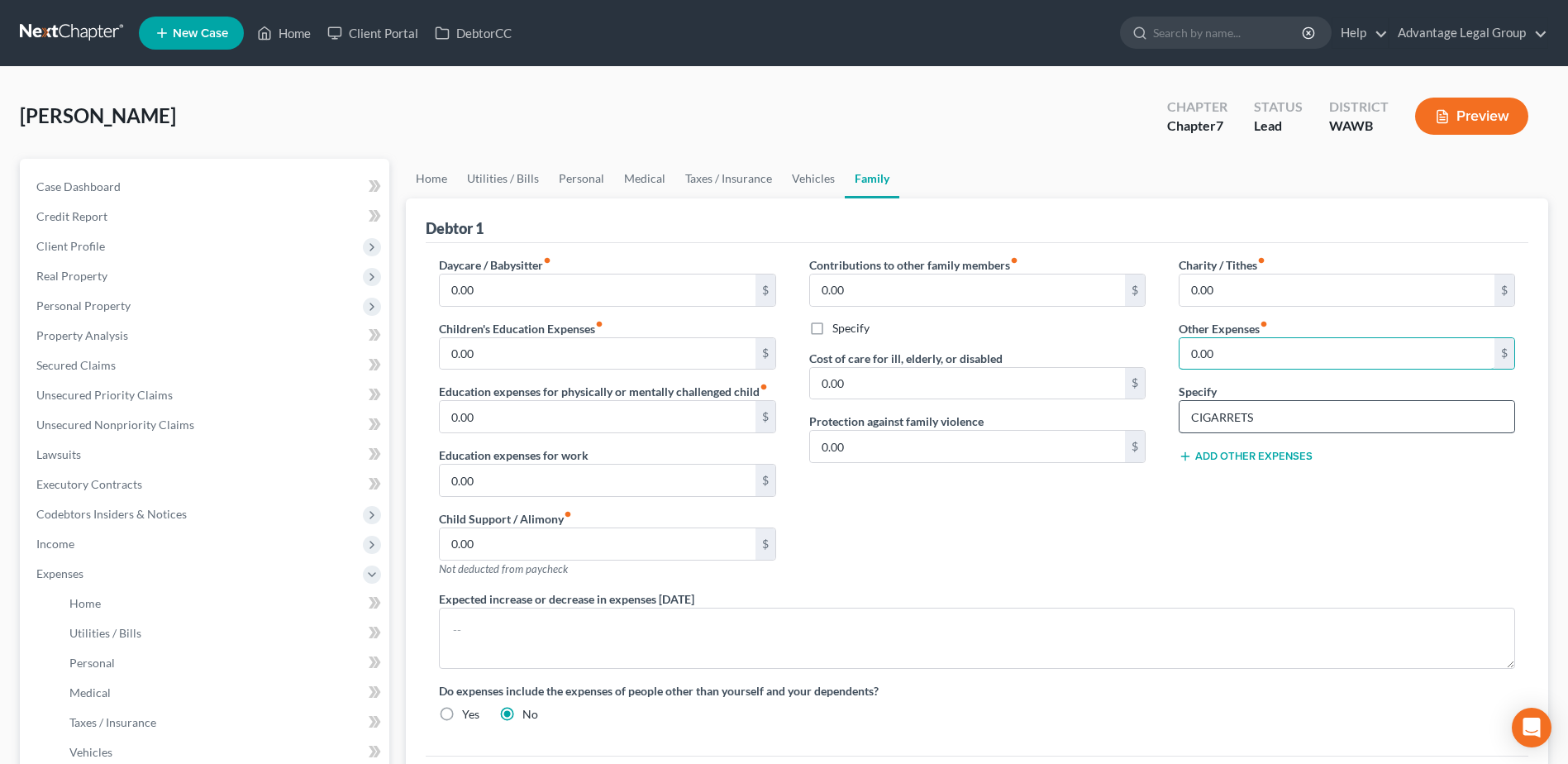
type input "0.00"
drag, startPoint x: 1265, startPoint y: 410, endPoint x: 1161, endPoint y: 417, distance: 104.2
click at [1184, 417] on input "CIGARRETS" at bounding box center [1347, 416] width 335 height 31
type input "0"
click at [1039, 517] on div "Contributions to other family members fiber_manual_record 0.00 $ Specify Cost o…" at bounding box center [977, 423] width 369 height 334
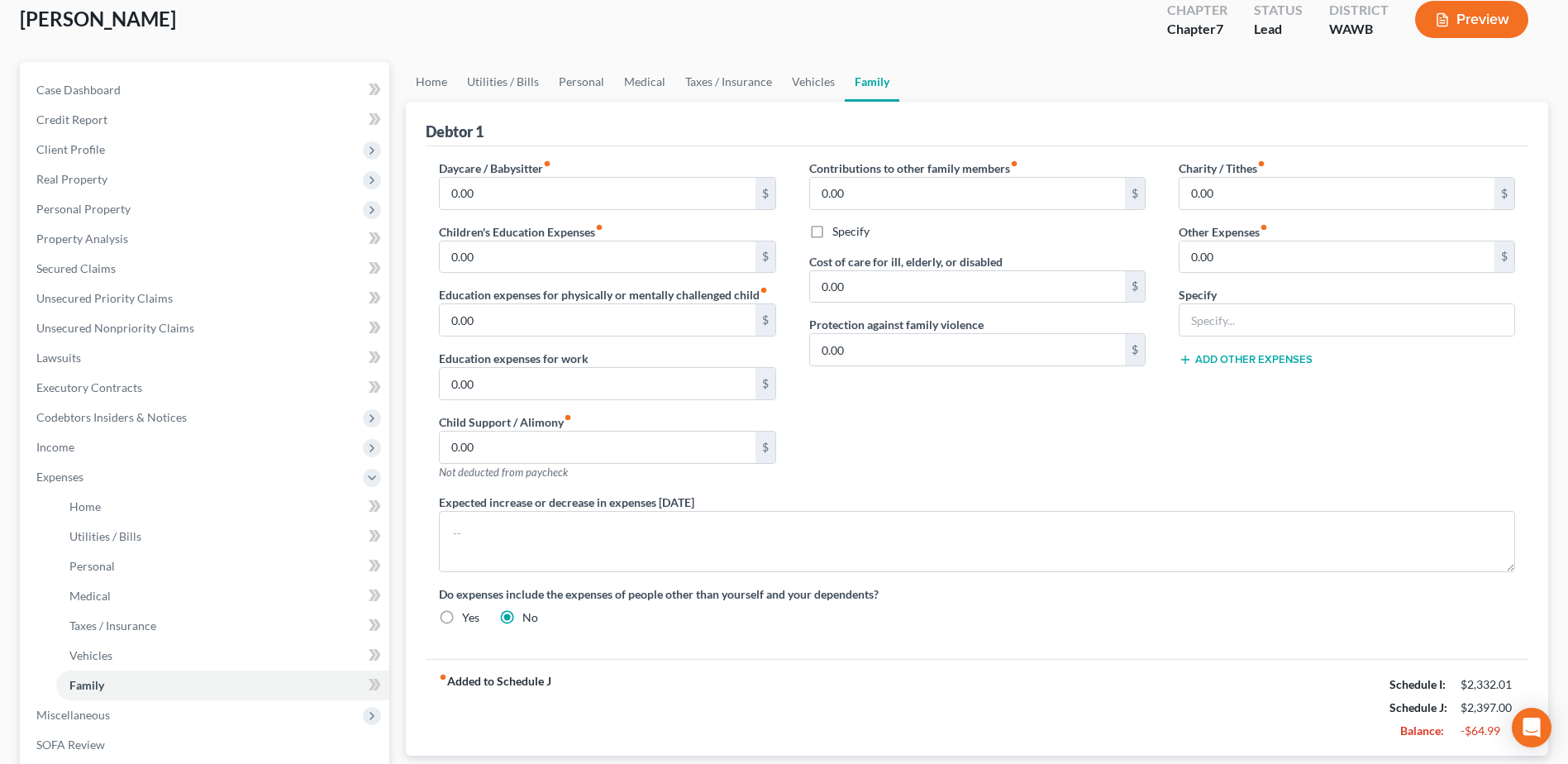
scroll to position [83, 0]
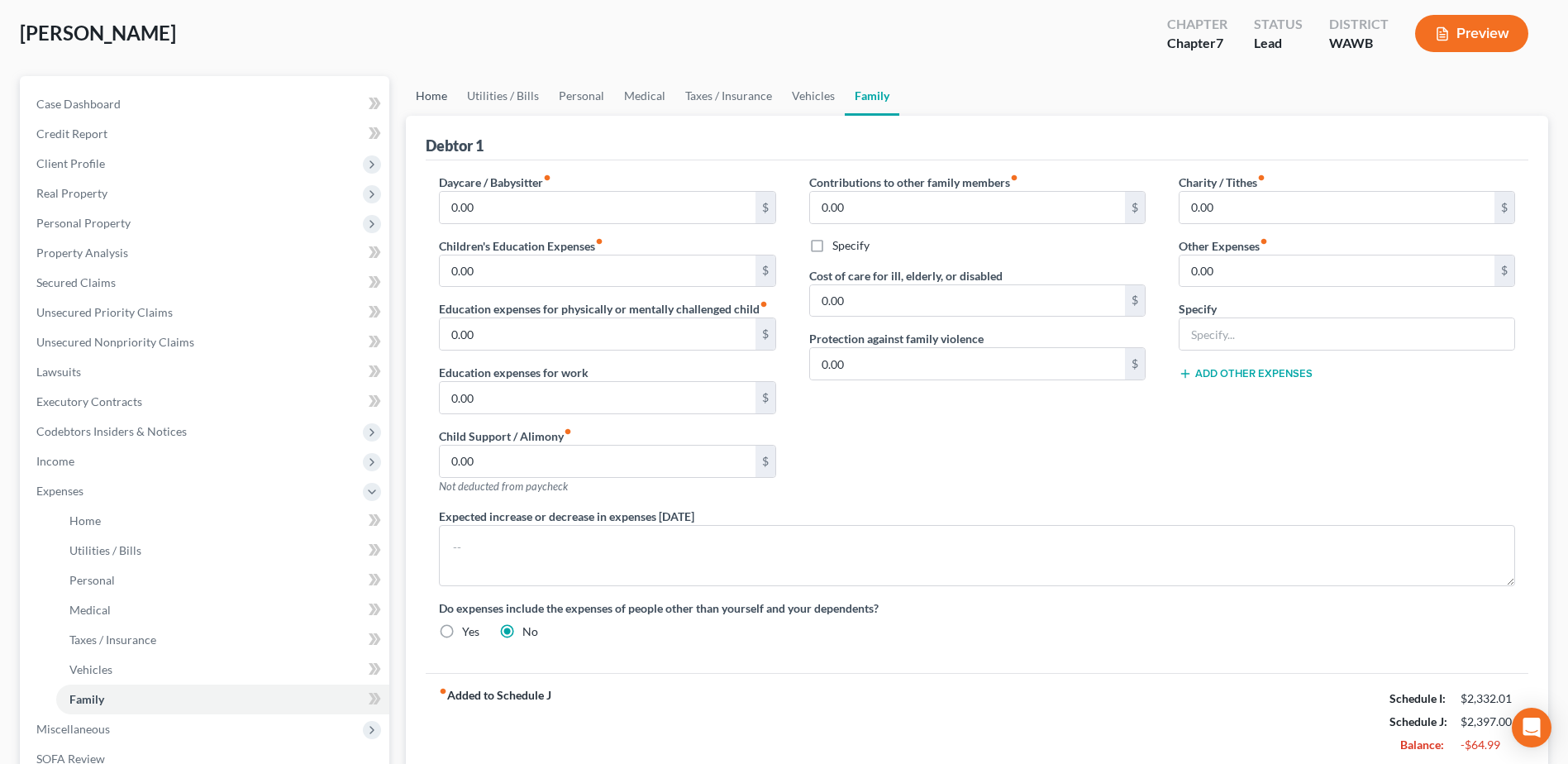
click at [416, 90] on link "Home" at bounding box center [431, 96] width 52 height 40
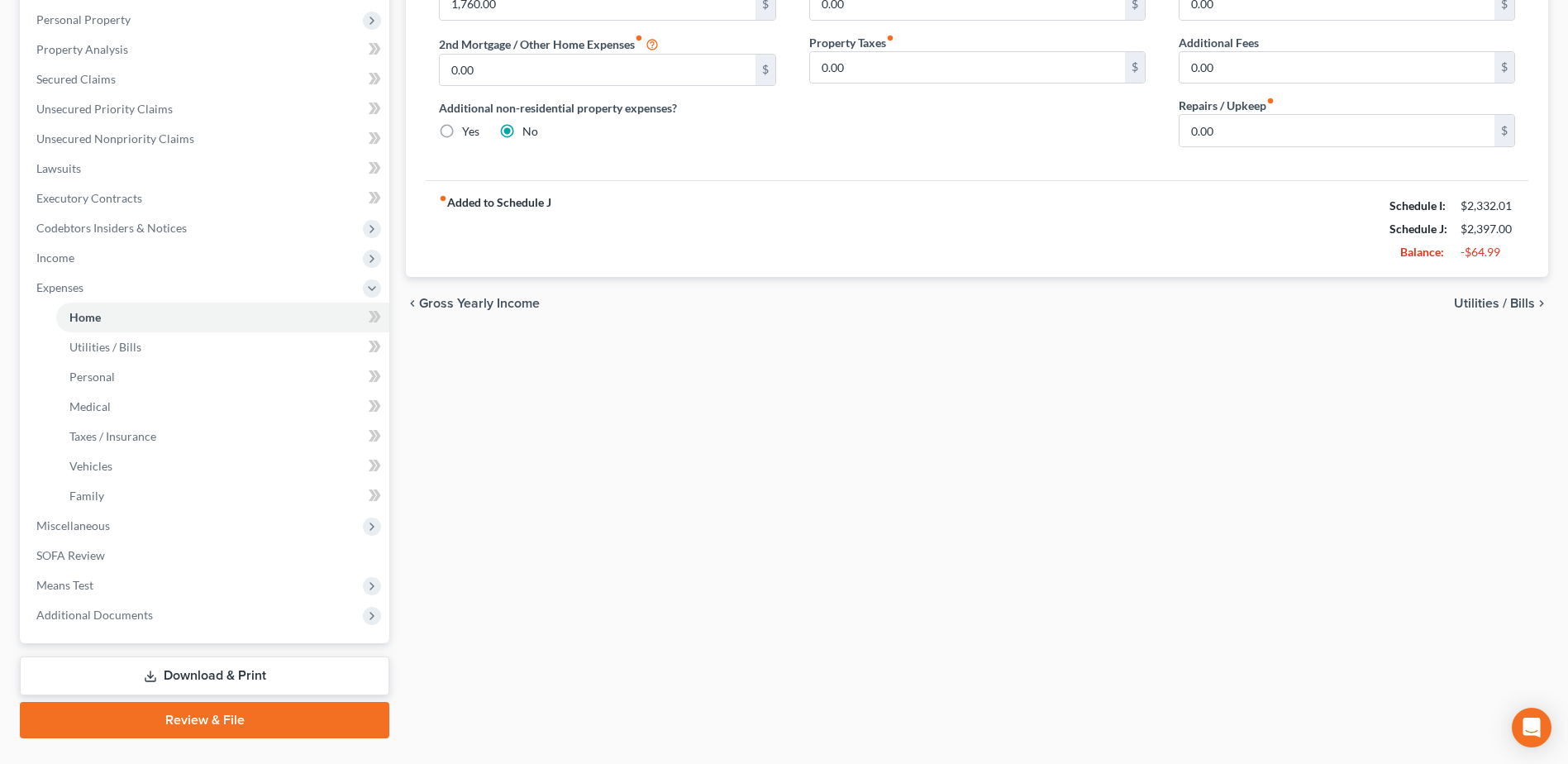
scroll to position [323, 0]
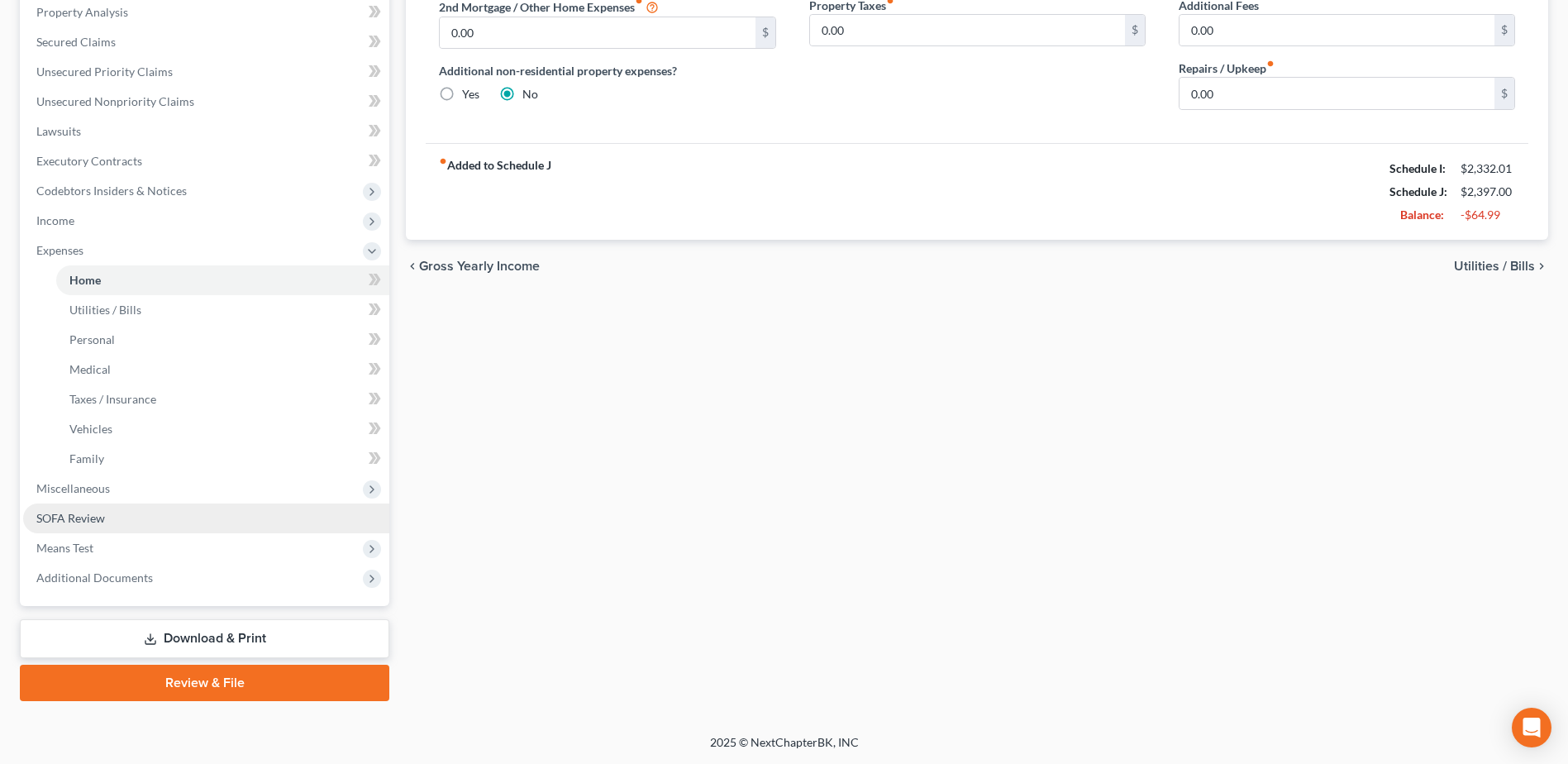
click at [76, 518] on span "SOFA Review" at bounding box center [70, 518] width 68 height 14
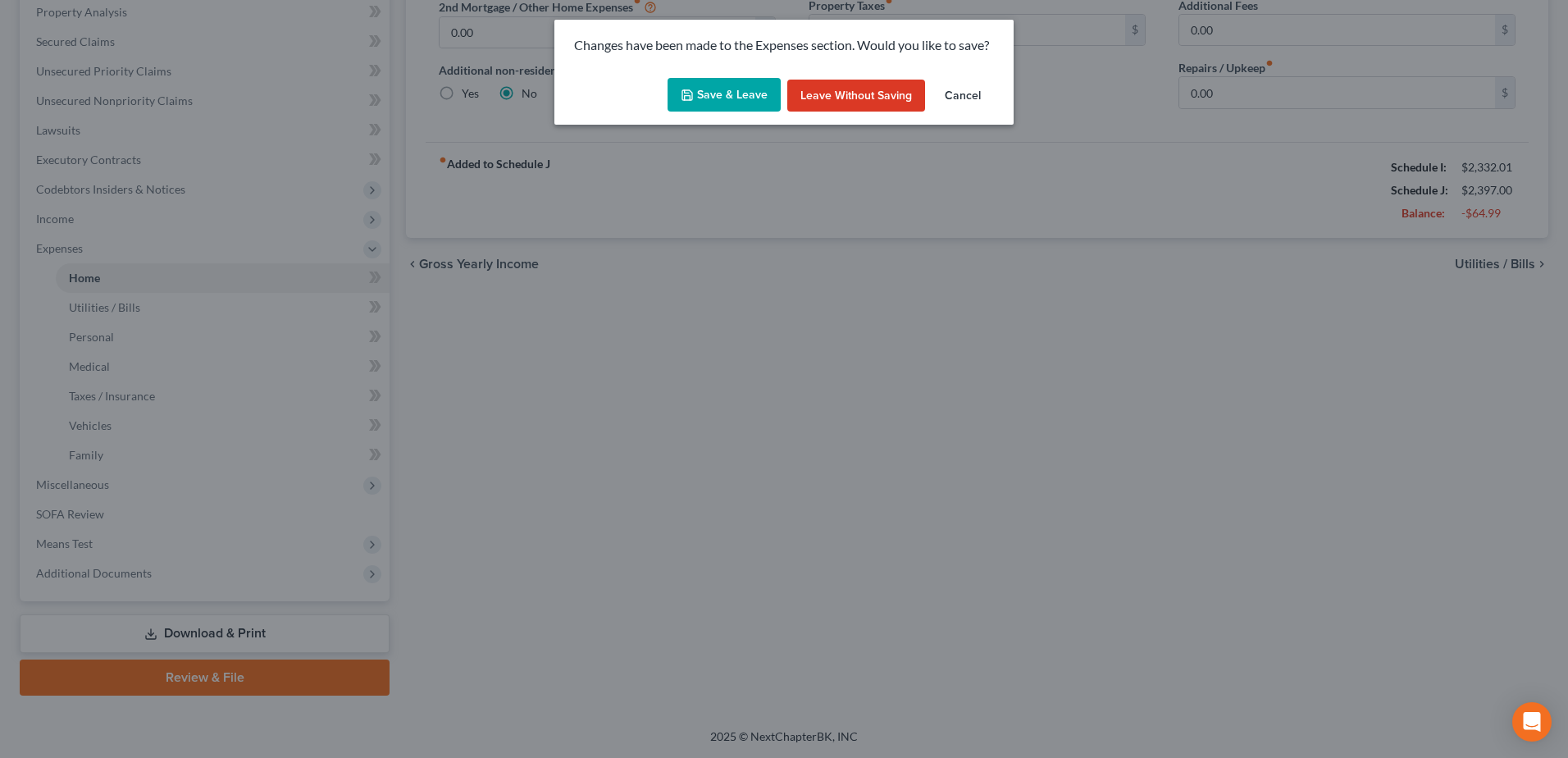
click at [702, 97] on button "Save & Leave" at bounding box center [724, 95] width 113 height 34
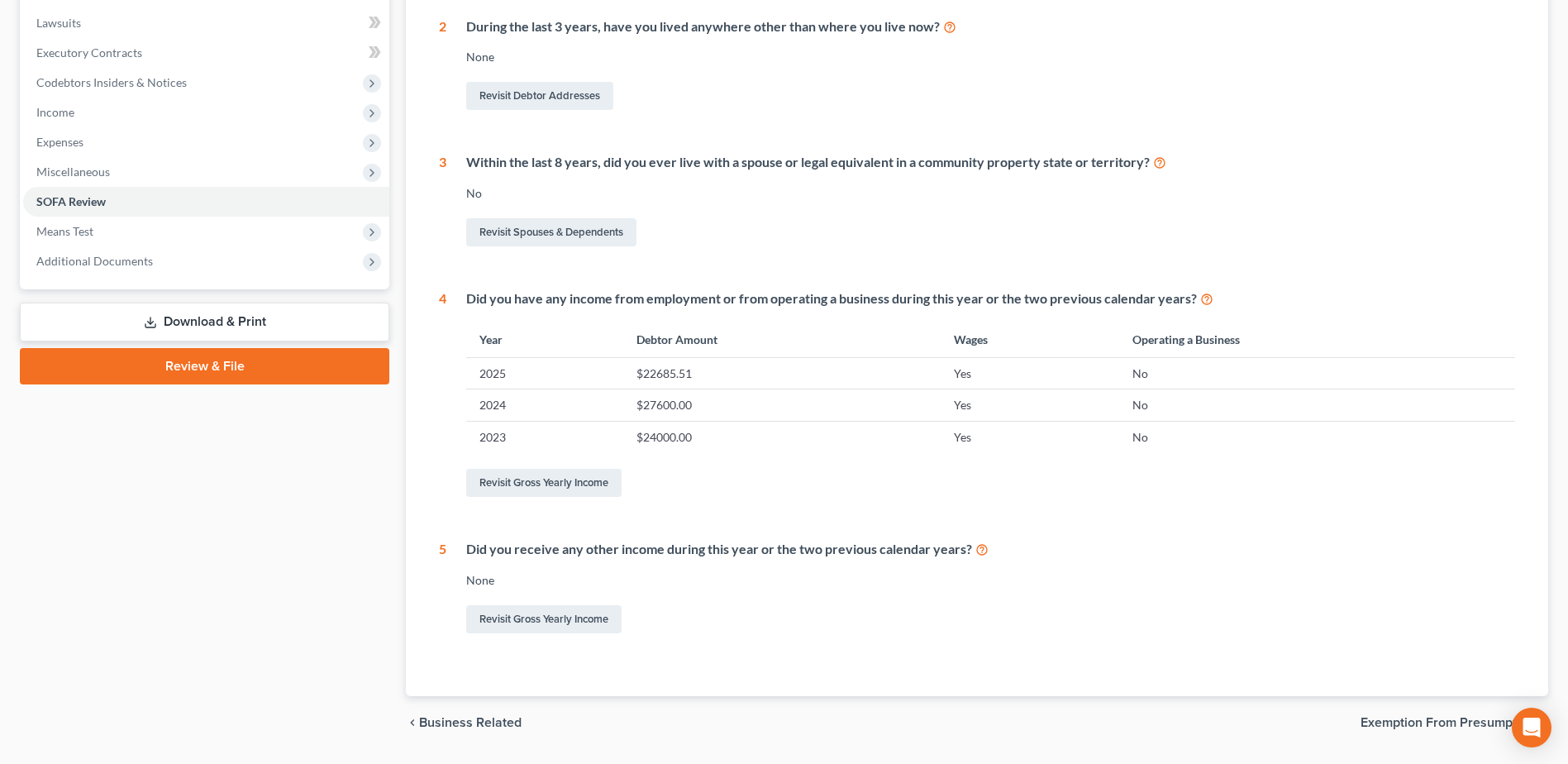
scroll to position [479, 0]
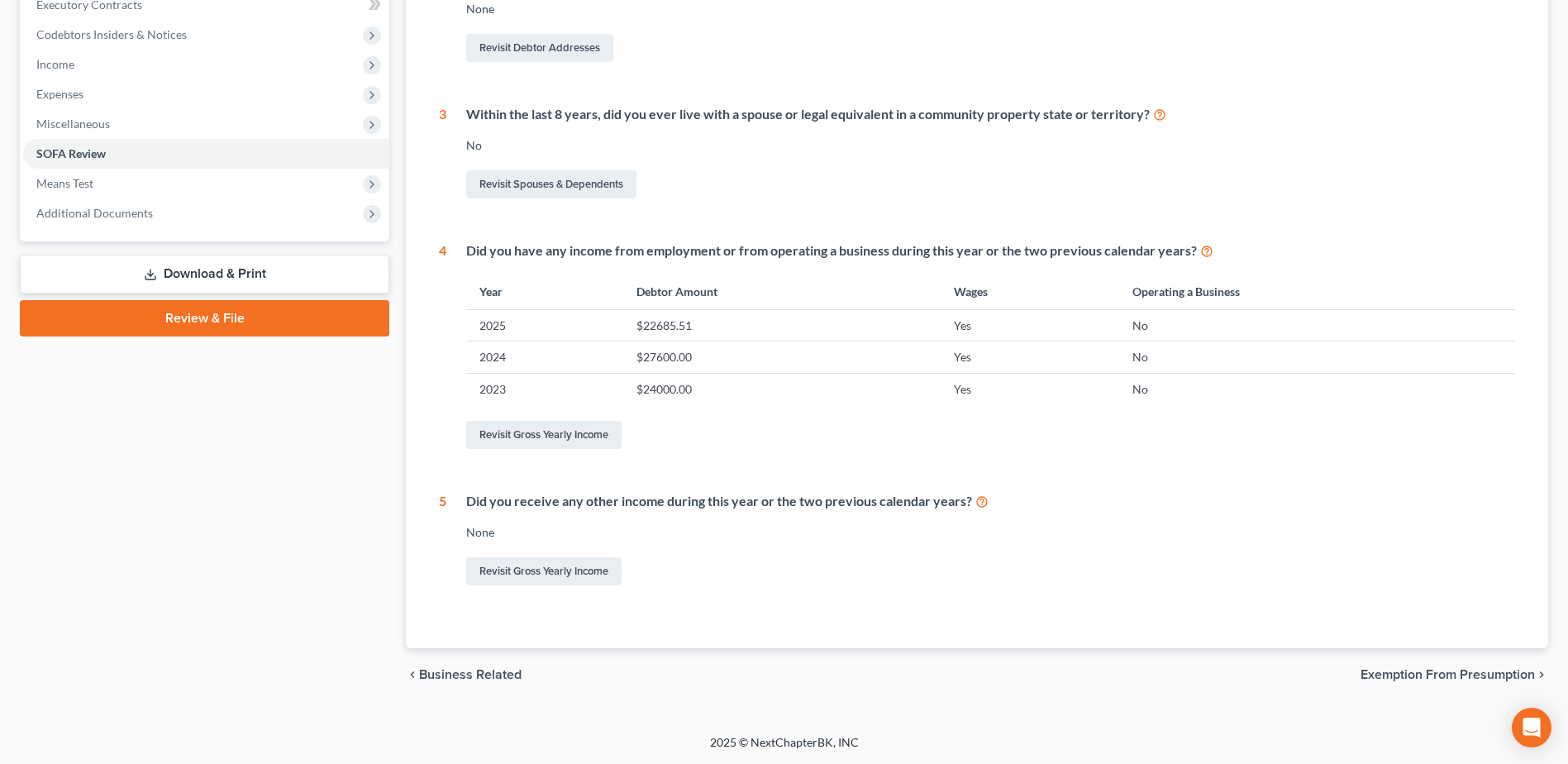
click at [180, 270] on link "Download & Print" at bounding box center [204, 274] width 369 height 39
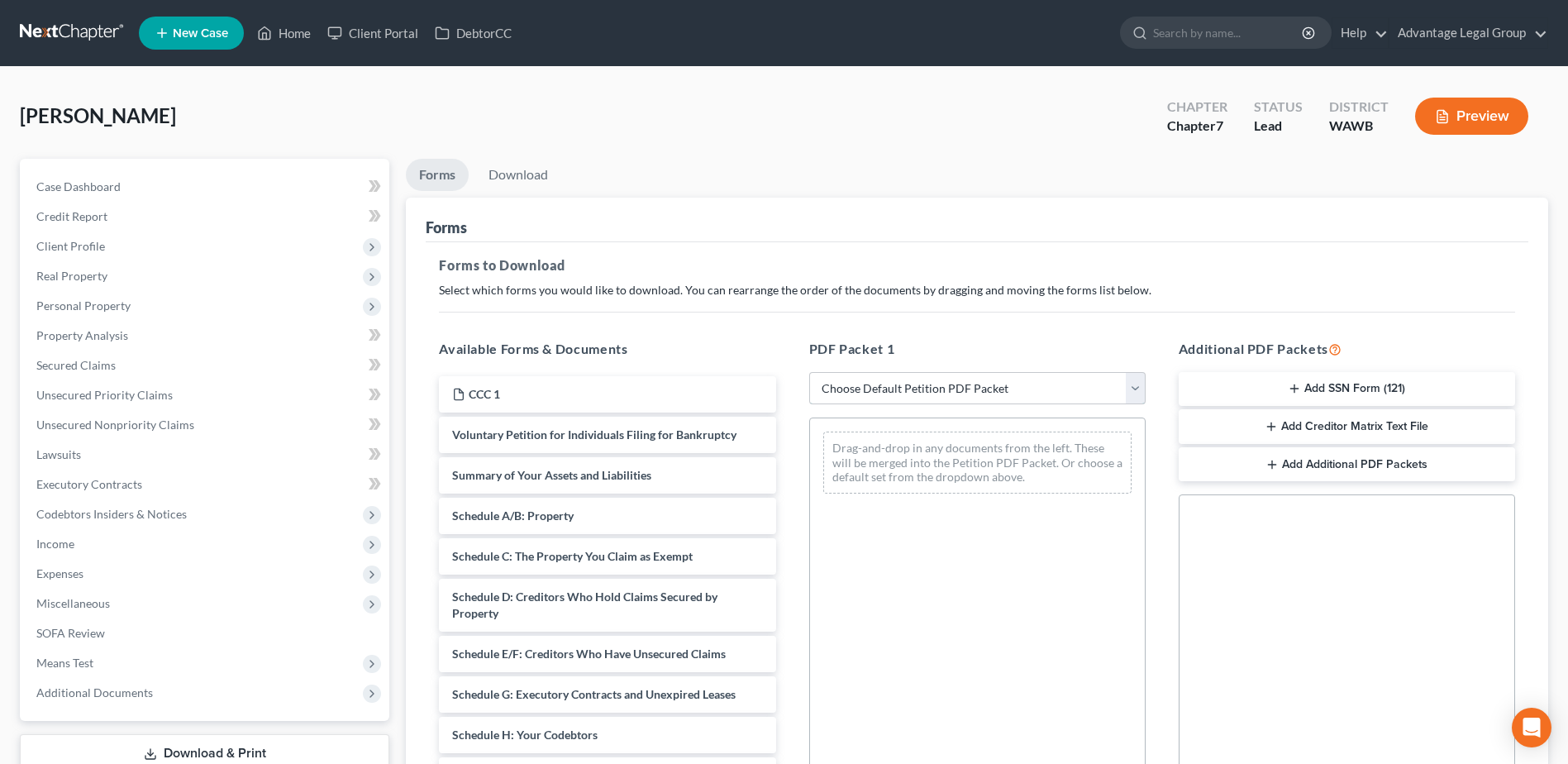
click at [1131, 390] on select "Choose Default Petition PDF Packet Complete Bankruptcy Petition (all forms and …" at bounding box center [977, 388] width 336 height 33
select select "1"
click at [815, 372] on select "Choose Default Petition PDF Packet Complete Bankruptcy Petition (all forms and …" at bounding box center [977, 388] width 336 height 33
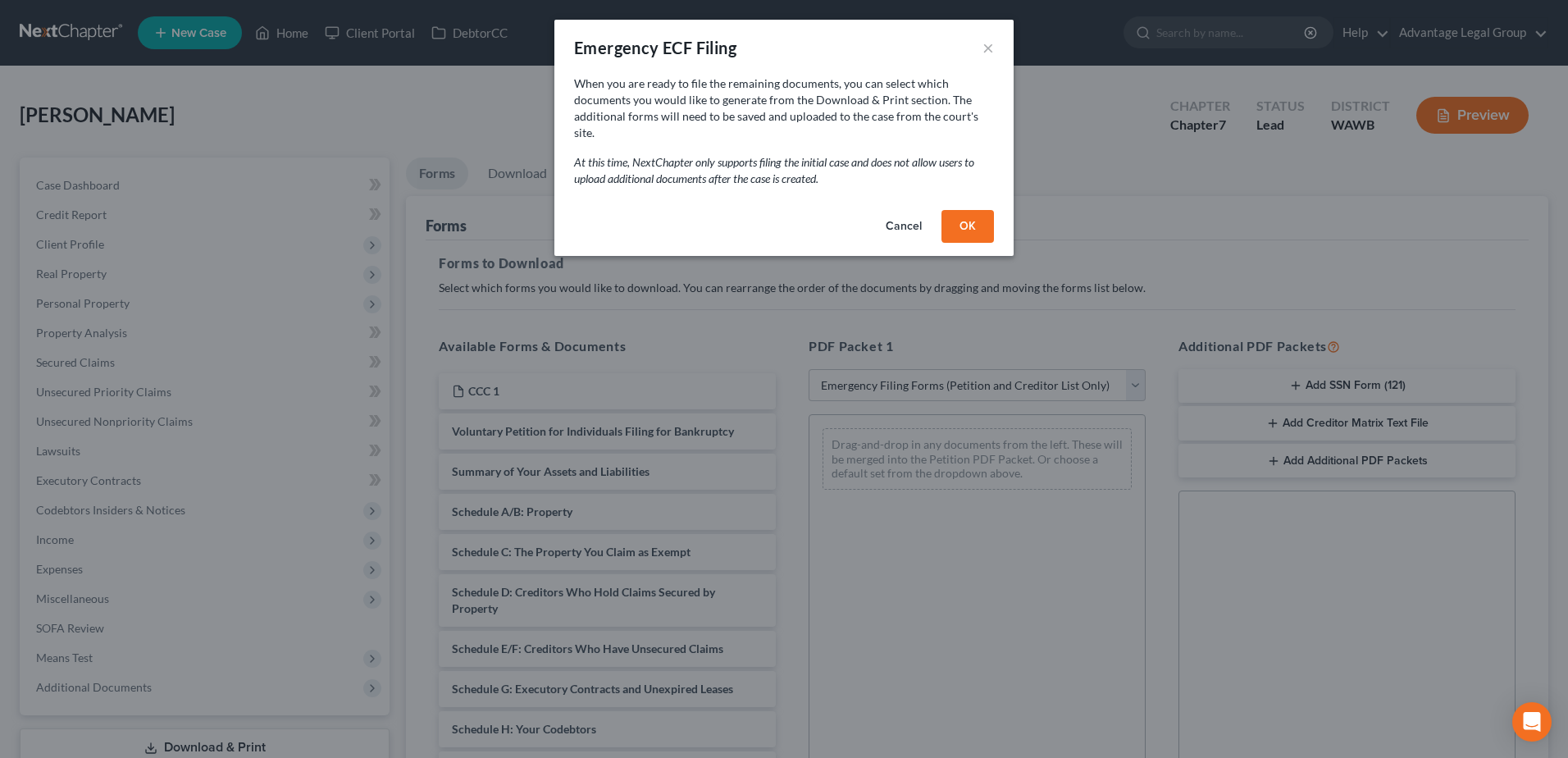
click at [967, 220] on button "OK" at bounding box center [968, 226] width 53 height 33
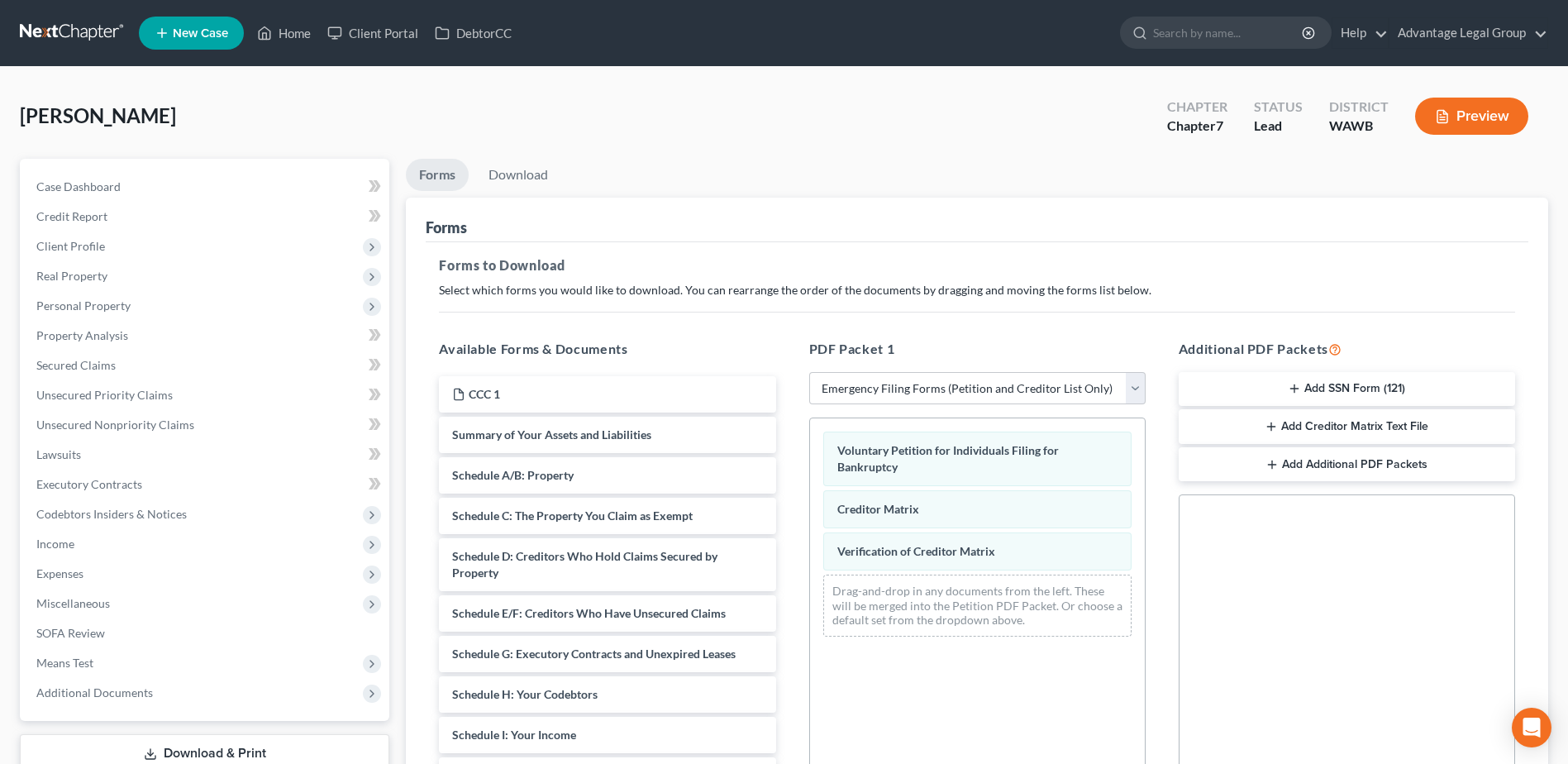
click at [1325, 384] on button "Add SSN Form (121)" at bounding box center [1347, 389] width 336 height 35
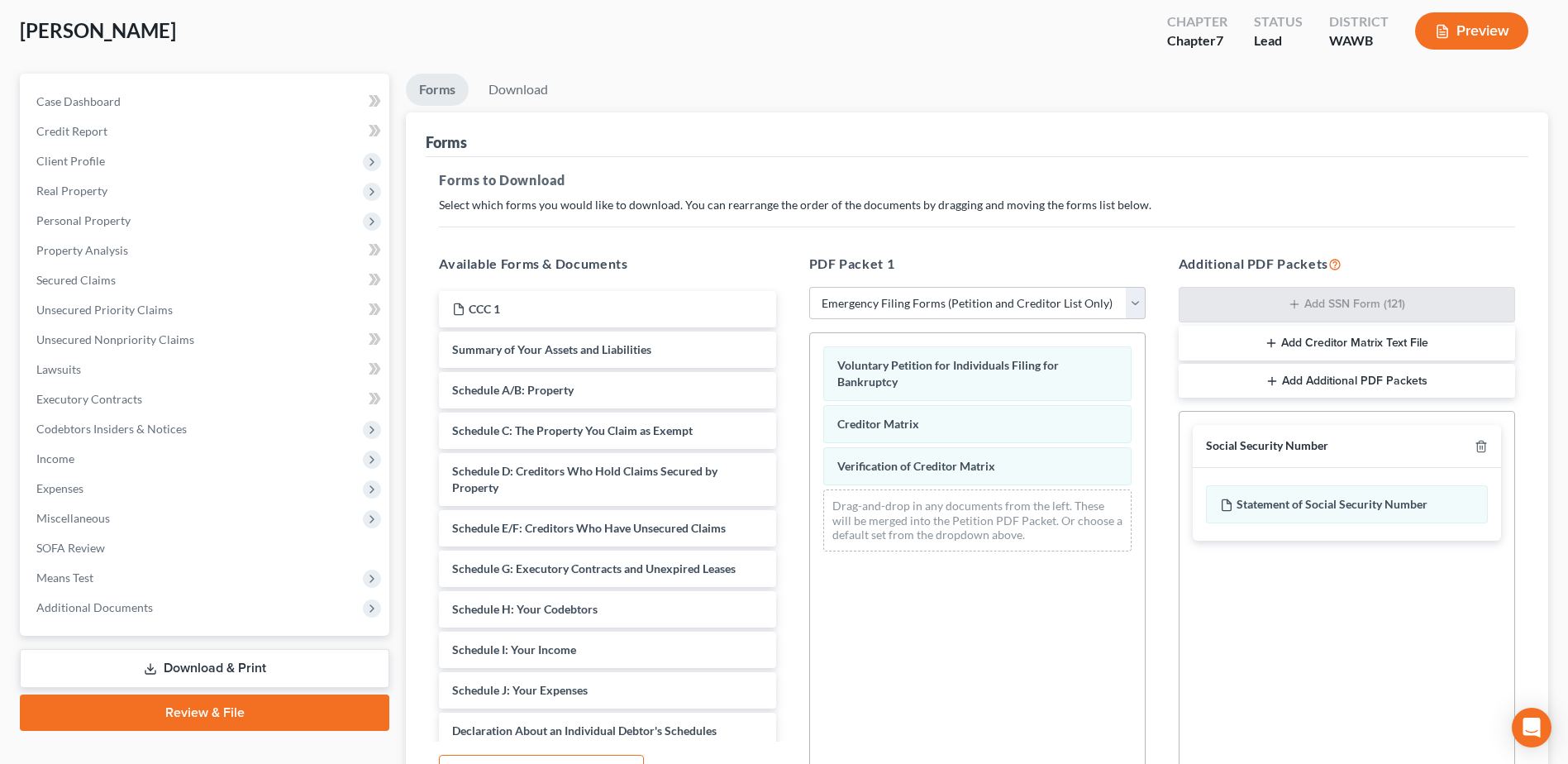
scroll to position [257, 0]
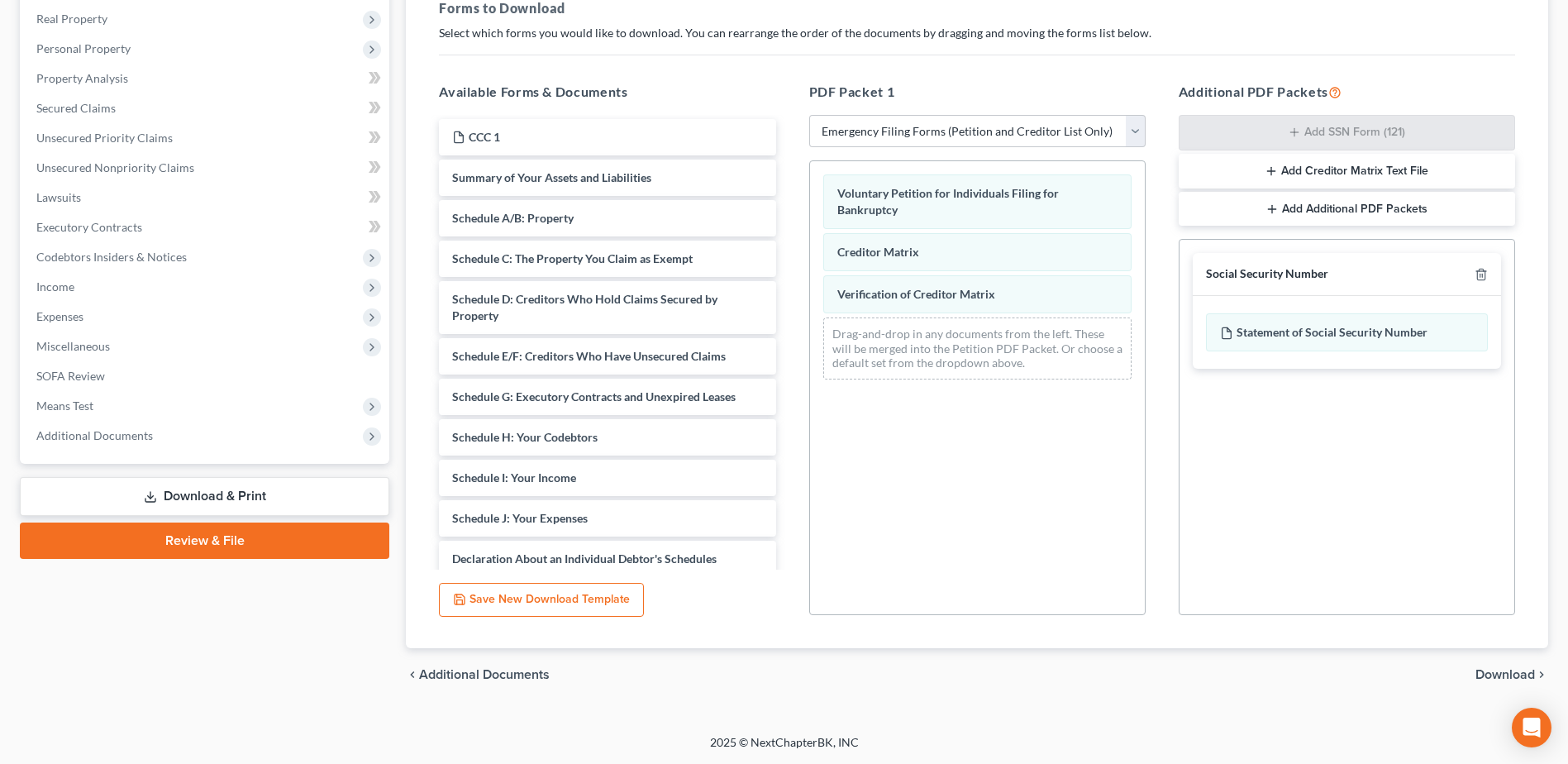
click at [1485, 672] on span "Download" at bounding box center [1505, 674] width 59 height 14
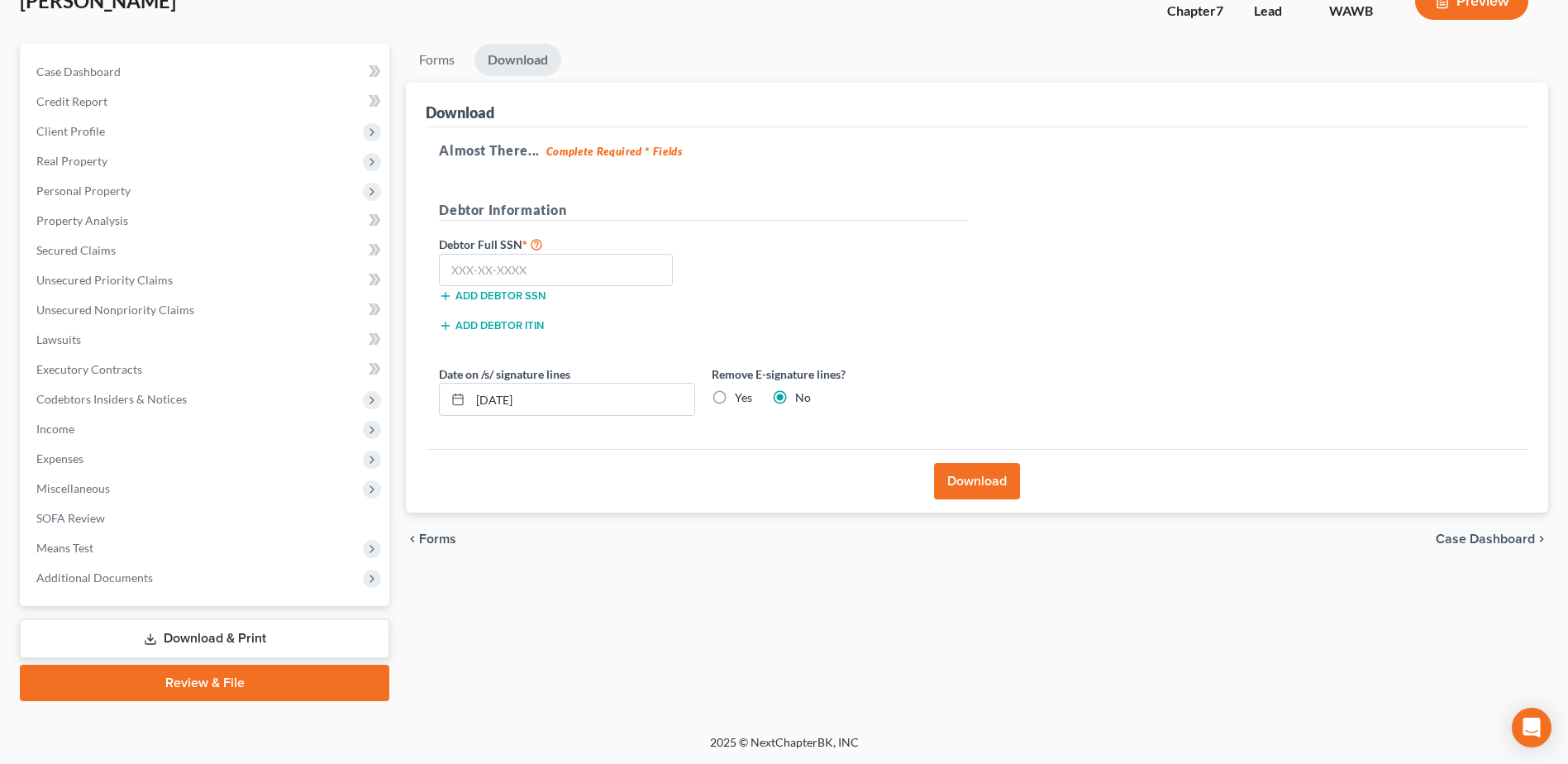
scroll to position [115, 0]
click at [510, 263] on input "text" at bounding box center [555, 270] width 234 height 33
type input "8"
type input "538-02-7381"
click at [993, 484] on button "Download" at bounding box center [977, 481] width 86 height 36
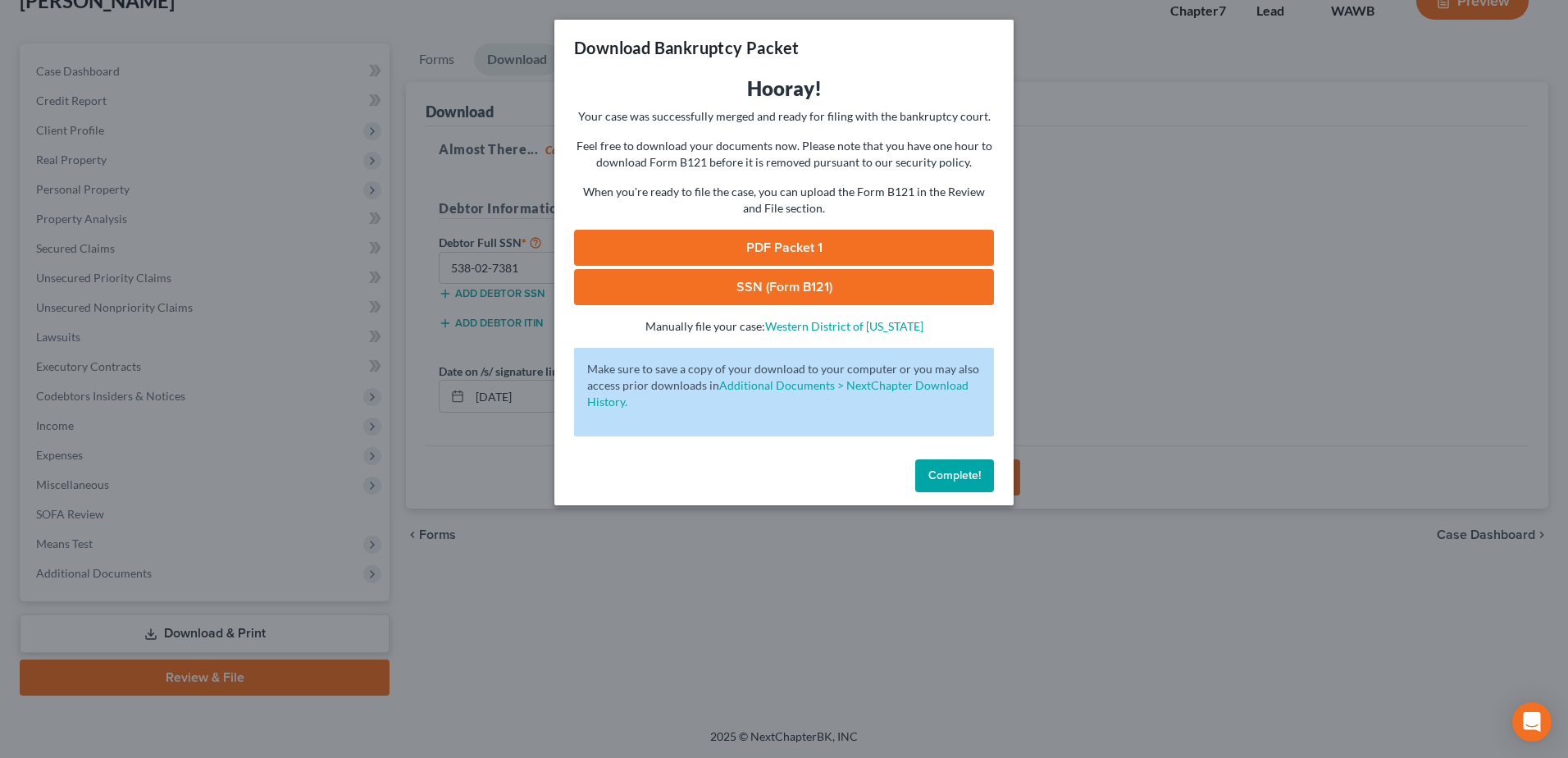
click at [778, 242] on link "PDF Packet 1" at bounding box center [784, 247] width 420 height 36
click at [734, 288] on link "SSN (Form B121)" at bounding box center [784, 287] width 420 height 36
click at [952, 472] on span "Complete!" at bounding box center [954, 475] width 53 height 14
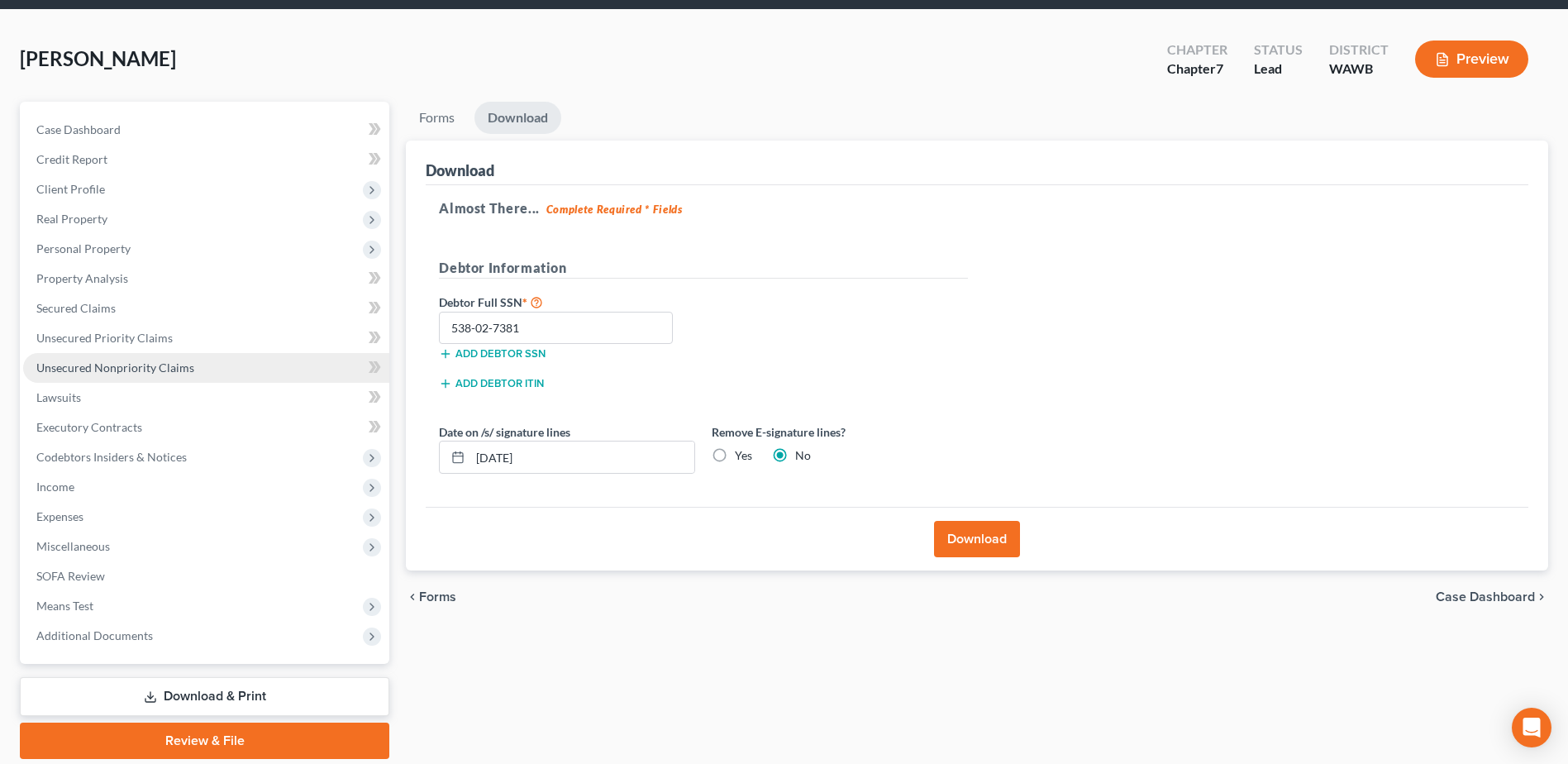
scroll to position [0, 0]
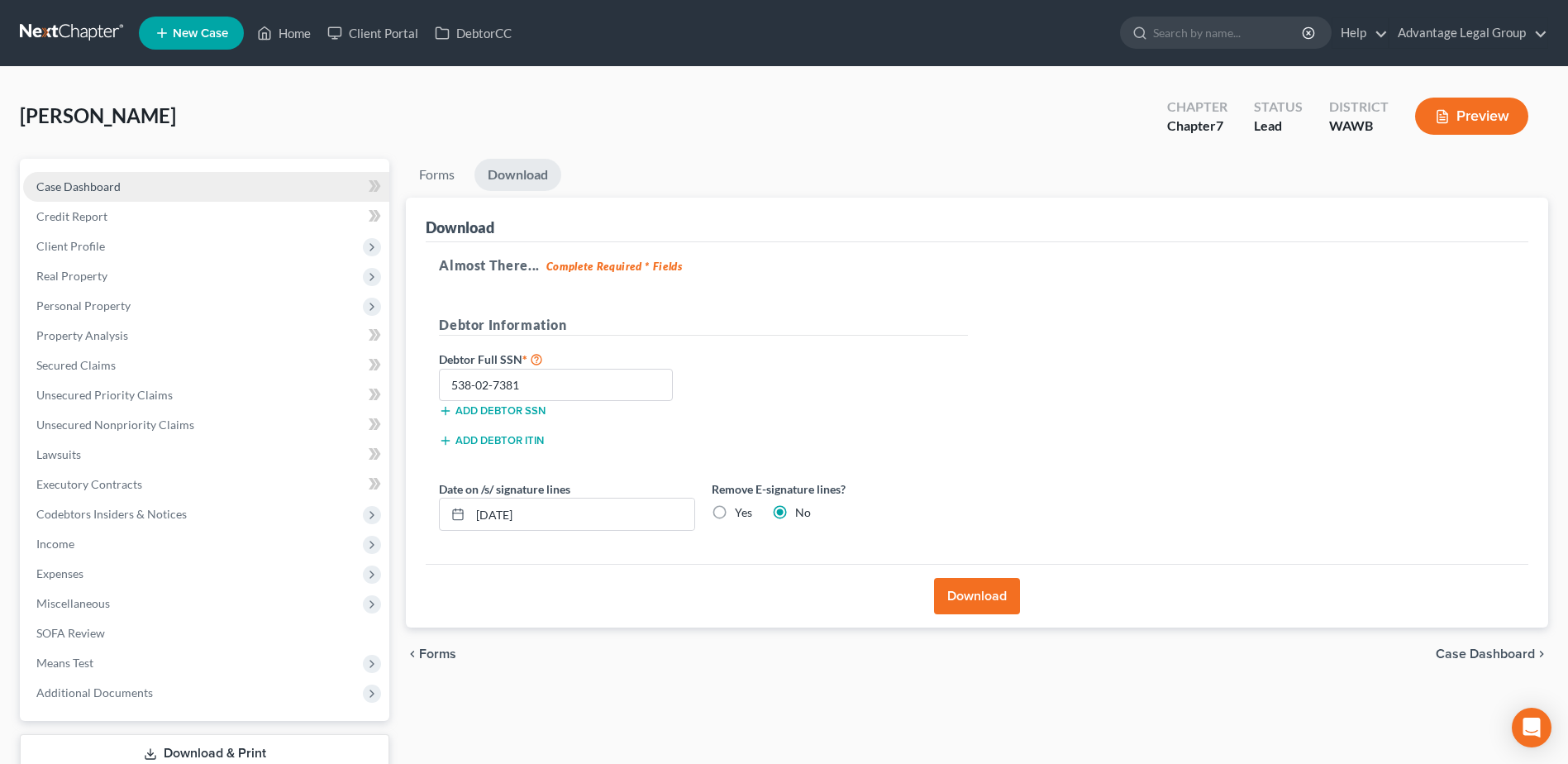
click at [66, 179] on span "Case Dashboard" at bounding box center [79, 186] width 84 height 14
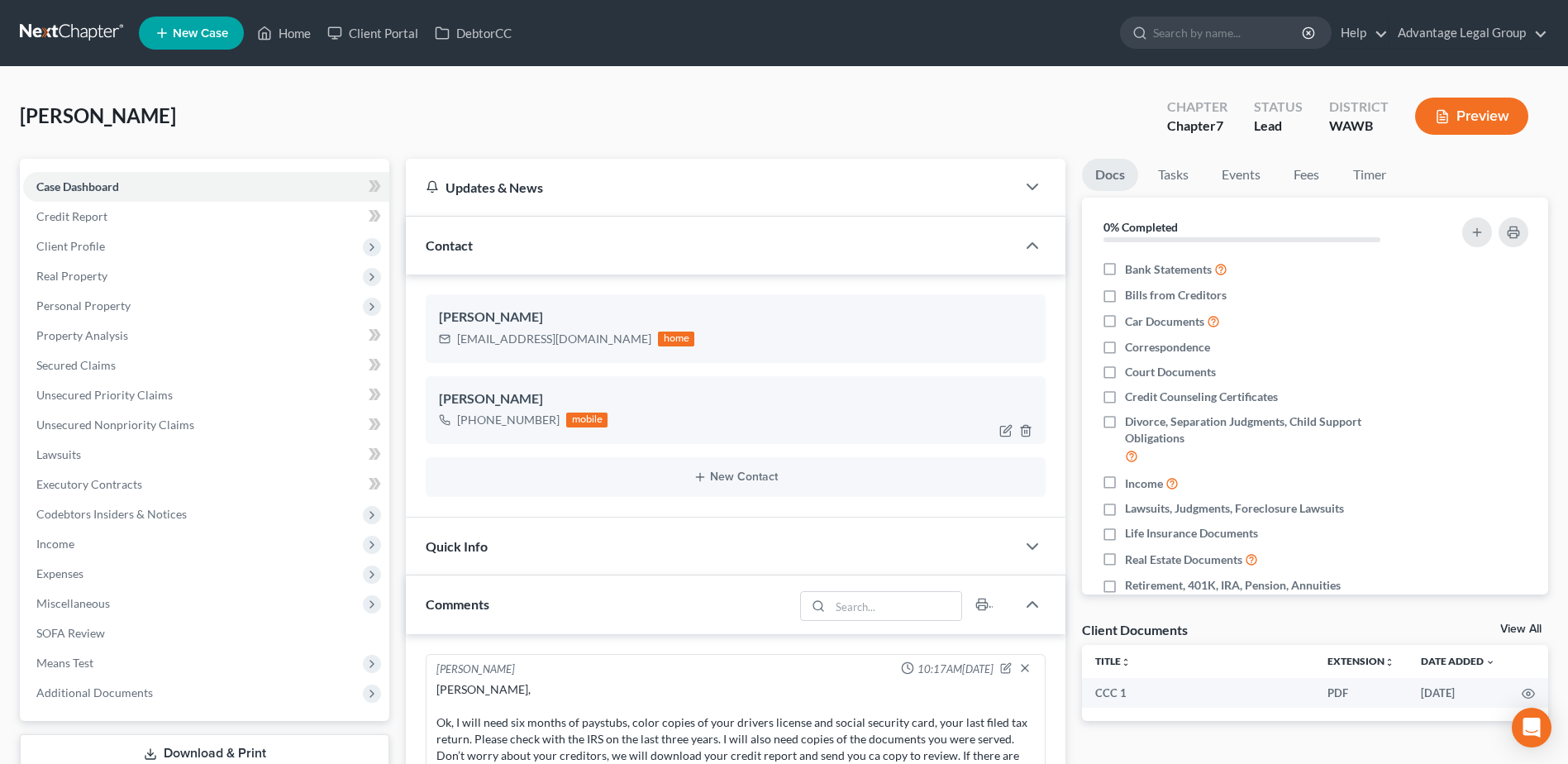
scroll to position [213, 0]
drag, startPoint x: 619, startPoint y: 343, endPoint x: 457, endPoint y: 347, distance: 162.0
click at [457, 347] on div "[EMAIL_ADDRESS][DOMAIN_NAME] home" at bounding box center [566, 338] width 255 height 21
copy div "[EMAIL_ADDRESS][DOMAIN_NAME]"
click at [1533, 729] on icon "Open Intercom Messenger" at bounding box center [1531, 727] width 19 height 21
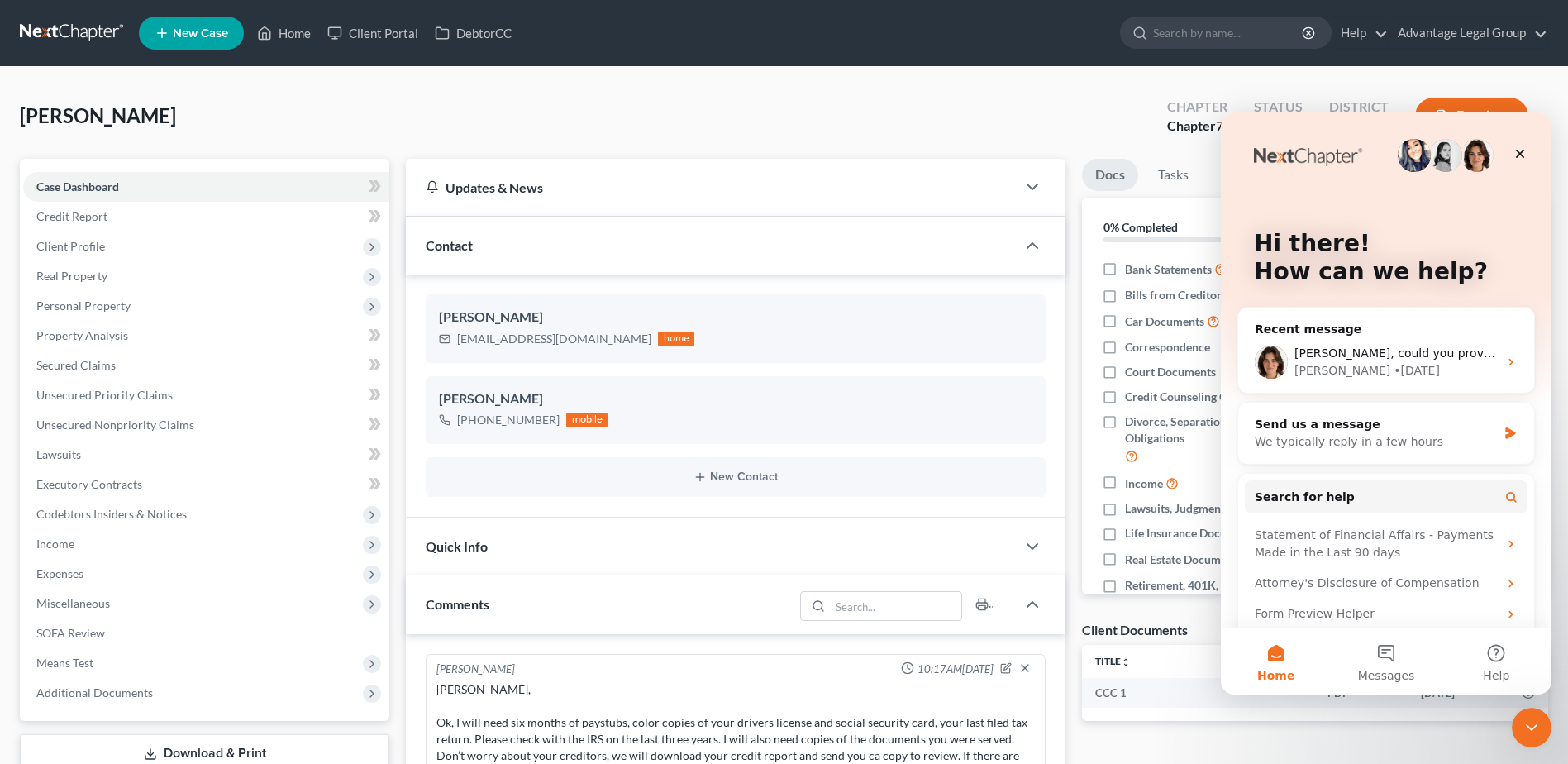
scroll to position [0, 0]
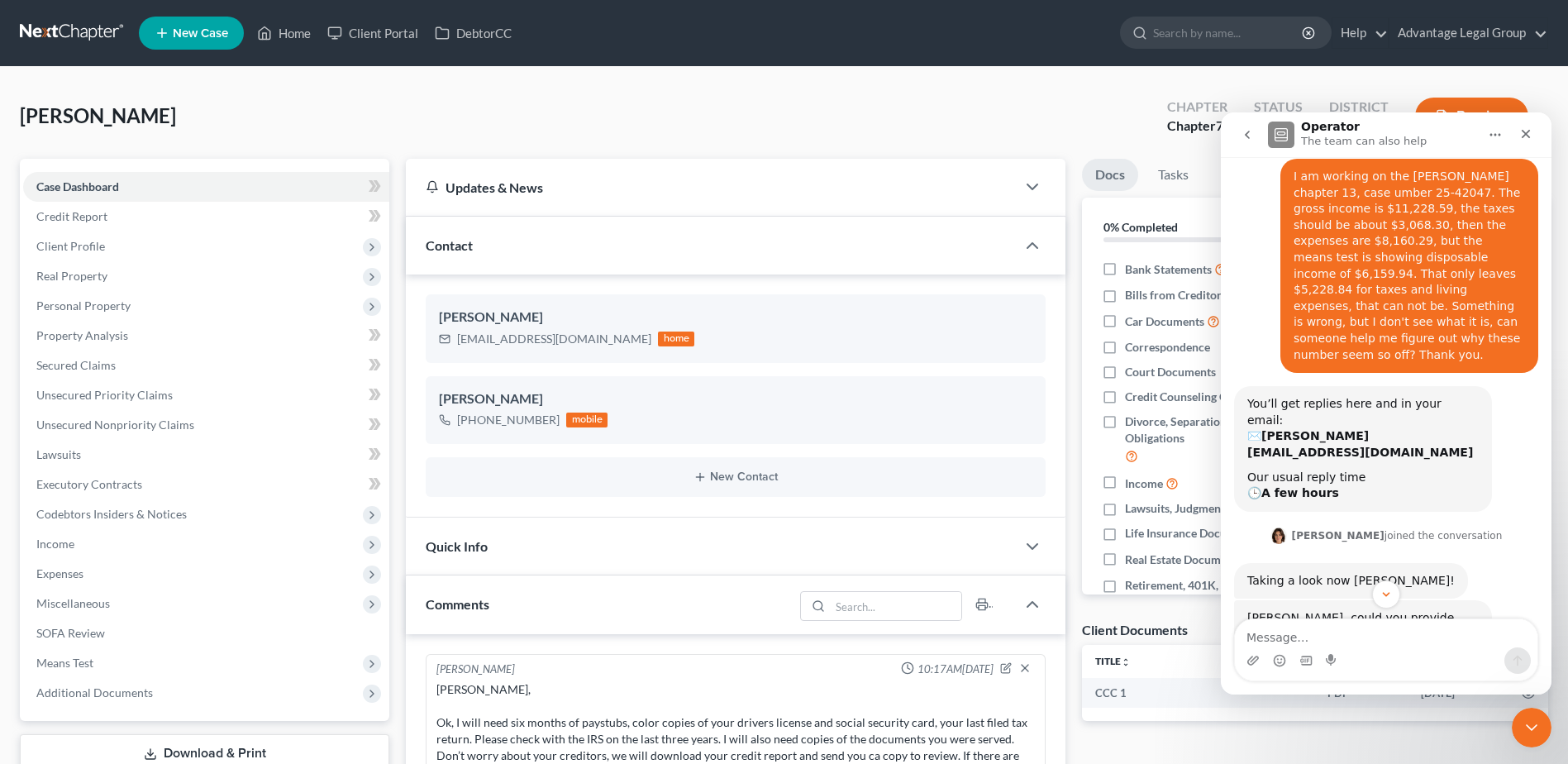
scroll to position [151, 0]
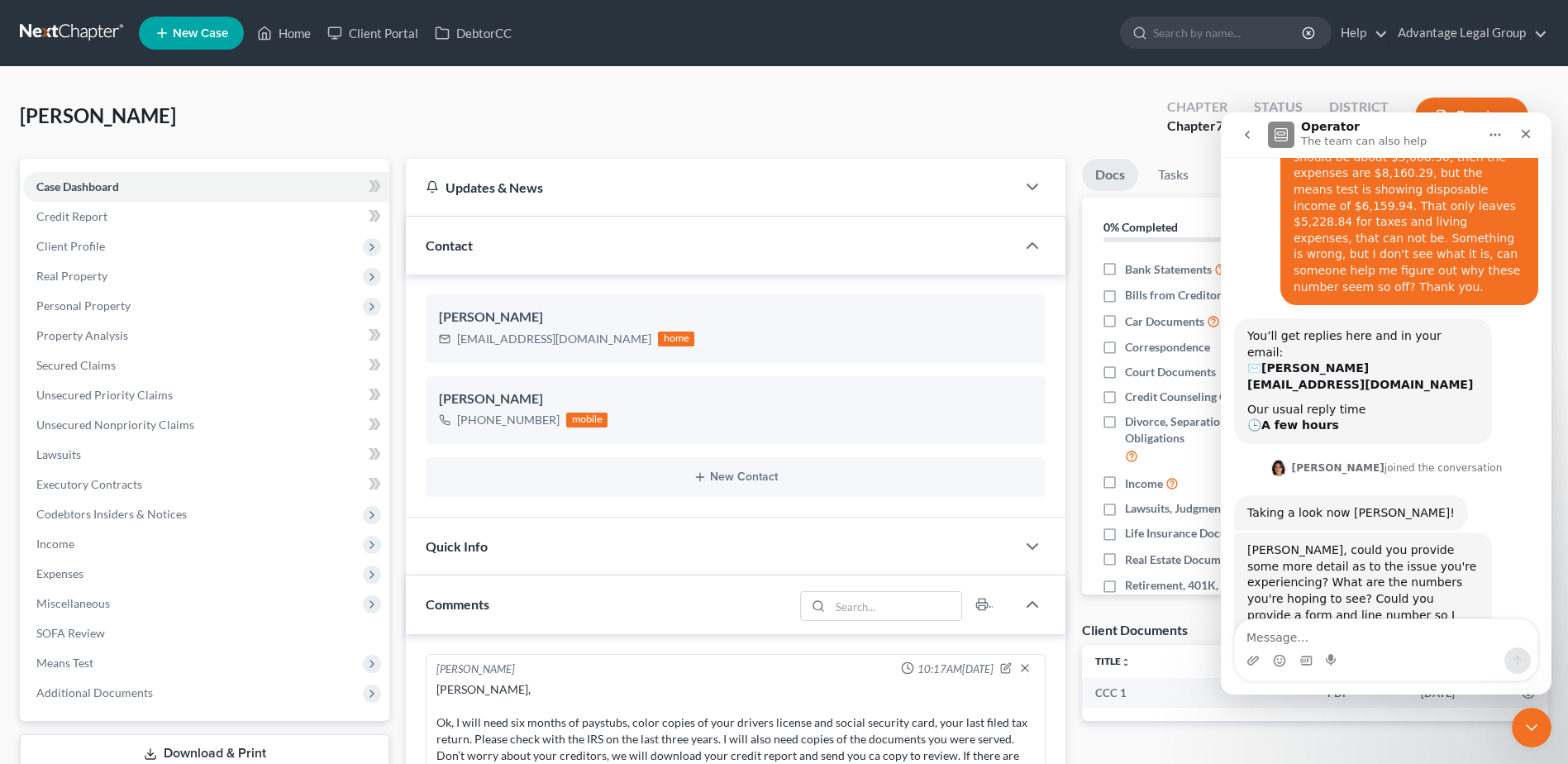
click at [1329, 630] on textarea "Message…" at bounding box center [1386, 633] width 302 height 28
click at [1326, 640] on textarea "Message…" at bounding box center [1386, 633] width 302 height 28
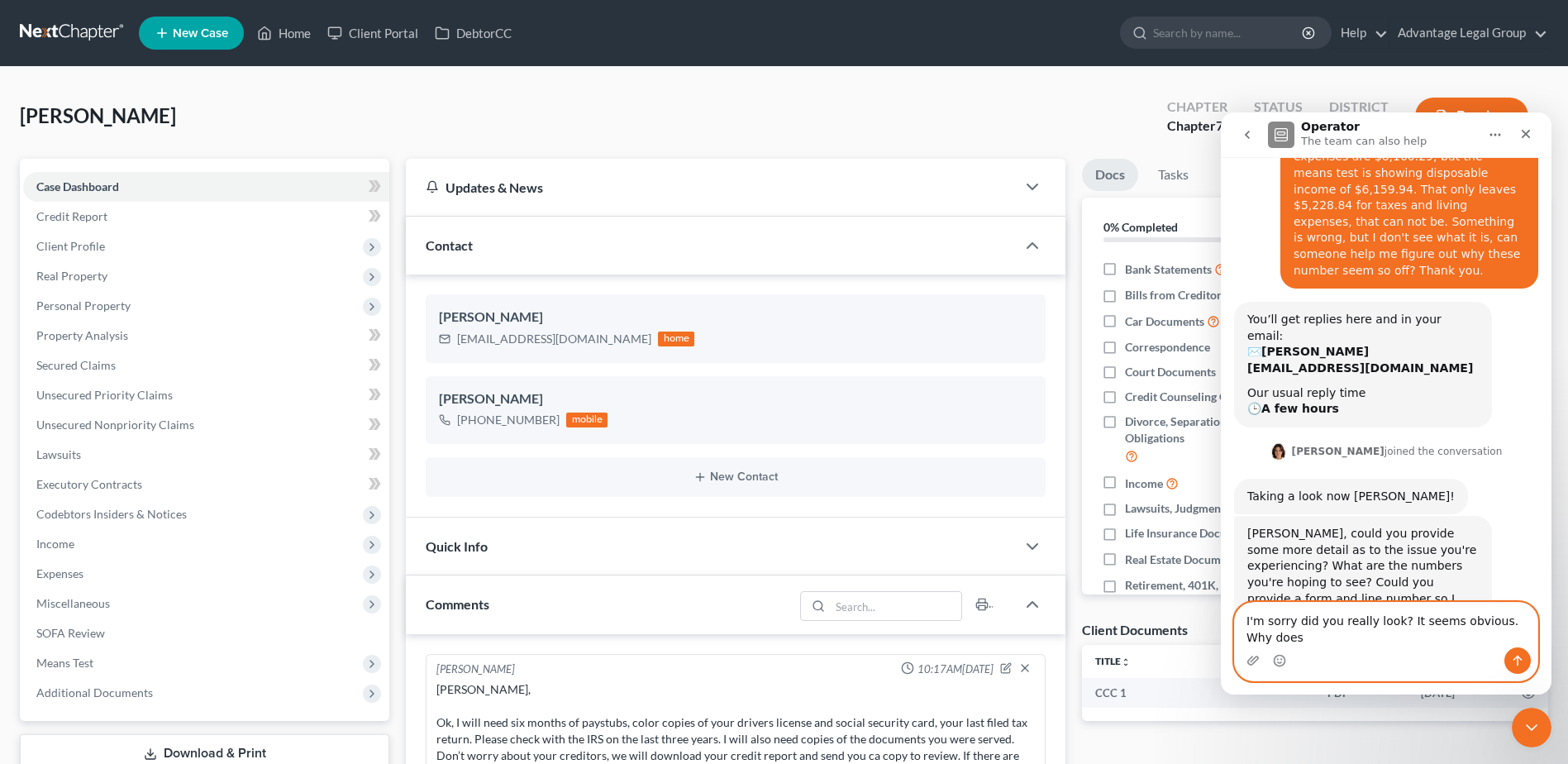
click at [1289, 639] on textarea "I'm sorry did you really look? It seems obvious. Why does" at bounding box center [1386, 625] width 302 height 45
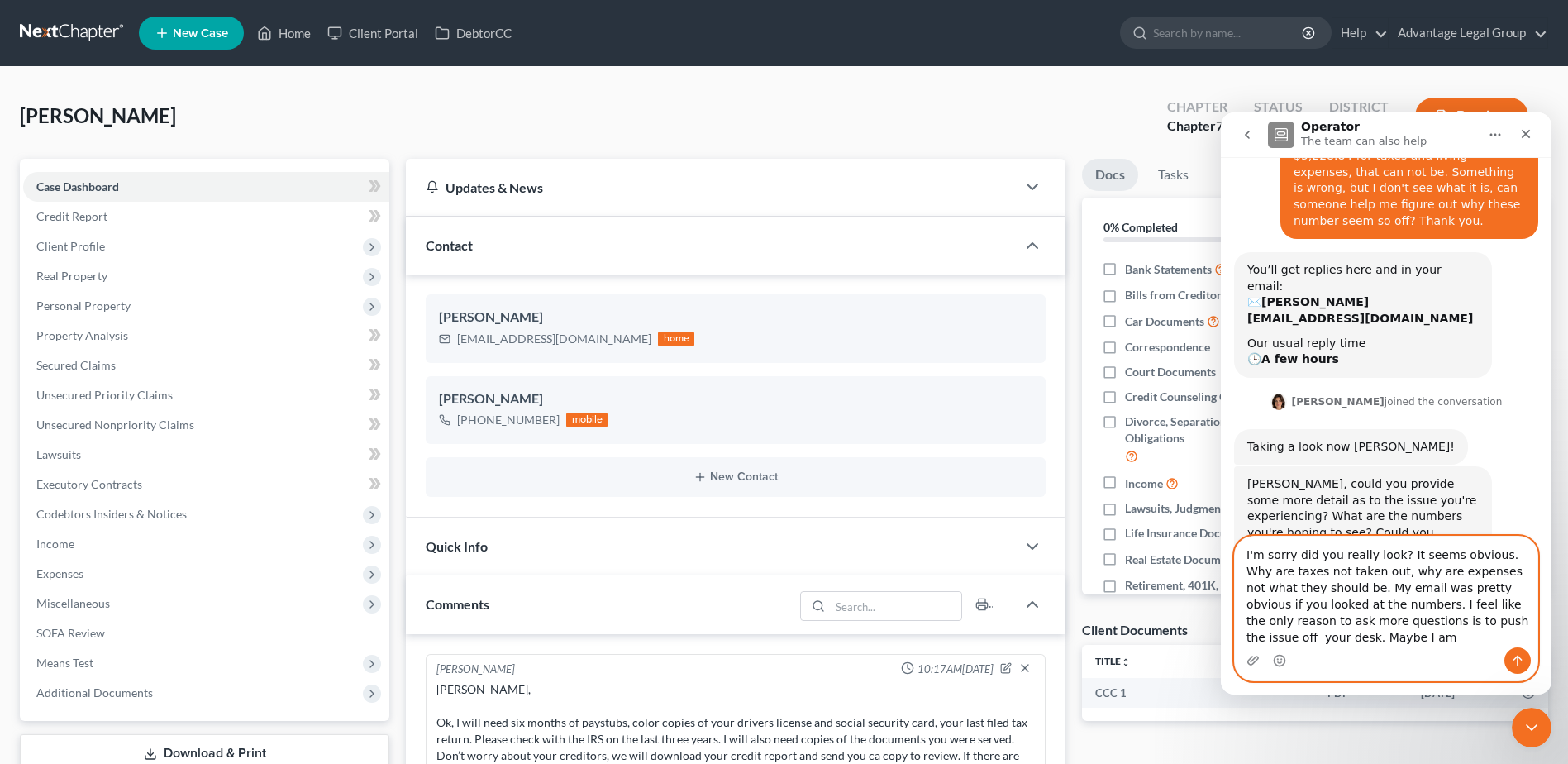
scroll to position [234, 0]
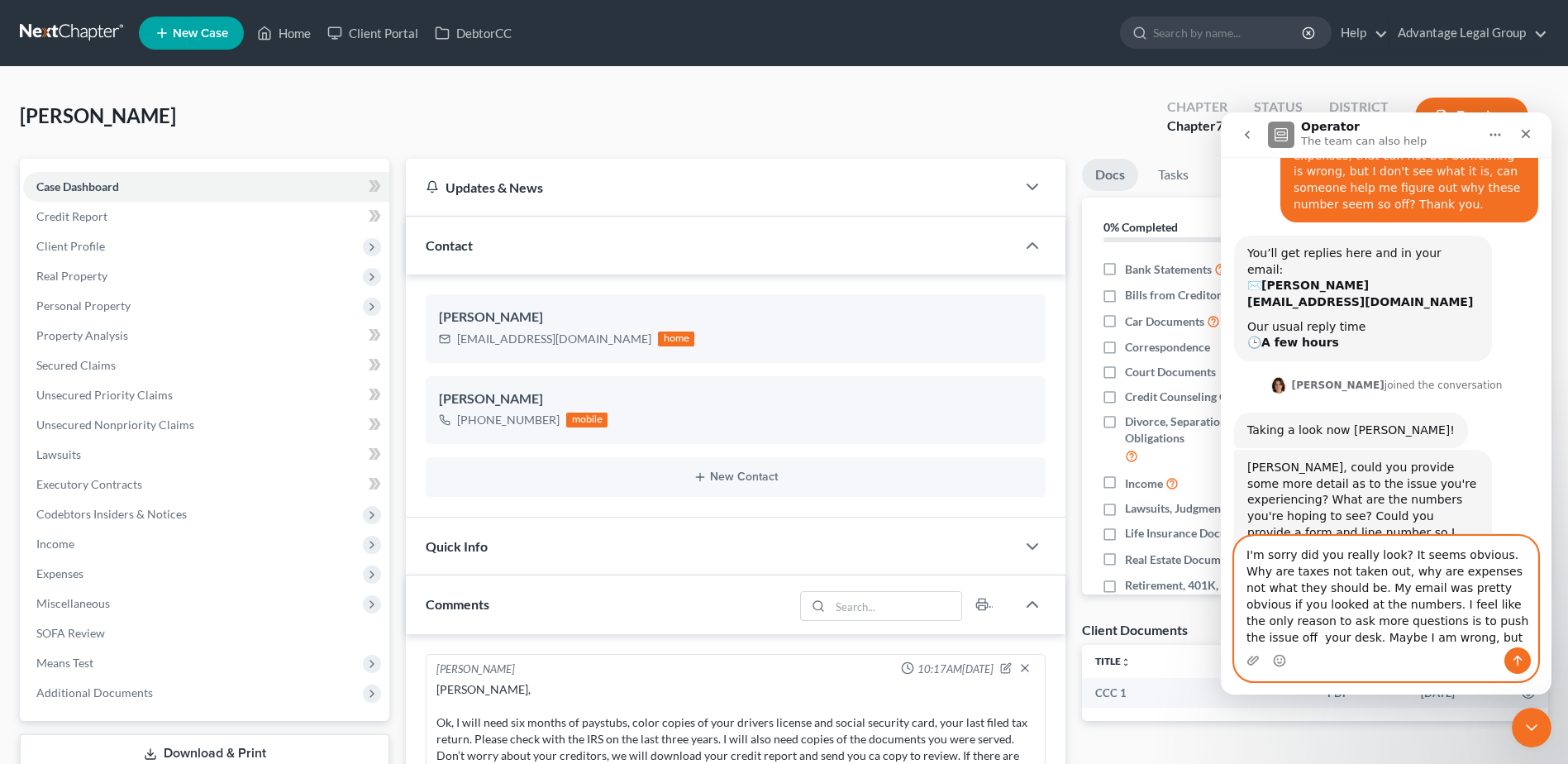
click at [1312, 570] on textarea "I'm sorry did you really look? It seems obvious. Why are taxes not taken out, w…" at bounding box center [1386, 592] width 302 height 111
drag, startPoint x: 1342, startPoint y: 572, endPoint x: 1295, endPoint y: 576, distance: 47.2
click at [1295, 576] on textarea "I'm sorry did you really look? It seems obvious. Why are taxes not taken out, w…" at bounding box center [1386, 592] width 302 height 111
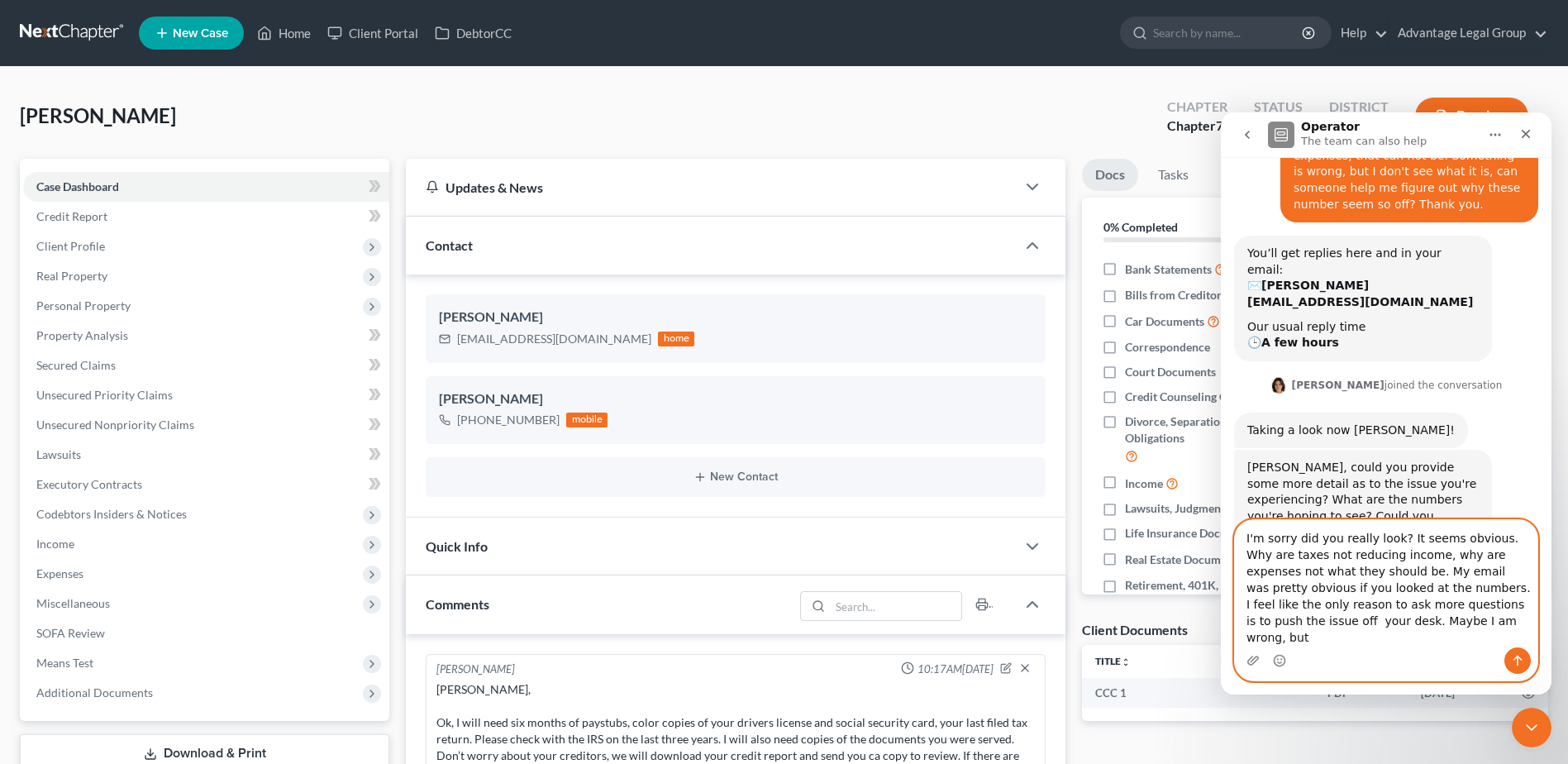
drag, startPoint x: 1502, startPoint y: 573, endPoint x: 1333, endPoint y: 619, distance: 175.1
click at [1322, 594] on textarea "I'm sorry did you really look? It seems obvious. Why are taxes not reducing inc…" at bounding box center [1386, 583] width 302 height 128
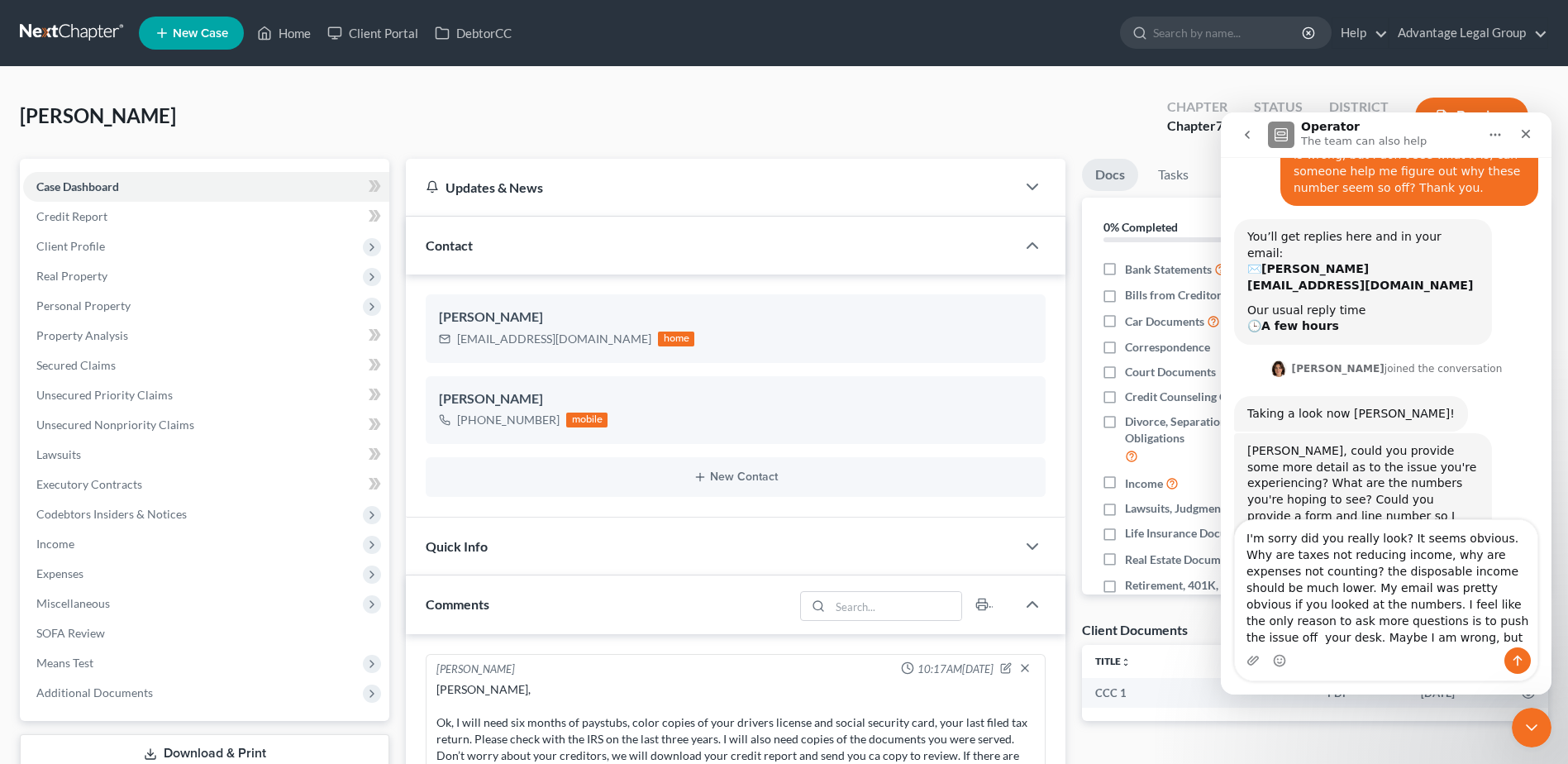
click at [1358, 647] on div "Intercom messenger" at bounding box center [1386, 660] width 302 height 26
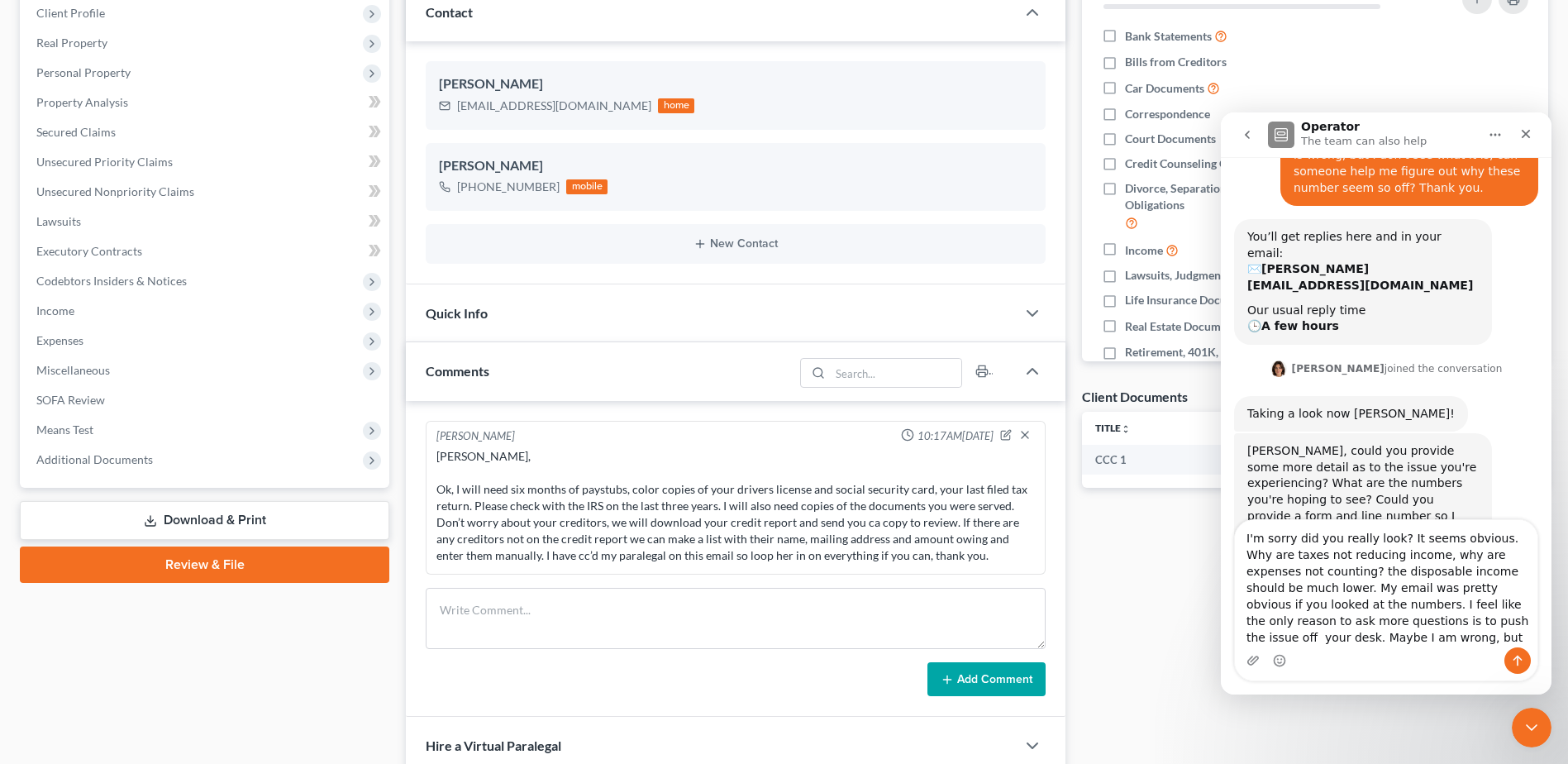
scroll to position [248, 0]
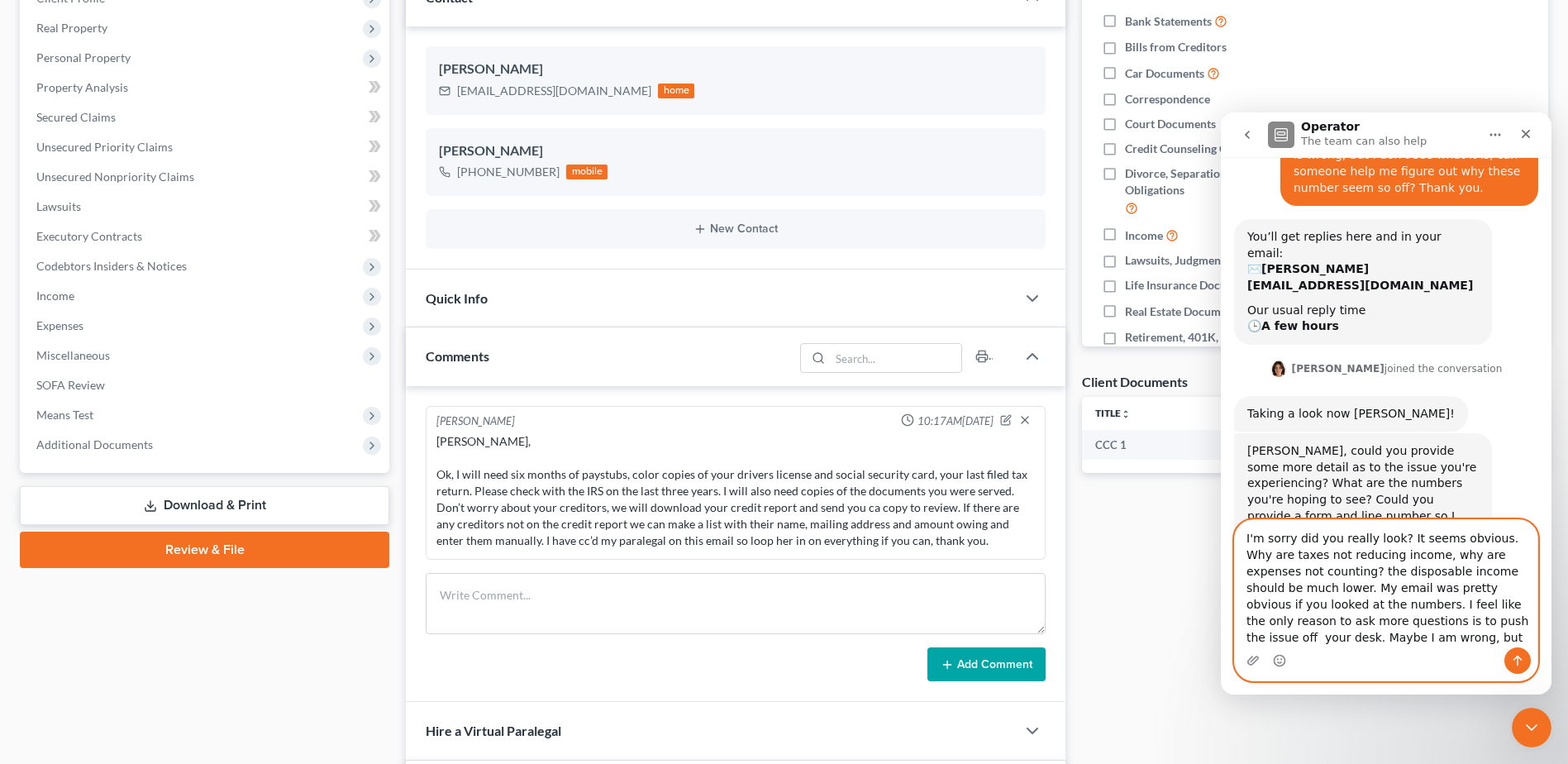
drag, startPoint x: 1326, startPoint y: 638, endPoint x: 1361, endPoint y: 642, distance: 35.2
click at [1327, 638] on textarea "I'm sorry did you really look? It seems obvious. Why are taxes not reducing inc…" at bounding box center [1386, 583] width 302 height 128
type textarea "I'm sorry did you really look? It seems obvious. Why are taxes not reducing inc…"
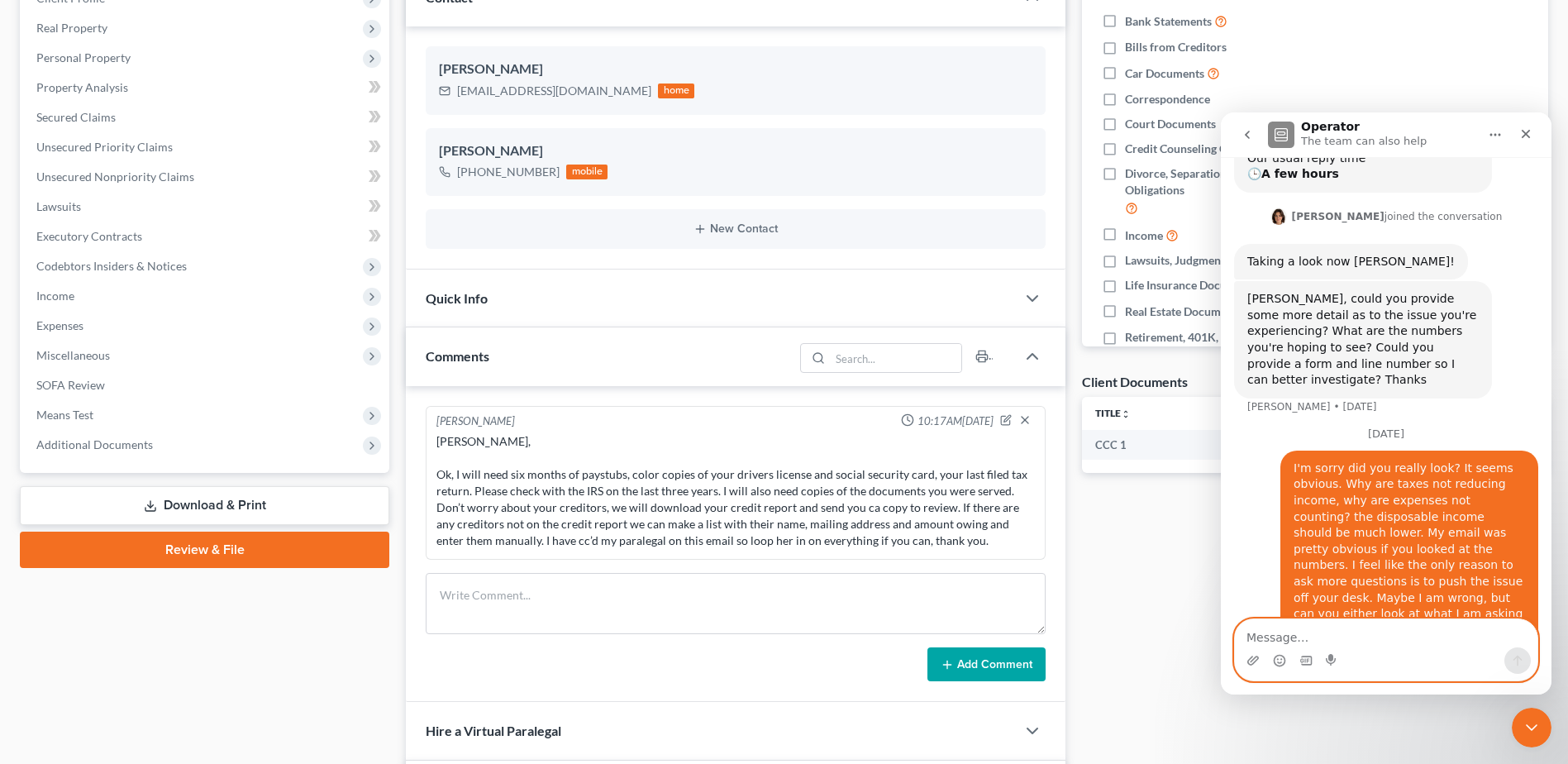
scroll to position [439, 0]
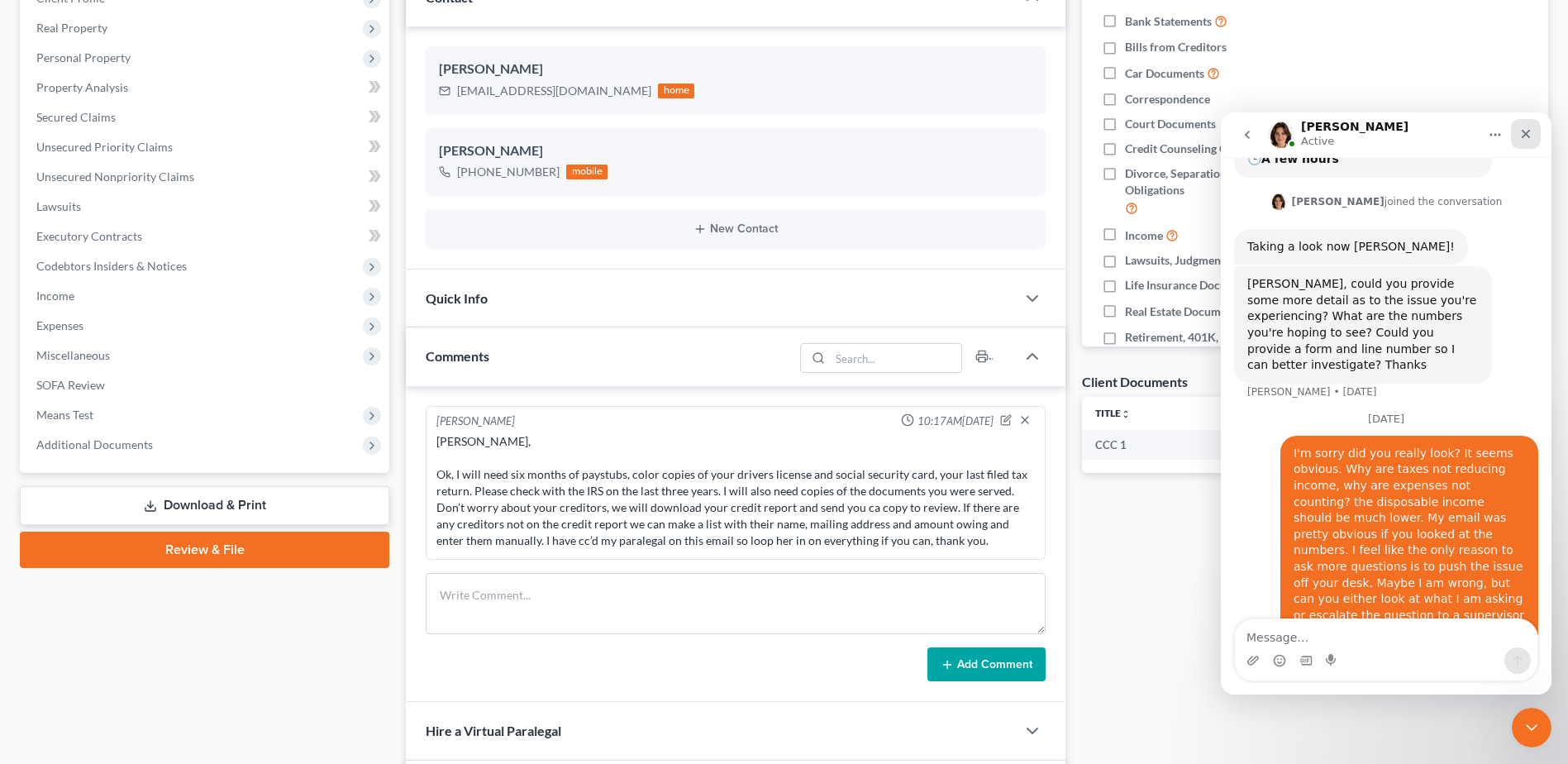
click at [1527, 134] on icon "Close" at bounding box center [1526, 134] width 9 height 9
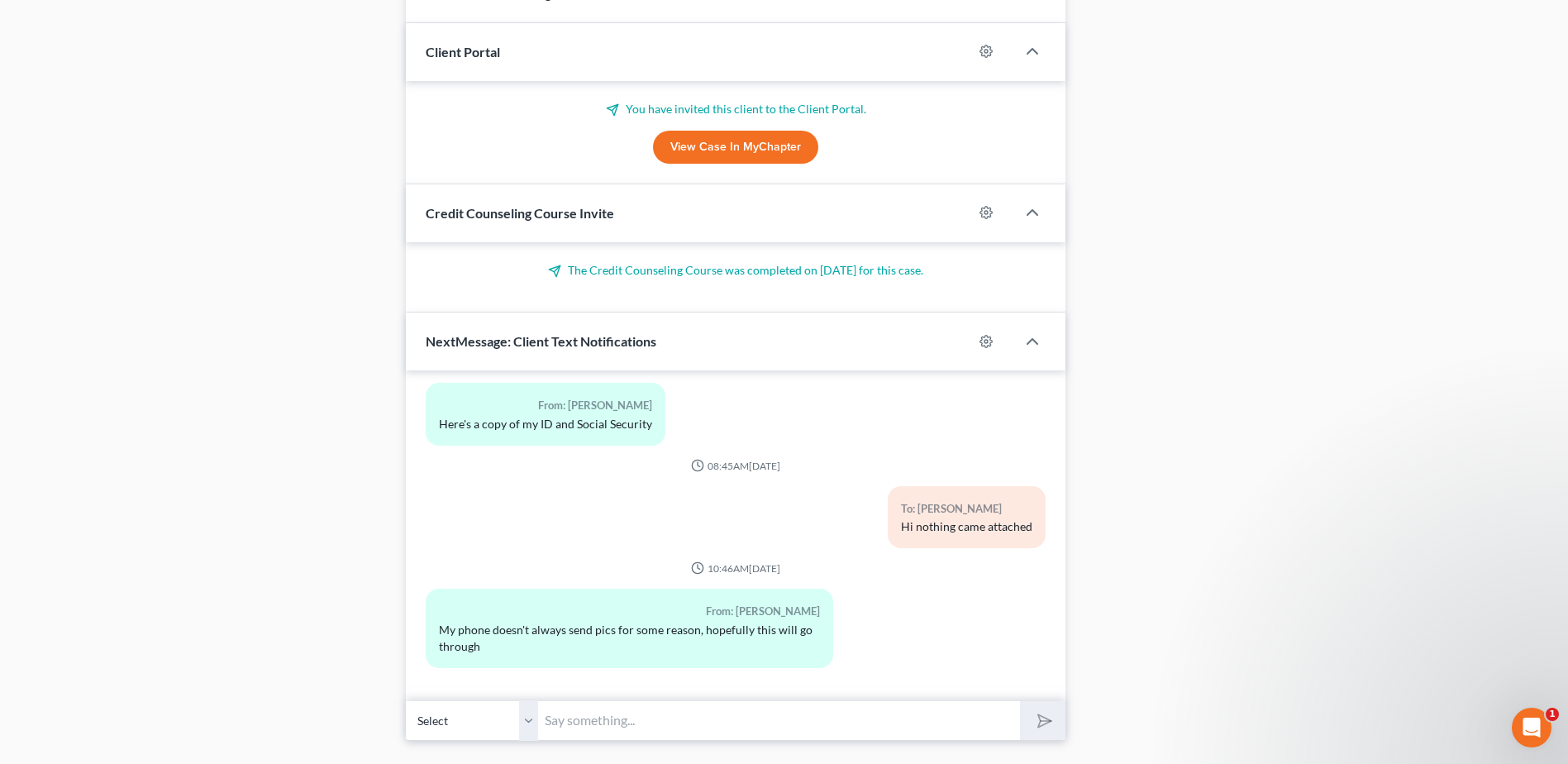
scroll to position [1025, 0]
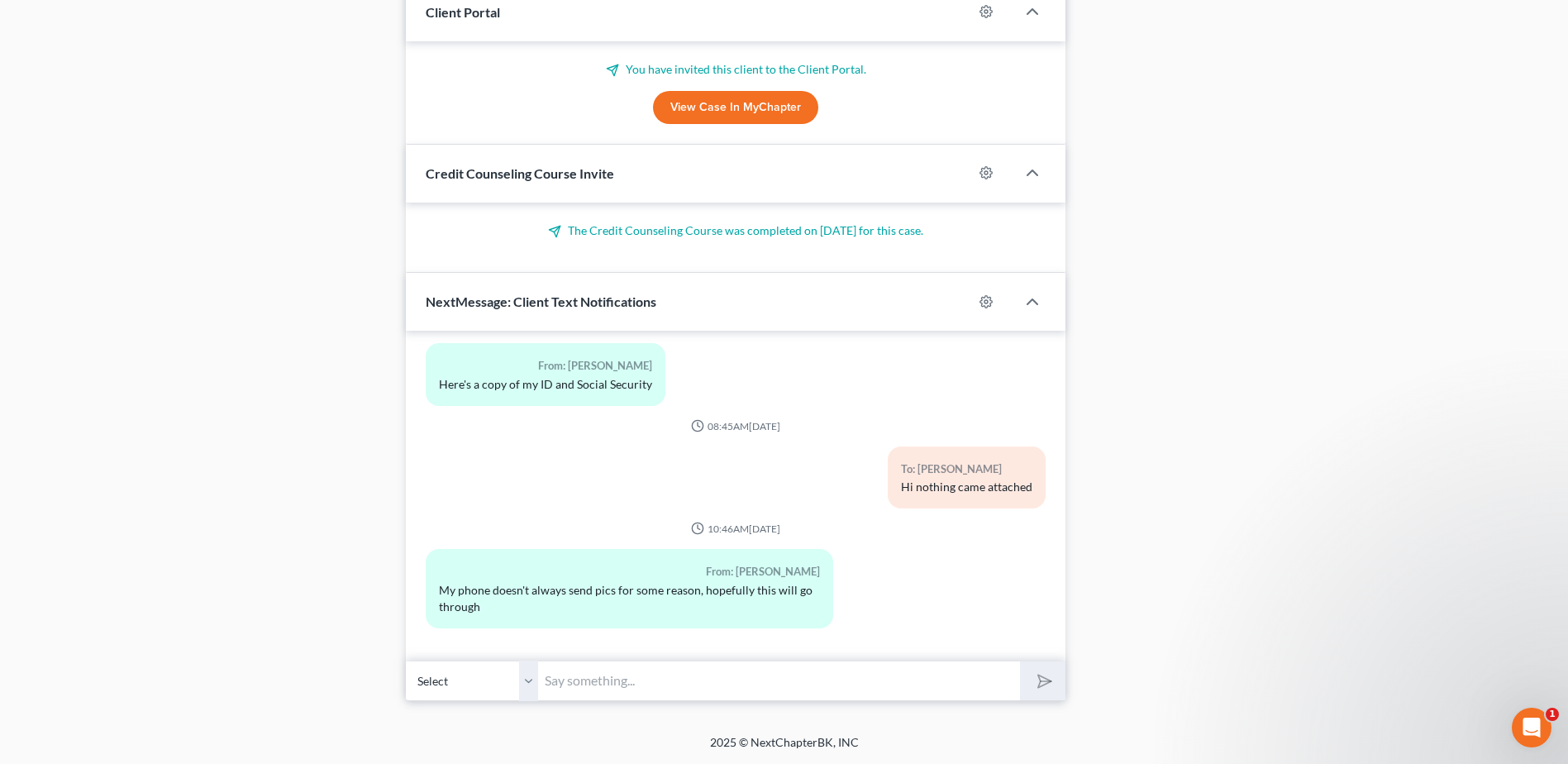
click at [647, 674] on input "text" at bounding box center [779, 681] width 482 height 41
type input "did you get the email to sign, I am sitting here waiting"
click at [1020, 662] on button "submit" at bounding box center [1043, 681] width 46 height 39
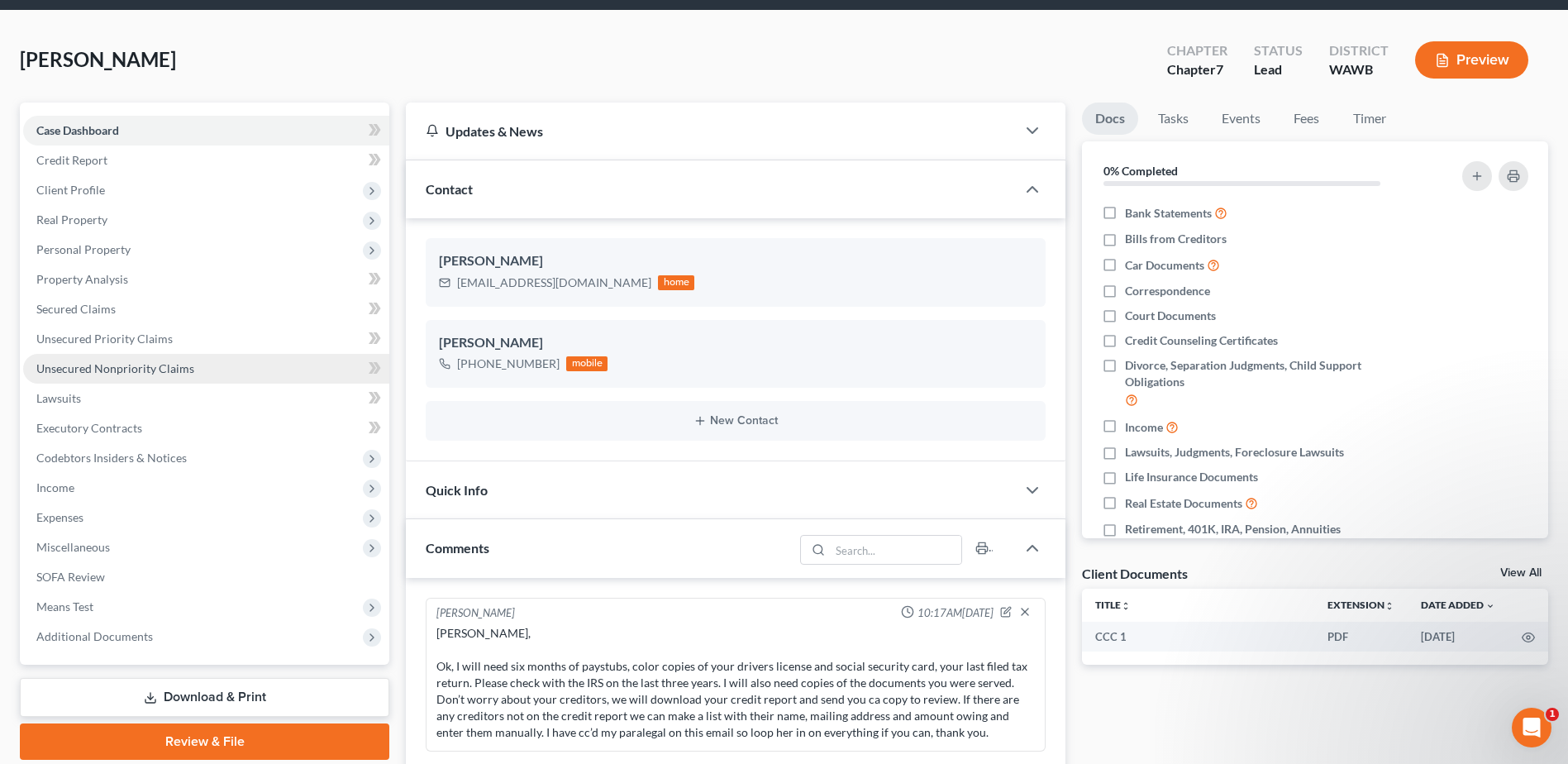
scroll to position [0, 0]
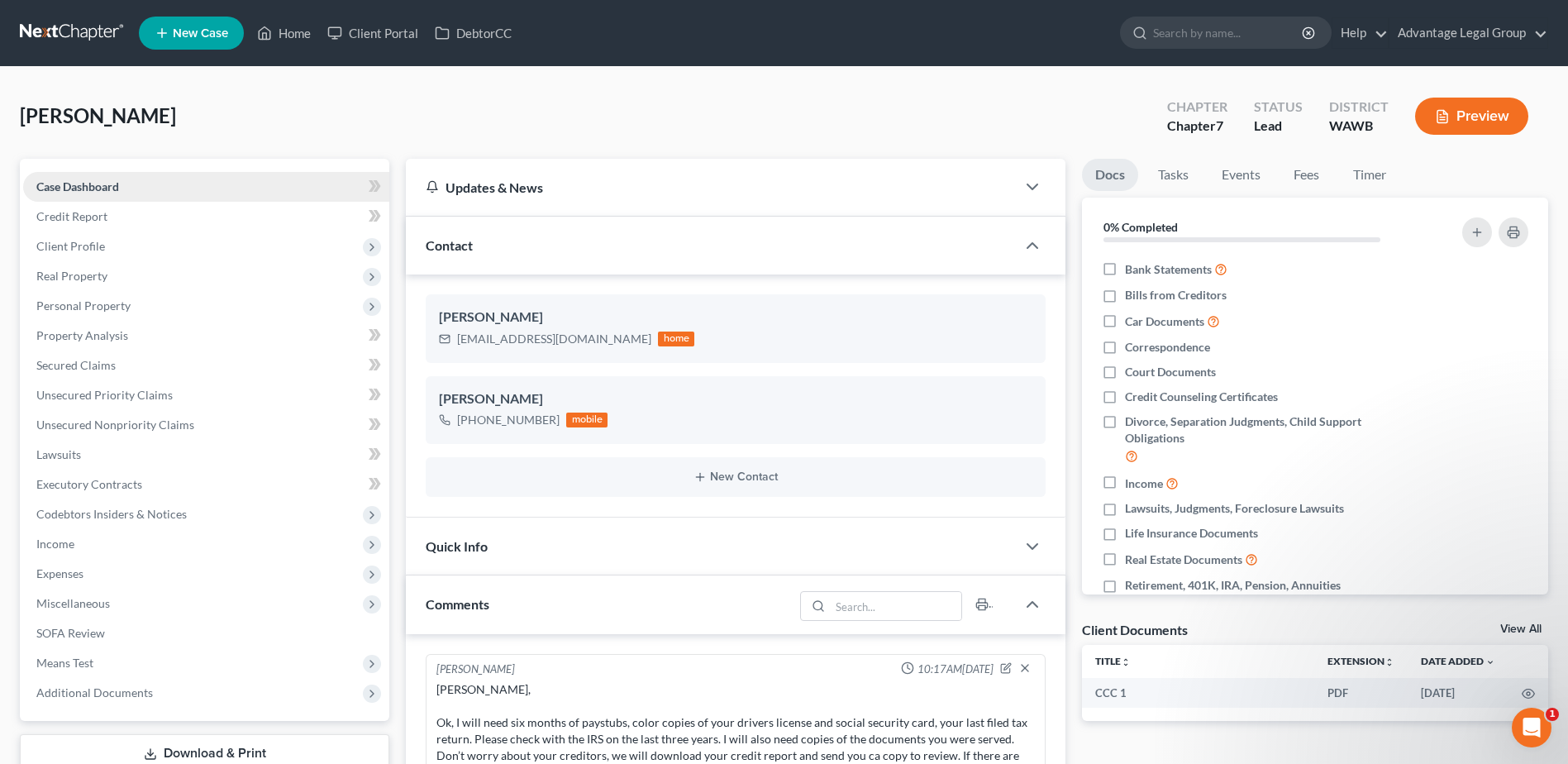
drag, startPoint x: 42, startPoint y: 168, endPoint x: 57, endPoint y: 185, distance: 22.7
click at [41, 169] on div "Case Dashboard Payments Invoices Payments Payments Credit Report Client Profile…" at bounding box center [204, 439] width 369 height 562
click at [57, 185] on span "Case Dashboard" at bounding box center [78, 186] width 83 height 14
click at [286, 29] on link "Home" at bounding box center [283, 33] width 70 height 30
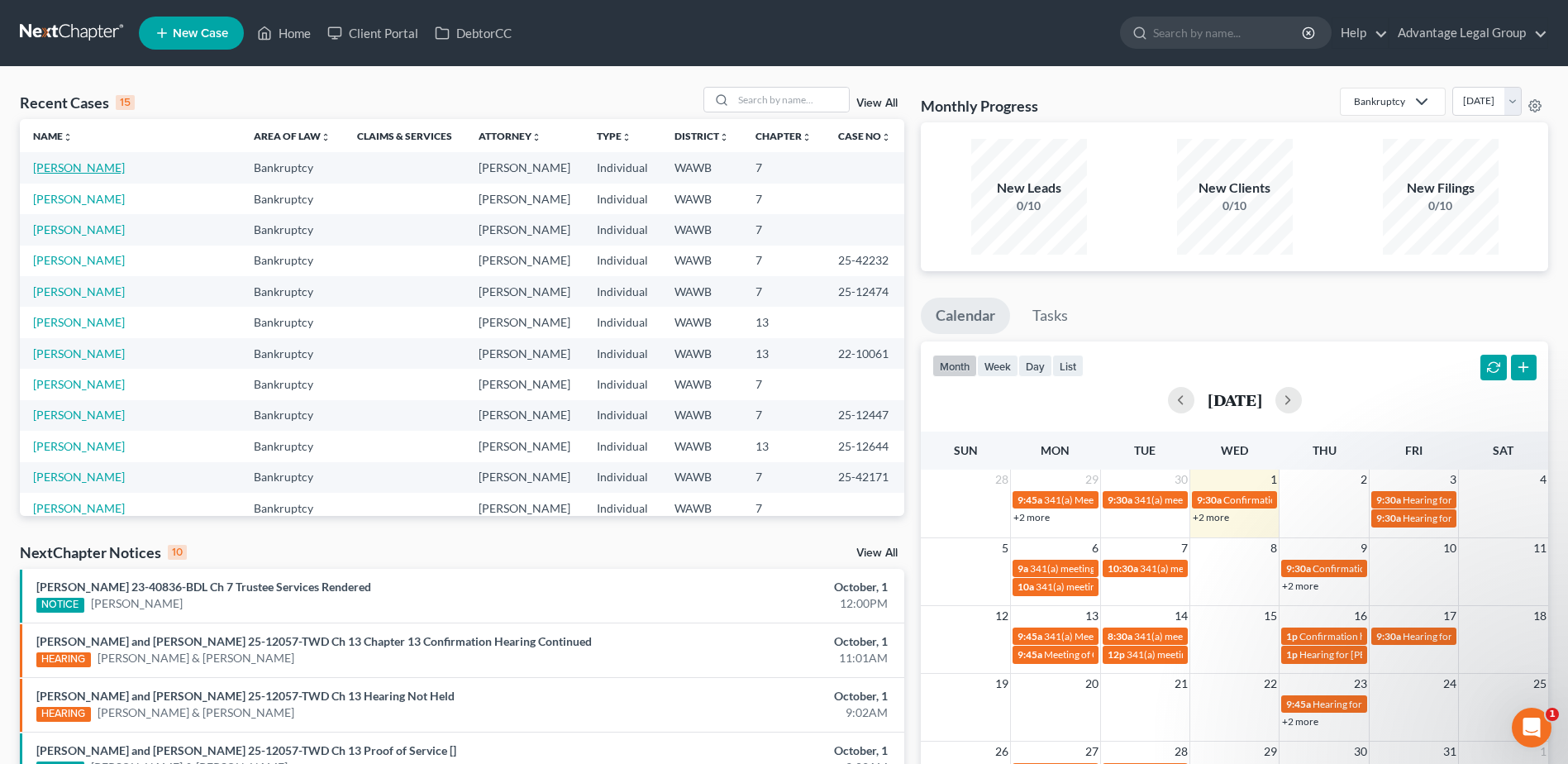
click at [94, 166] on link "[PERSON_NAME]" at bounding box center [79, 167] width 92 height 14
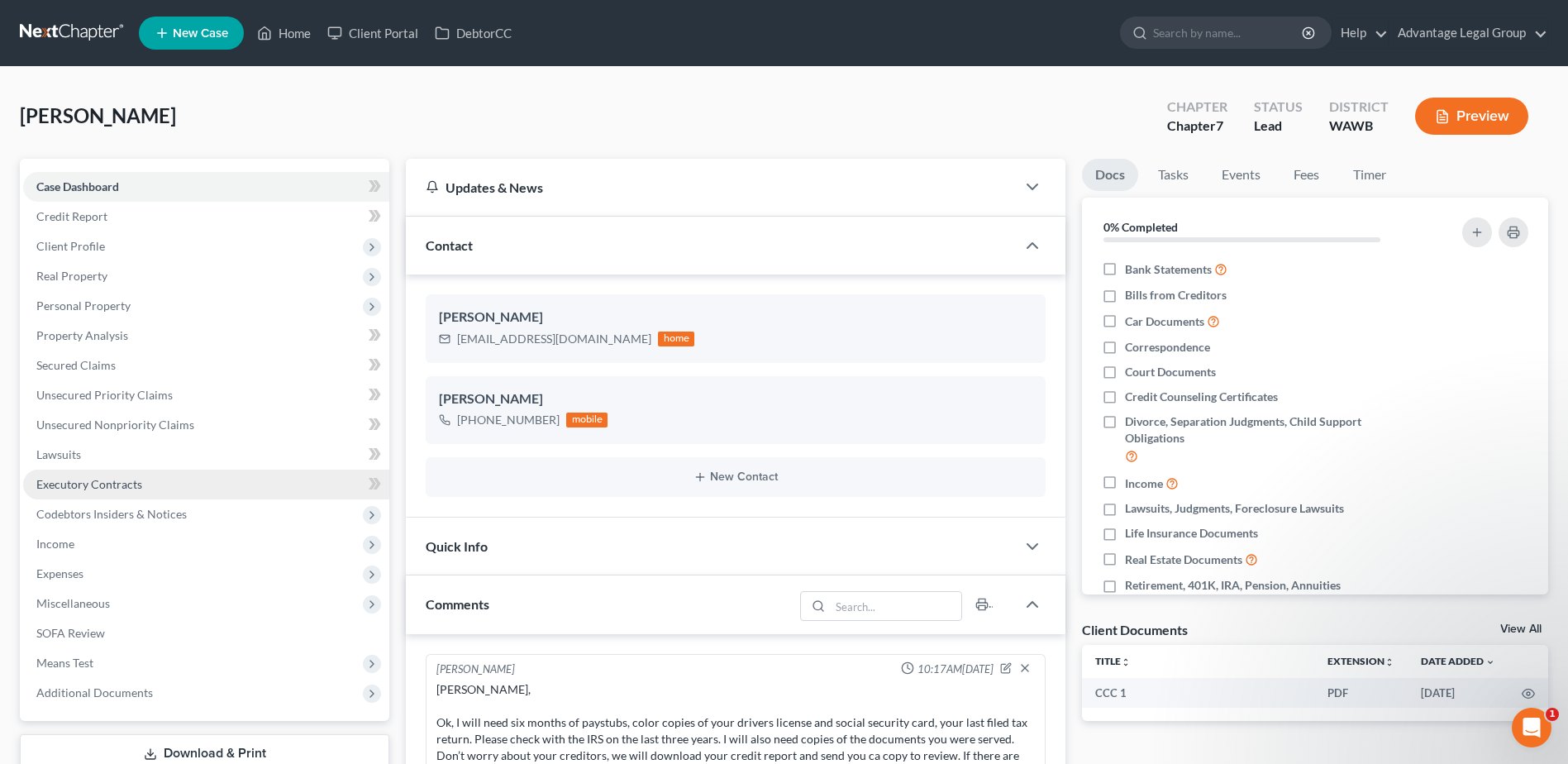
scroll to position [436, 0]
